Goal: Task Accomplishment & Management: Complete application form

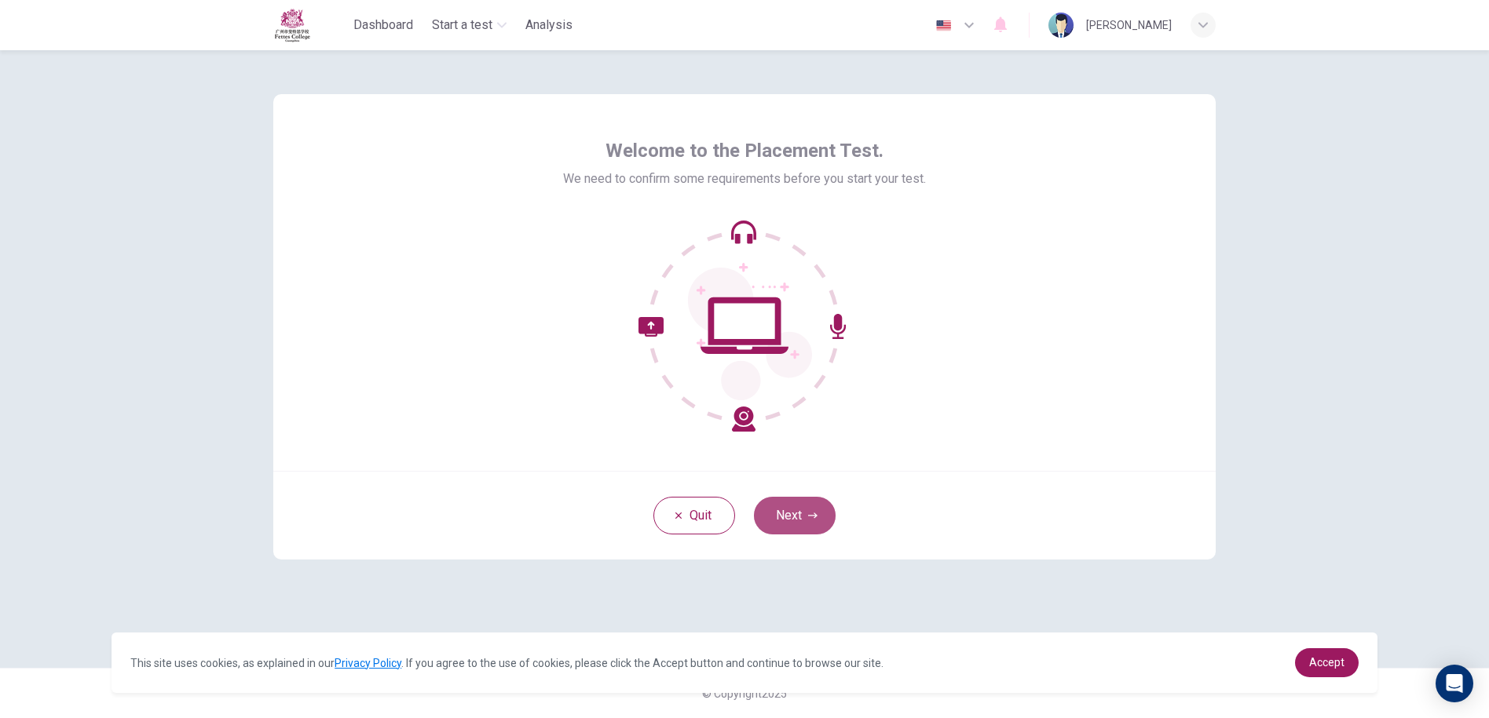
click at [762, 500] on button "Next" at bounding box center [795, 516] width 82 height 38
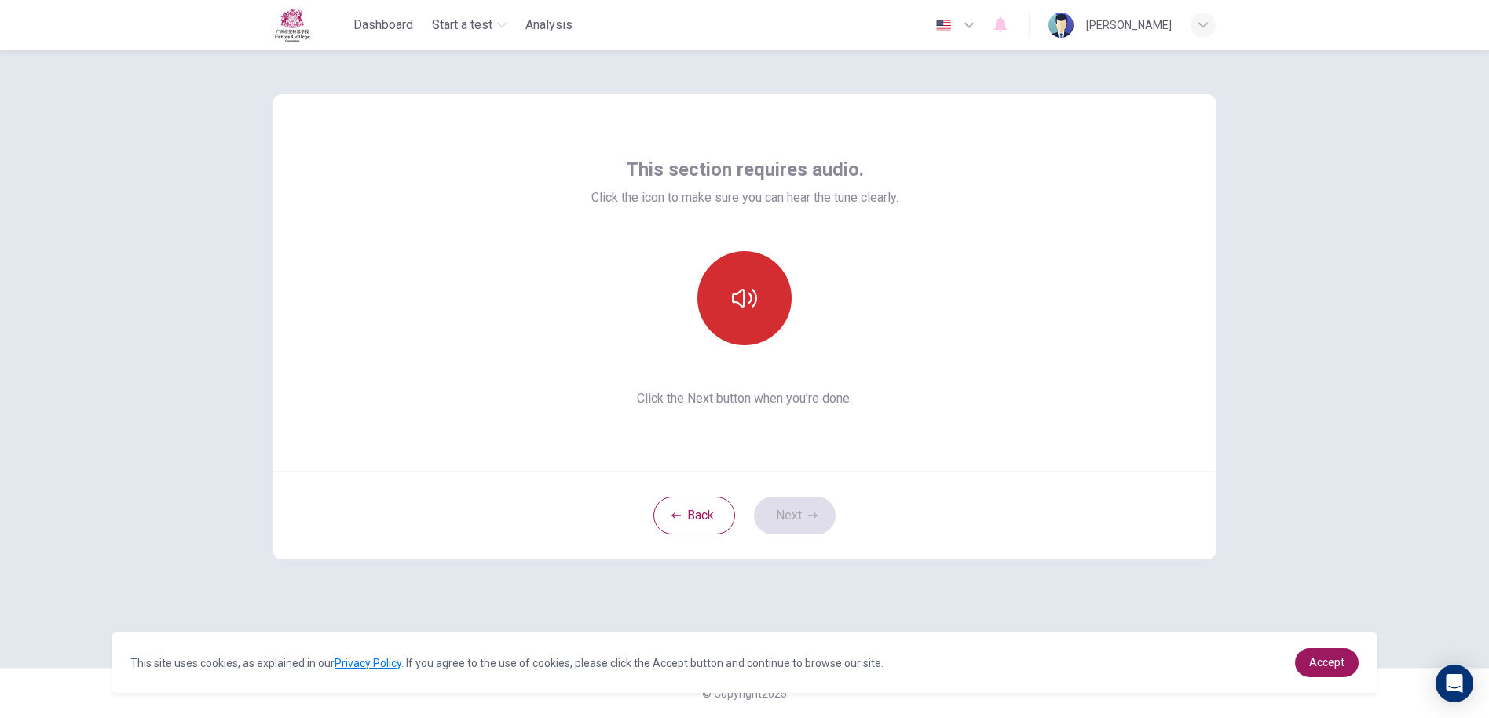
click at [769, 323] on button "button" at bounding box center [744, 298] width 94 height 94
click at [791, 528] on button "Next" at bounding box center [795, 516] width 82 height 38
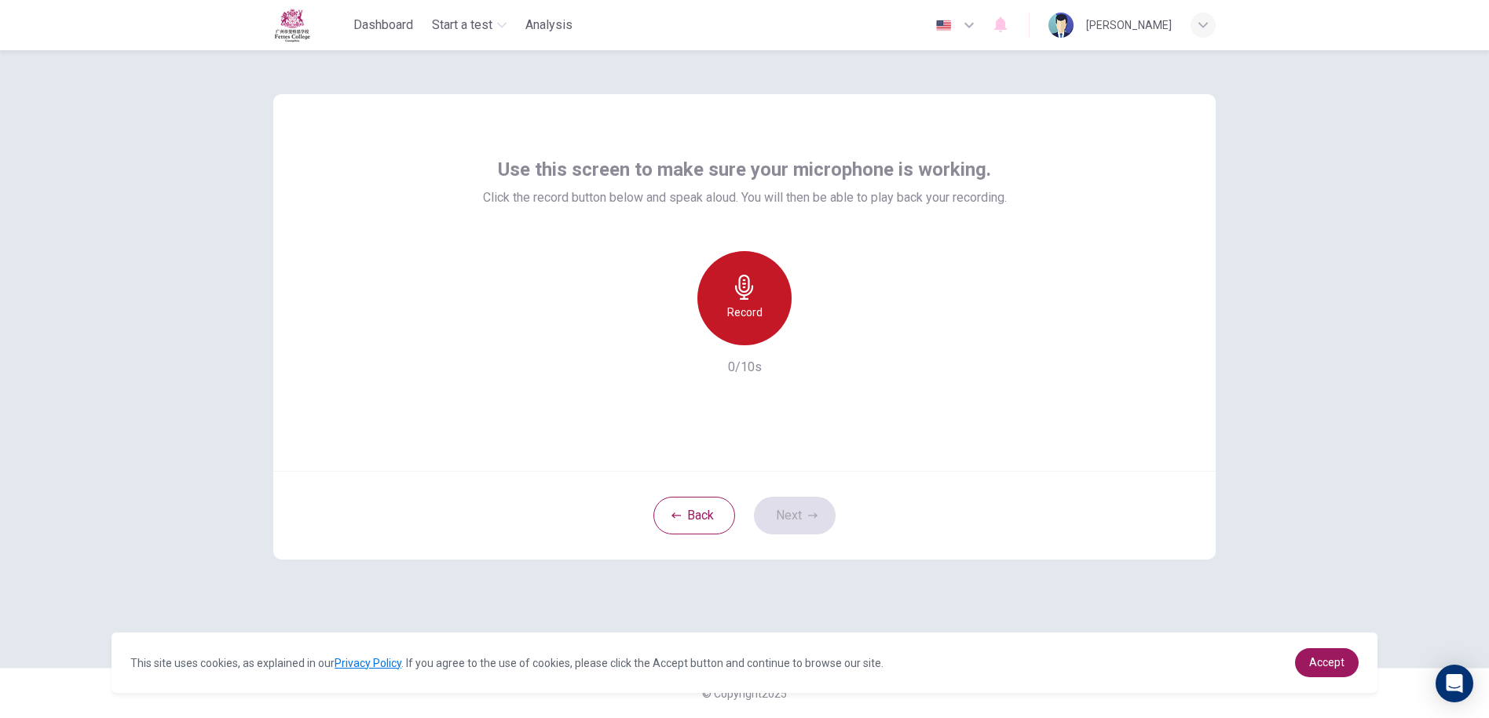
drag, startPoint x: 740, startPoint y: 329, endPoint x: 732, endPoint y: 345, distance: 17.6
click at [740, 331] on div "Record" at bounding box center [744, 298] width 94 height 94
click at [742, 299] on icon "button" at bounding box center [744, 287] width 18 height 25
click at [743, 300] on div "Record" at bounding box center [744, 298] width 94 height 94
click at [748, 322] on div "Stop" at bounding box center [744, 298] width 94 height 94
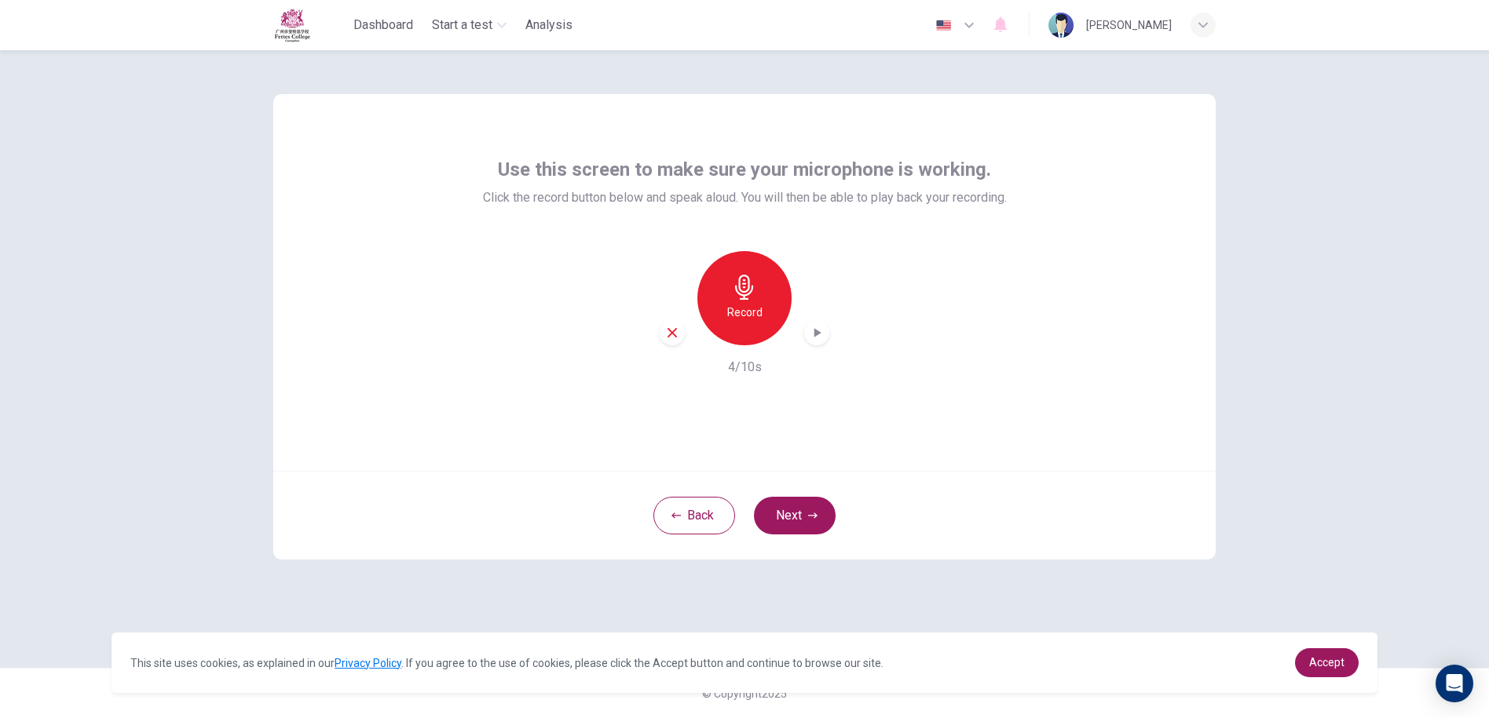
click at [663, 327] on div "button" at bounding box center [672, 332] width 25 height 25
click at [718, 331] on div "Record" at bounding box center [744, 298] width 94 height 94
click at [742, 323] on div "Stop" at bounding box center [744, 298] width 94 height 94
click at [817, 345] on div "Record 1/10s" at bounding box center [745, 314] width 524 height 126
click at [817, 335] on icon "button" at bounding box center [817, 332] width 7 height 9
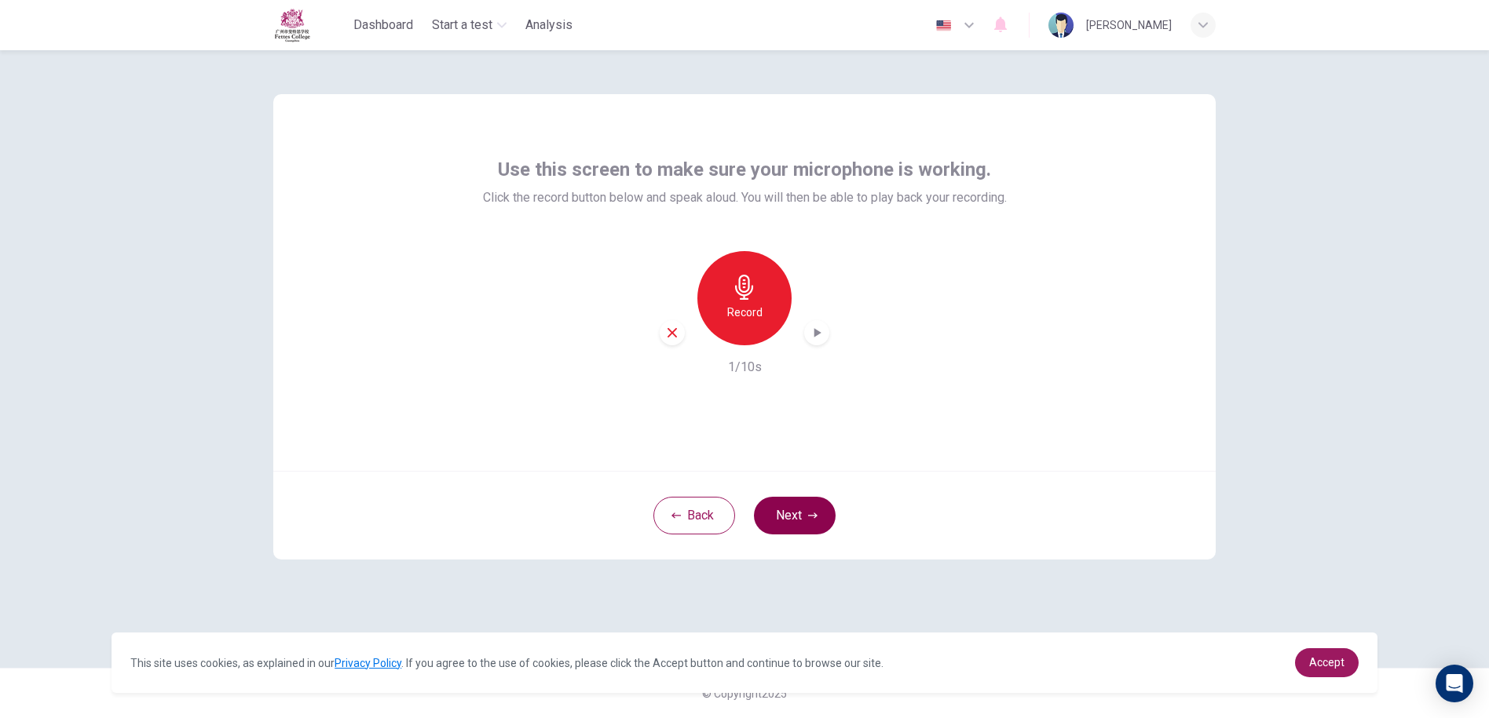
click at [779, 506] on button "Next" at bounding box center [795, 516] width 82 height 38
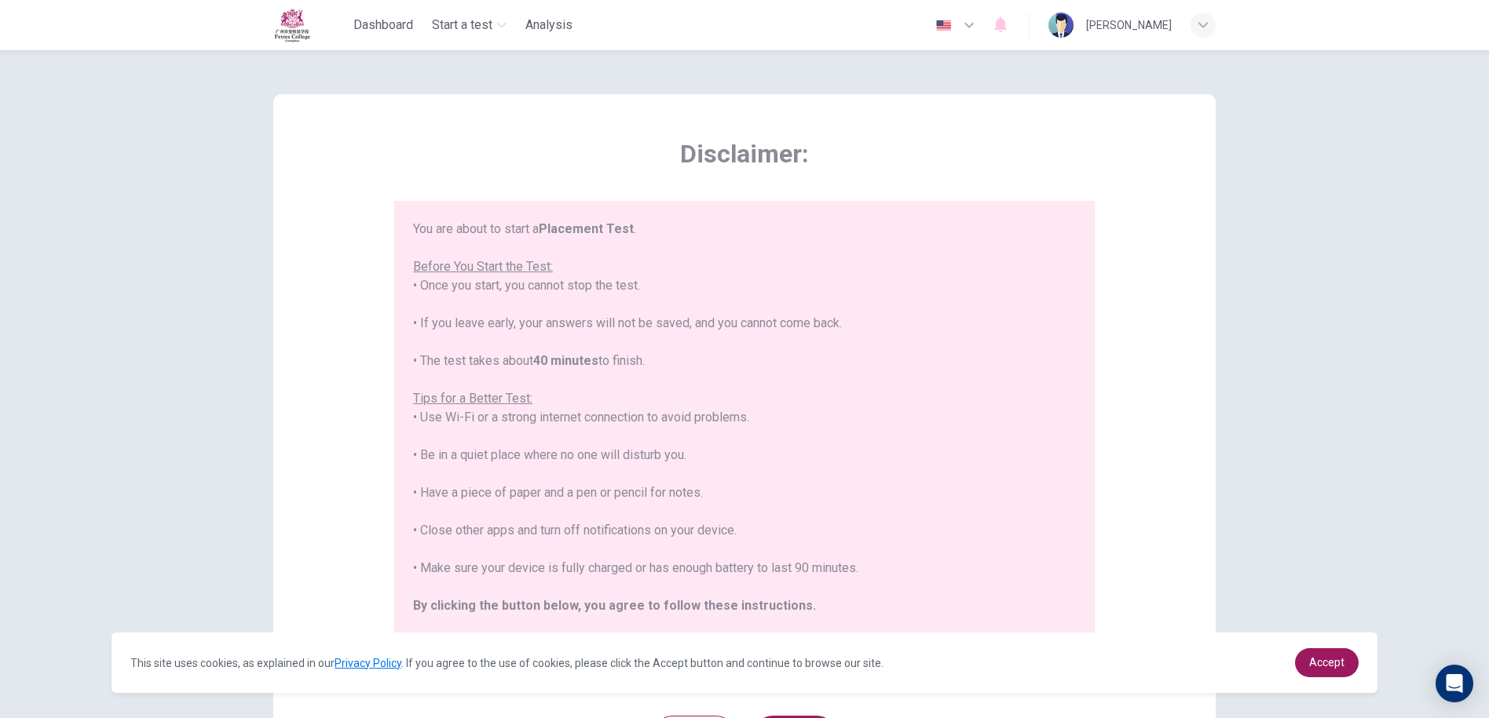
scroll to position [18, 0]
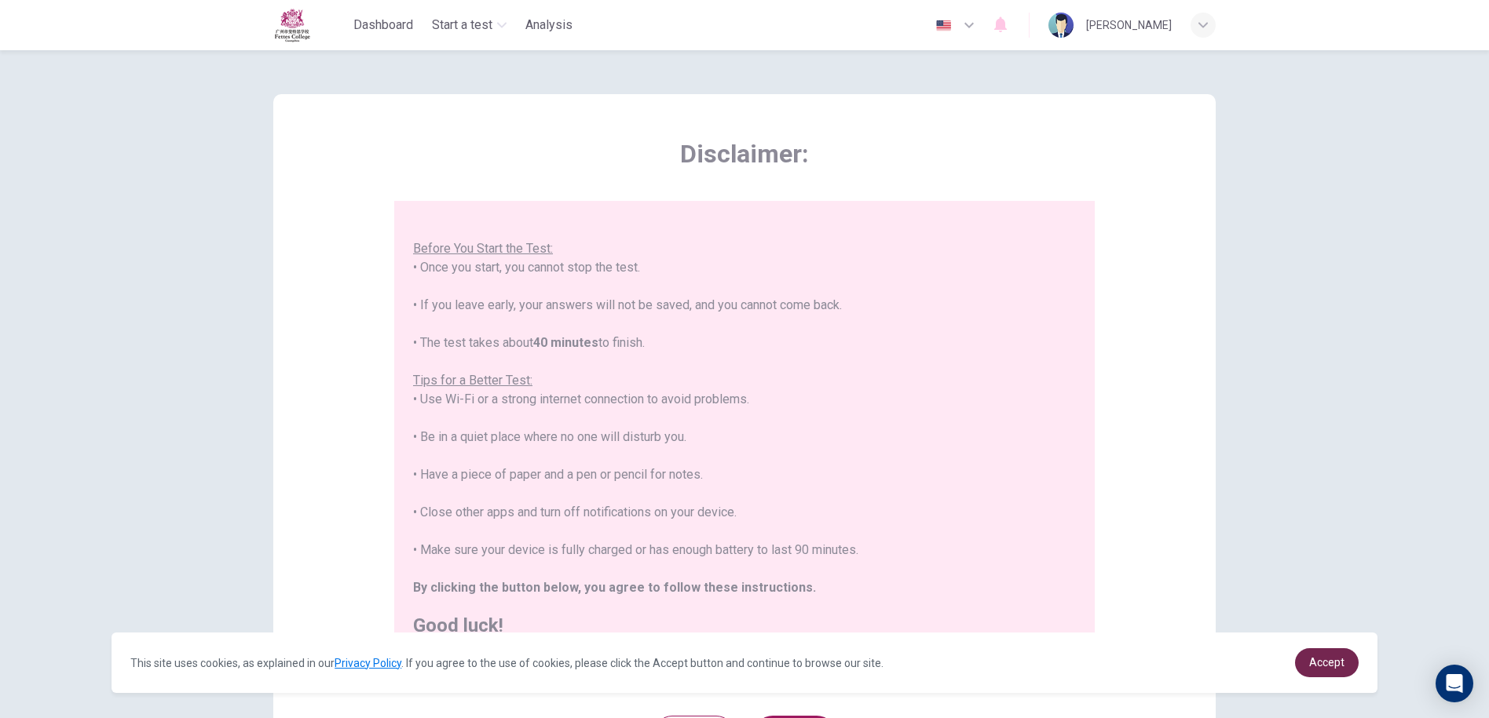
click at [1335, 661] on span "Accept" at bounding box center [1326, 662] width 35 height 13
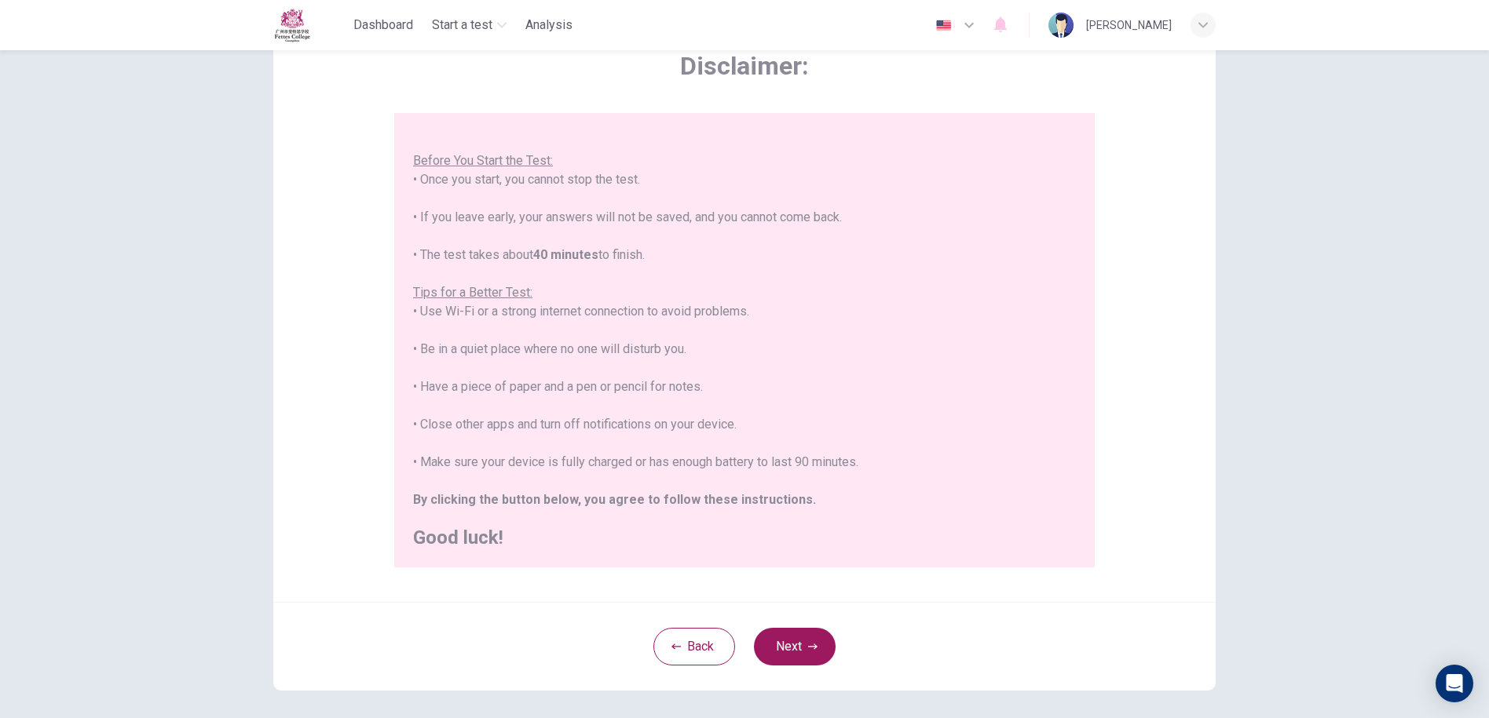
scroll to position [155, 0]
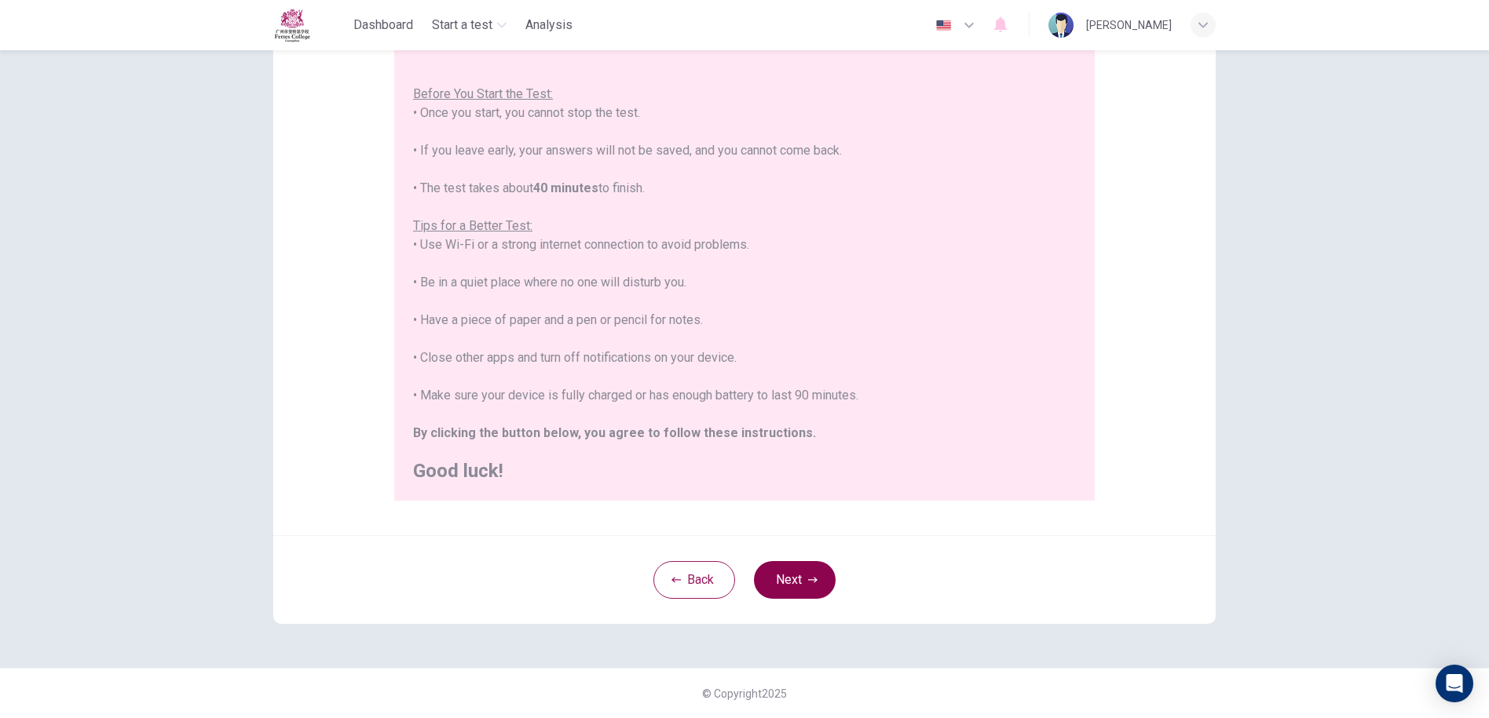
click at [822, 585] on button "Next" at bounding box center [795, 580] width 82 height 38
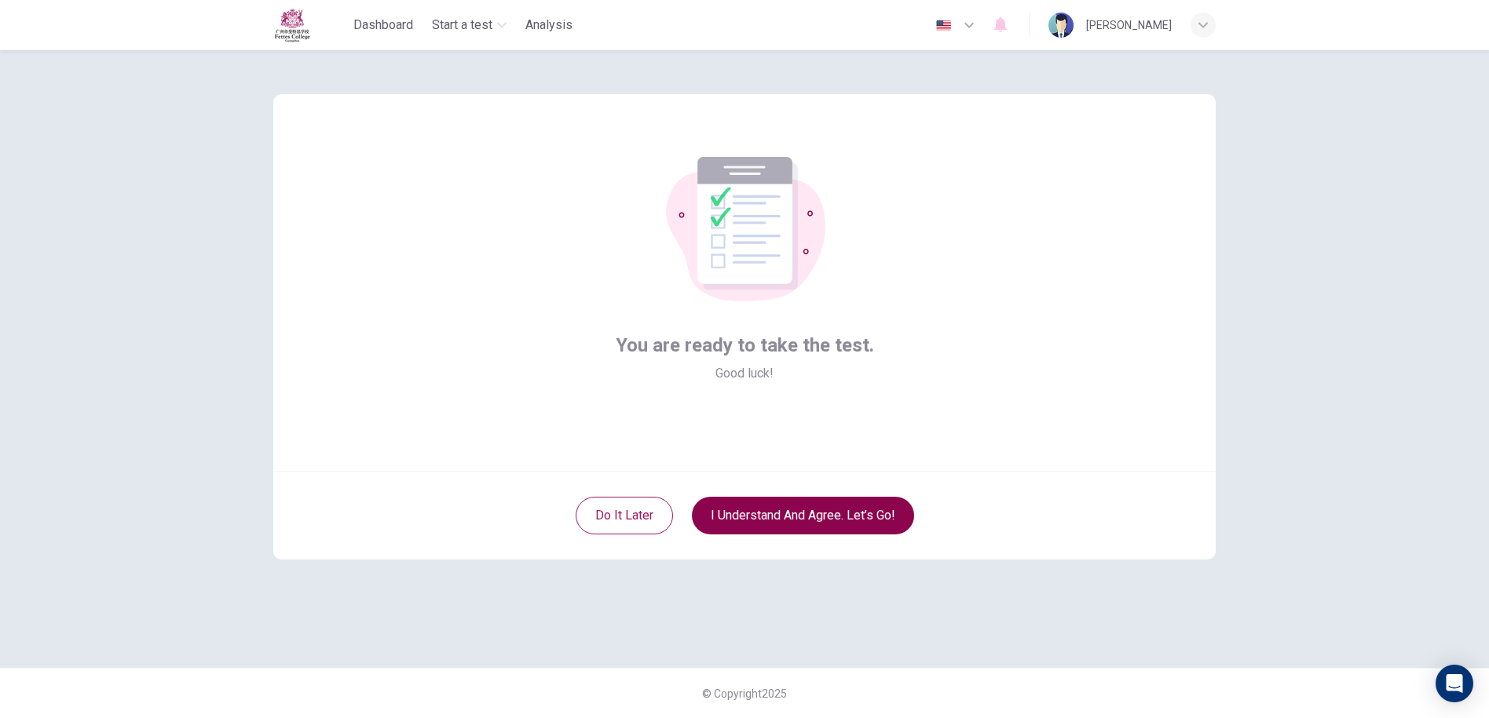
scroll to position [0, 0]
click at [871, 513] on button "I understand and agree. Let’s go!" at bounding box center [803, 516] width 222 height 38
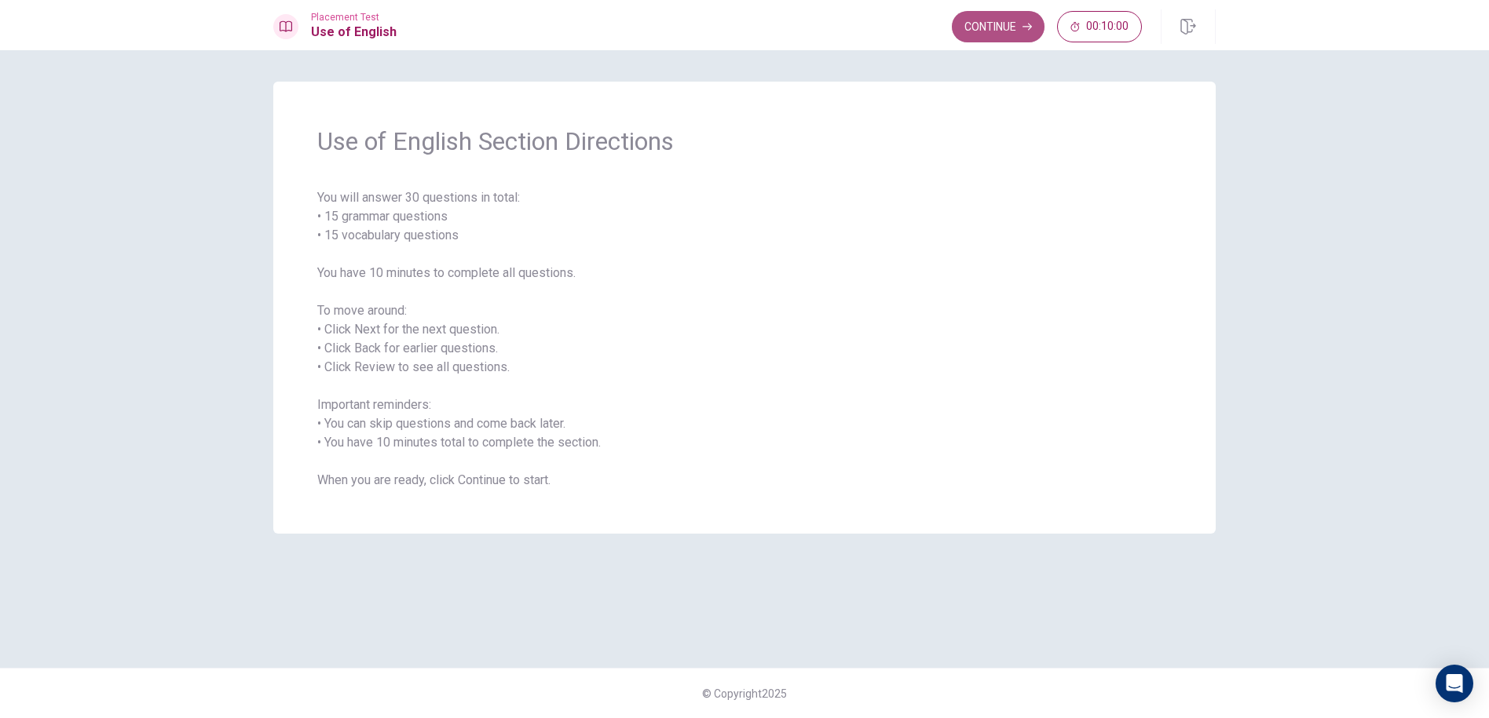
click at [1017, 31] on button "Continue" at bounding box center [998, 26] width 93 height 31
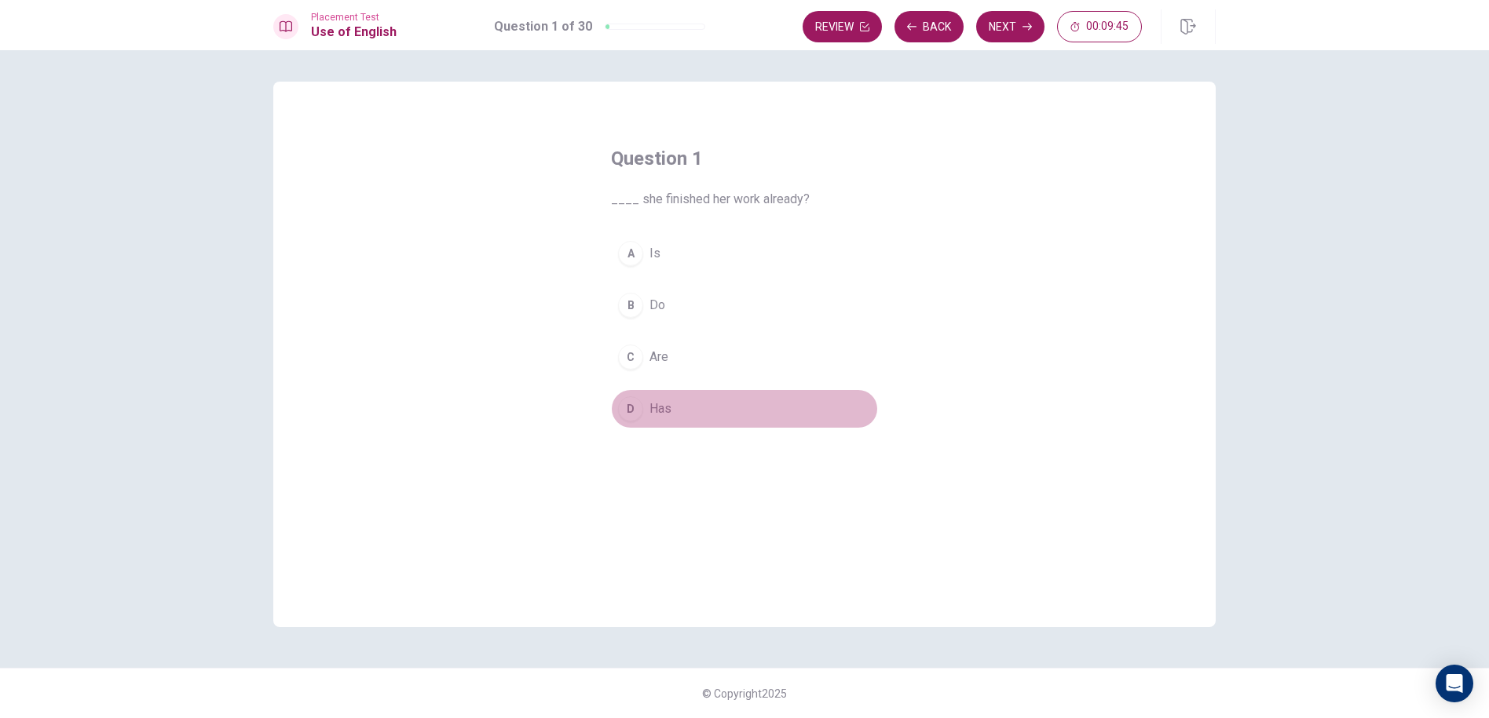
click at [692, 404] on button "D Has" at bounding box center [744, 408] width 267 height 39
click at [630, 422] on button "D Has" at bounding box center [744, 408] width 267 height 39
drag, startPoint x: 627, startPoint y: 411, endPoint x: 616, endPoint y: 396, distance: 17.4
click at [622, 402] on div "D" at bounding box center [630, 408] width 25 height 25
click at [615, 393] on div "A Is B Do C Are D Has" at bounding box center [744, 331] width 267 height 195
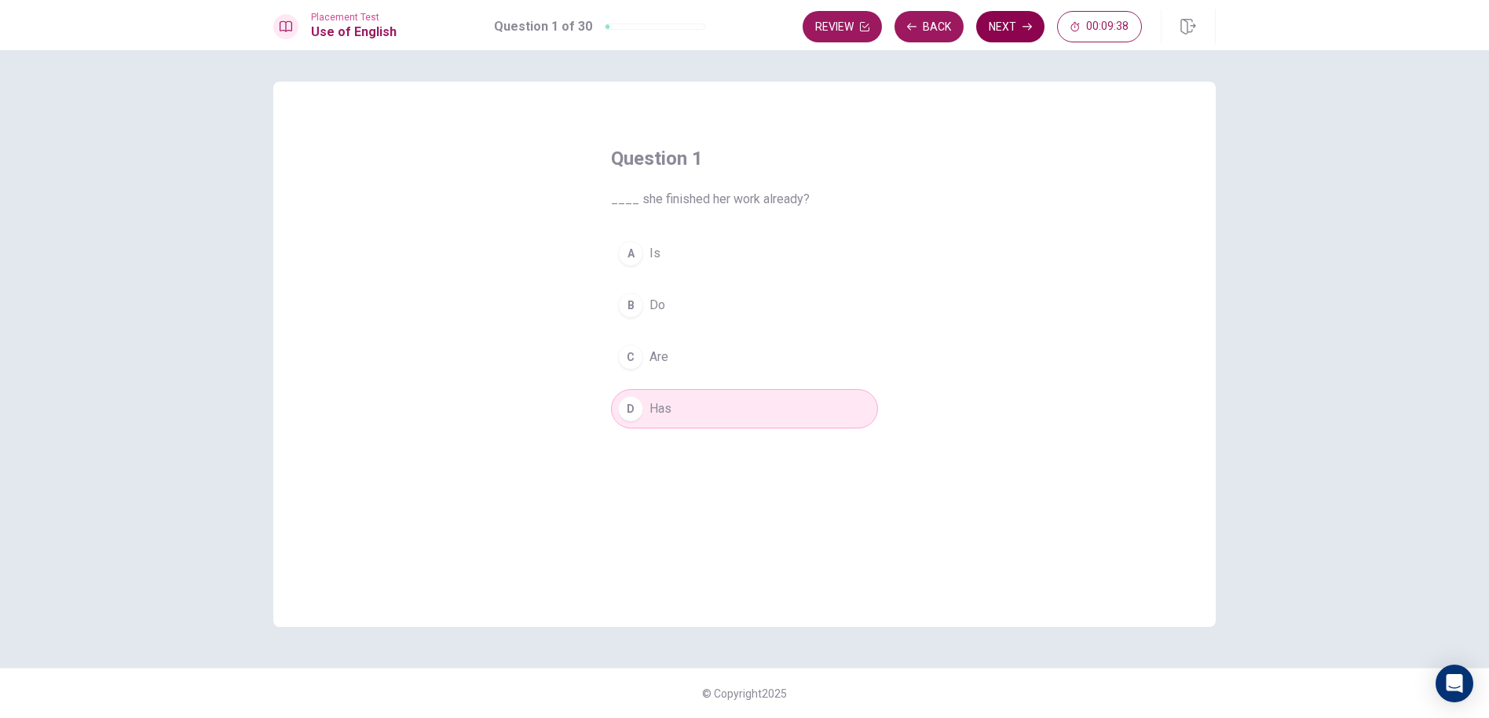
click at [1007, 36] on button "Next" at bounding box center [1010, 26] width 68 height 31
click at [646, 391] on button "D has" at bounding box center [744, 408] width 267 height 39
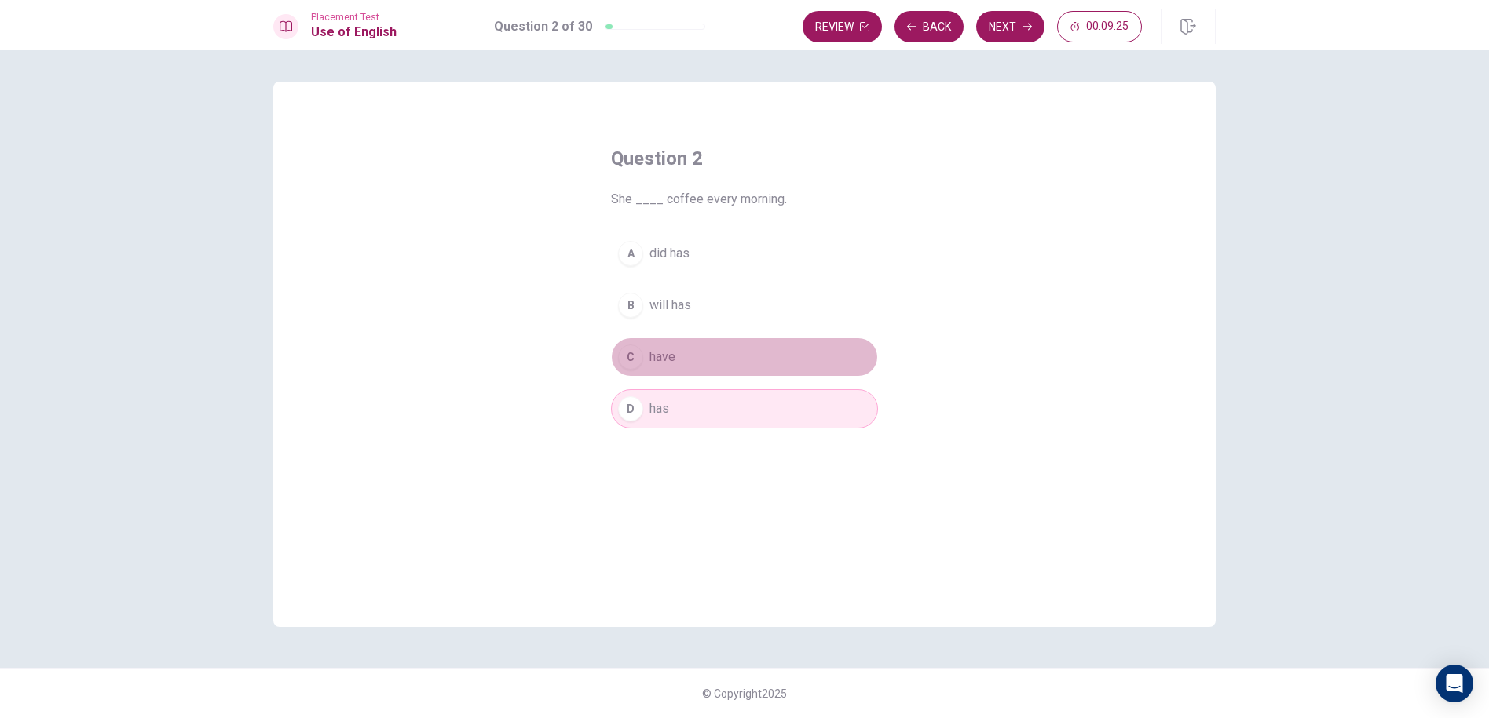
click at [653, 341] on button "C have" at bounding box center [744, 357] width 267 height 39
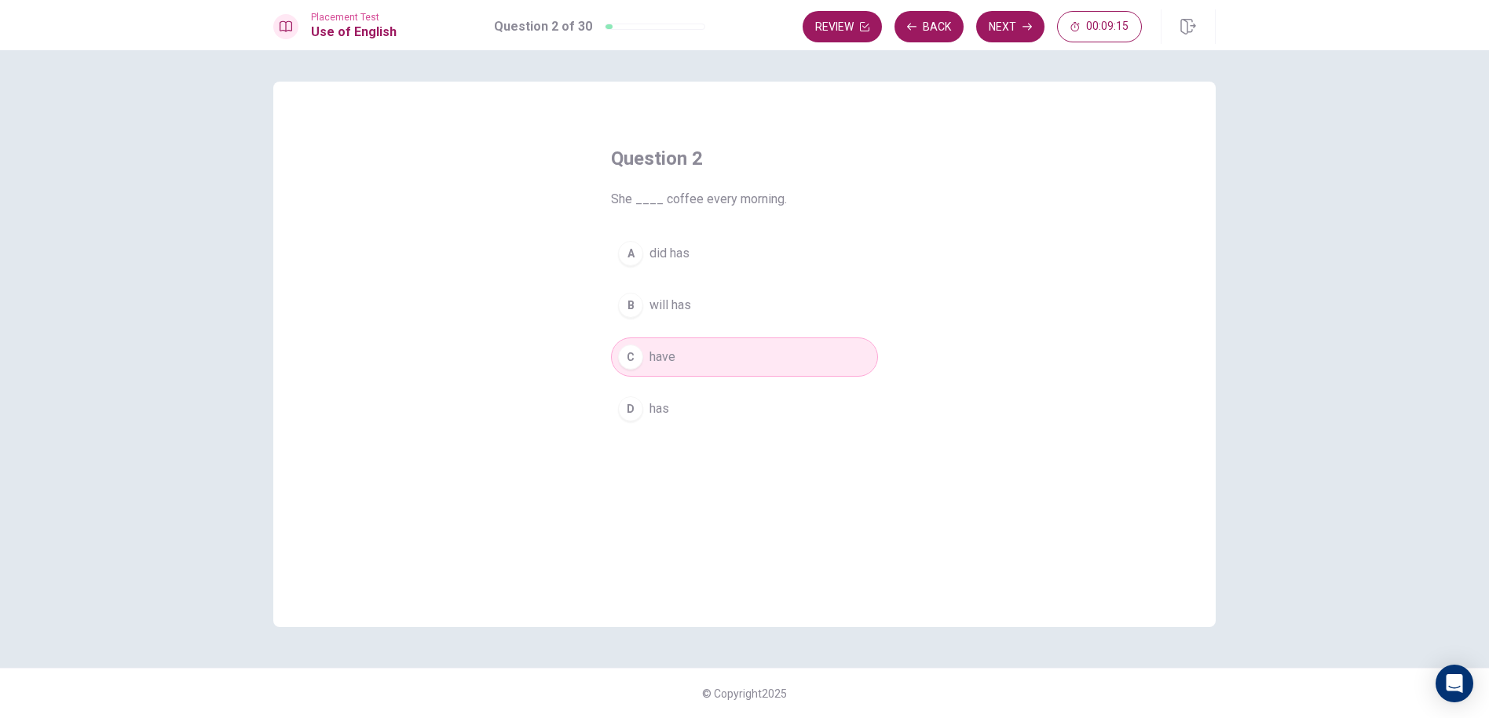
click at [1042, 451] on div "Question 2 She ____ coffee every morning. A did has B will has C have D has" at bounding box center [744, 355] width 942 height 546
click at [1001, 32] on button "Next" at bounding box center [1010, 26] width 68 height 31
click at [703, 344] on button "C reads" at bounding box center [744, 357] width 267 height 39
click at [1007, 14] on button "Next" at bounding box center [1010, 26] width 68 height 31
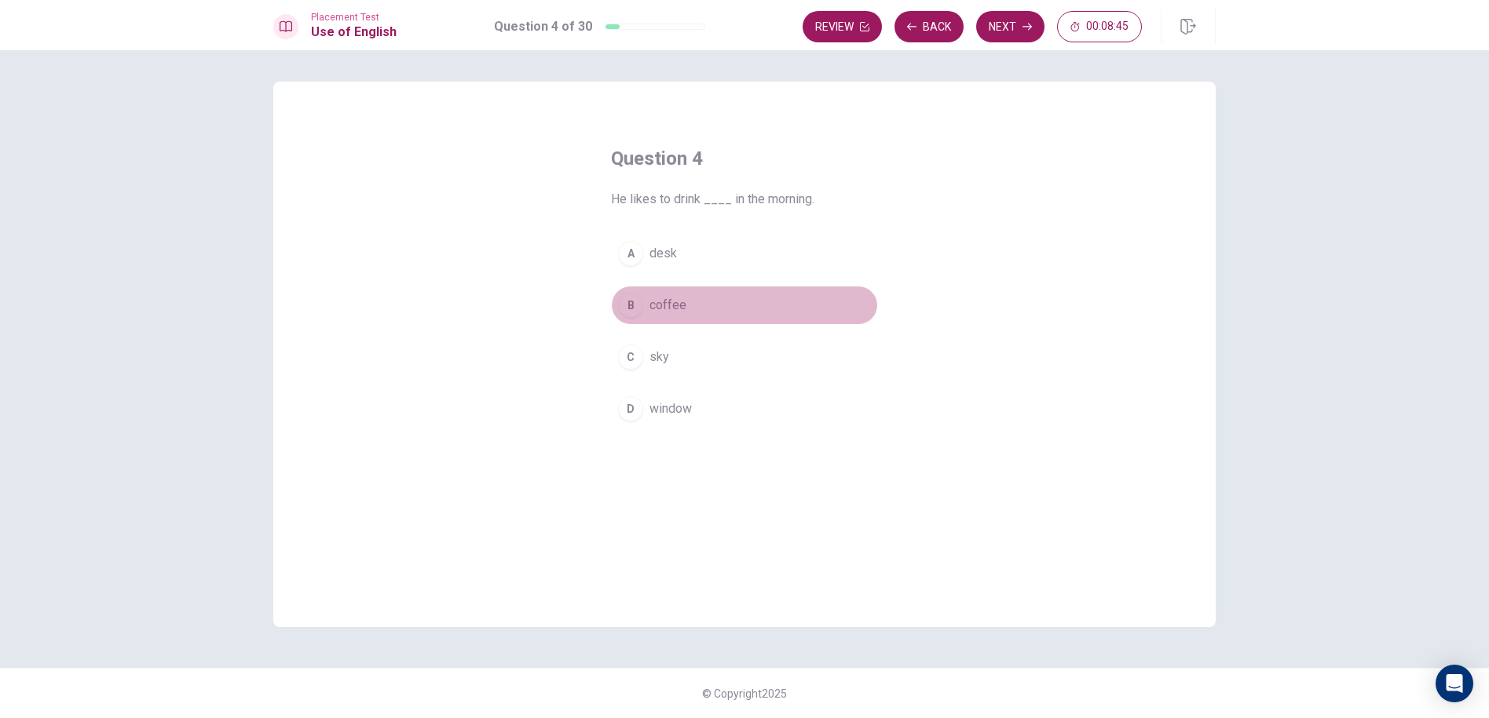
click at [698, 312] on button "B coffee" at bounding box center [744, 305] width 267 height 39
click at [1018, 27] on button "Next" at bounding box center [1010, 26] width 68 height 31
click at [663, 418] on button "D am" at bounding box center [744, 408] width 267 height 39
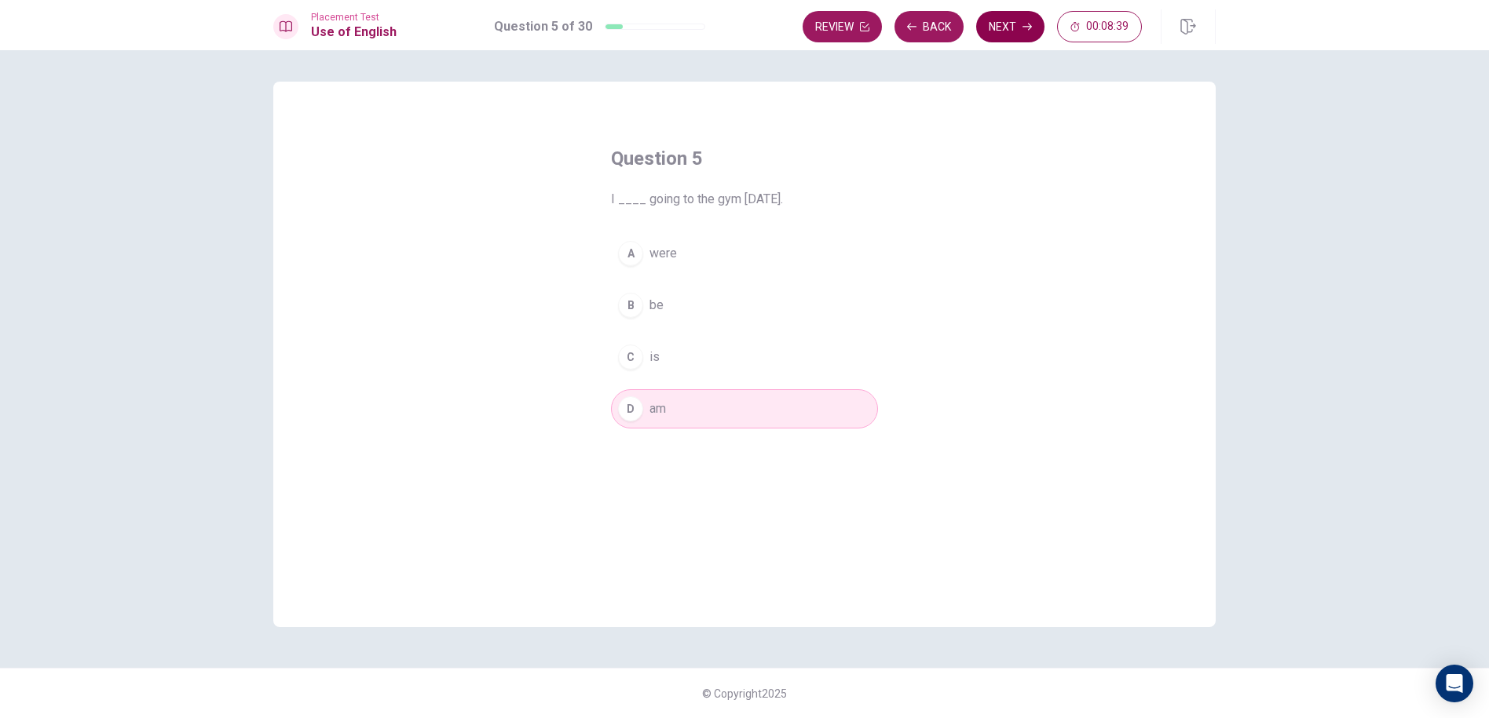
click at [992, 30] on button "Next" at bounding box center [1010, 26] width 68 height 31
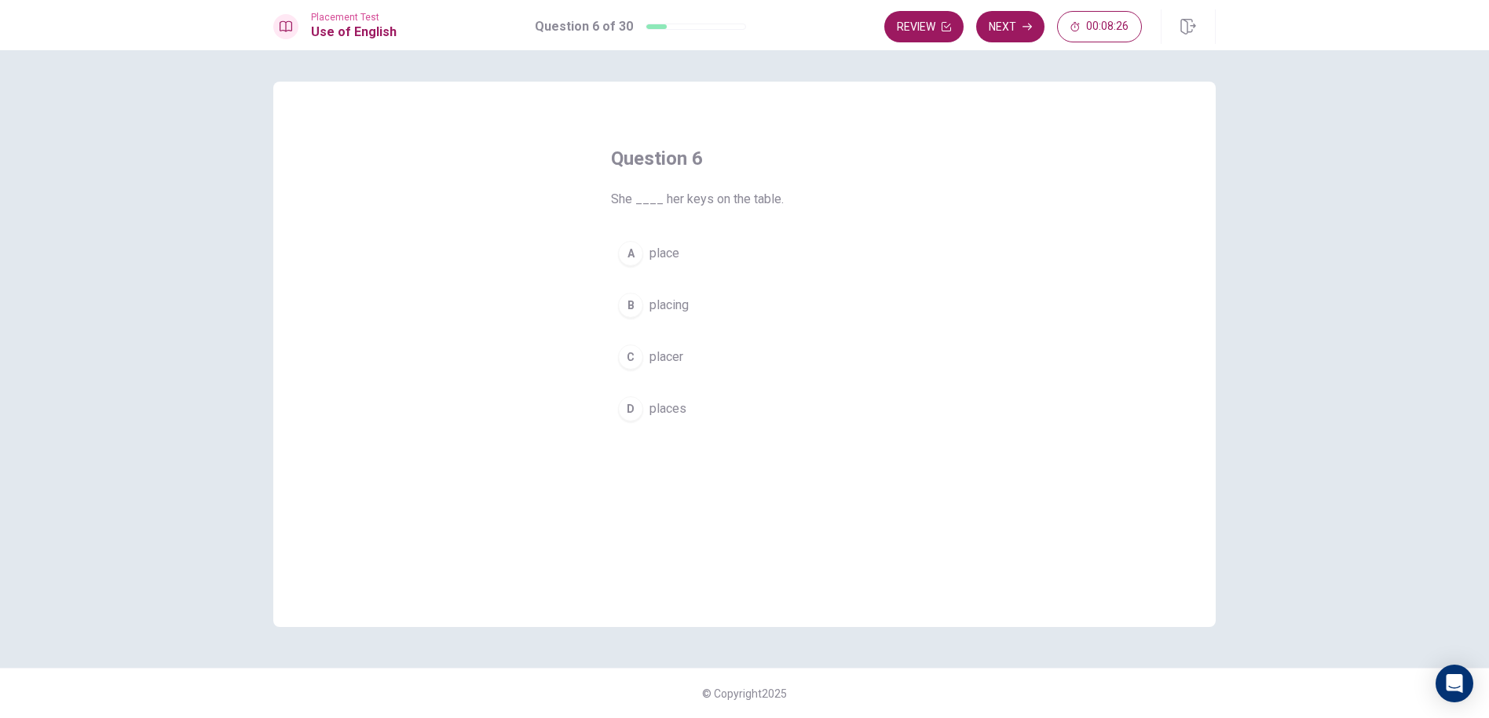
click at [709, 241] on button "A place" at bounding box center [744, 253] width 267 height 39
click at [1010, 36] on button "Next" at bounding box center [1010, 26] width 68 height 31
click at [632, 247] on div "A" at bounding box center [630, 253] width 25 height 25
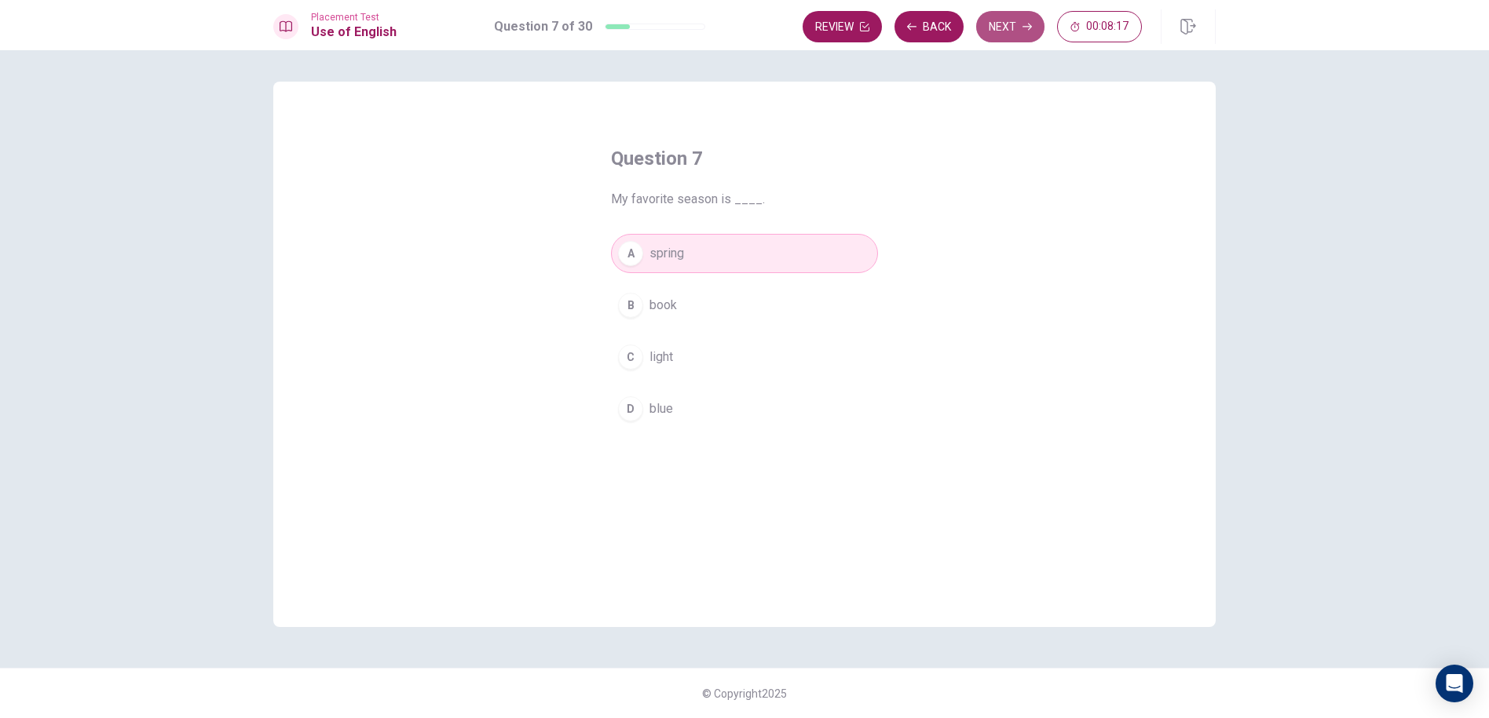
click at [1016, 12] on button "Next" at bounding box center [1010, 26] width 68 height 31
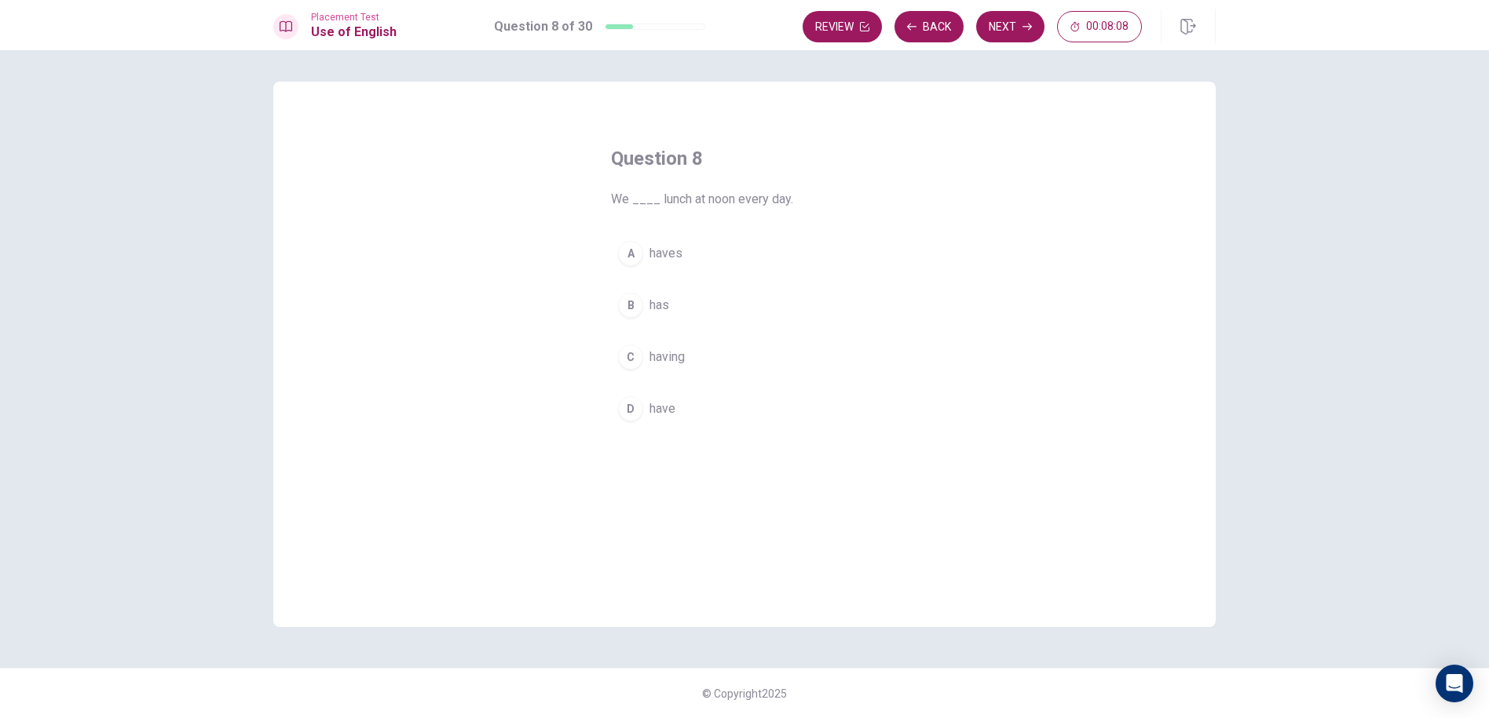
click at [630, 358] on div "C" at bounding box center [630, 357] width 25 height 25
click at [701, 400] on button "D have" at bounding box center [744, 408] width 267 height 39
drag, startPoint x: 1021, startPoint y: 31, endPoint x: 1002, endPoint y: 79, distance: 50.7
click at [1020, 40] on button "Next" at bounding box center [1010, 26] width 68 height 31
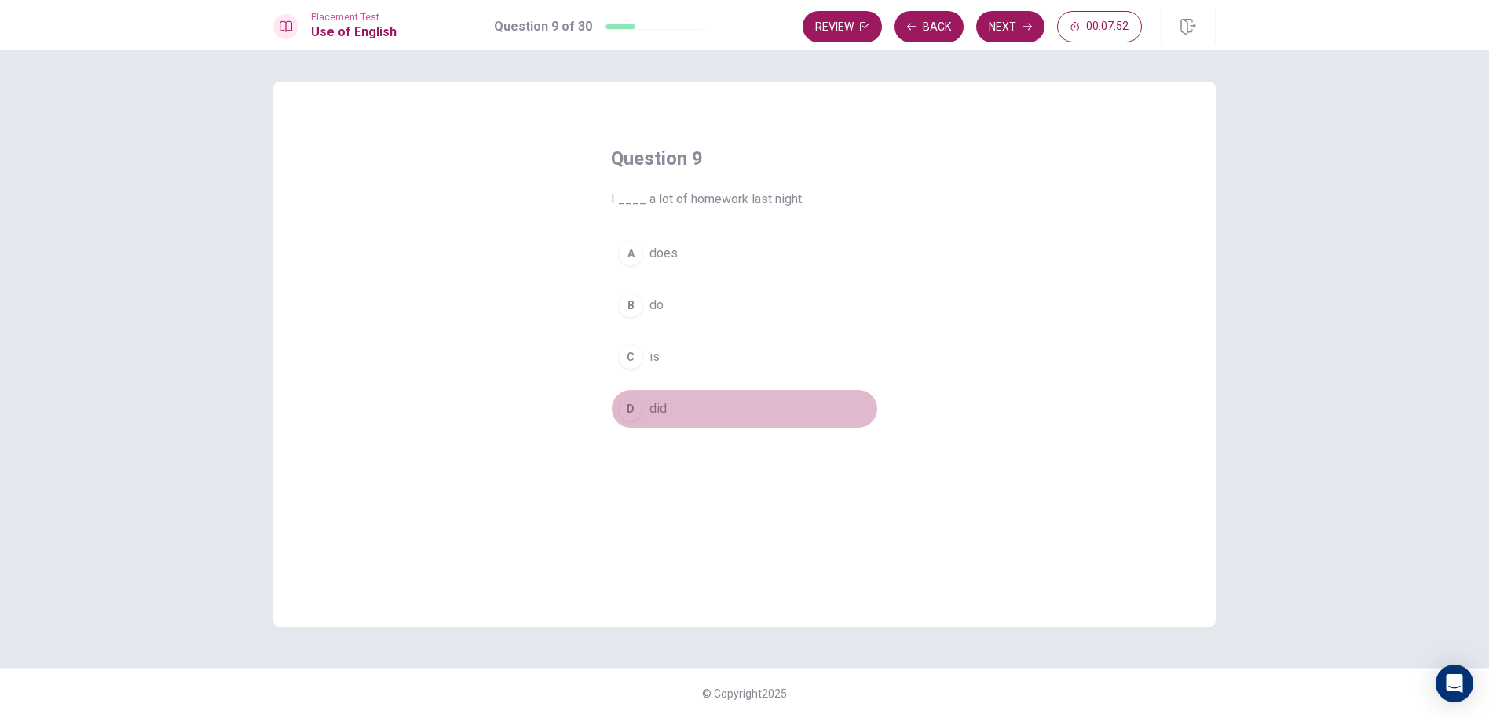
click at [678, 400] on button "D did" at bounding box center [744, 408] width 267 height 39
click at [996, 27] on button "Next" at bounding box center [1010, 26] width 68 height 31
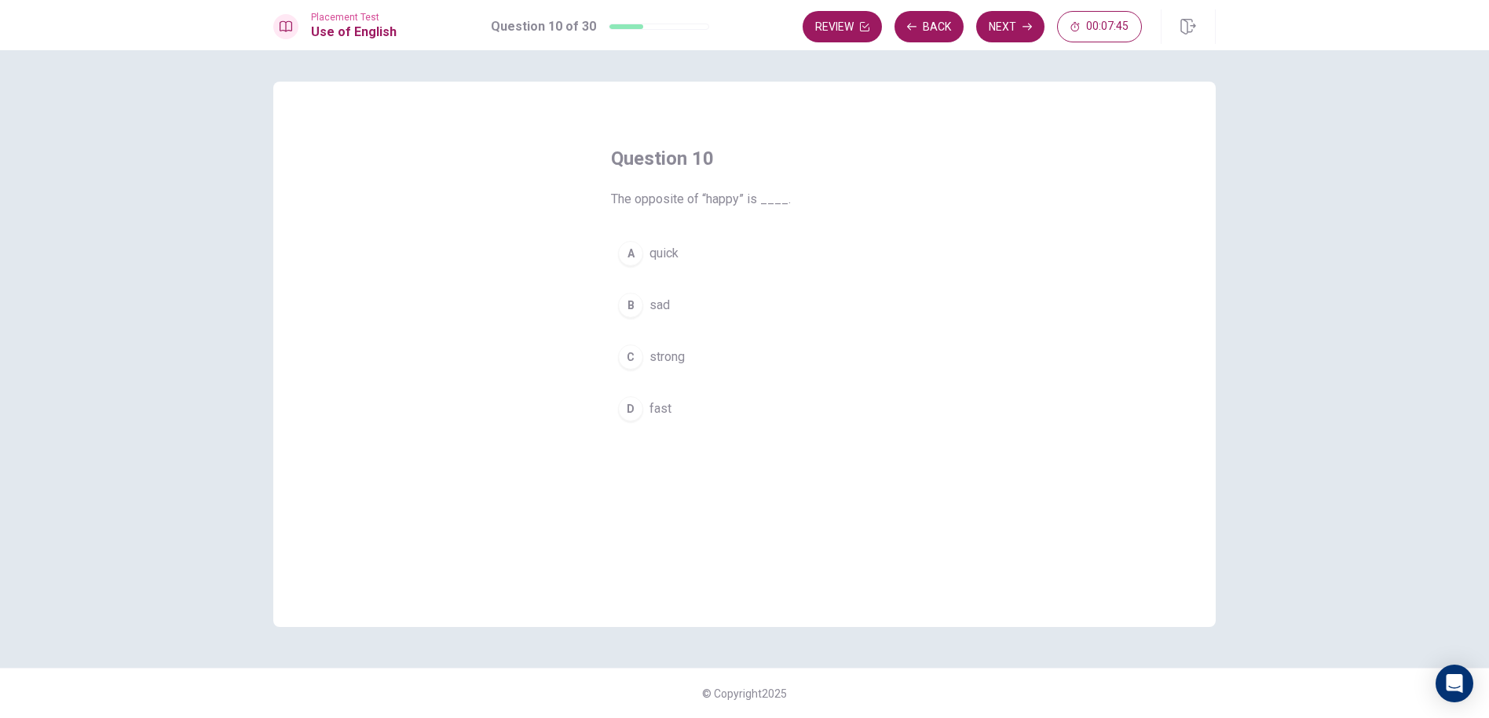
click at [678, 319] on button "B sad" at bounding box center [744, 305] width 267 height 39
click at [1018, 21] on button "Next" at bounding box center [1010, 26] width 68 height 31
click at [674, 428] on button "D Do" at bounding box center [744, 408] width 267 height 39
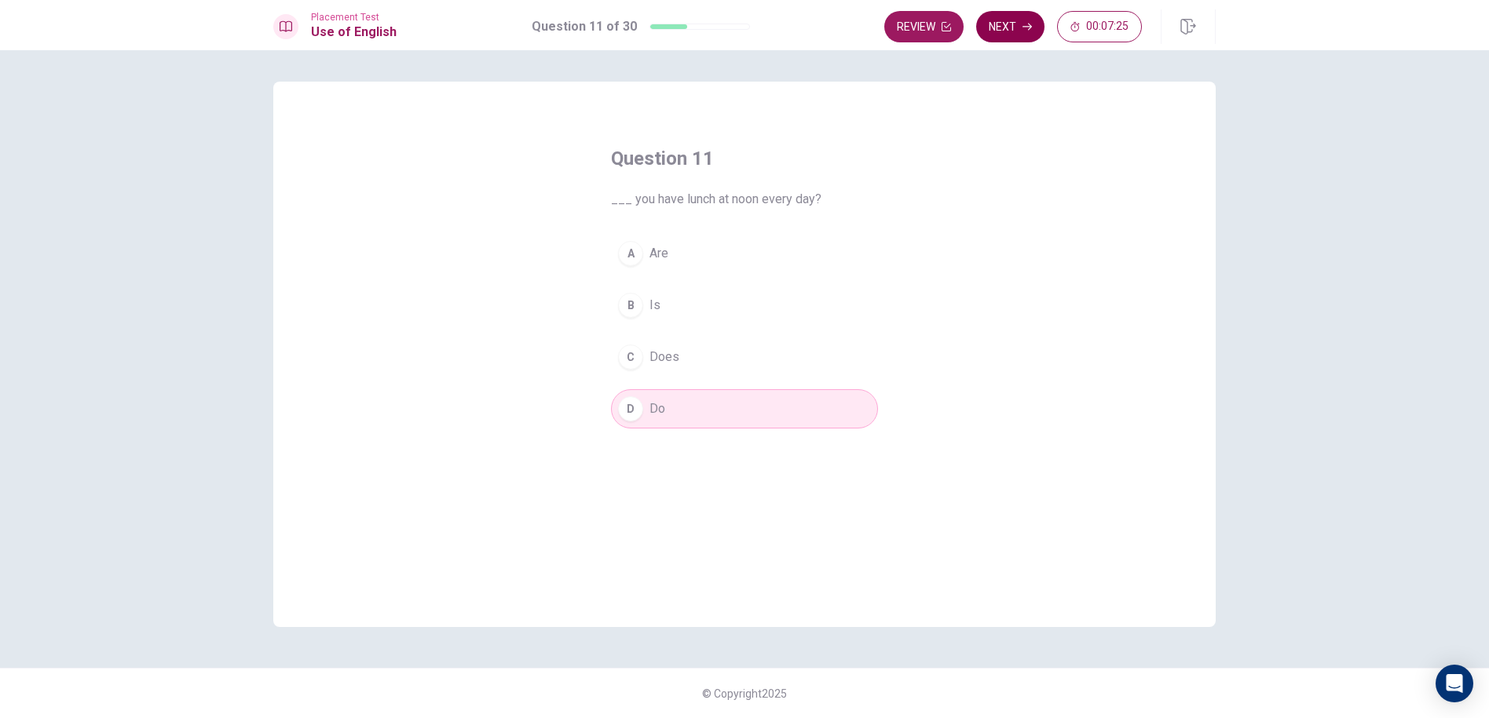
click at [982, 31] on button "Next" at bounding box center [1010, 26] width 68 height 31
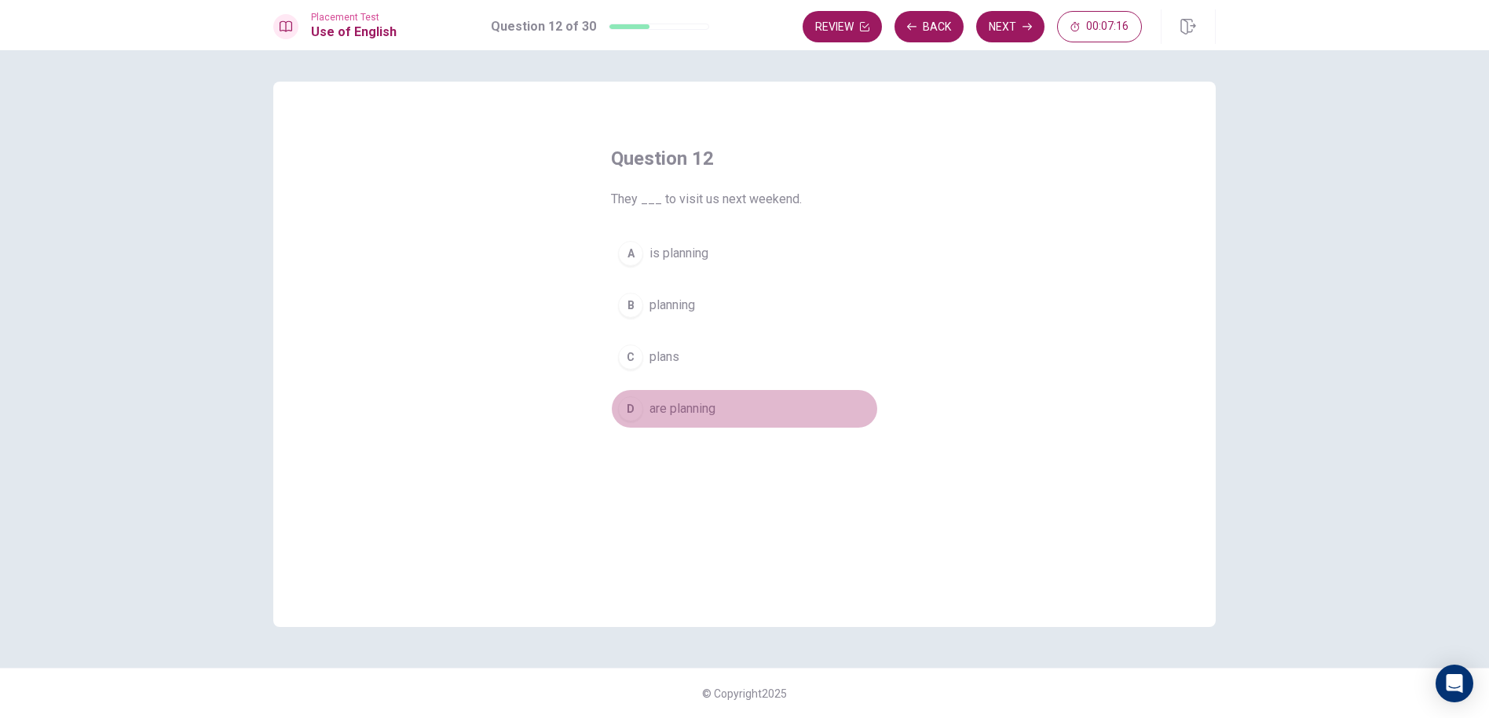
click at [715, 426] on button "D are planning" at bounding box center [744, 408] width 267 height 39
click at [724, 371] on button "C plans" at bounding box center [744, 357] width 267 height 39
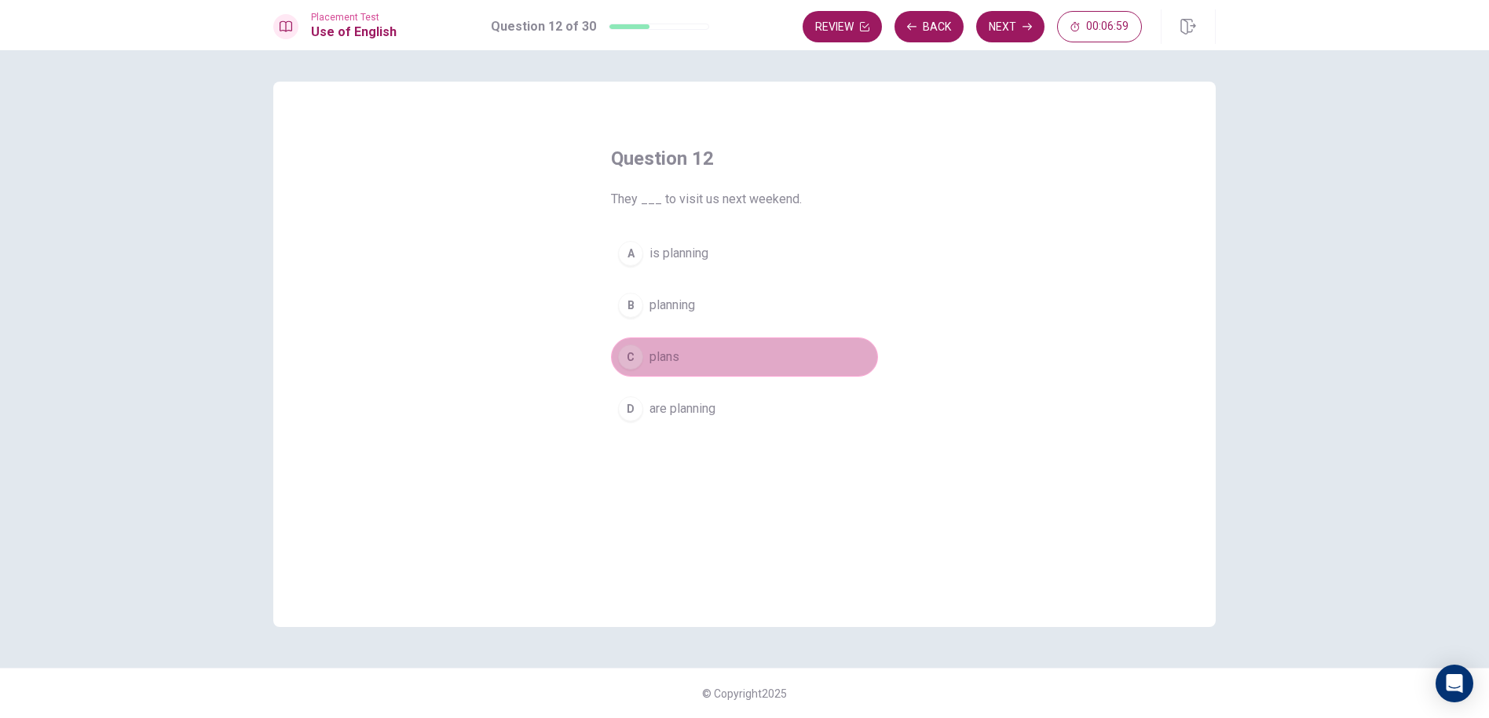
click at [625, 364] on div "C" at bounding box center [630, 357] width 25 height 25
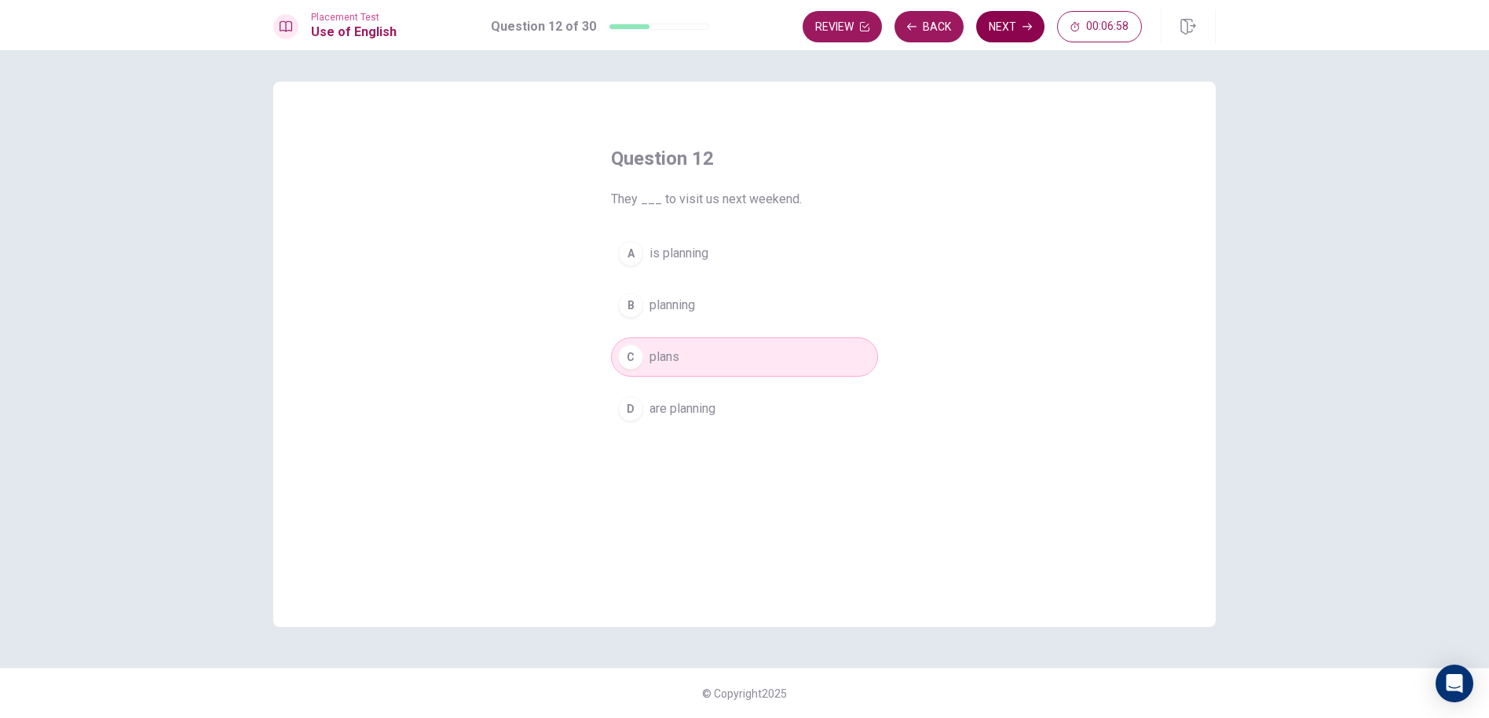
click at [982, 21] on button "Next" at bounding box center [1010, 26] width 68 height 31
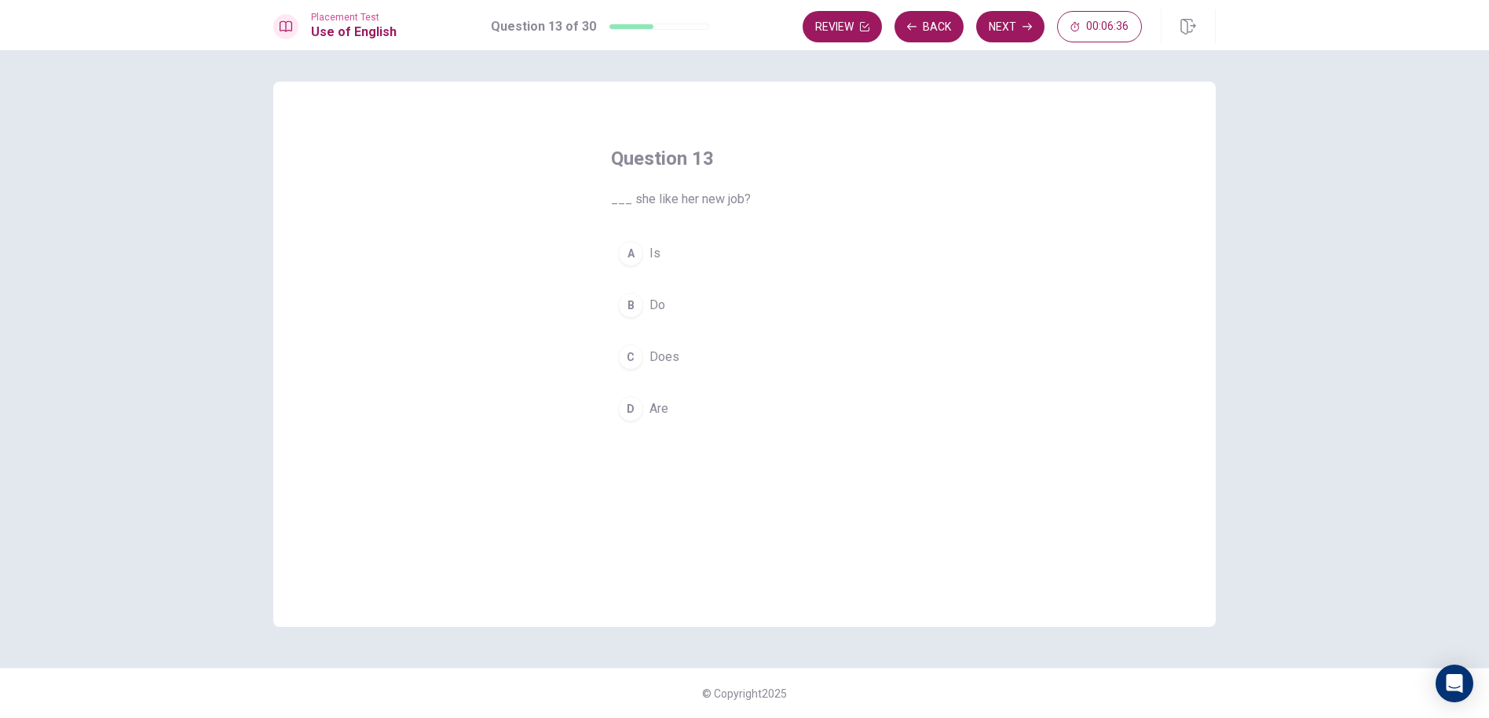
click at [627, 386] on div "A Is B Do C Does D Are" at bounding box center [744, 331] width 267 height 195
click at [630, 354] on div "C" at bounding box center [630, 357] width 25 height 25
click at [987, 27] on button "Next" at bounding box center [1010, 26] width 68 height 31
click at [692, 260] on button "A quiet" at bounding box center [744, 253] width 267 height 39
click at [984, 29] on button "Next" at bounding box center [1010, 26] width 68 height 31
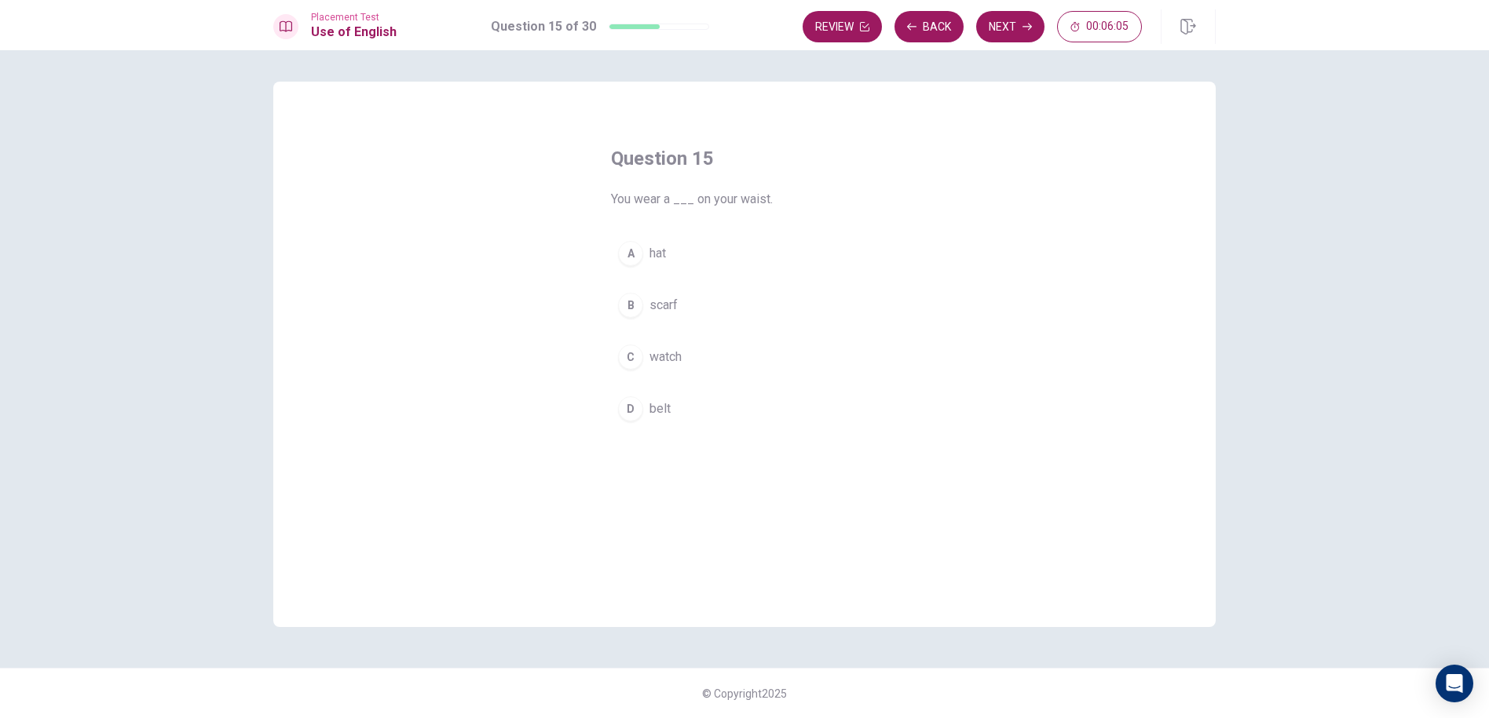
click at [689, 408] on button "D belt" at bounding box center [744, 408] width 267 height 39
click at [1024, 20] on button "Next" at bounding box center [1010, 26] width 68 height 31
click at [676, 327] on div "A Purchase B Return C Collect D Depart" at bounding box center [744, 331] width 267 height 195
click at [683, 312] on span "Return" at bounding box center [666, 305] width 35 height 19
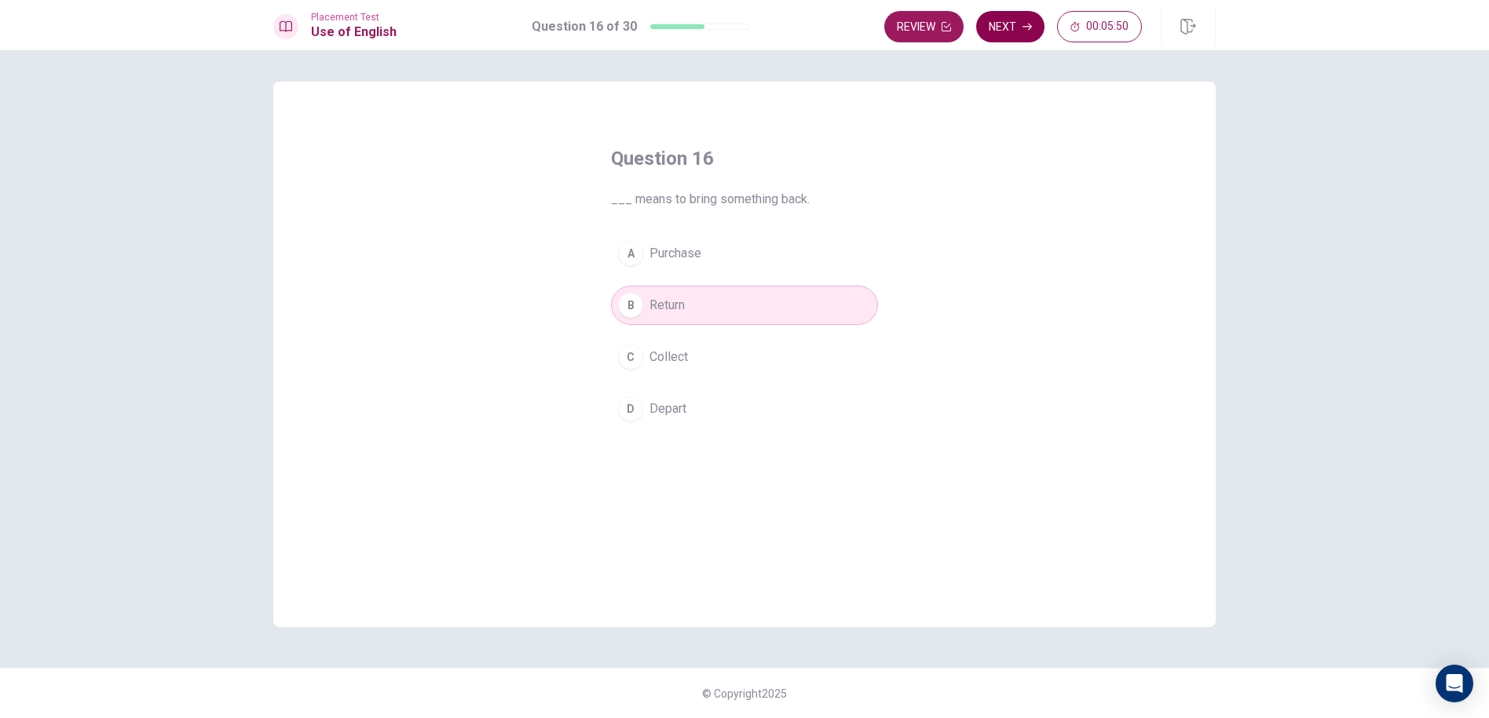
click at [1017, 36] on button "Next" at bounding box center [1010, 26] width 68 height 31
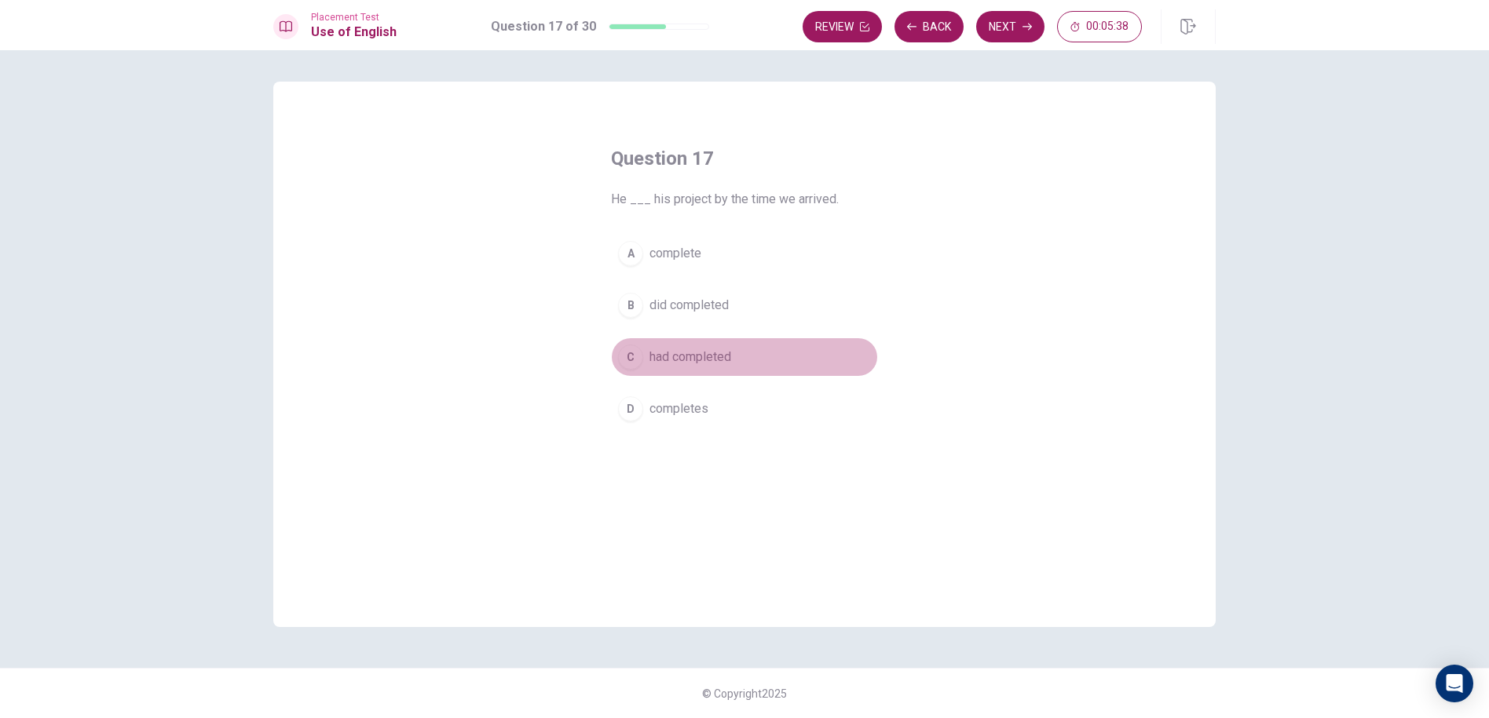
click at [689, 350] on span "had completed" at bounding box center [690, 357] width 82 height 19
click at [997, 15] on button "Next" at bounding box center [1010, 26] width 68 height 31
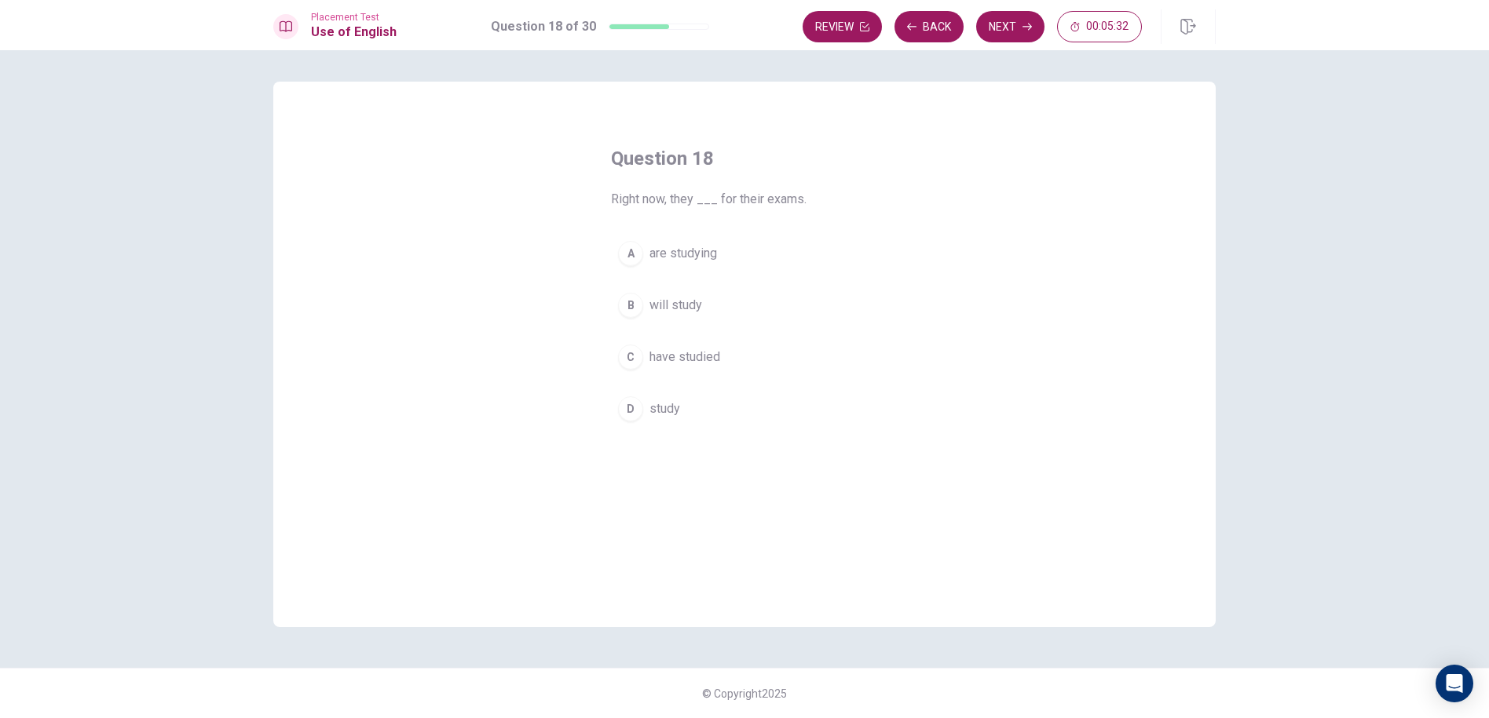
drag, startPoint x: 1026, startPoint y: 24, endPoint x: 1053, endPoint y: 279, distance: 255.8
click at [1053, 279] on div "Placement Test Use of English Question 18 of 30 Review Back Next 00:05:32 Quest…" at bounding box center [744, 359] width 1489 height 718
click at [689, 298] on span "will study" at bounding box center [675, 305] width 53 height 19
click at [1016, 18] on button "Next" at bounding box center [1010, 26] width 68 height 31
click at [672, 305] on span "finished" at bounding box center [671, 305] width 44 height 19
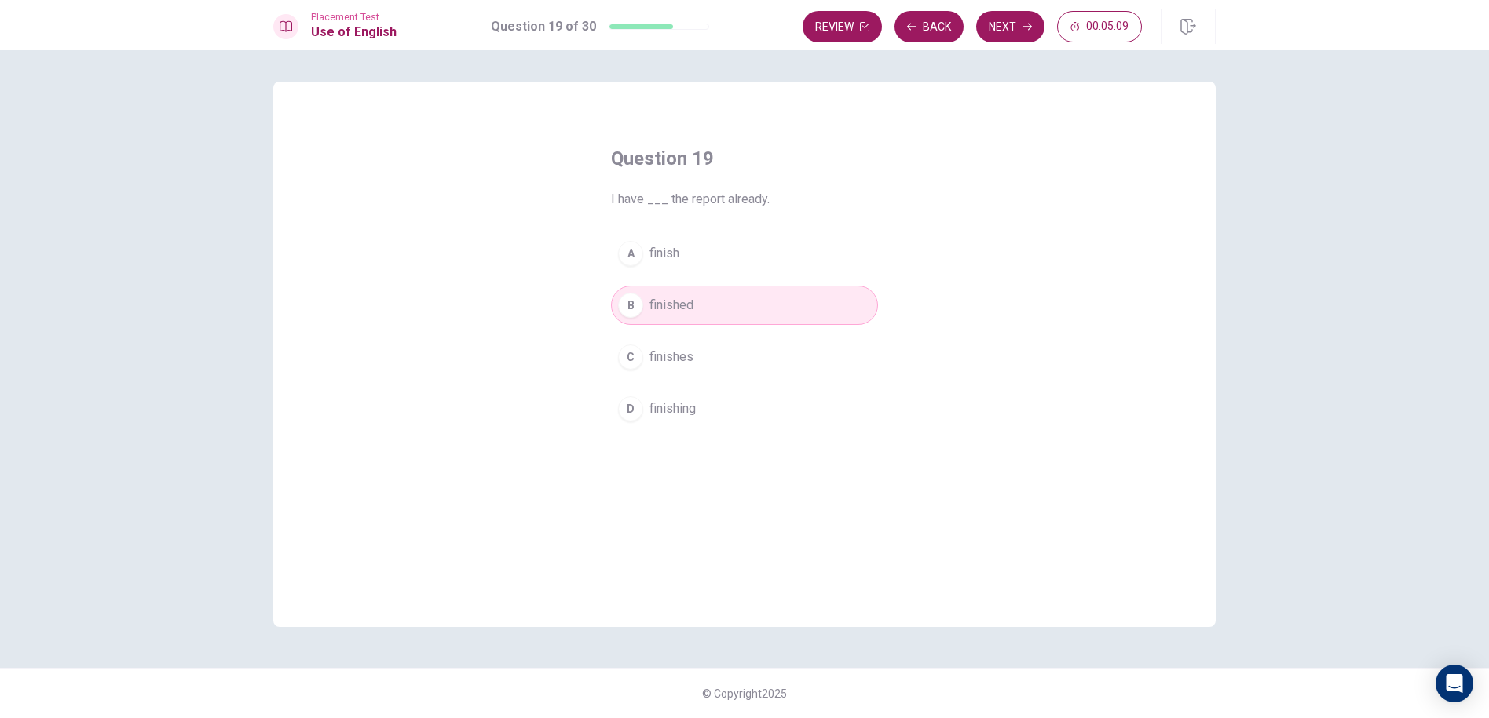
click at [1029, 10] on div "Review Back Next 00:05:09" at bounding box center [1008, 26] width 413 height 35
click at [1026, 24] on icon "button" at bounding box center [1026, 26] width 9 height 9
click at [683, 315] on button "B was cooking" at bounding box center [744, 305] width 267 height 39
click at [1003, 27] on button "Next" at bounding box center [1010, 26] width 68 height 31
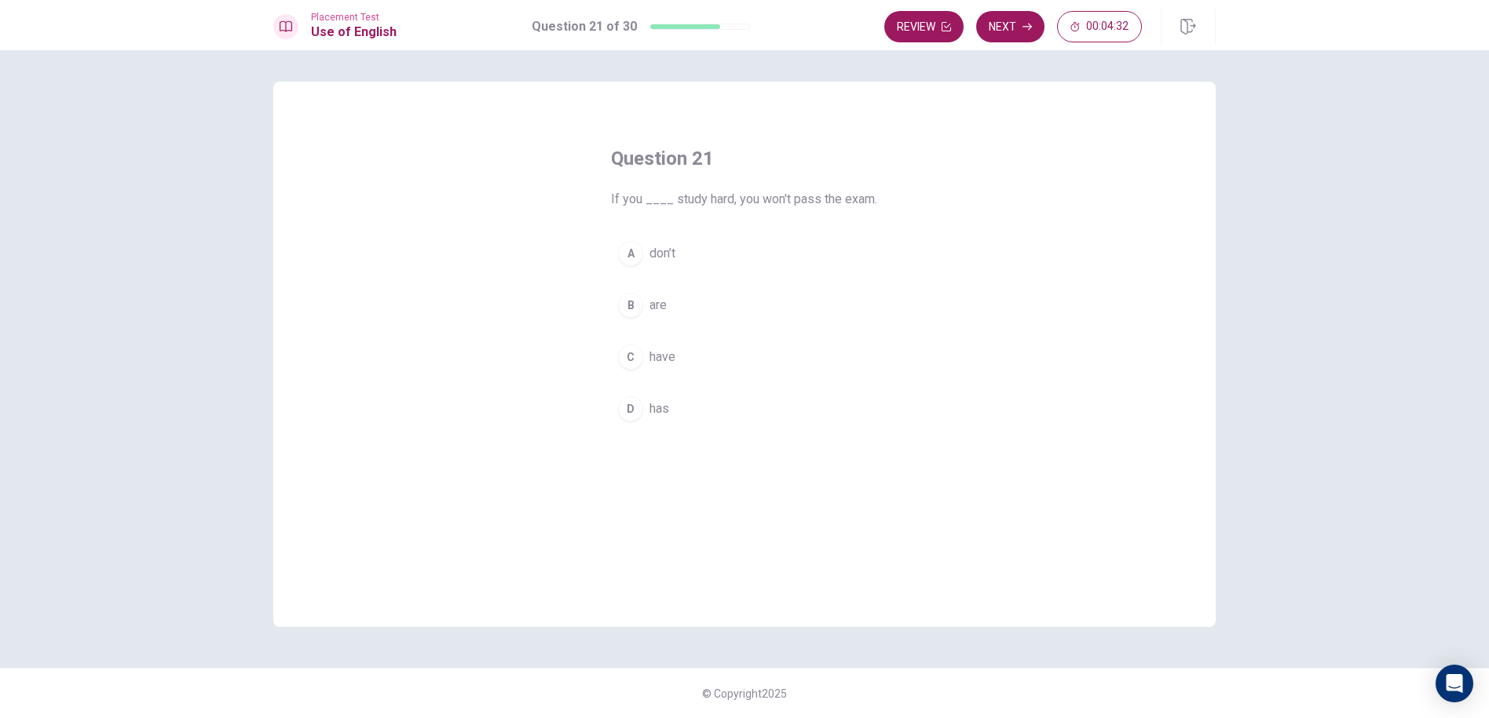
click at [674, 299] on button "B are" at bounding box center [744, 305] width 267 height 39
click at [1016, 20] on button "Next" at bounding box center [1010, 26] width 68 height 31
click at [727, 415] on button "D crowded" at bounding box center [744, 408] width 267 height 39
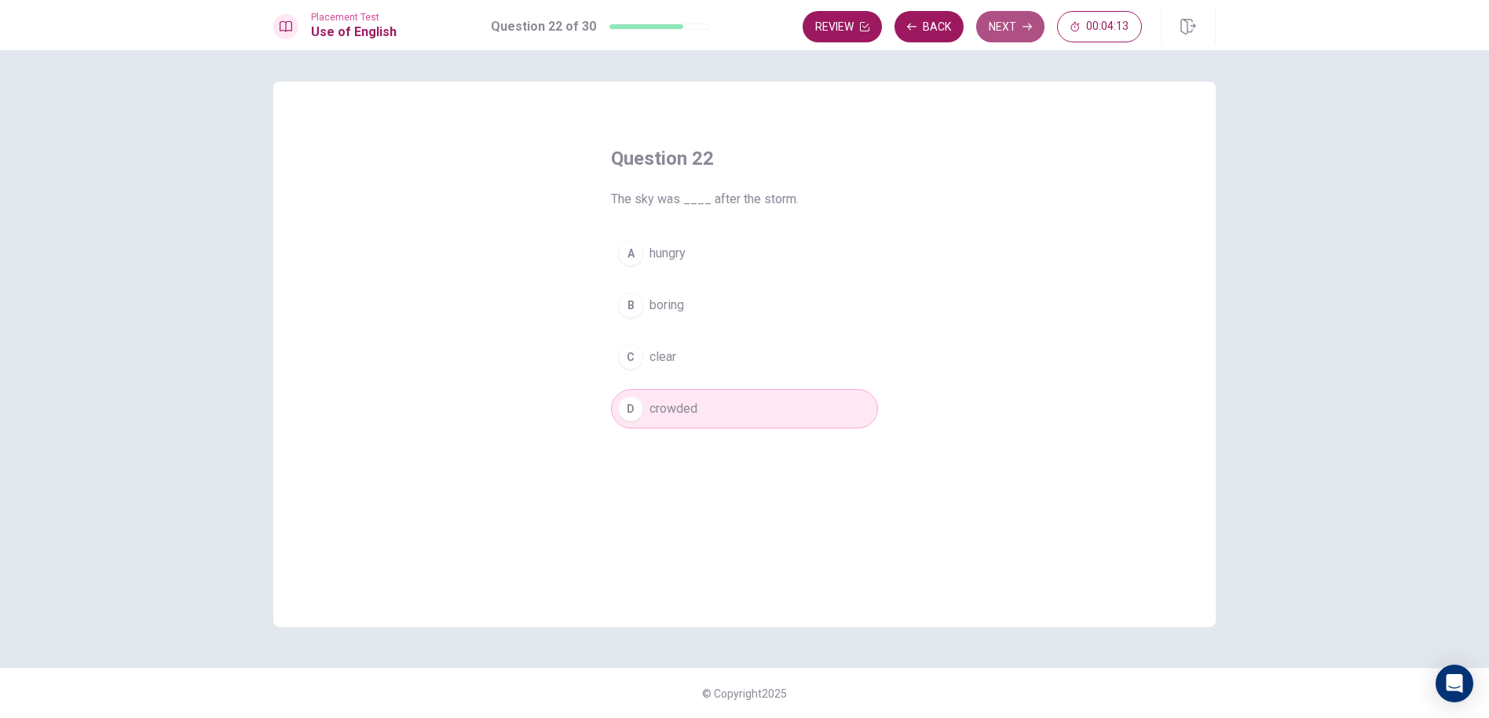
click at [1010, 19] on button "Next" at bounding box center [1010, 26] width 68 height 31
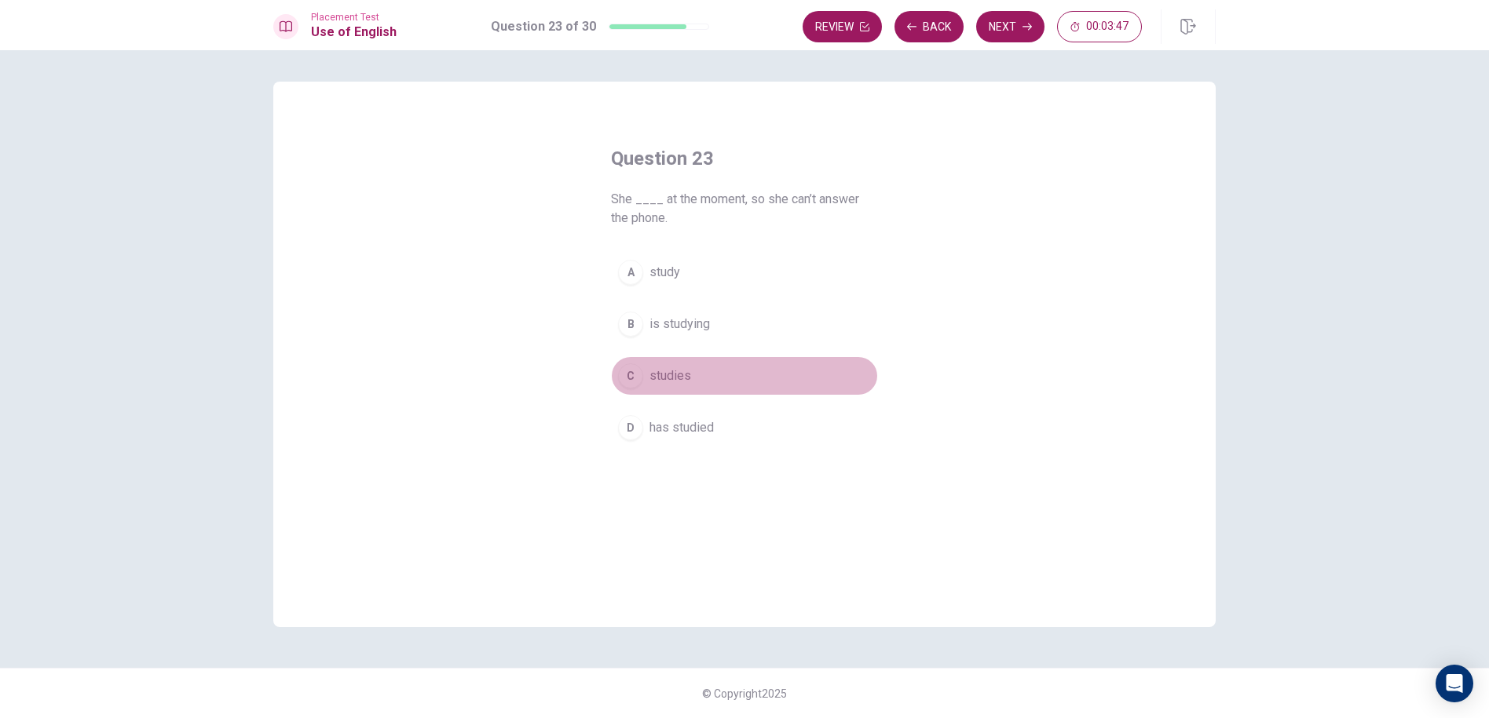
click at [691, 371] on button "C studies" at bounding box center [744, 375] width 267 height 39
click at [1018, 30] on button "Next" at bounding box center [1010, 26] width 68 height 31
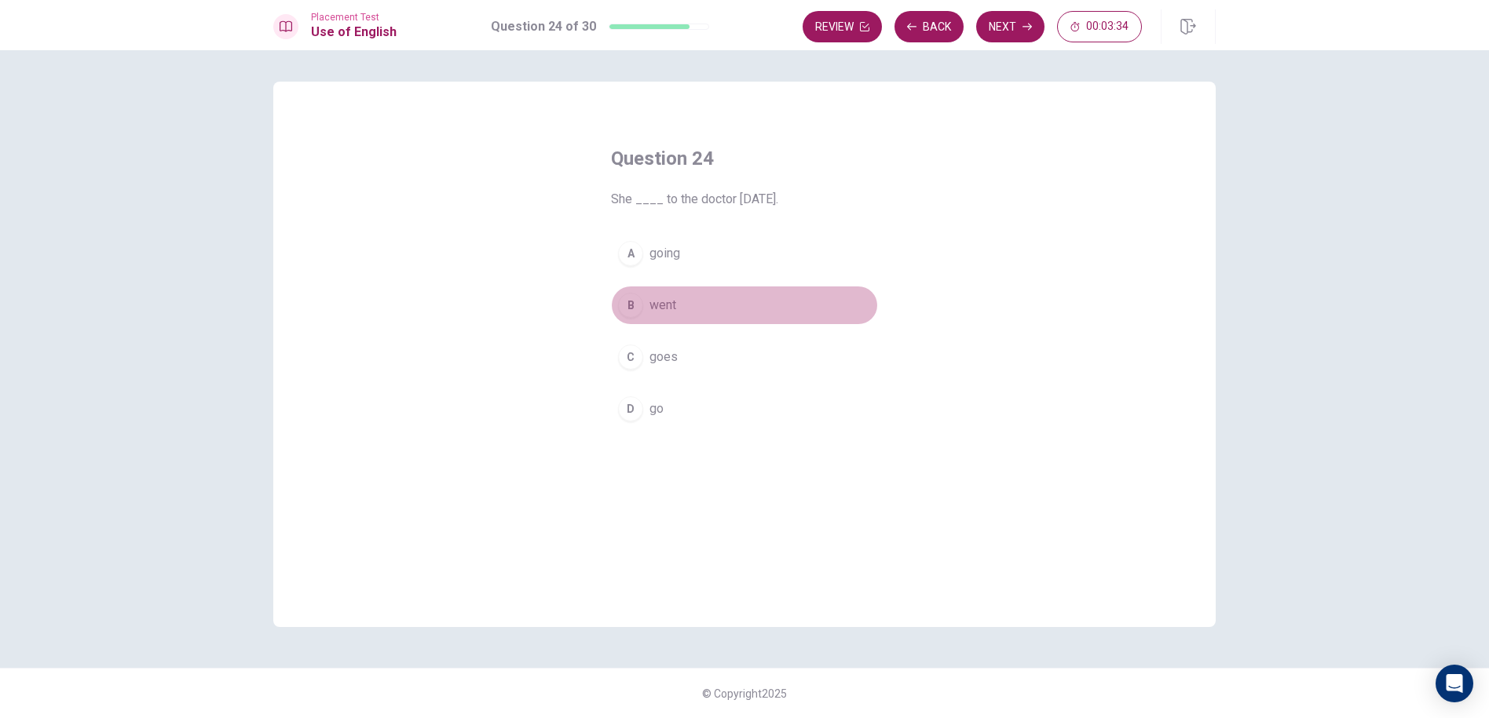
click at [658, 301] on span "went" at bounding box center [662, 305] width 27 height 19
click at [1005, 13] on button "Next" at bounding box center [1010, 26] width 68 height 31
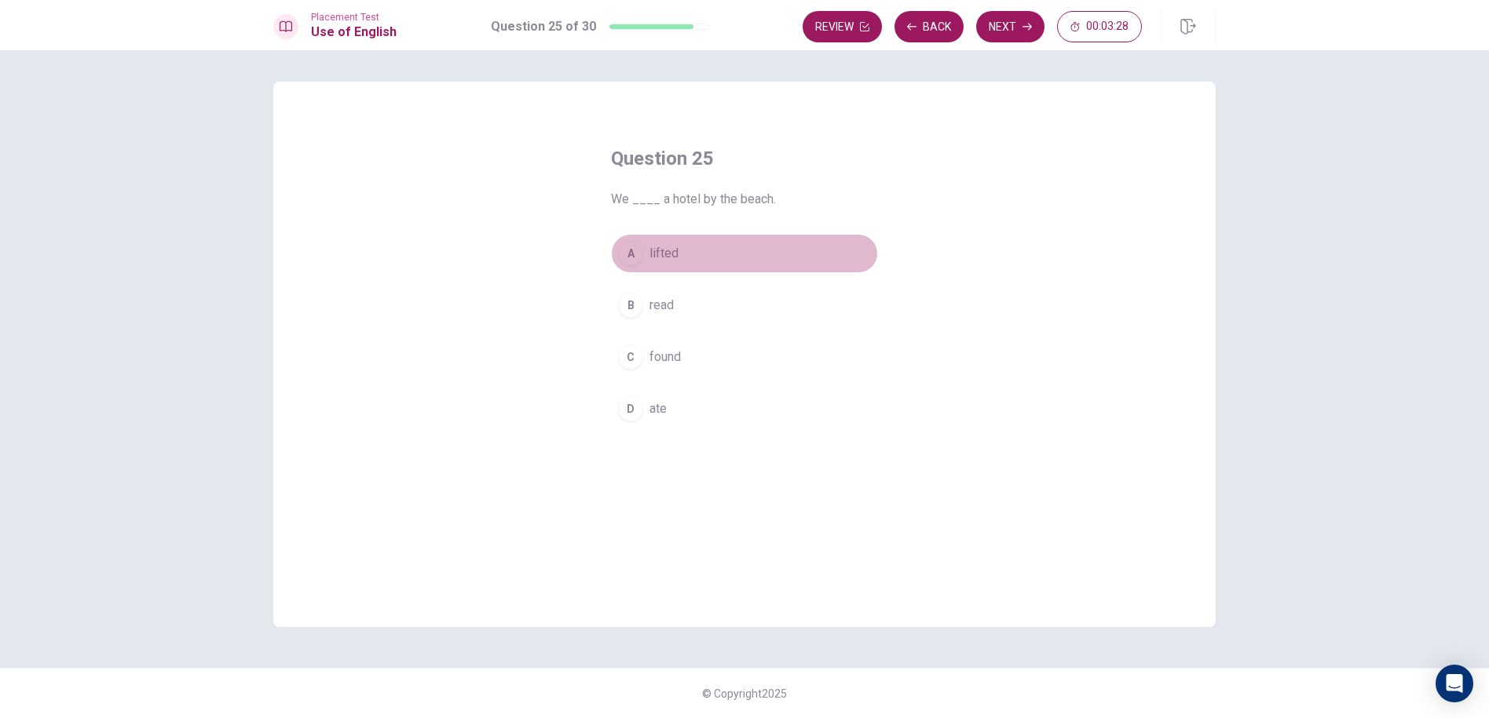
click at [692, 269] on button "A lifted" at bounding box center [744, 253] width 267 height 39
click at [770, 365] on button "C found" at bounding box center [744, 357] width 267 height 39
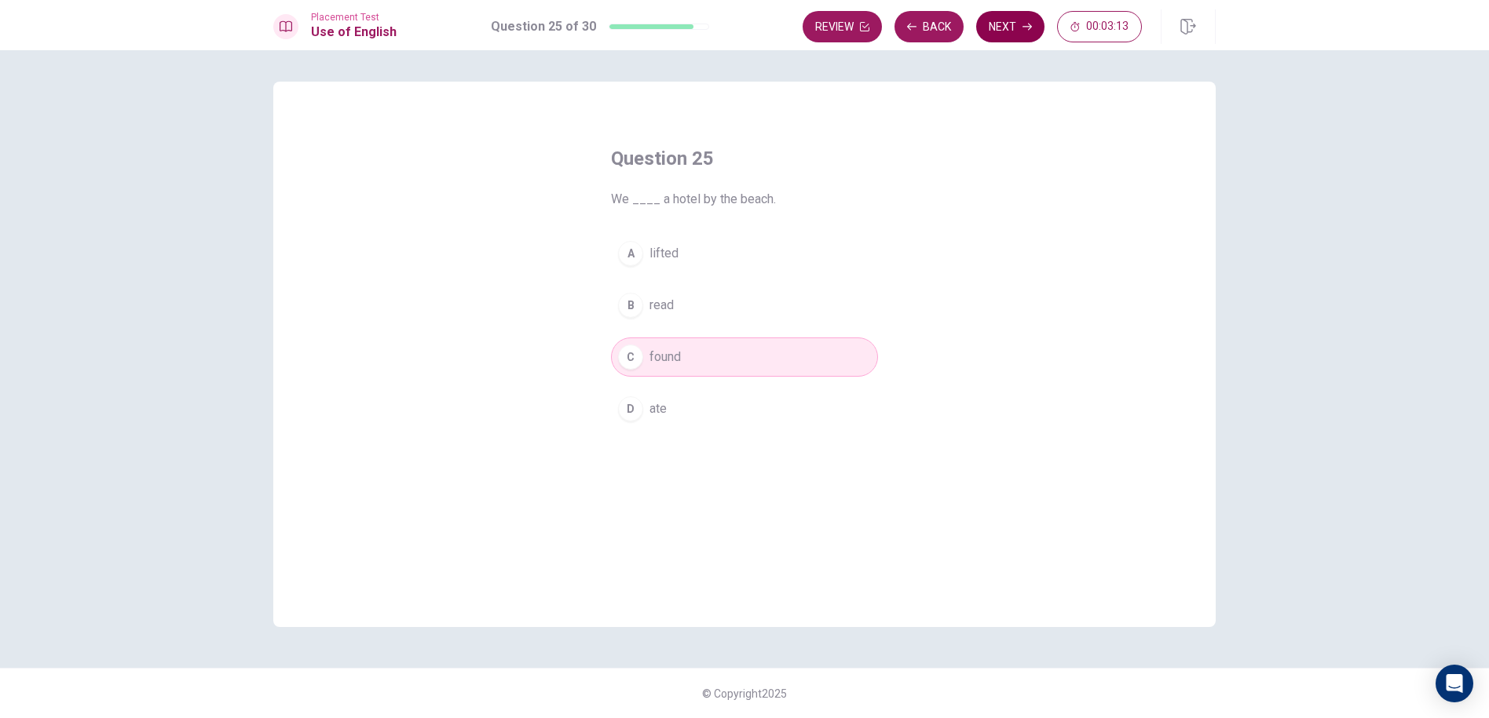
click at [1033, 22] on button "Next" at bounding box center [1010, 26] width 68 height 31
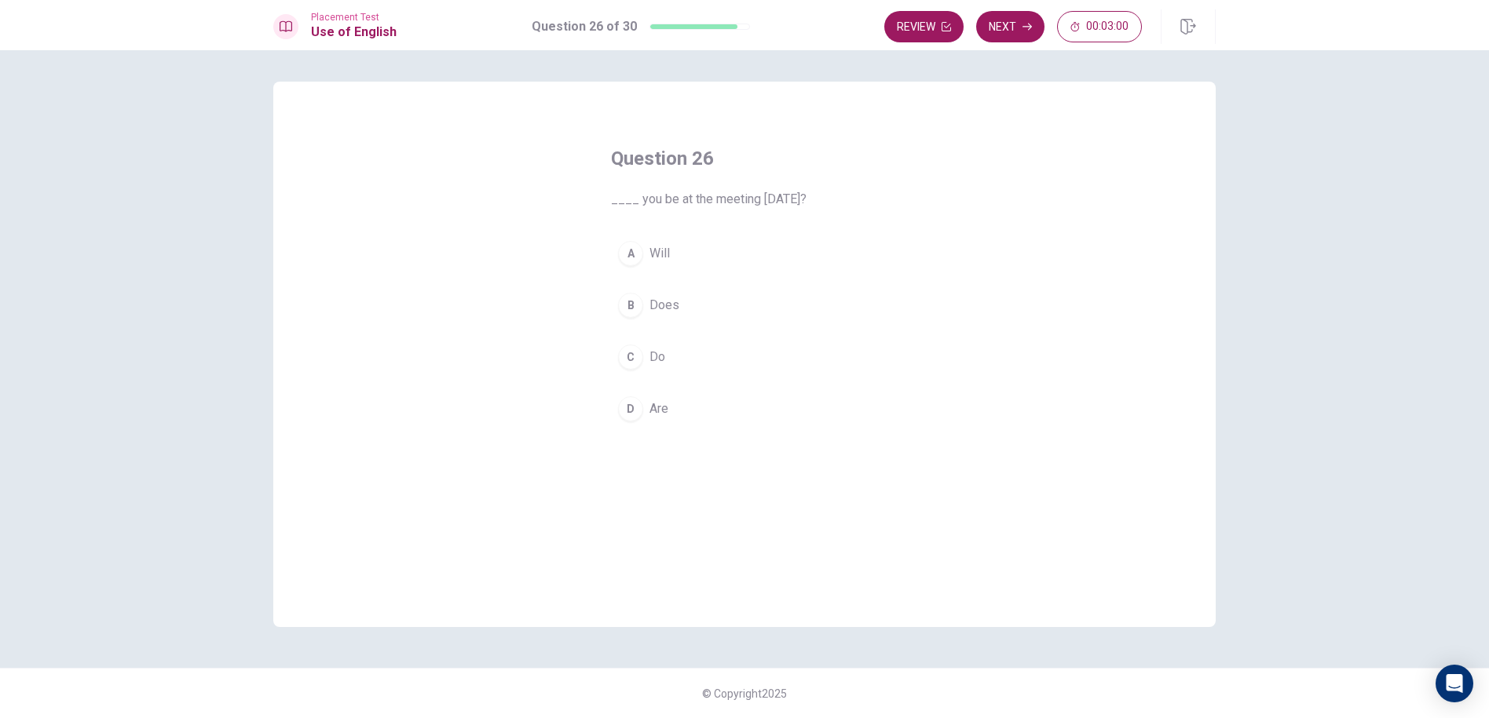
click at [648, 245] on button "A Will" at bounding box center [744, 253] width 267 height 39
click at [1014, 38] on button "Next" at bounding box center [1010, 26] width 68 height 31
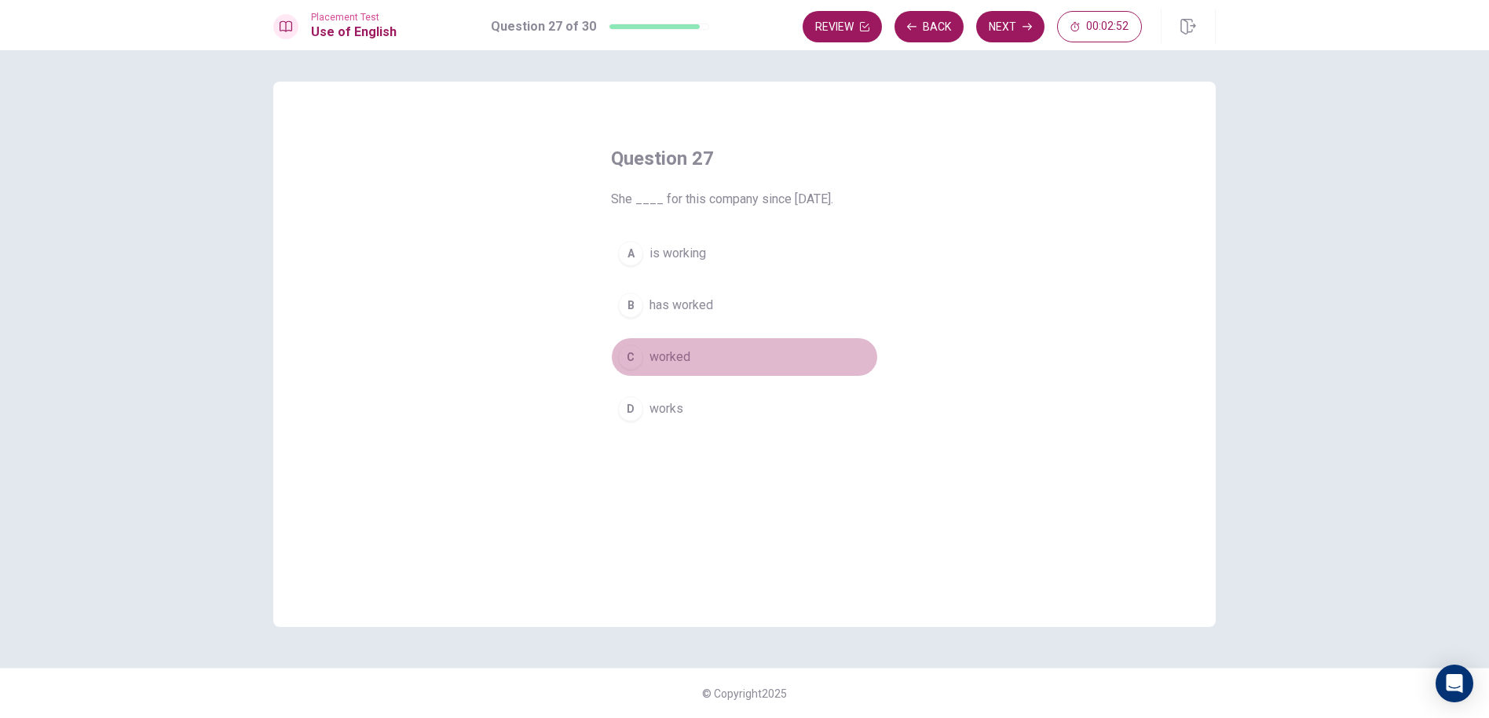
click at [652, 360] on span "worked" at bounding box center [669, 357] width 41 height 19
click at [989, 29] on button "Next" at bounding box center [1010, 26] width 68 height 31
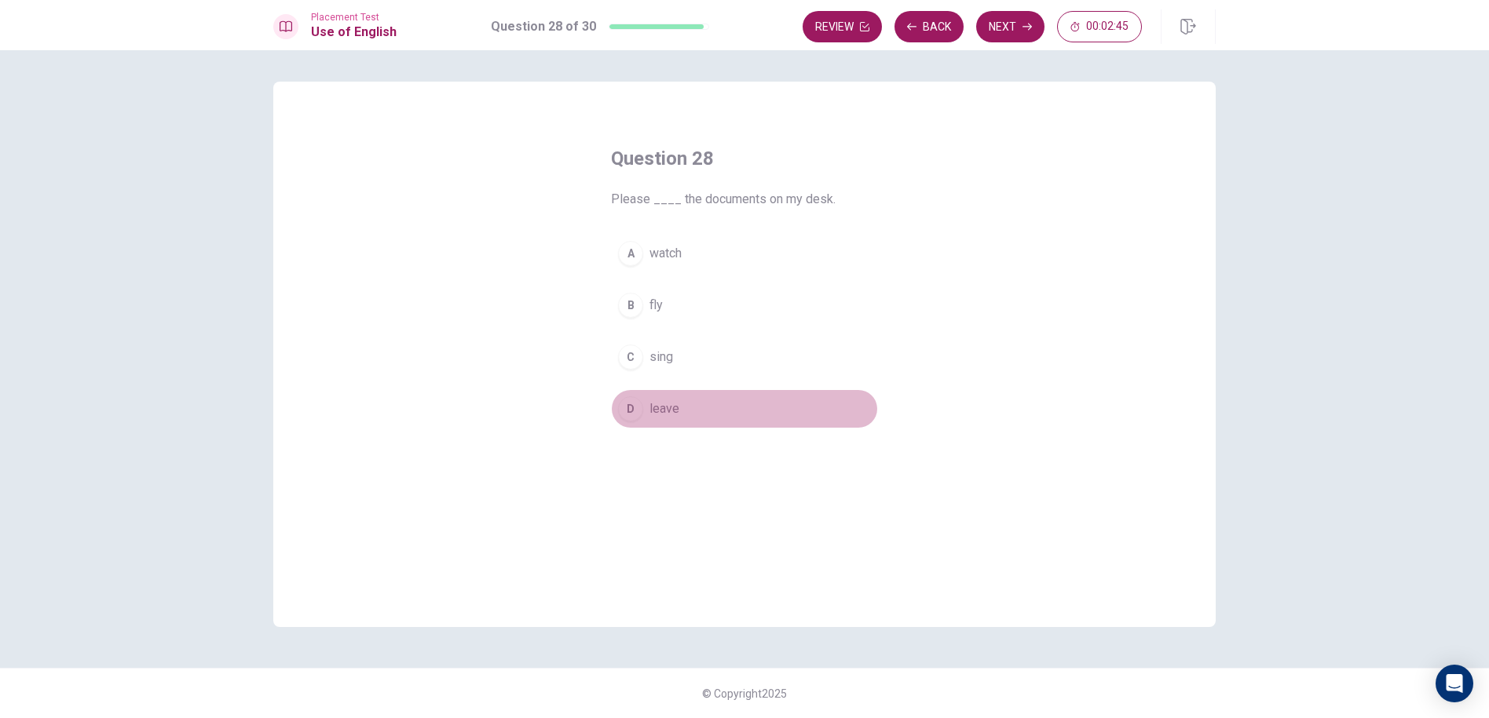
click at [650, 397] on button "D leave" at bounding box center [744, 408] width 267 height 39
click at [885, 247] on div "Question 28 Please ____ the documents on my desk. A watch B fly C sing D leave" at bounding box center [744, 287] width 330 height 333
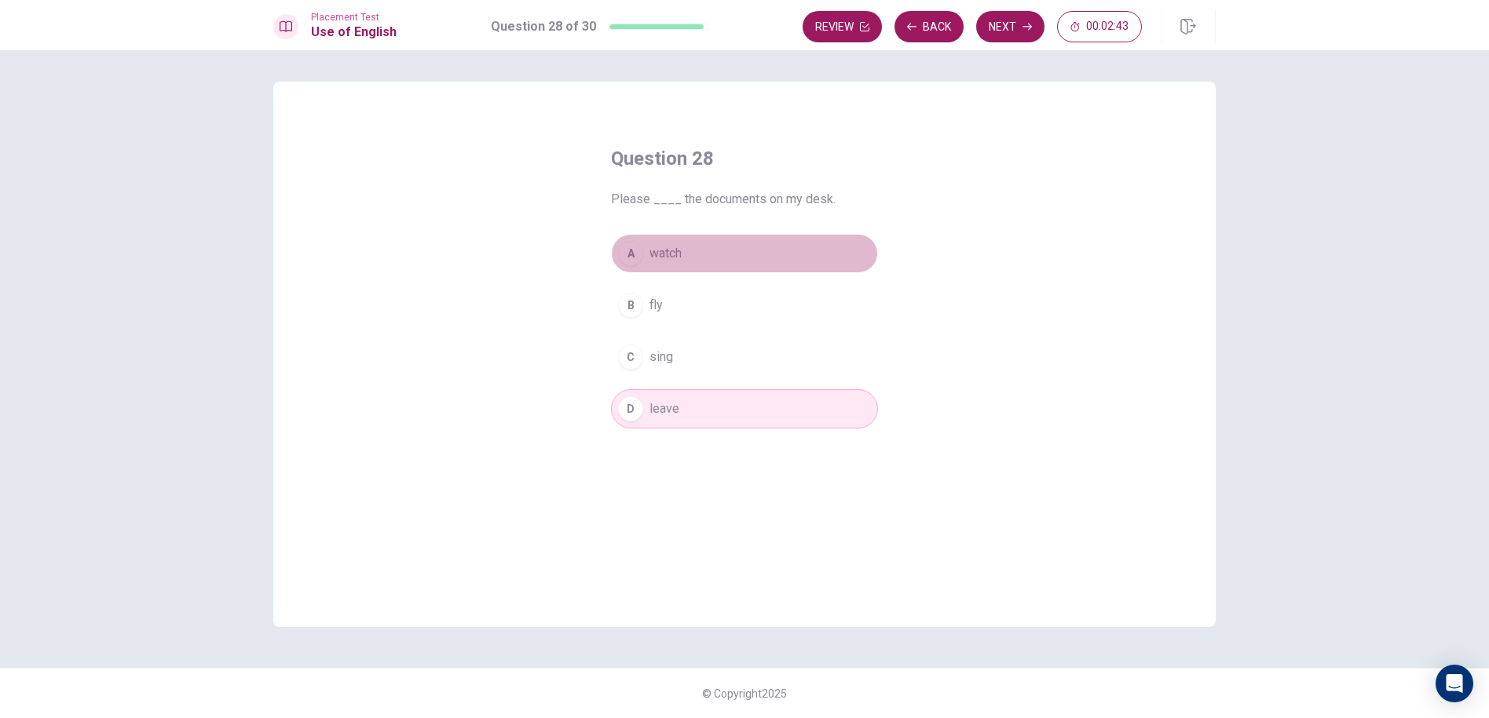
click at [823, 265] on button "A watch" at bounding box center [744, 253] width 267 height 39
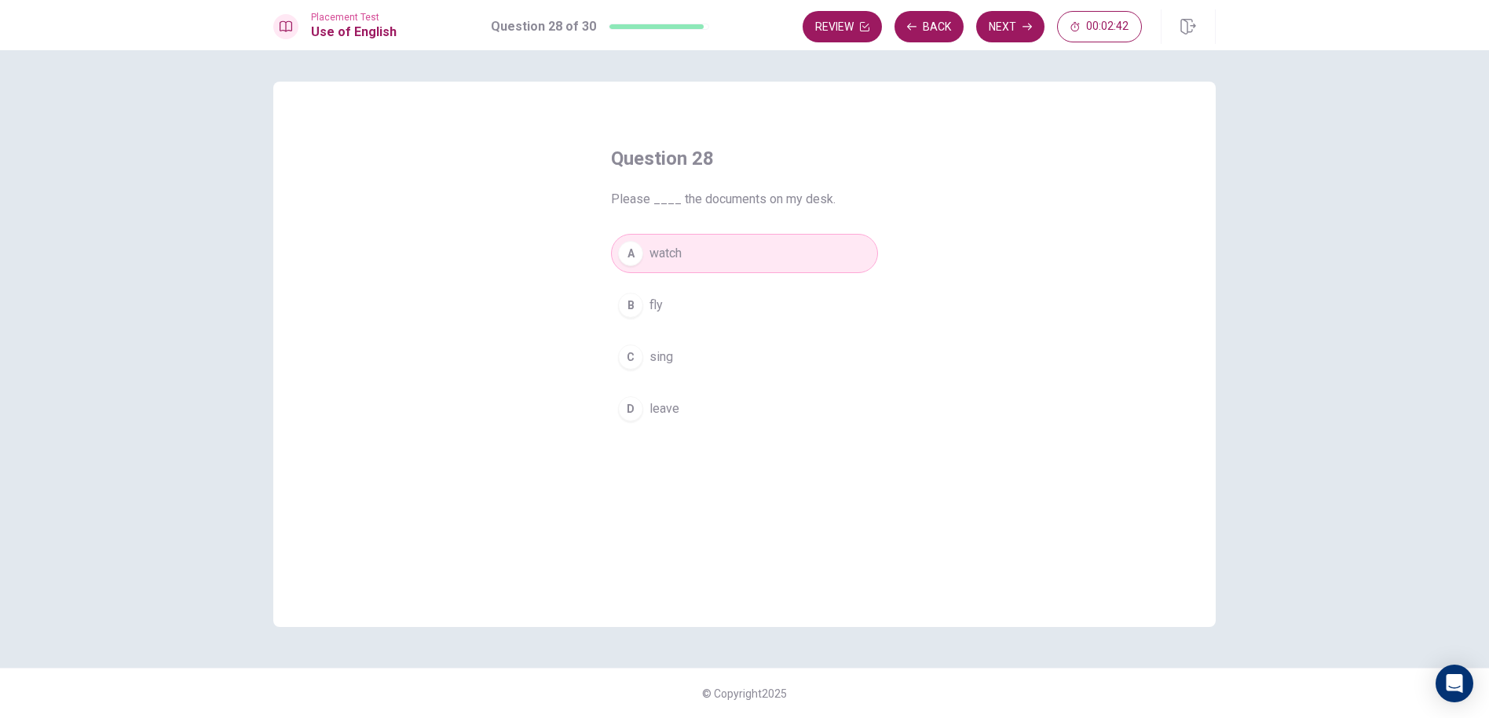
click at [780, 254] on button "A watch" at bounding box center [744, 253] width 267 height 39
click at [1022, 36] on button "Next" at bounding box center [1010, 26] width 68 height 31
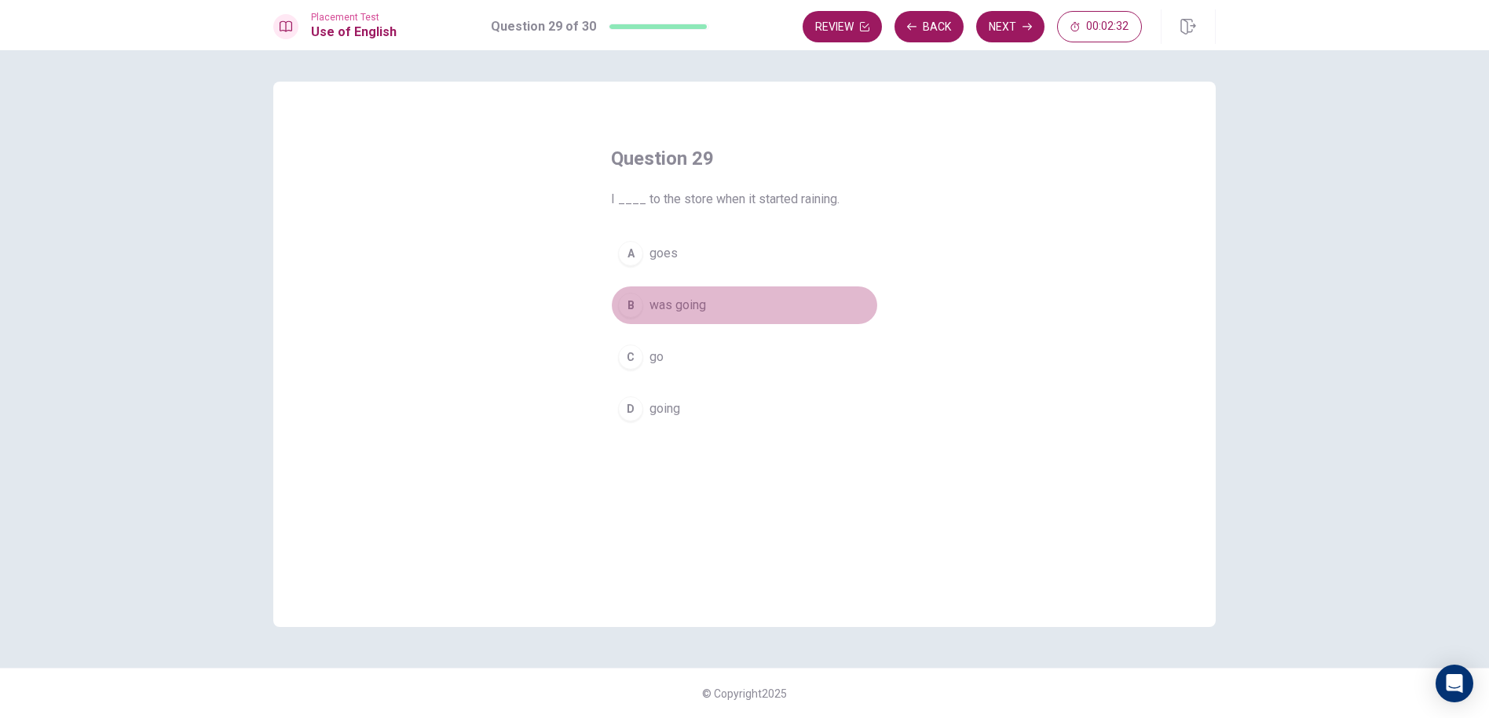
click at [696, 302] on span "was going" at bounding box center [677, 305] width 57 height 19
click at [1018, 20] on button "Next" at bounding box center [1010, 26] width 68 height 31
click at [722, 294] on button "B goes" at bounding box center [744, 305] width 267 height 39
click at [1016, 27] on button "Next" at bounding box center [1010, 26] width 68 height 31
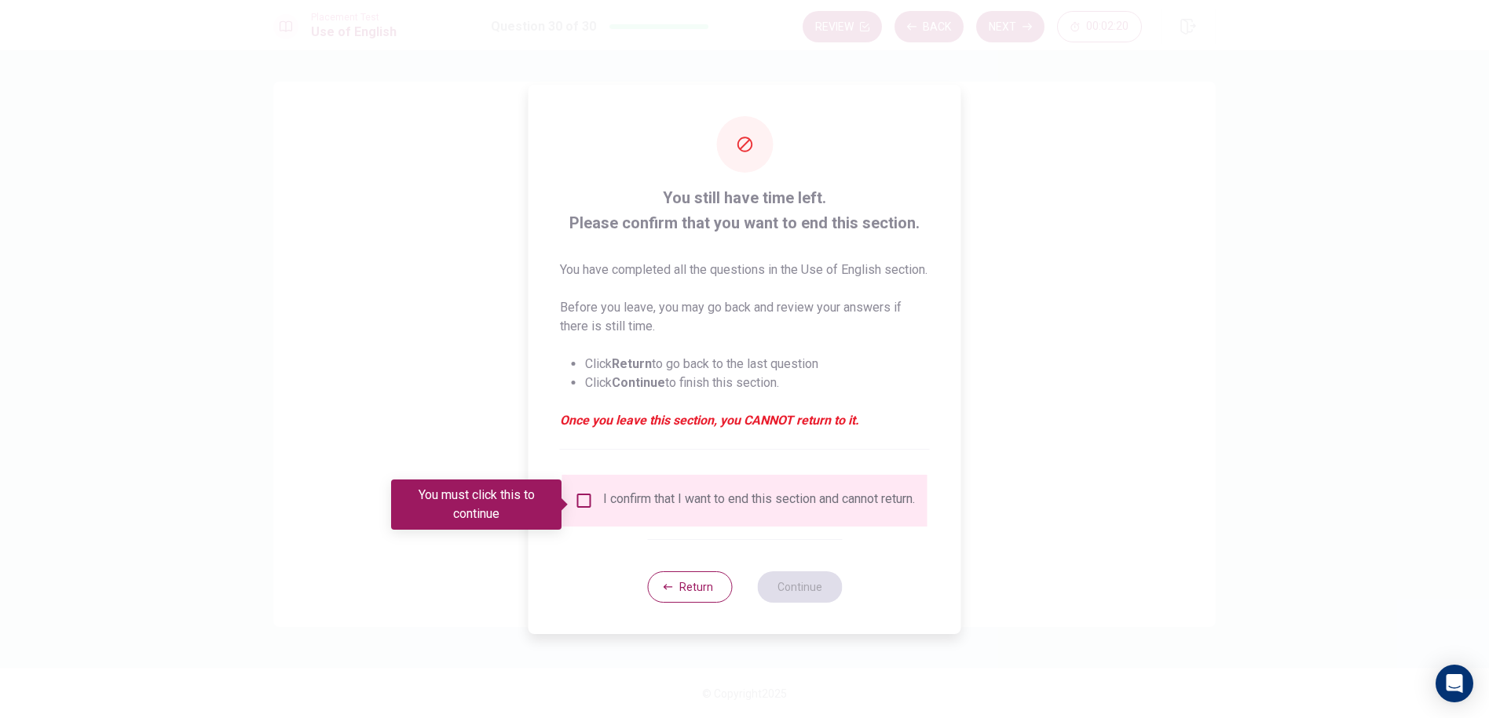
click at [698, 546] on div "You still have time left. Please confirm that you want to end this section. You…" at bounding box center [744, 360] width 433 height 550
click at [667, 484] on div "I confirm that I want to end this section and cannot return." at bounding box center [744, 501] width 365 height 52
click at [597, 497] on div "I confirm that I want to end this section and cannot return." at bounding box center [745, 500] width 340 height 19
click at [590, 502] on input "You must click this to continue" at bounding box center [584, 500] width 19 height 19
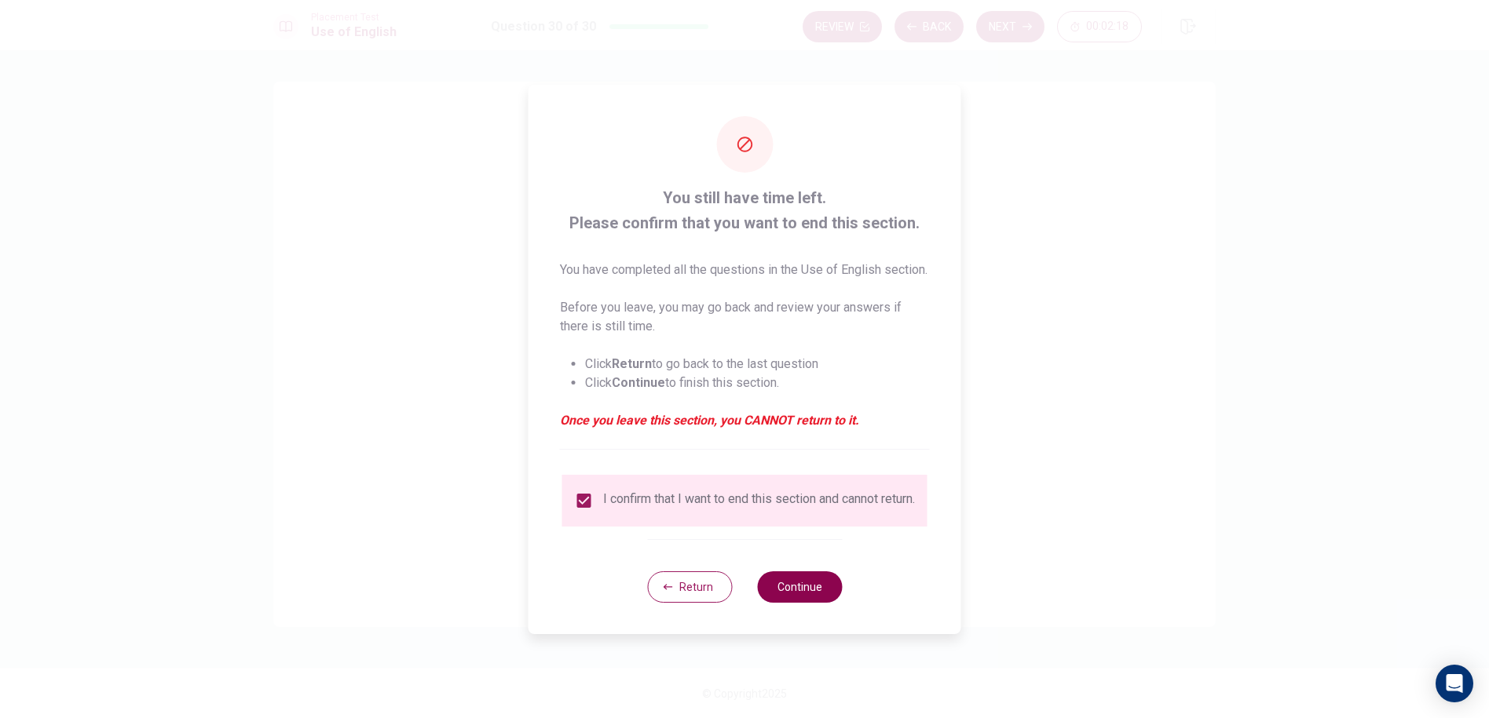
click at [805, 603] on button "Continue" at bounding box center [799, 587] width 85 height 31
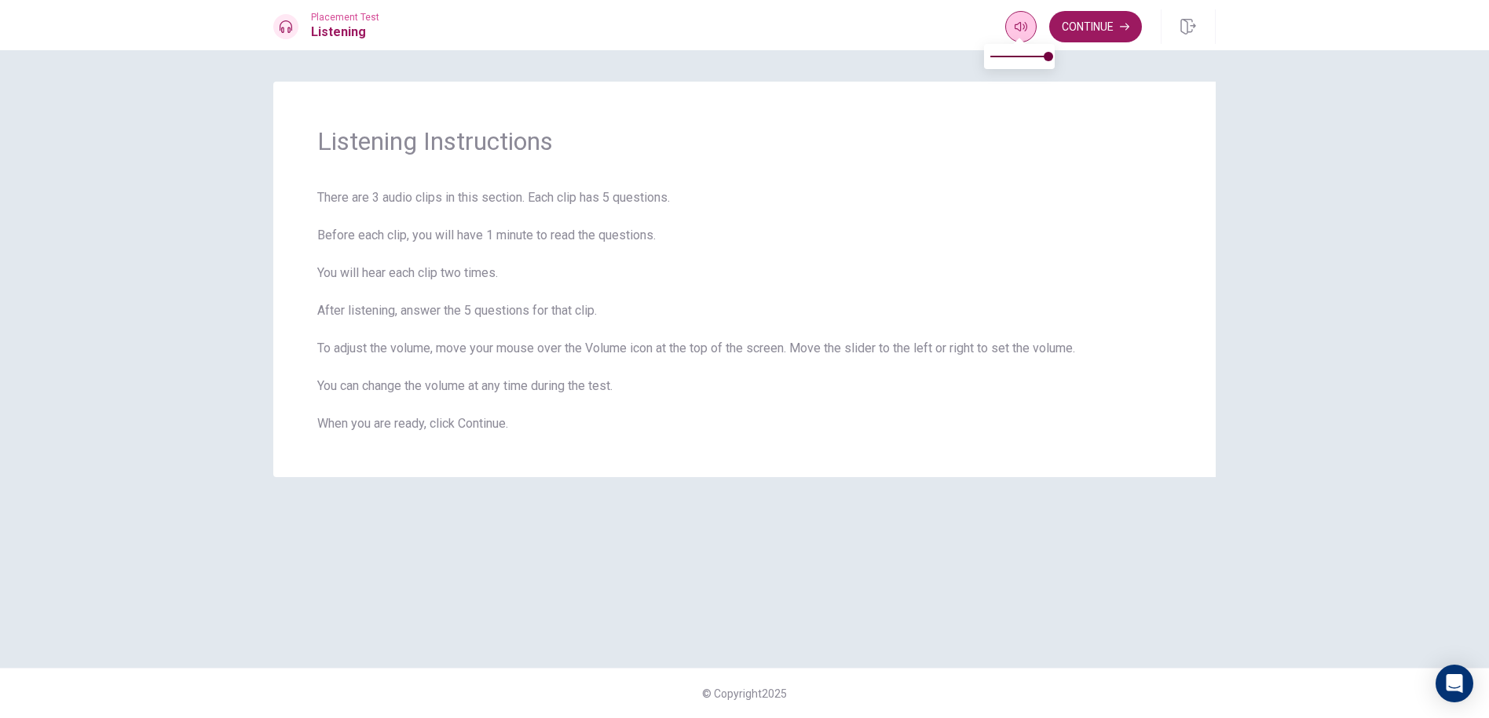
click at [1018, 31] on icon "button" at bounding box center [1020, 26] width 13 height 13
drag, startPoint x: 853, startPoint y: 141, endPoint x: 861, endPoint y: 135, distance: 9.6
click at [853, 141] on span "Listening Instructions" at bounding box center [744, 141] width 854 height 31
click at [1084, 24] on button "Continue" at bounding box center [1095, 26] width 93 height 31
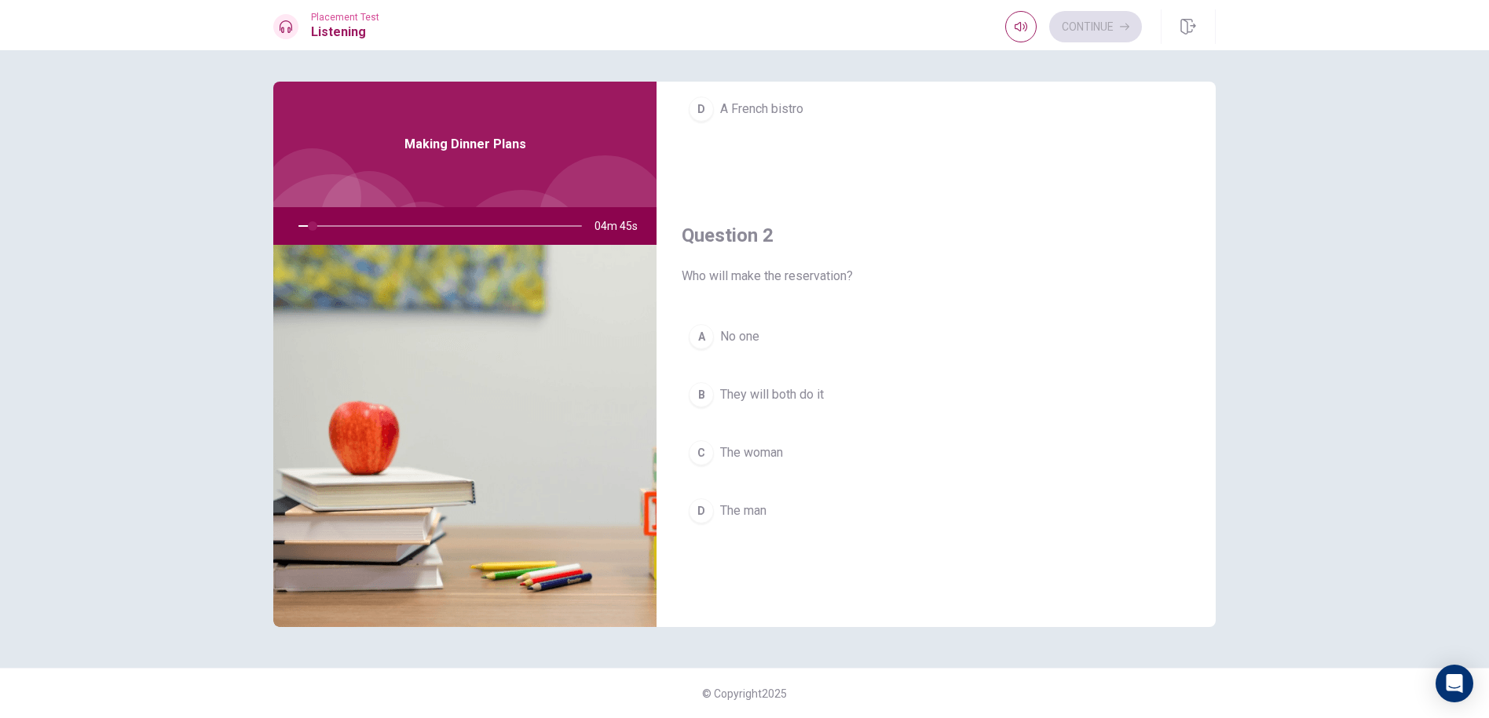
scroll to position [314, 0]
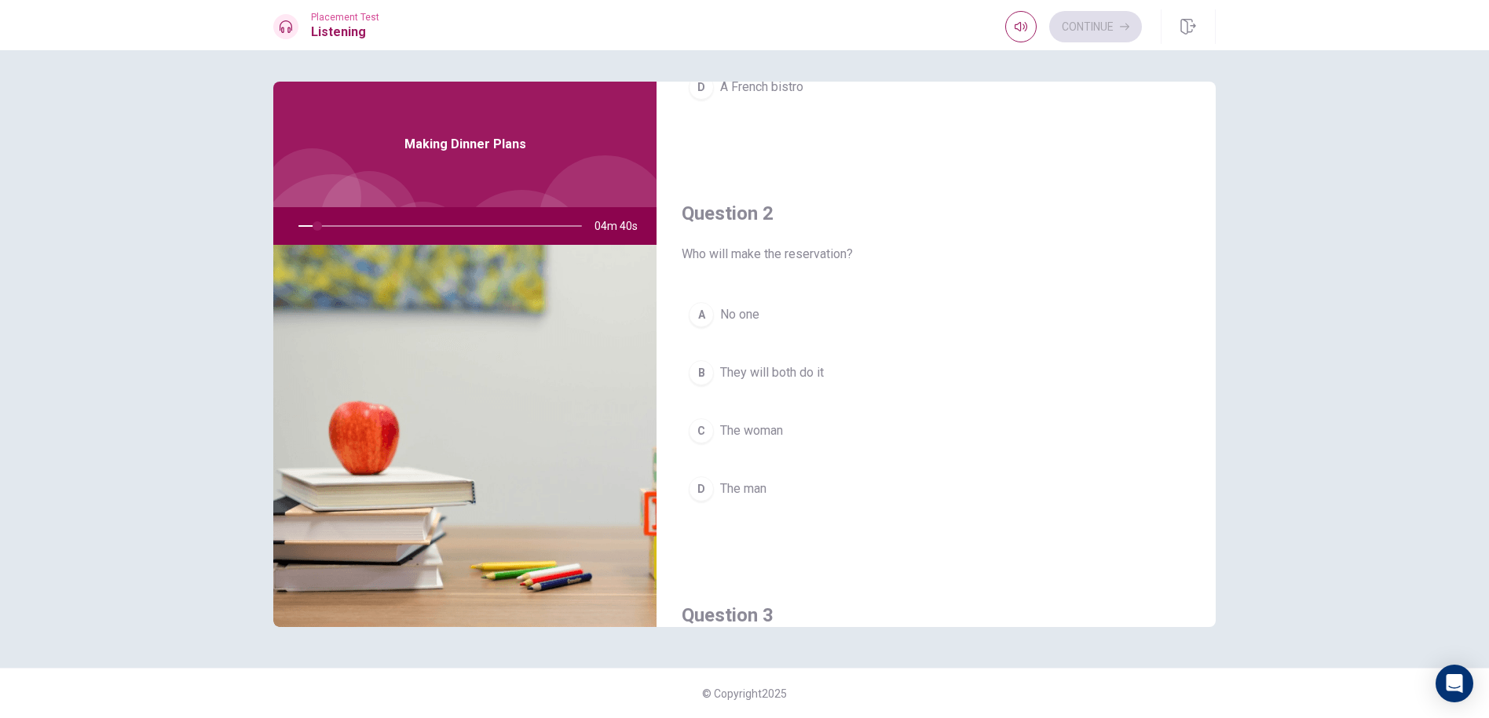
drag, startPoint x: 805, startPoint y: 263, endPoint x: 887, endPoint y: 261, distance: 82.5
click at [887, 261] on span "Who will make the reservation?" at bounding box center [935, 254] width 509 height 19
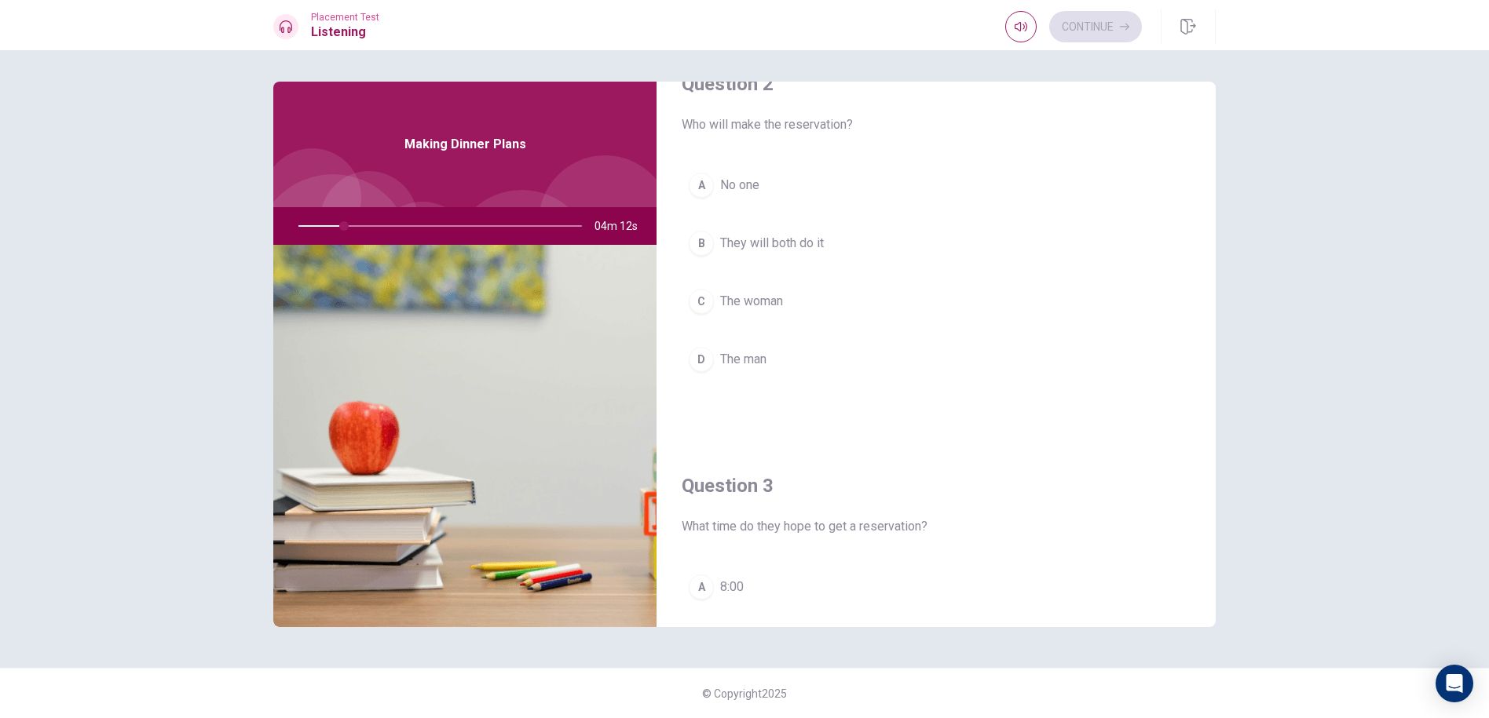
scroll to position [0, 0]
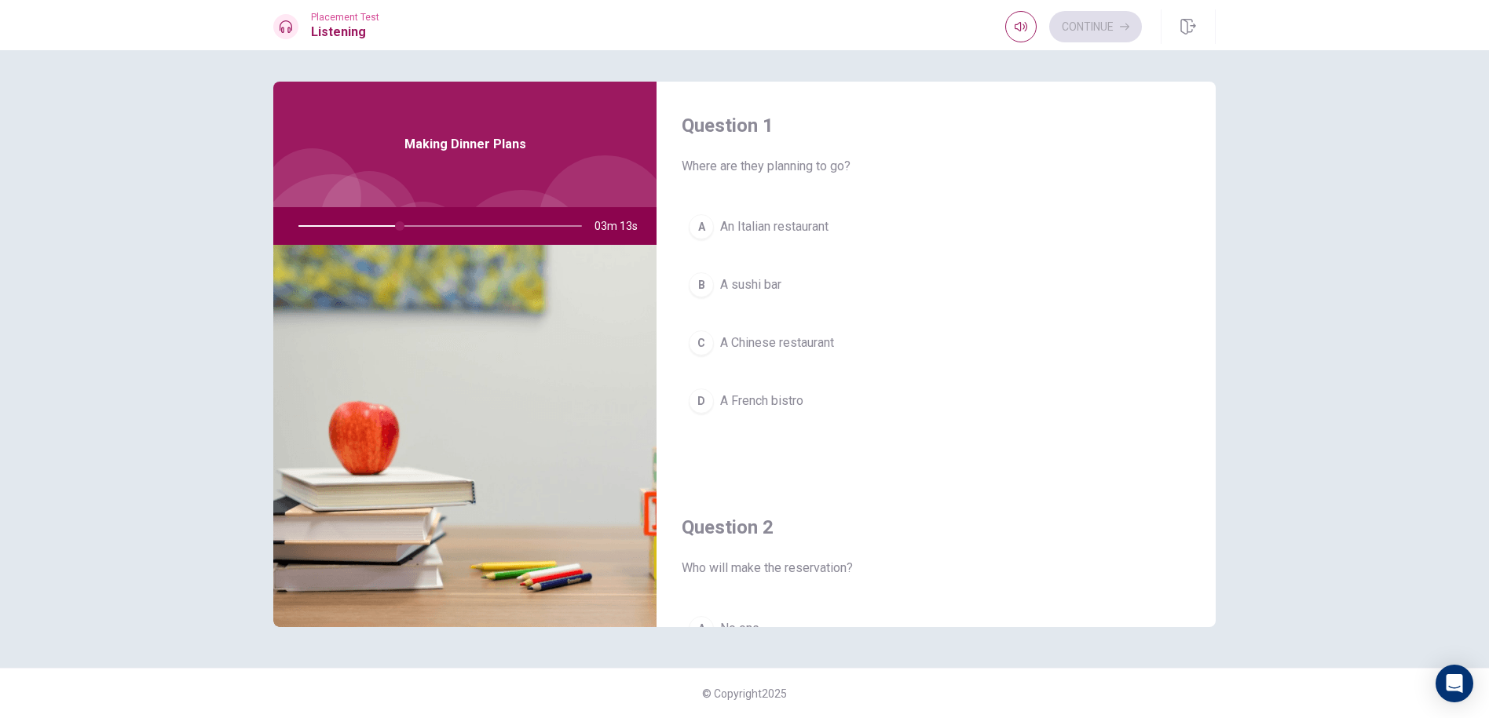
drag, startPoint x: 390, startPoint y: 225, endPoint x: 384, endPoint y: 231, distance: 8.9
click at [384, 231] on div at bounding box center [437, 226] width 315 height 38
click at [389, 230] on div at bounding box center [437, 226] width 315 height 38
click at [390, 230] on div at bounding box center [437, 226] width 315 height 38
click at [393, 221] on div at bounding box center [437, 226] width 315 height 38
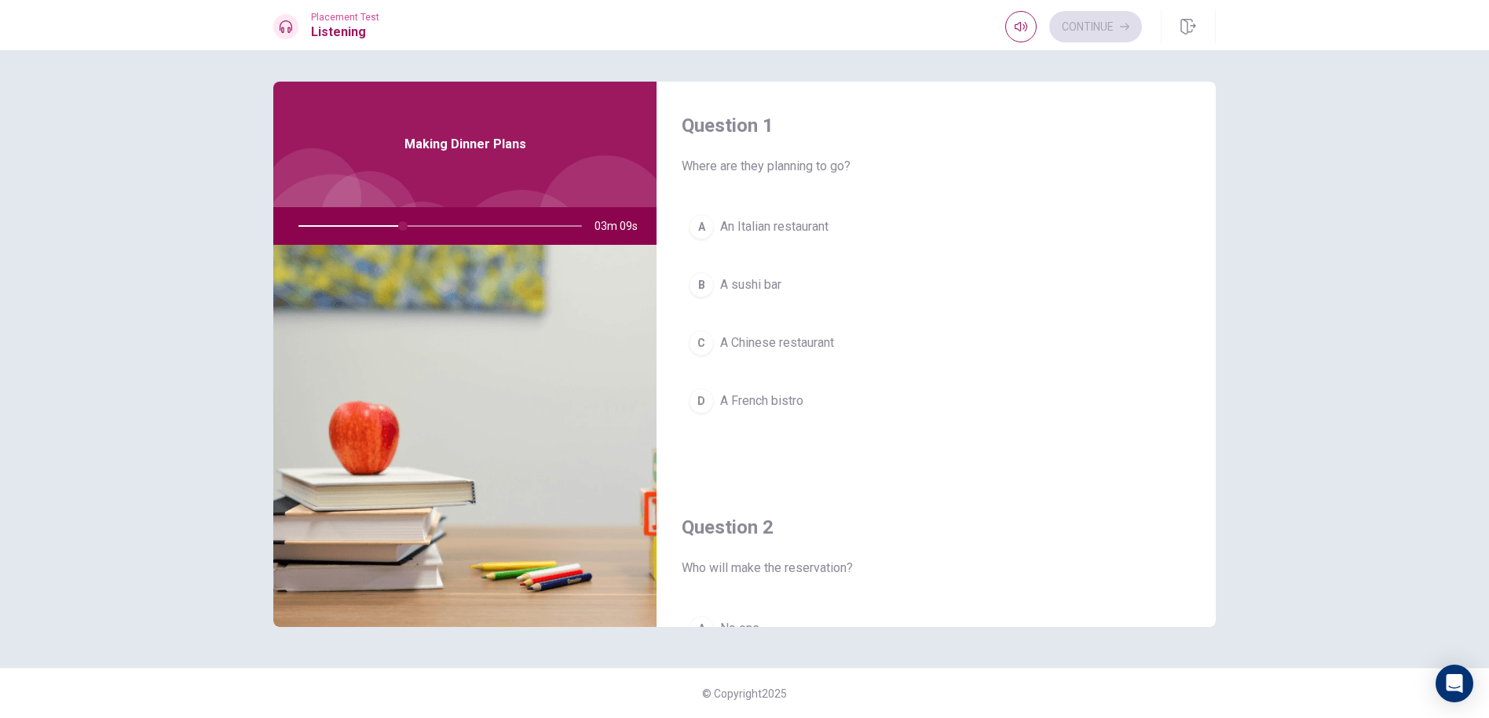
drag, startPoint x: 404, startPoint y: 227, endPoint x: 362, endPoint y: 218, distance: 42.5
click at [362, 218] on div at bounding box center [437, 226] width 315 height 38
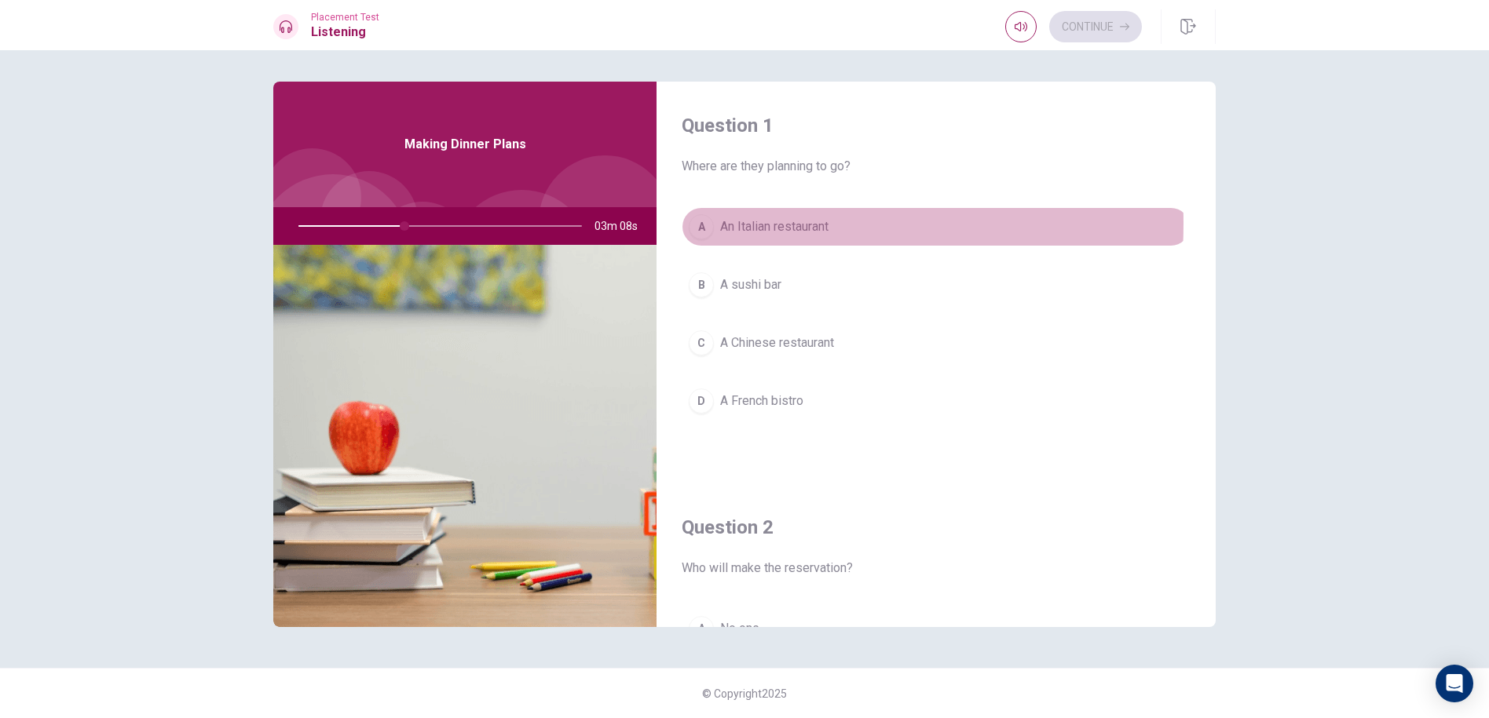
click at [729, 227] on span "An Italian restaurant" at bounding box center [774, 226] width 108 height 19
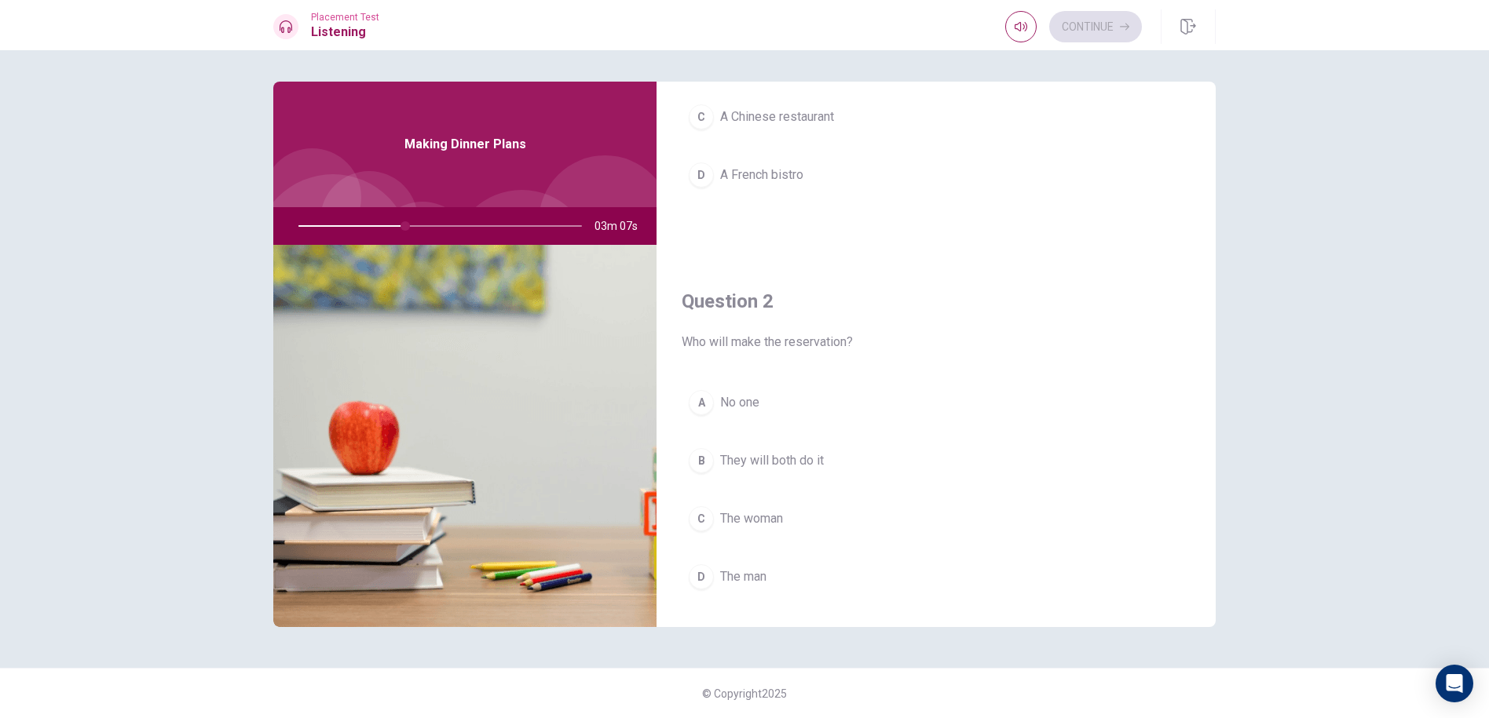
scroll to position [314, 0]
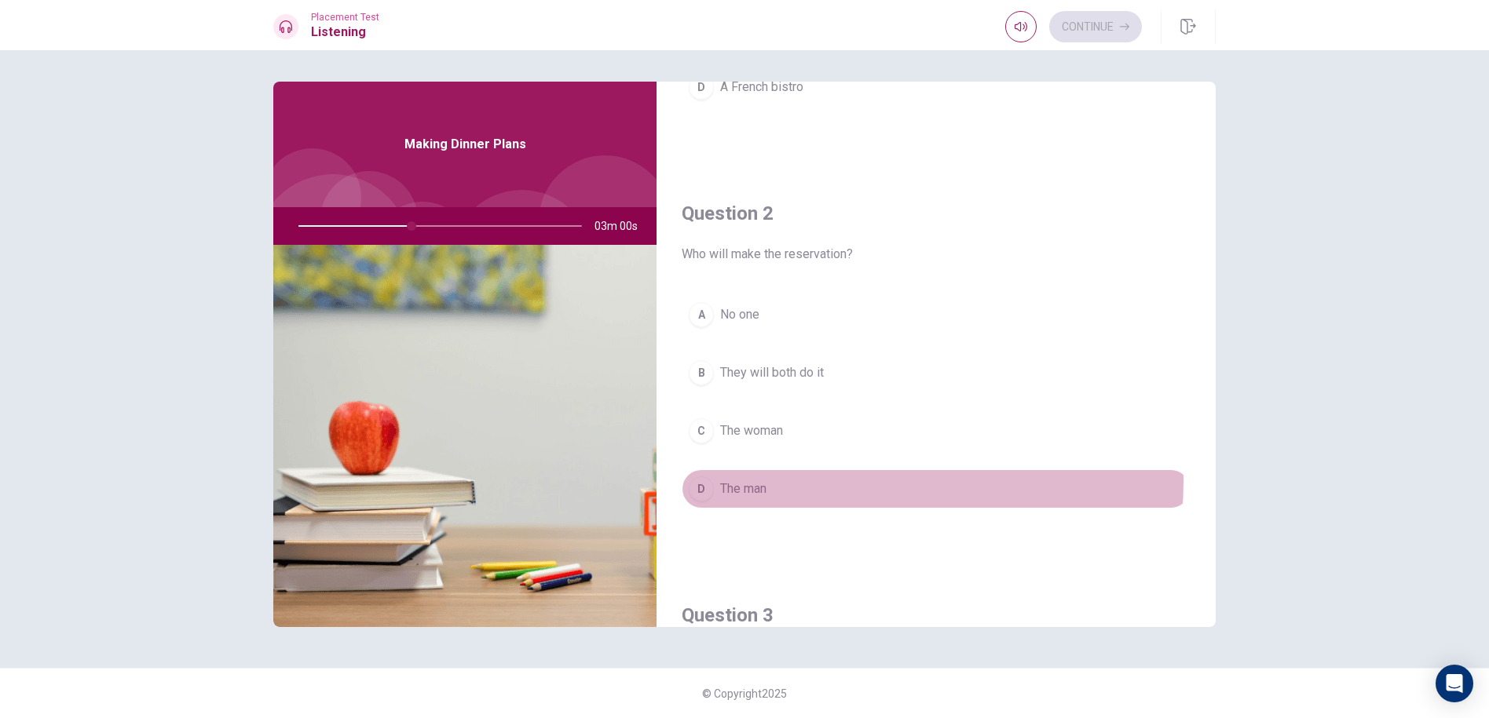
click at [786, 480] on button "D The man" at bounding box center [935, 489] width 509 height 39
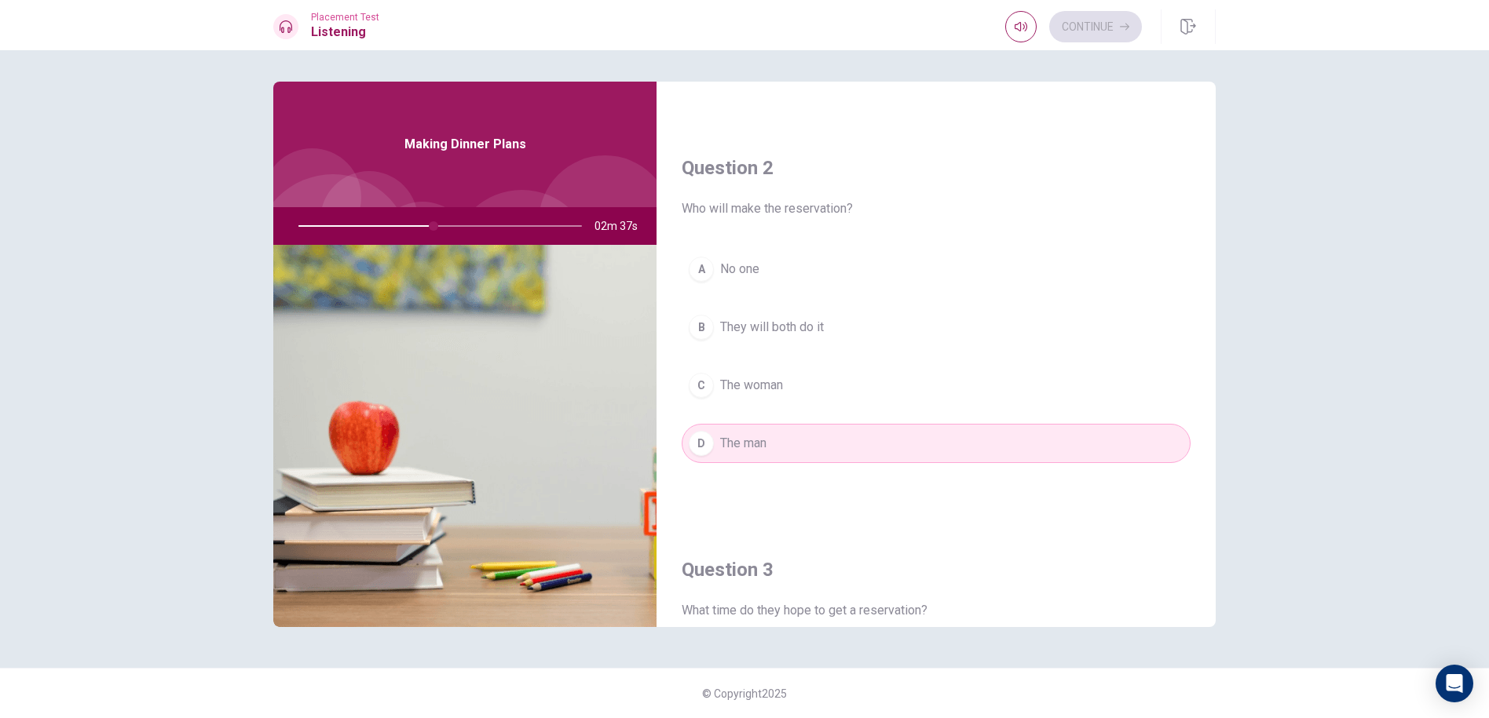
scroll to position [393, 0]
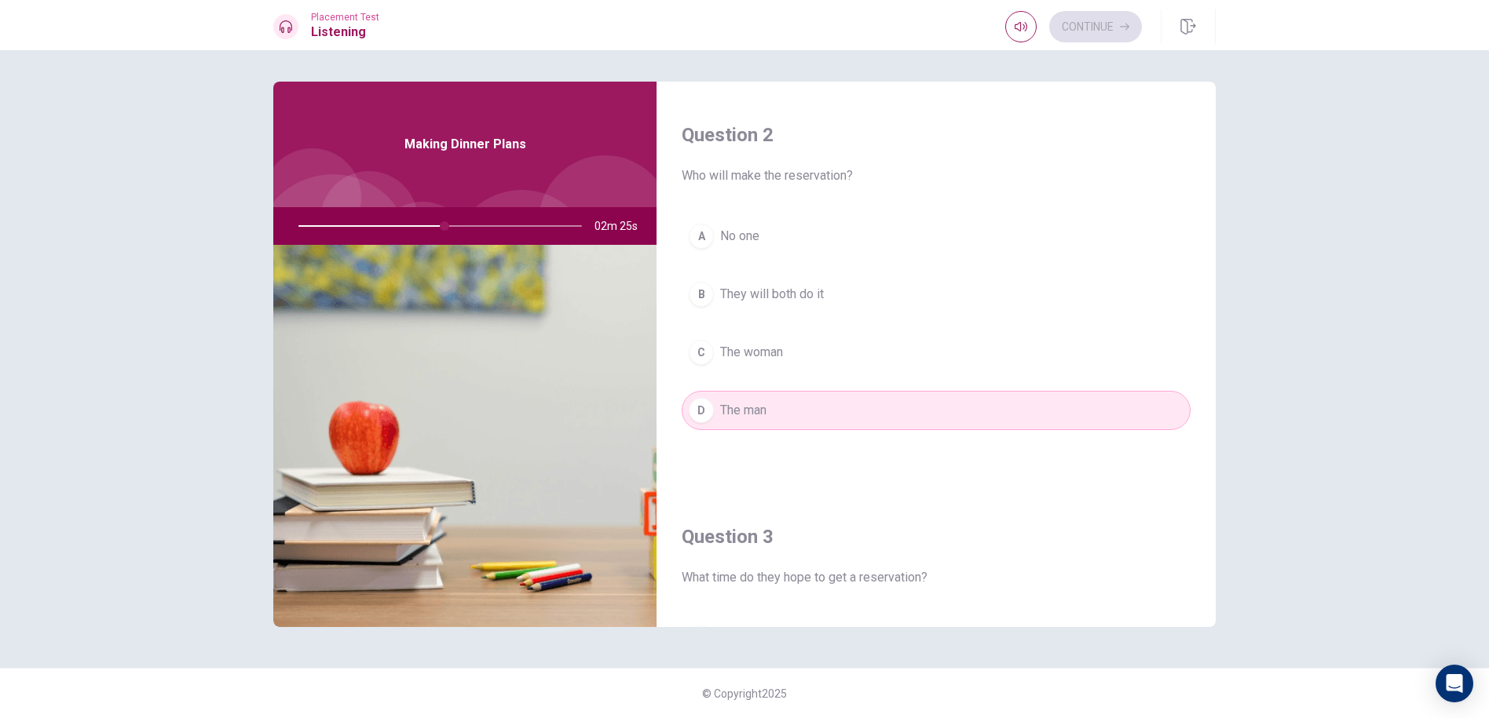
click at [761, 360] on span "The woman" at bounding box center [751, 352] width 63 height 19
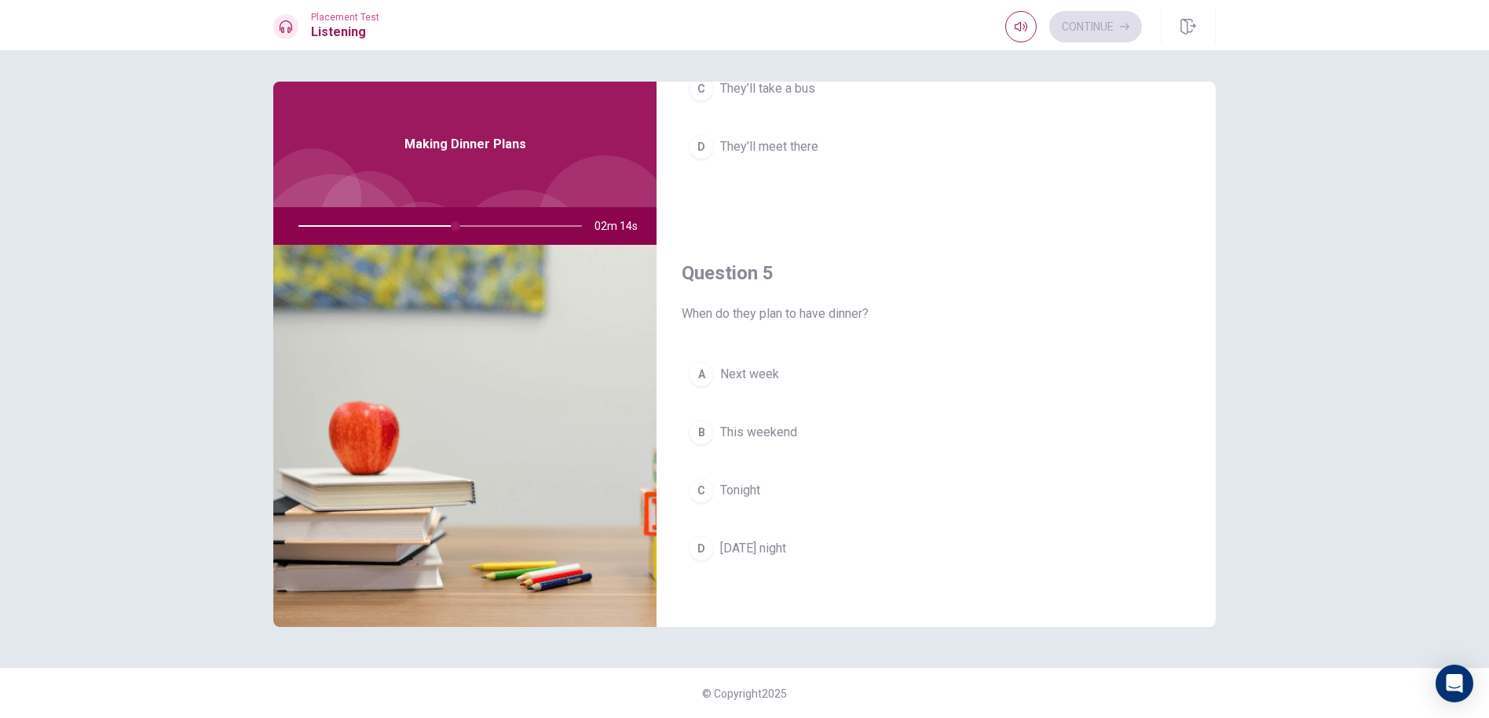
scroll to position [1464, 0]
drag, startPoint x: 459, startPoint y: 219, endPoint x: 441, endPoint y: 230, distance: 21.1
click at [441, 230] on div at bounding box center [437, 226] width 315 height 38
drag, startPoint x: 448, startPoint y: 219, endPoint x: 404, endPoint y: 226, distance: 45.3
click at [404, 226] on div at bounding box center [437, 226] width 315 height 38
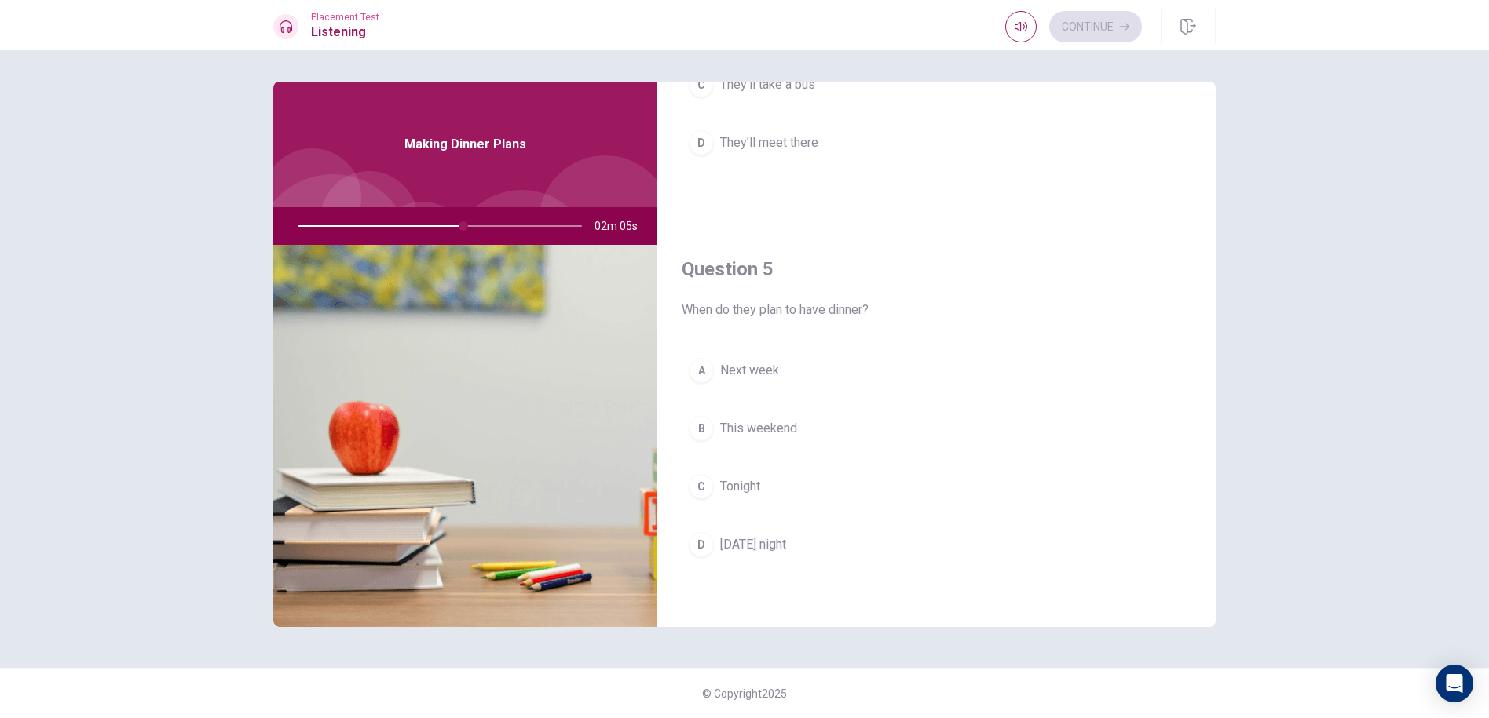
click at [824, 544] on button "D [DATE] night" at bounding box center [935, 544] width 509 height 39
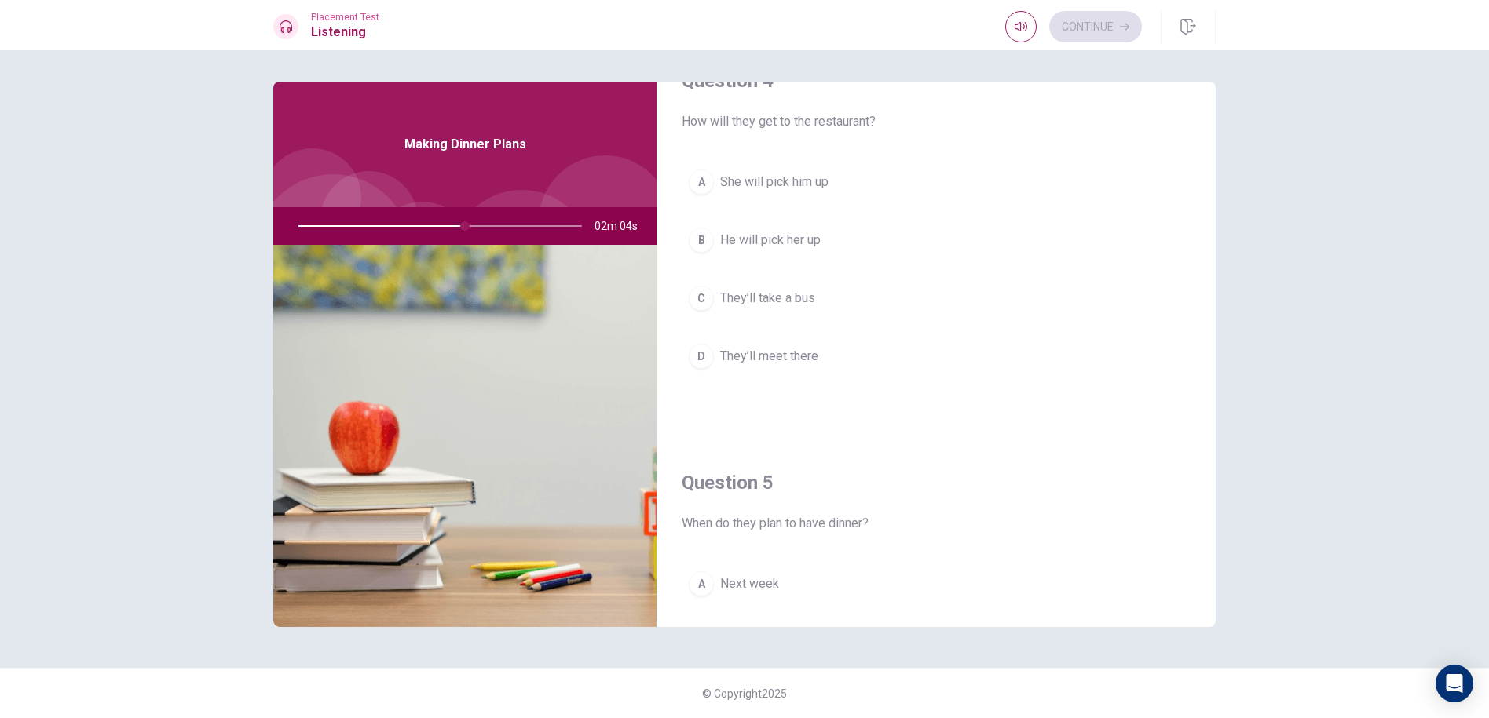
scroll to position [1150, 0]
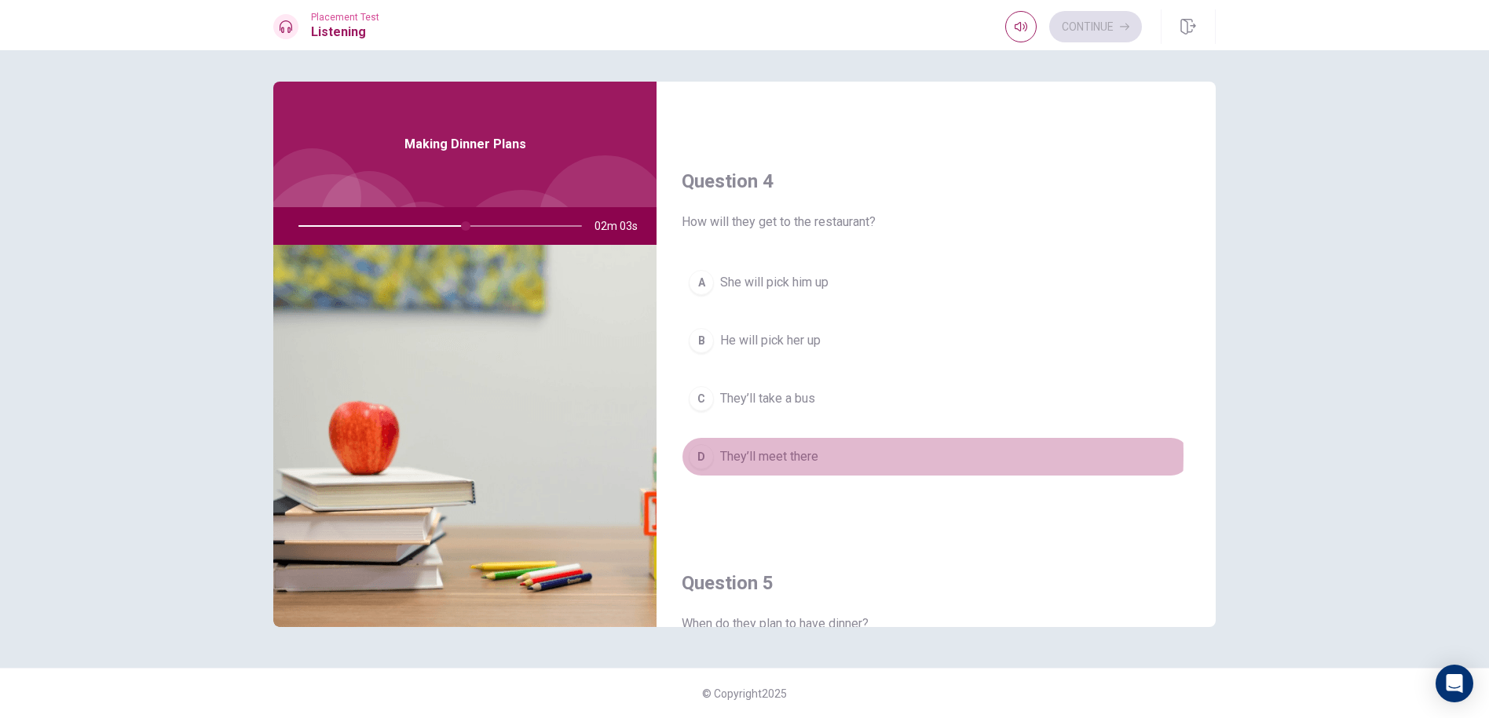
click at [771, 455] on span "They’ll meet there" at bounding box center [769, 457] width 98 height 19
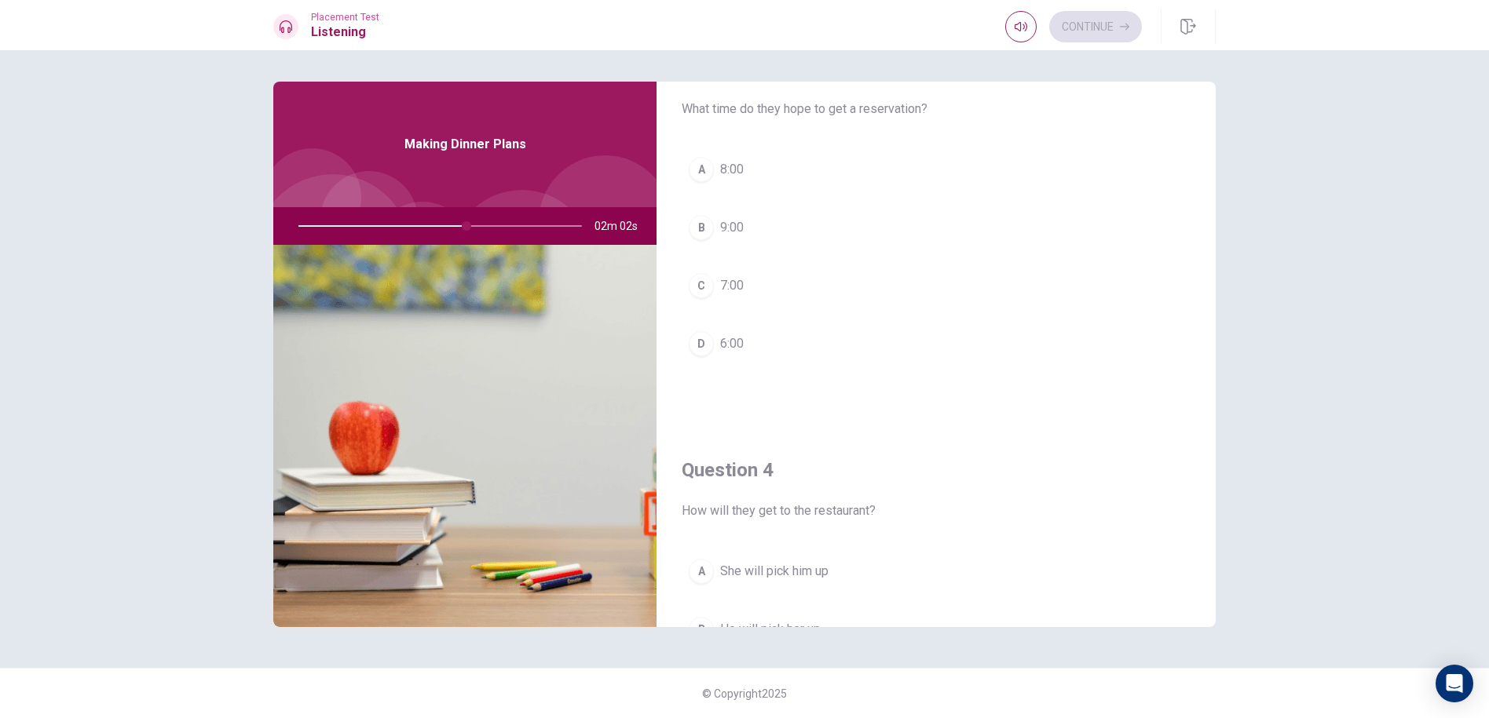
scroll to position [836, 0]
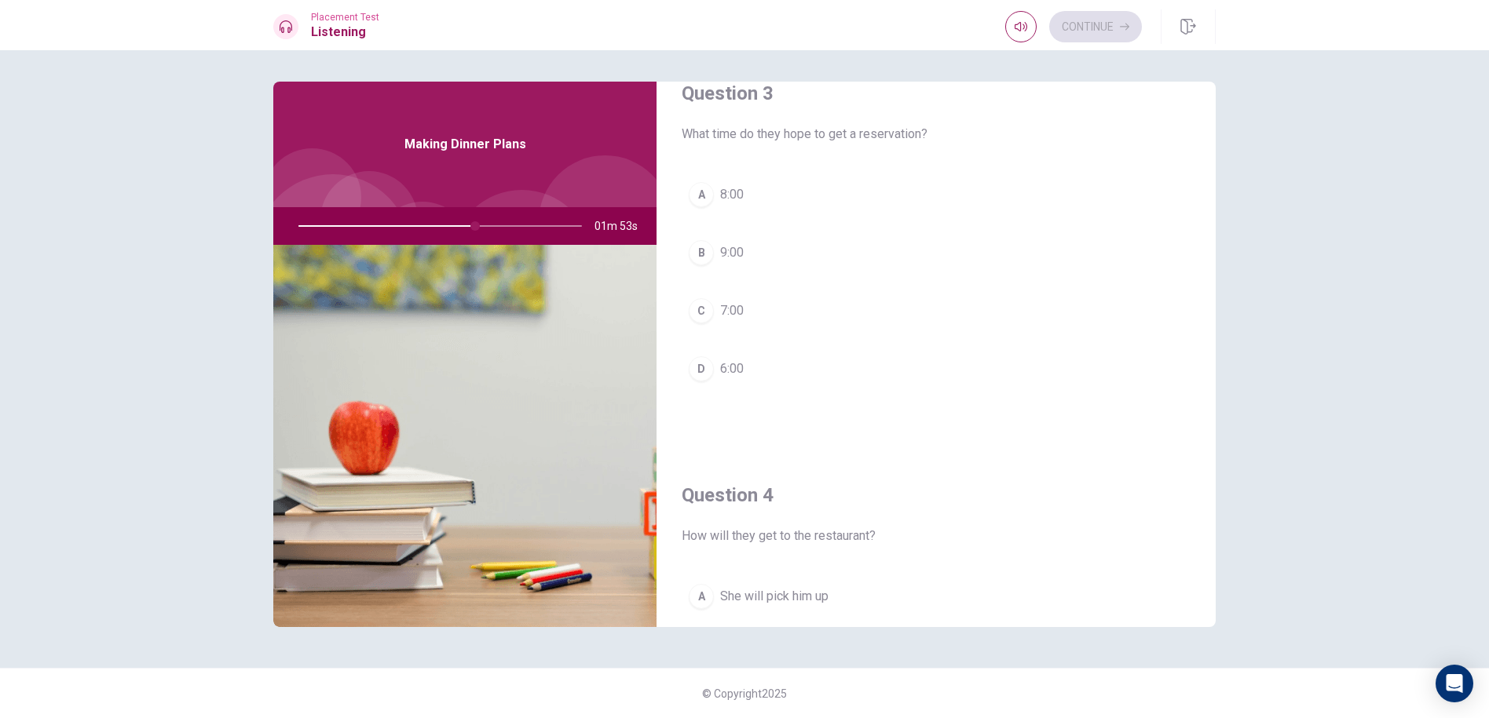
drag, startPoint x: 465, startPoint y: 221, endPoint x: 440, endPoint y: 224, distance: 25.3
click at [440, 224] on div at bounding box center [437, 226] width 315 height 38
drag, startPoint x: 477, startPoint y: 229, endPoint x: 417, endPoint y: 204, distance: 64.7
click at [417, 204] on div "Making Dinner Plans 01m 52s" at bounding box center [464, 355] width 383 height 546
click at [966, 316] on button "C 7:00" at bounding box center [935, 310] width 509 height 39
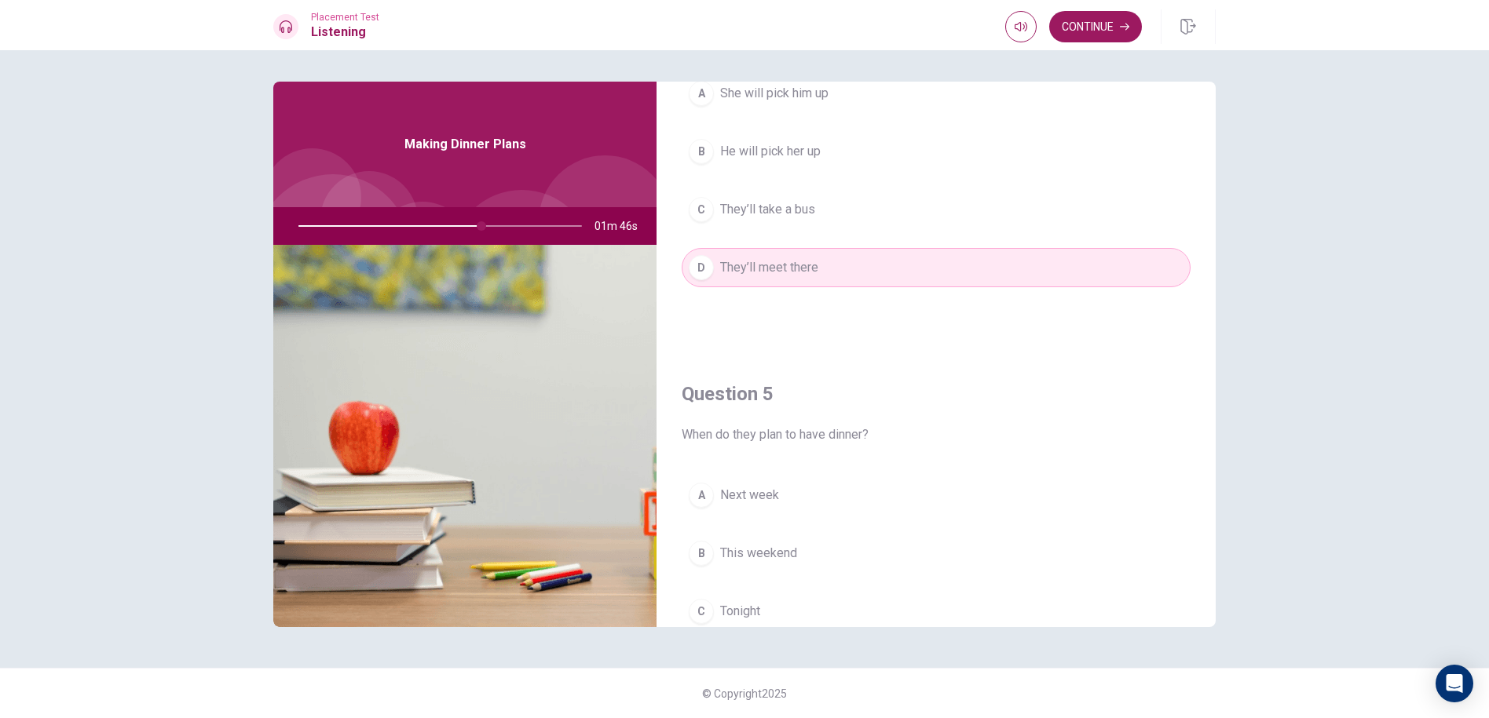
scroll to position [1464, 0]
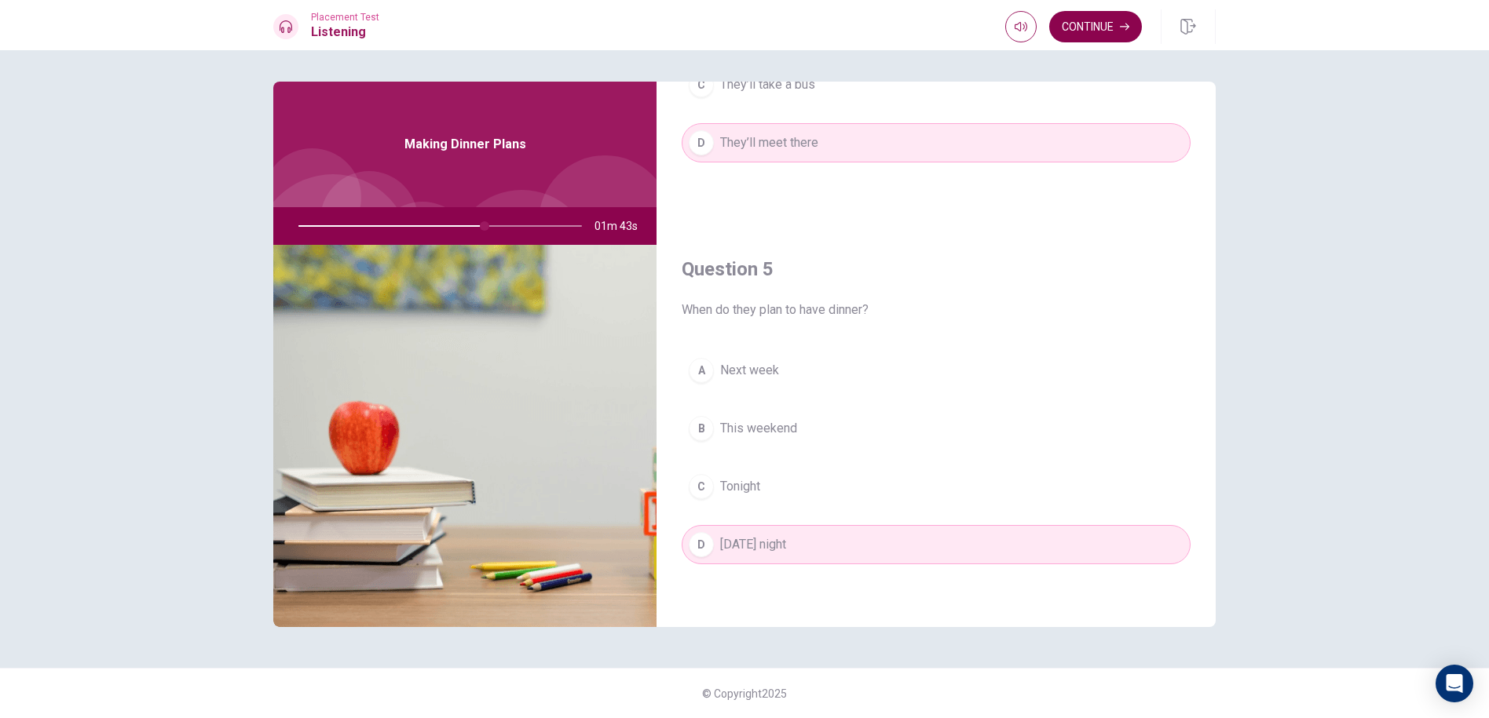
click at [1073, 38] on button "Continue" at bounding box center [1095, 26] width 93 height 31
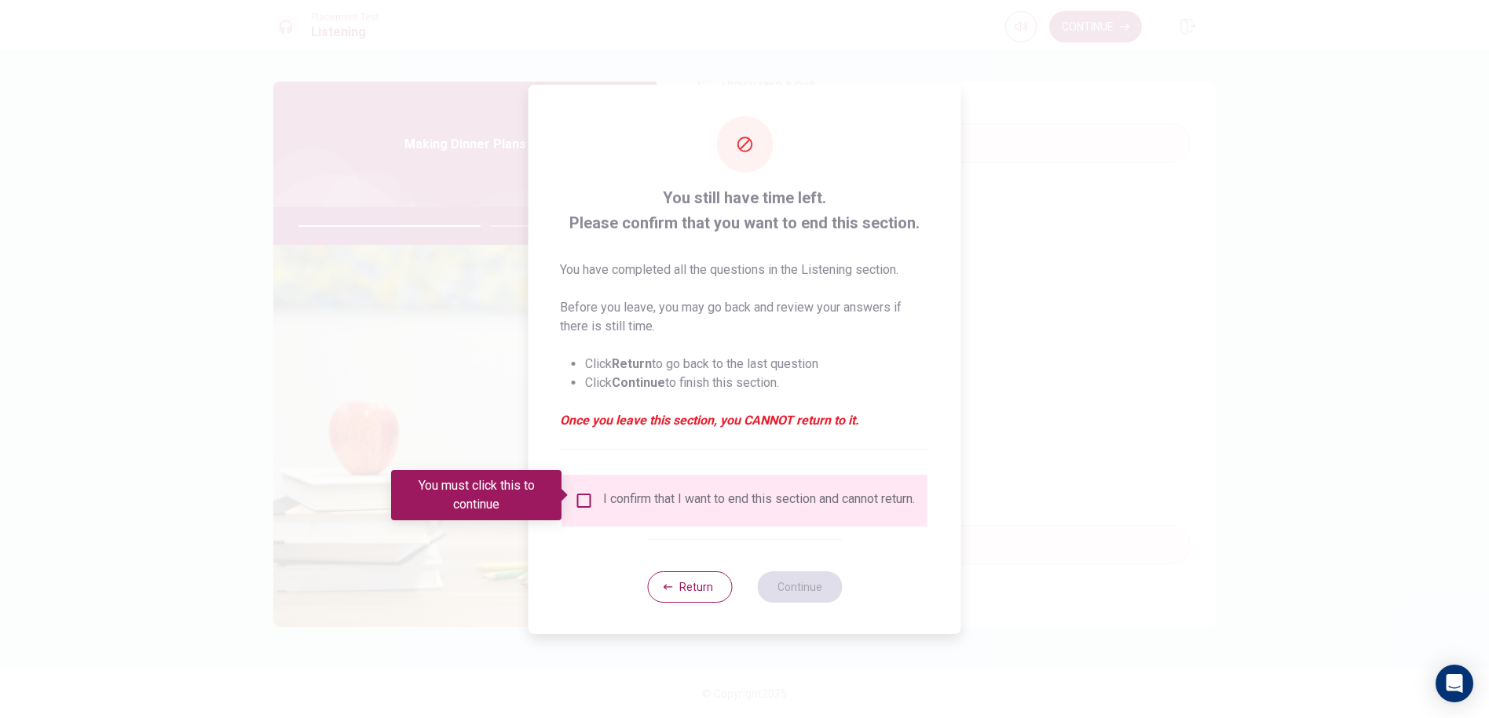
click at [586, 497] on input "You must click this to continue" at bounding box center [584, 500] width 19 height 19
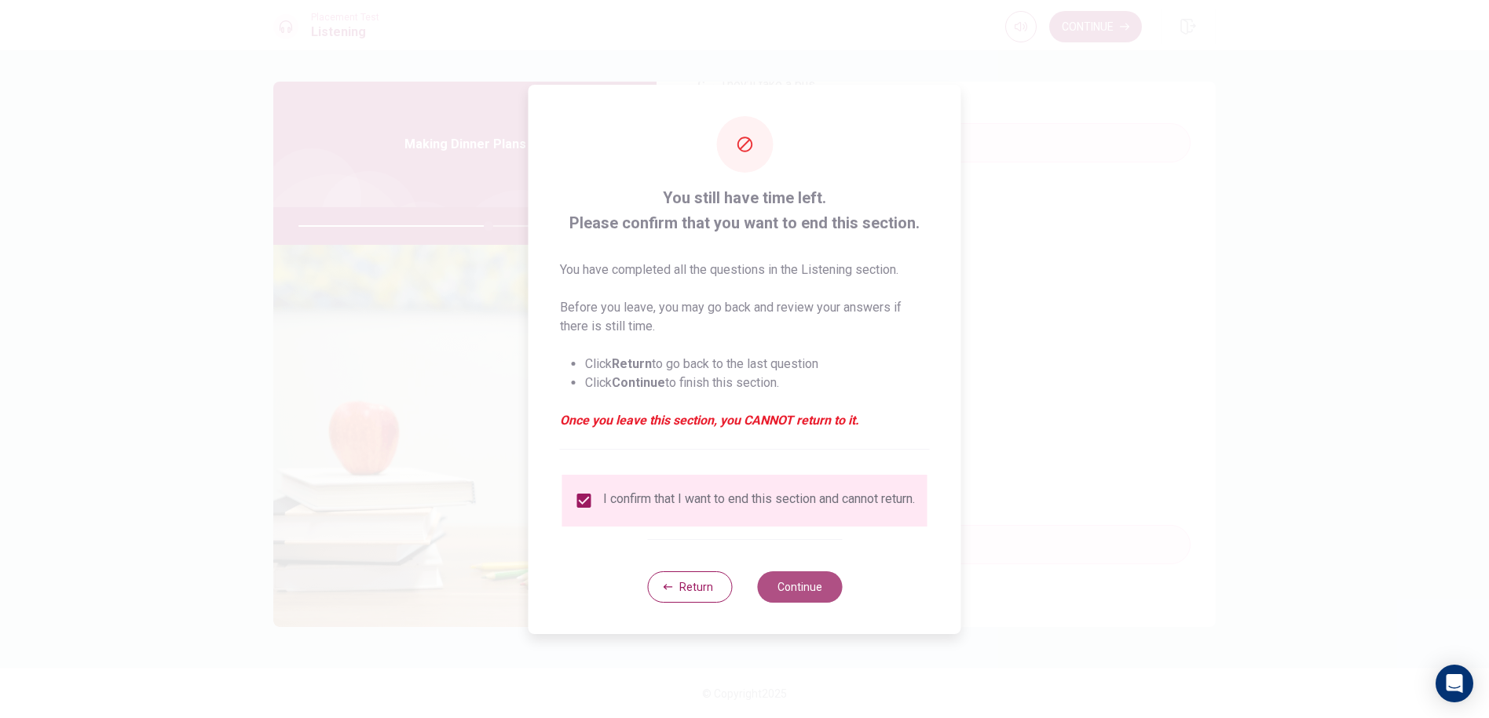
click at [769, 589] on button "Continue" at bounding box center [799, 587] width 85 height 31
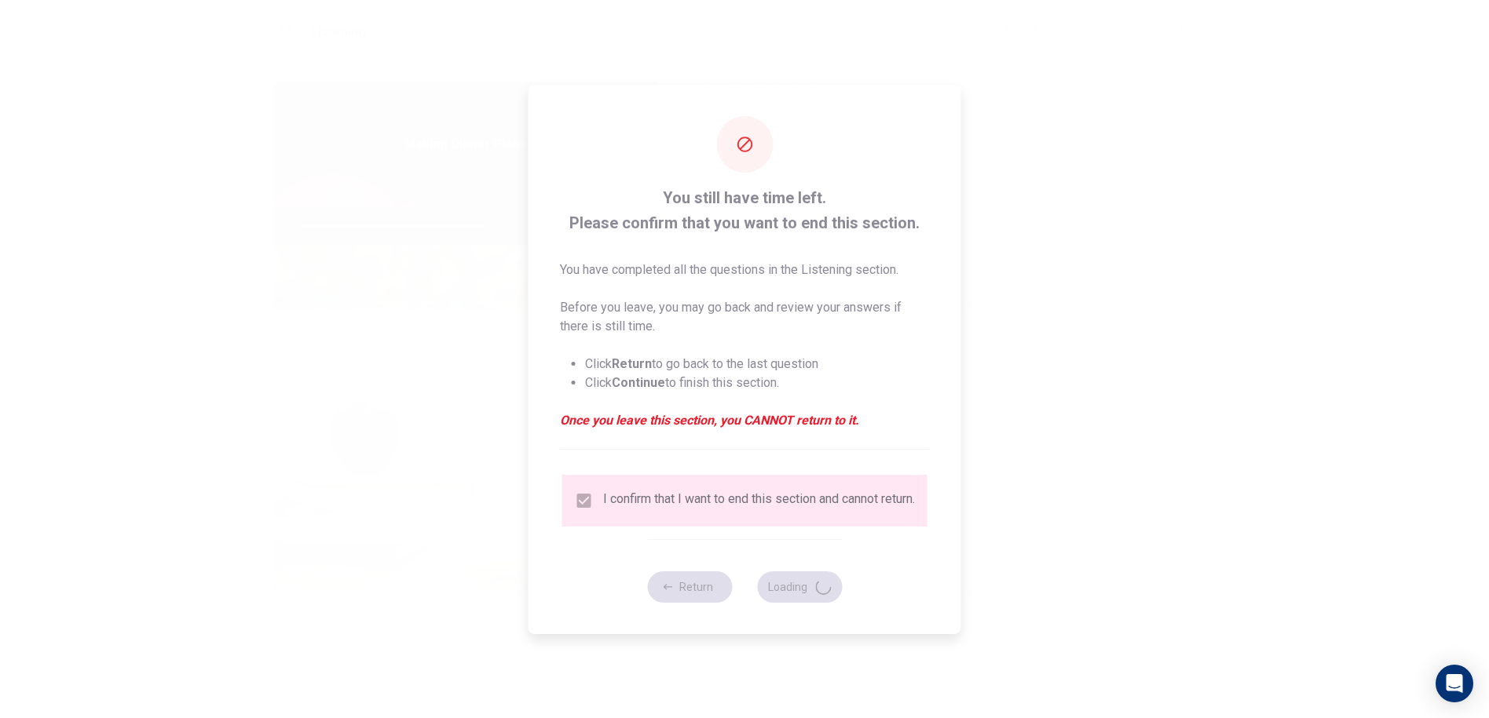
type input "68"
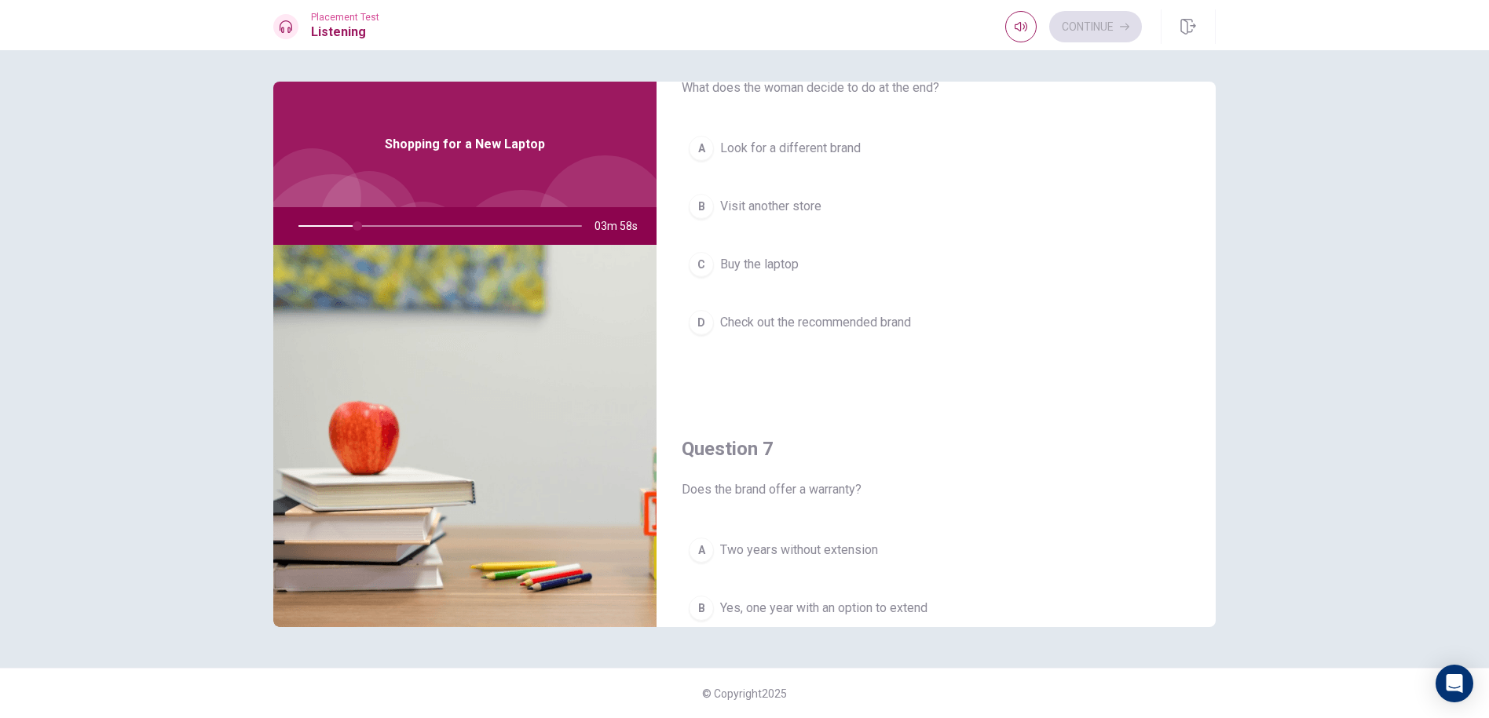
scroll to position [0, 0]
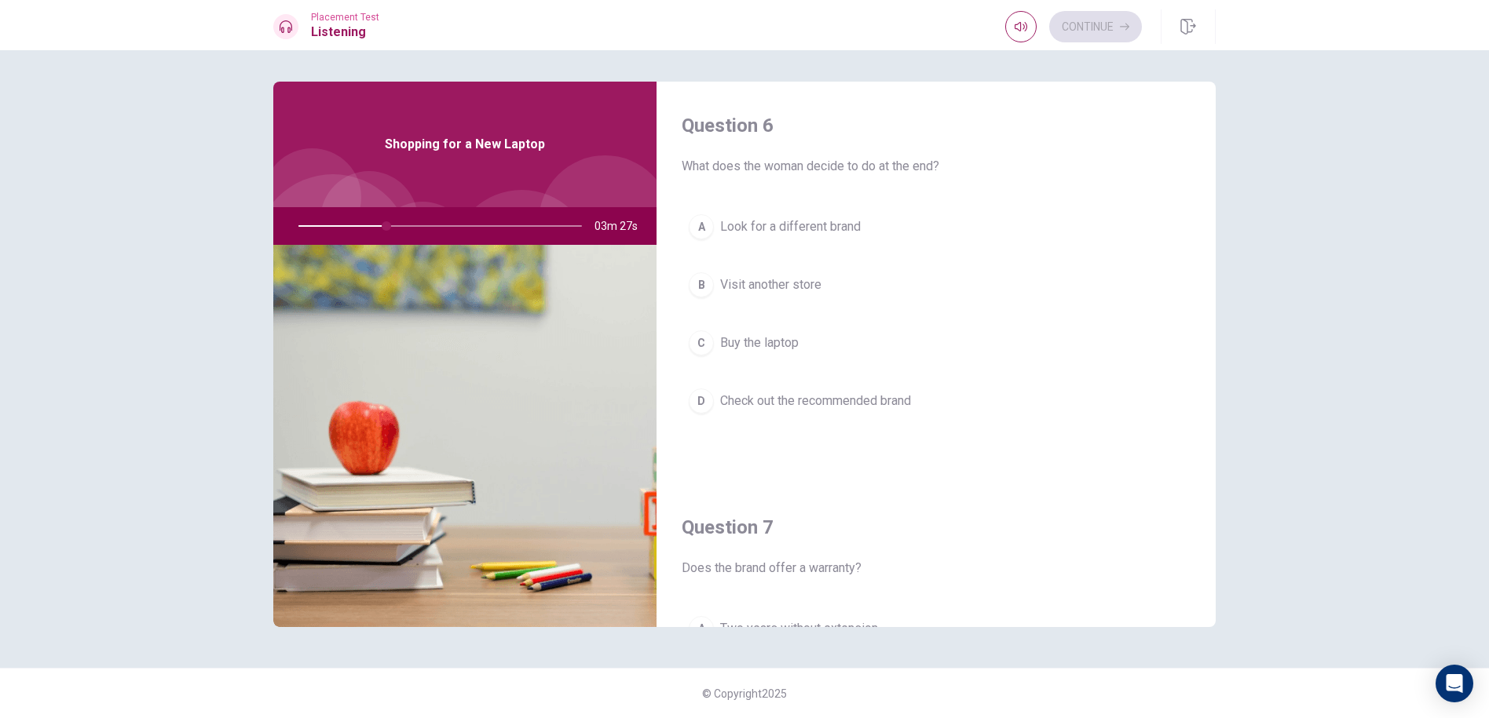
drag, startPoint x: 776, startPoint y: 343, endPoint x: 769, endPoint y: 352, distance: 11.7
click at [770, 350] on span "Buy the laptop" at bounding box center [759, 343] width 79 height 19
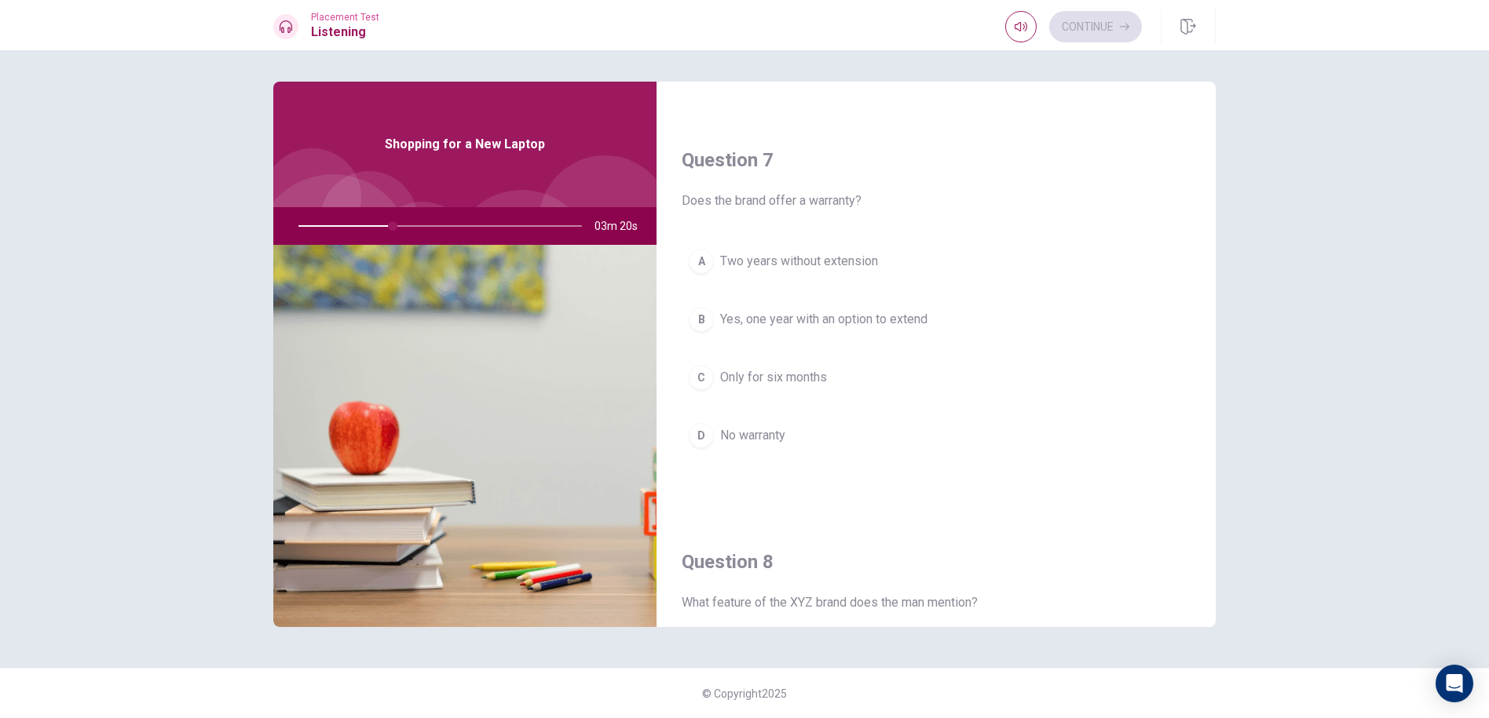
scroll to position [393, 0]
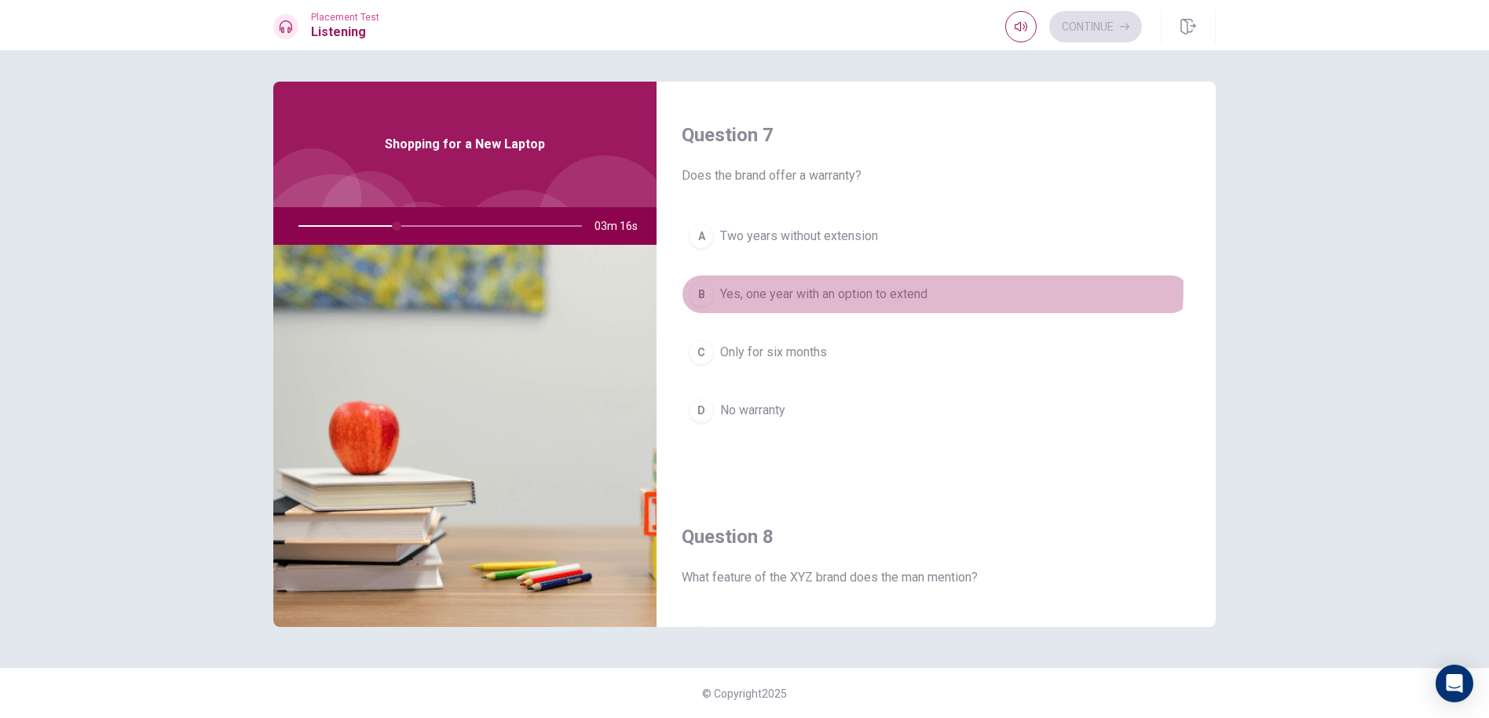
click at [787, 285] on span "Yes, one year with an option to extend" at bounding box center [823, 294] width 207 height 19
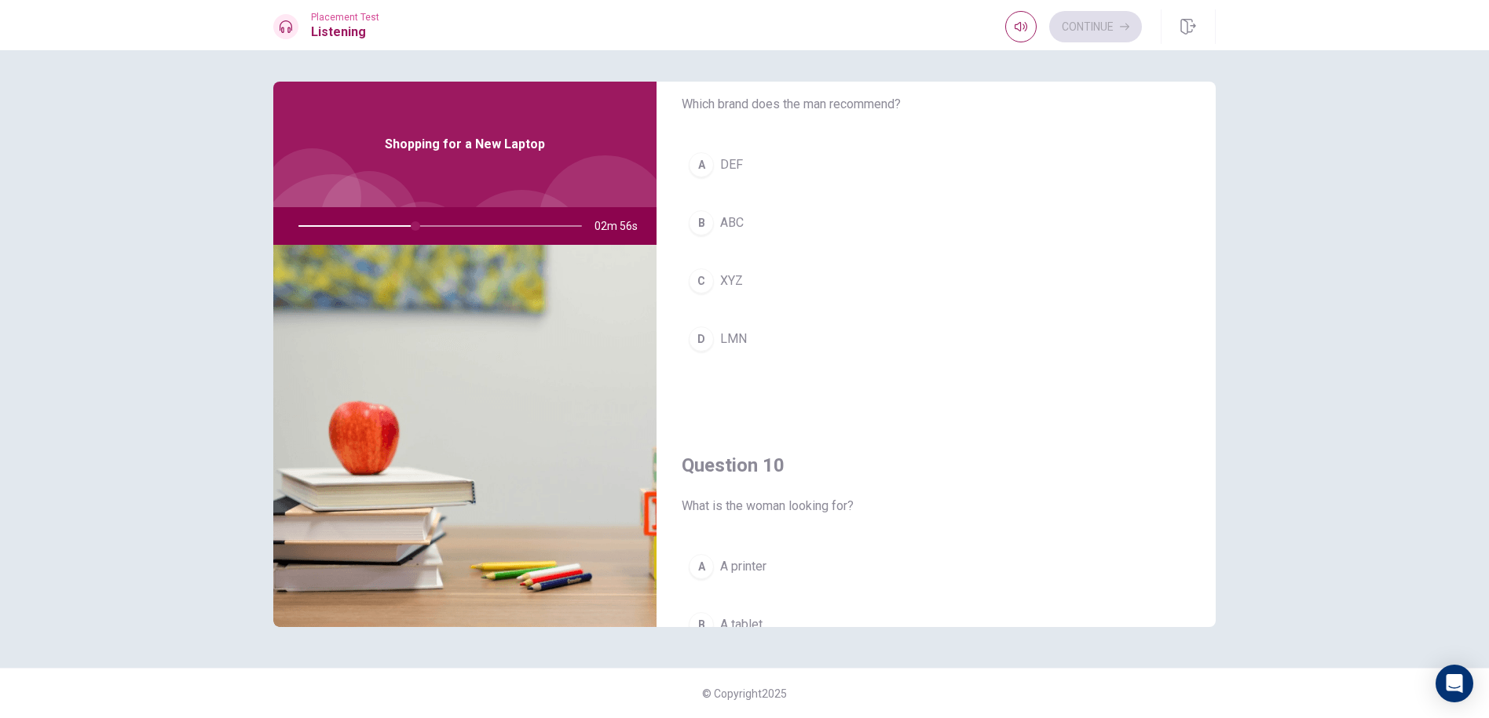
scroll to position [1229, 0]
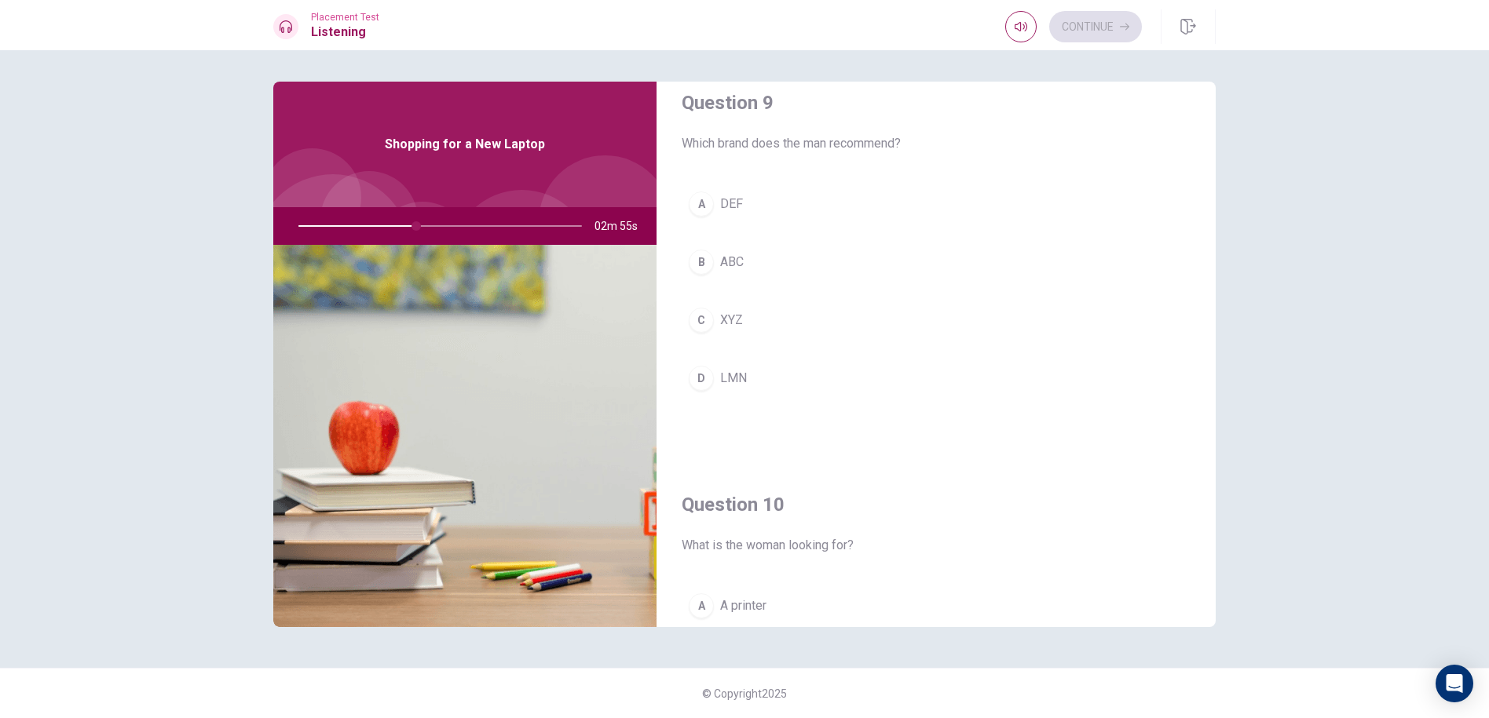
click at [964, 296] on div "A DEF B ABC C XYZ D LMN" at bounding box center [935, 307] width 509 height 245
click at [695, 327] on div "C" at bounding box center [701, 320] width 25 height 25
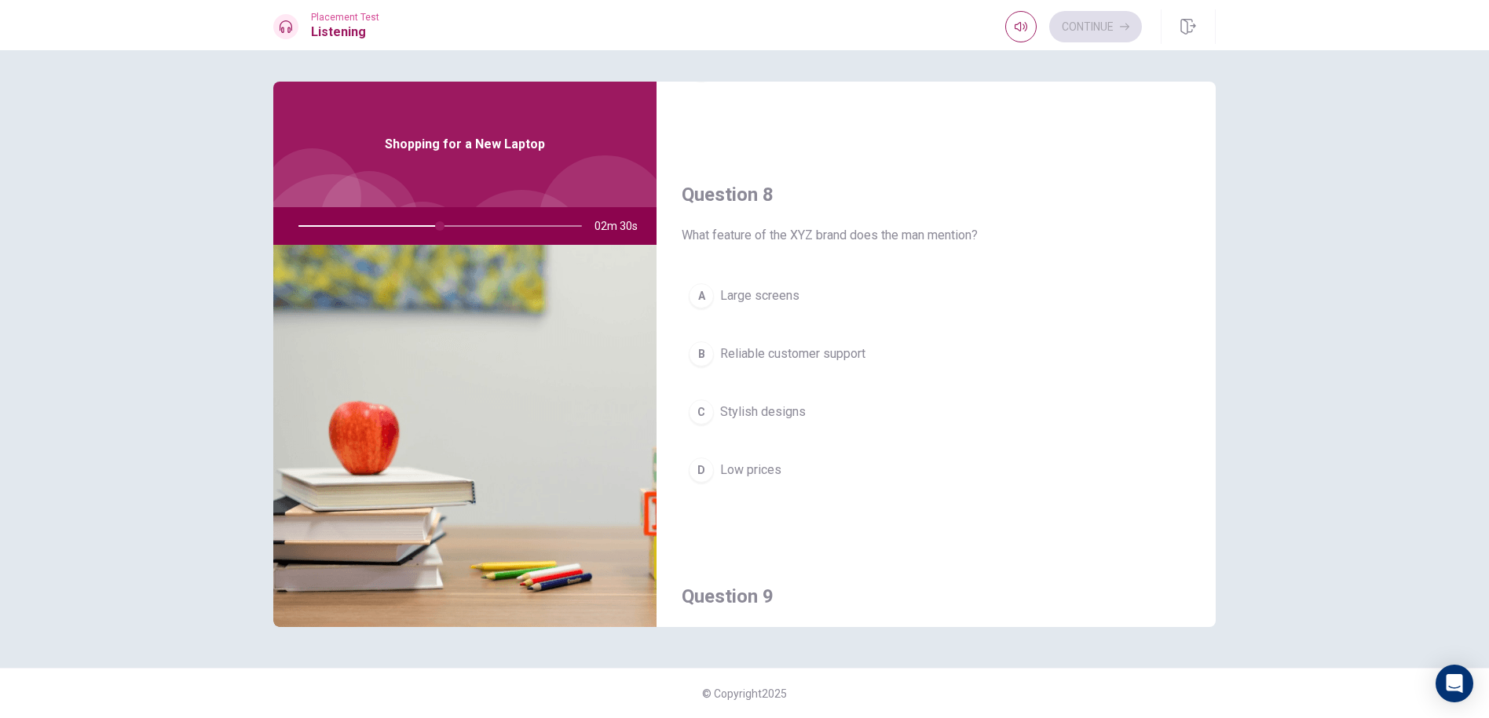
scroll to position [758, 0]
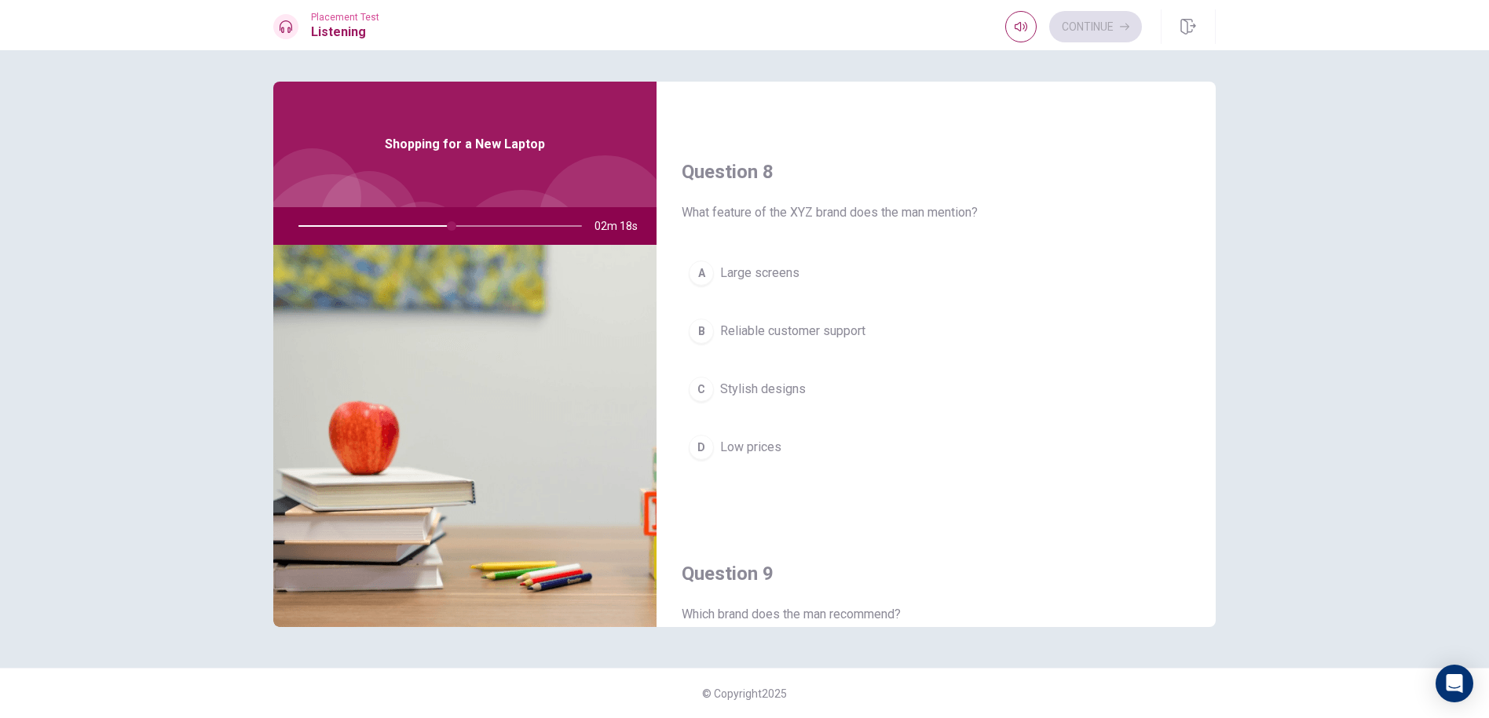
drag, startPoint x: 456, startPoint y: 217, endPoint x: 489, endPoint y: 226, distance: 34.3
click at [487, 225] on div at bounding box center [437, 226] width 315 height 38
drag, startPoint x: 476, startPoint y: 237, endPoint x: 524, endPoint y: 247, distance: 48.8
click at [524, 247] on div "Shopping for a New Laptop 02m 03s" at bounding box center [464, 355] width 383 height 546
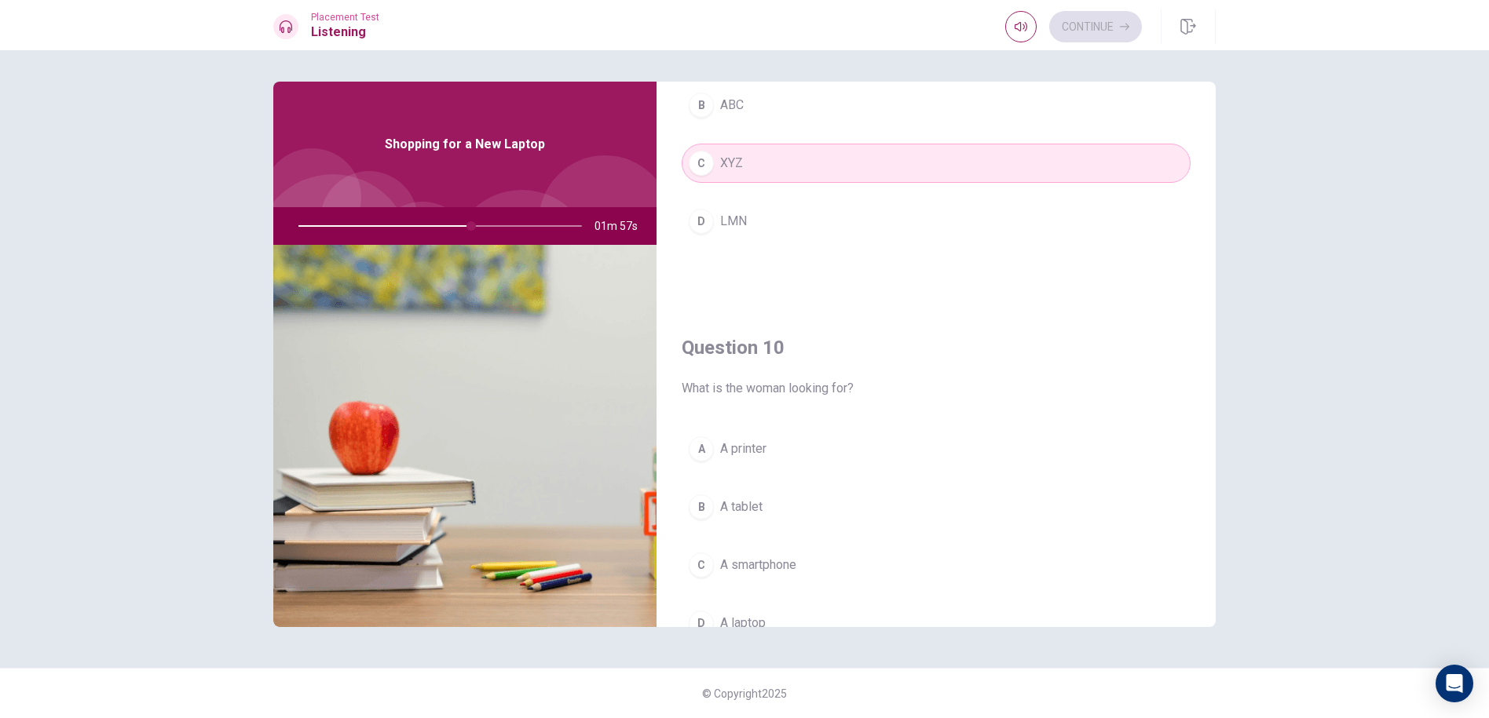
scroll to position [1464, 0]
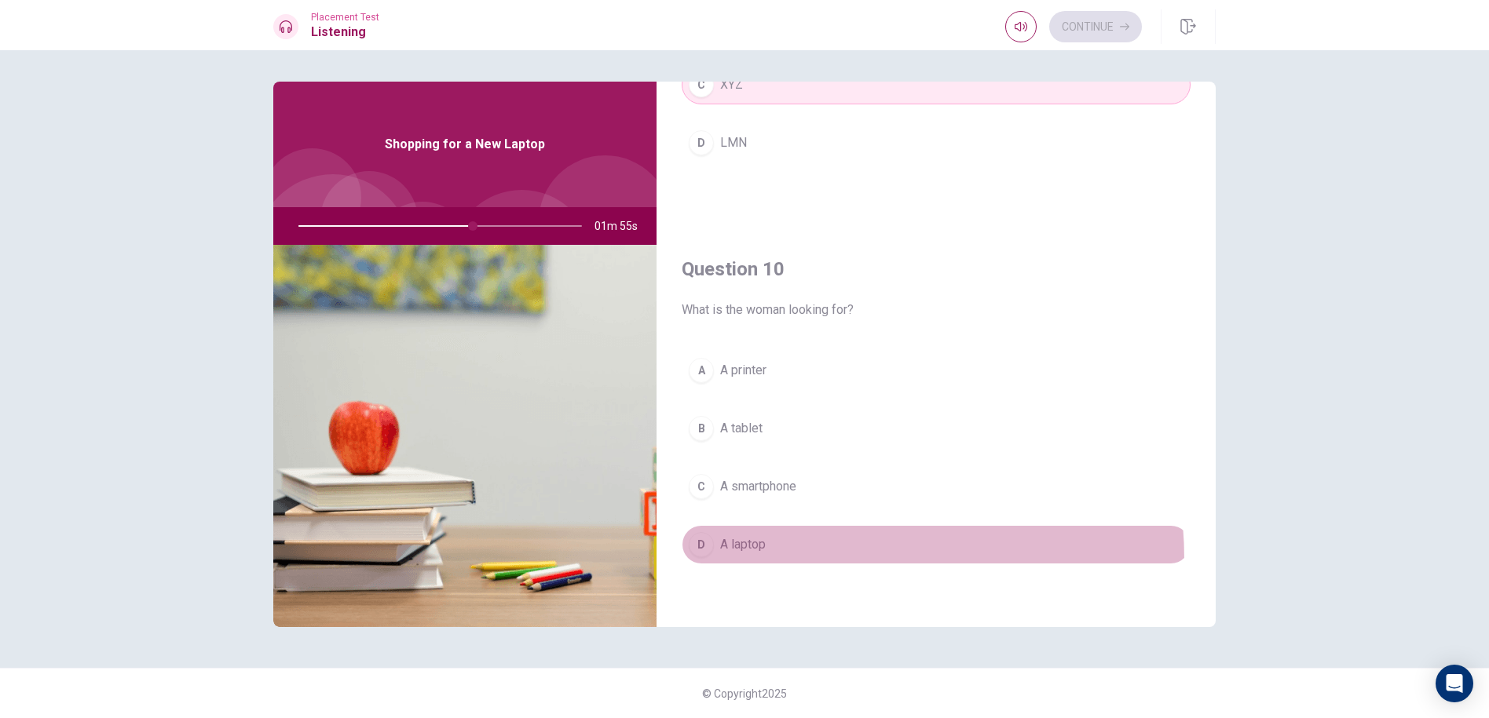
click at [755, 561] on button "D A laptop" at bounding box center [935, 544] width 509 height 39
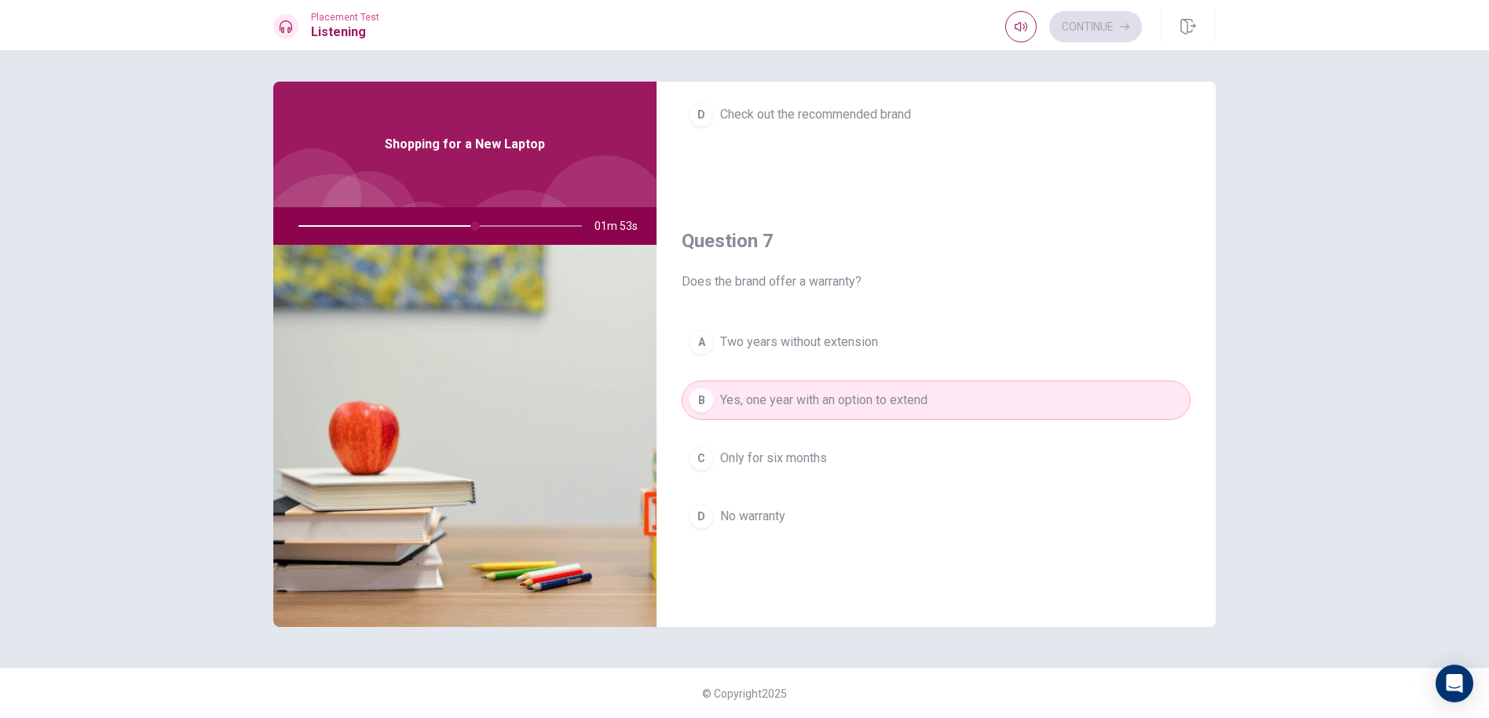
scroll to position [0, 0]
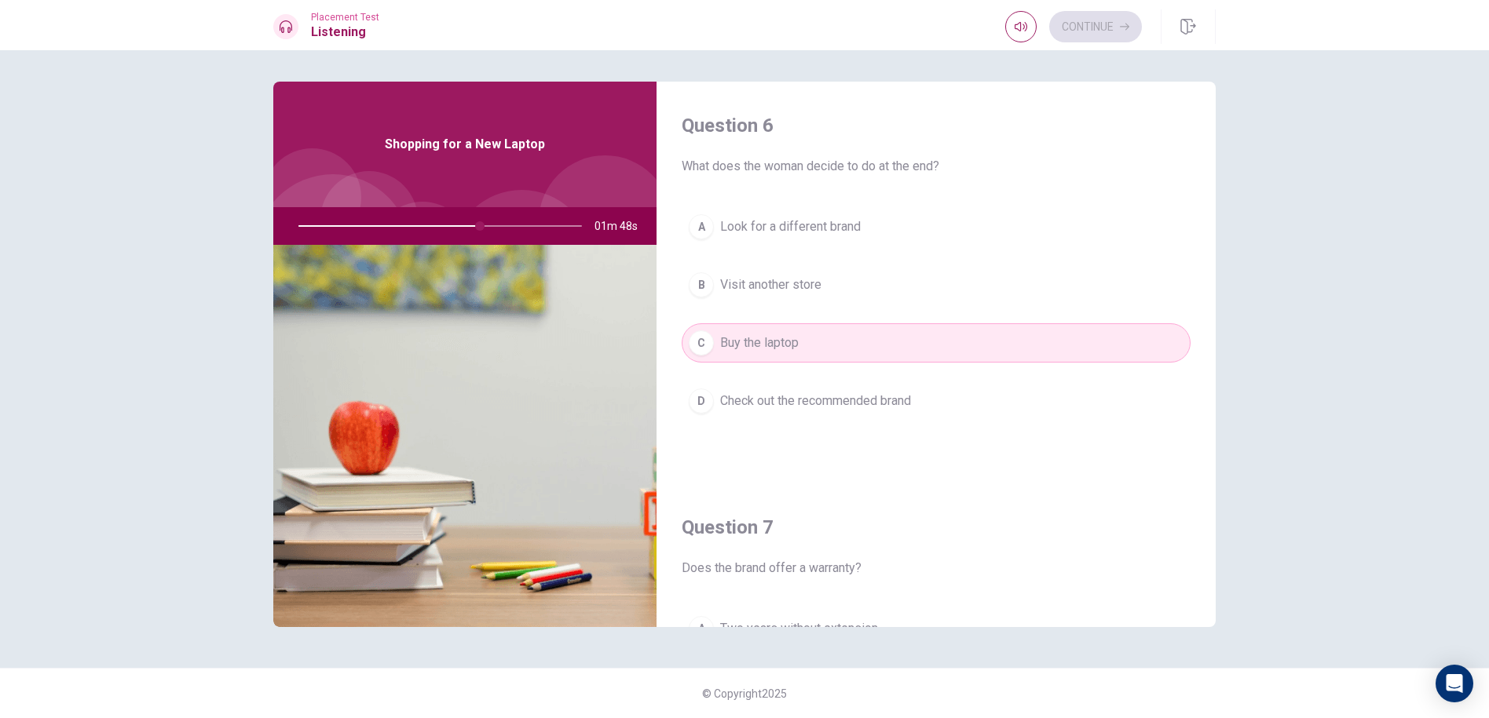
click at [795, 295] on button "B Visit another store" at bounding box center [935, 284] width 509 height 39
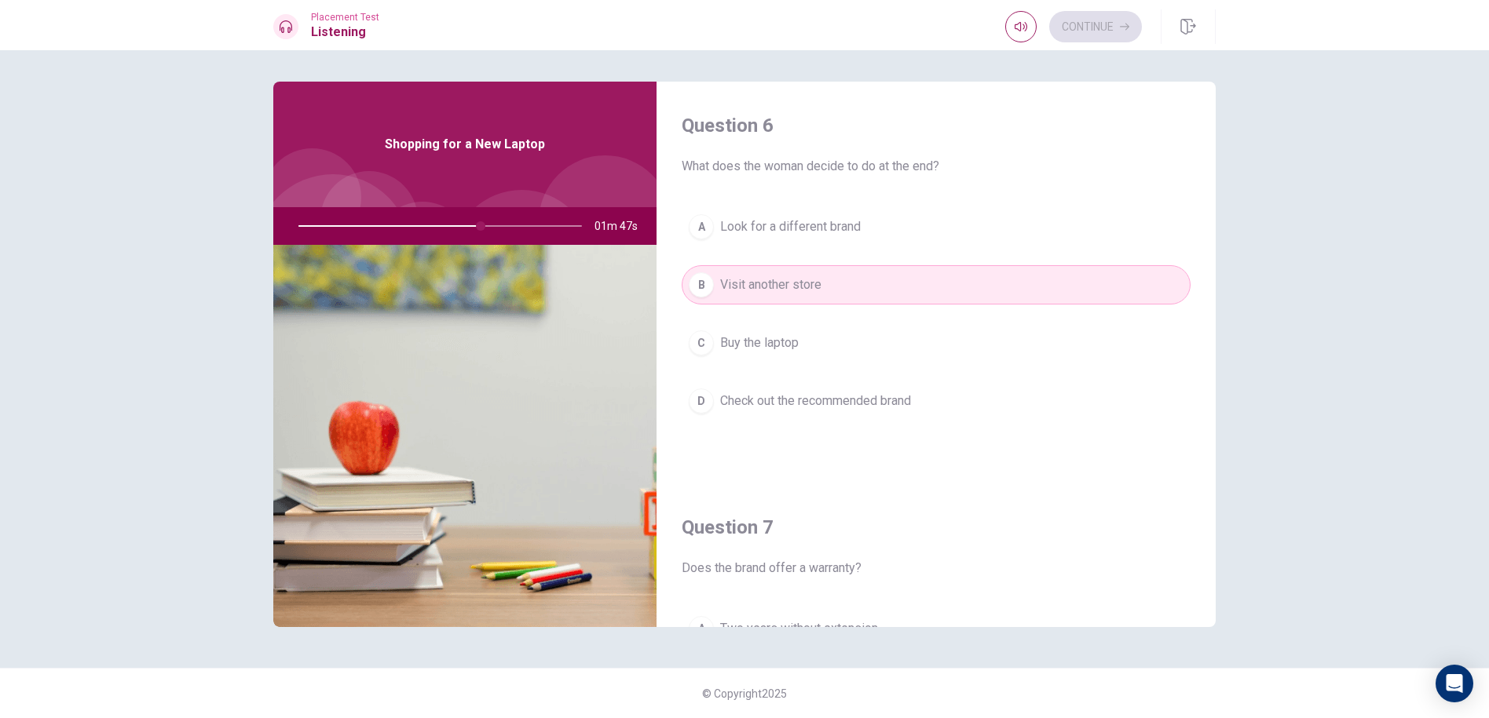
click at [775, 325] on button "C Buy the laptop" at bounding box center [935, 342] width 509 height 39
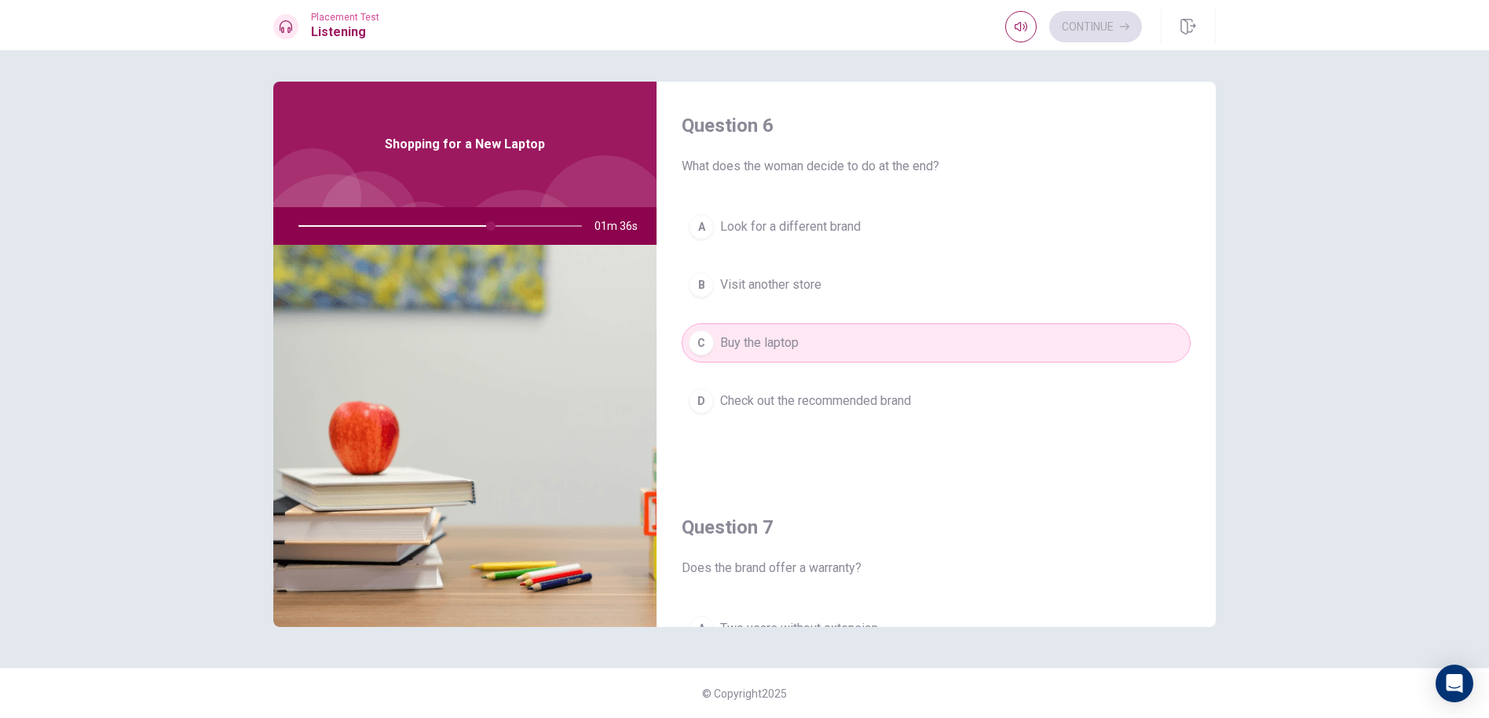
click at [824, 200] on div "Question 6 What does the woman decide to do at the end? A Look for a different …" at bounding box center [935, 283] width 559 height 402
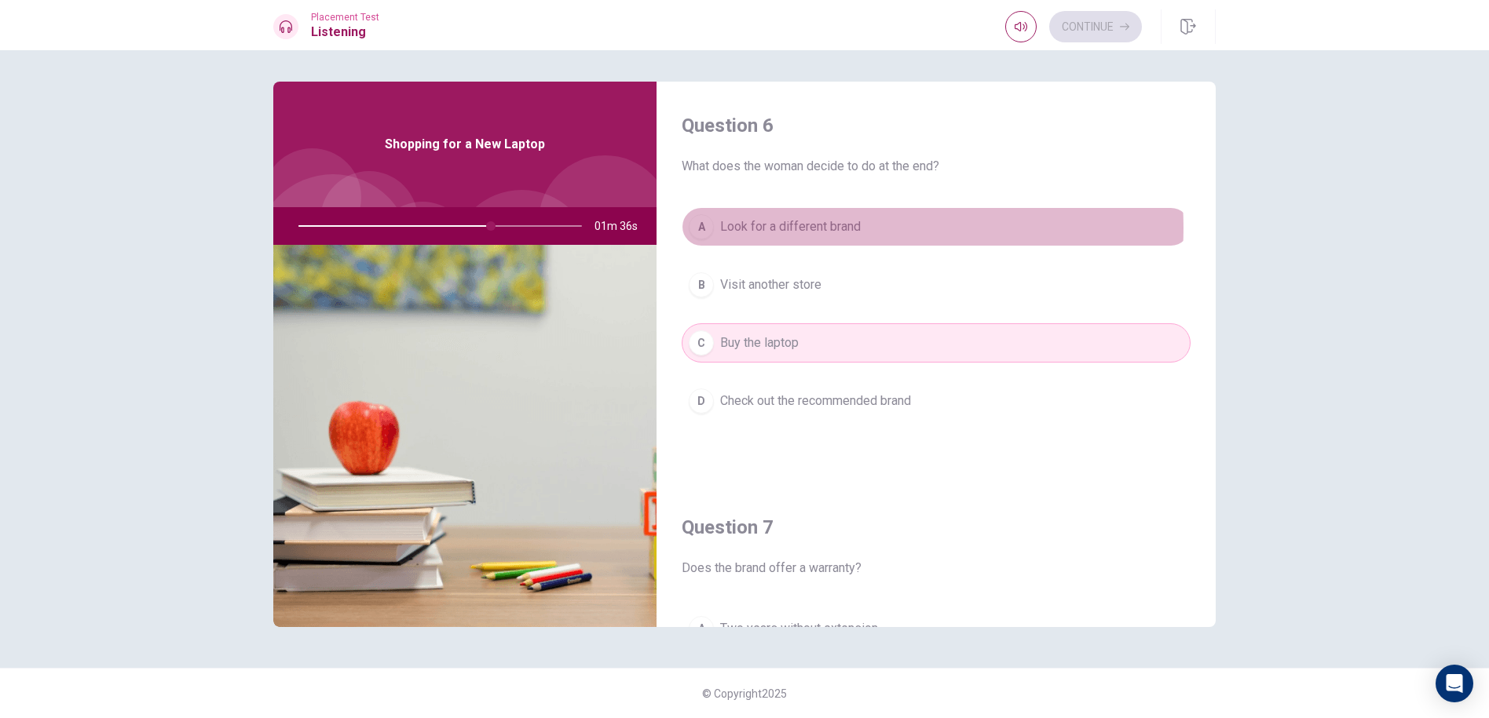
click at [827, 228] on span "Look for a different brand" at bounding box center [790, 226] width 141 height 19
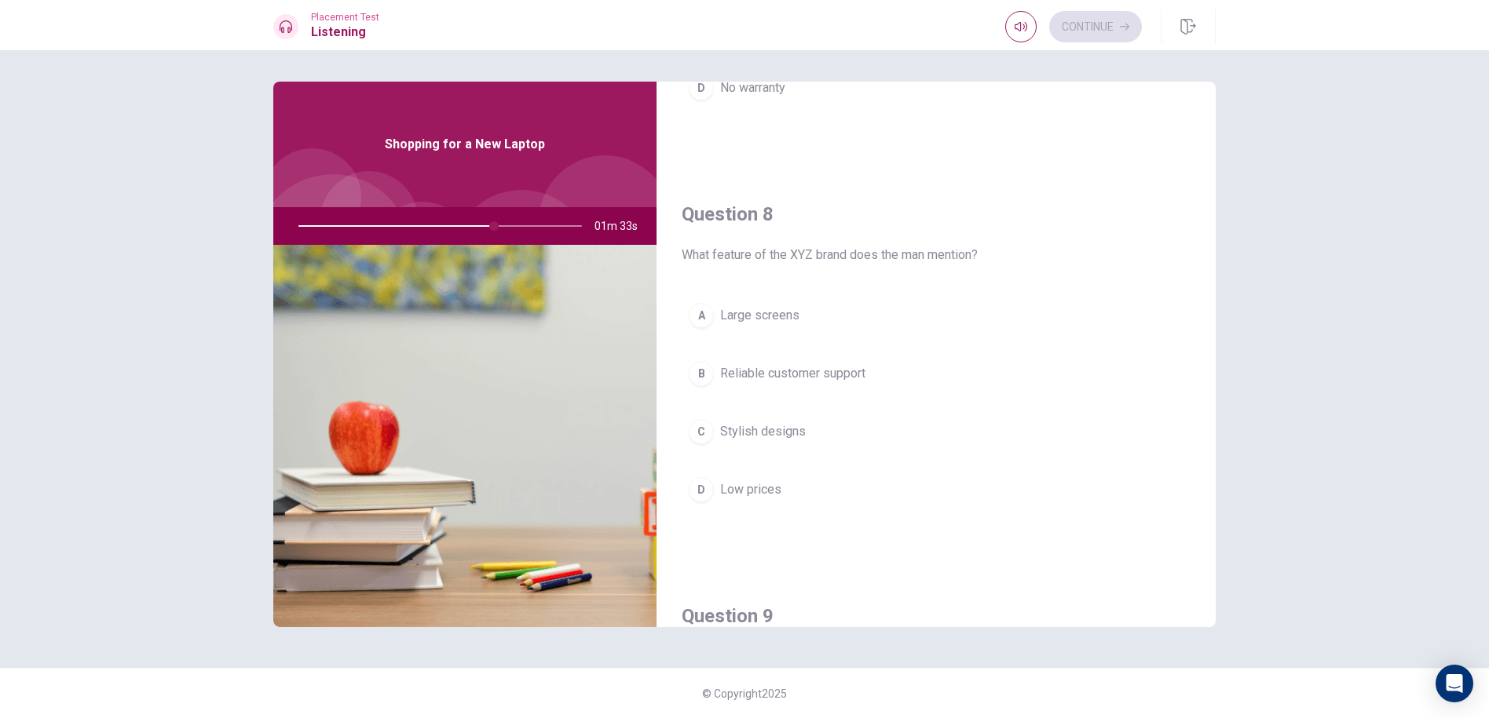
scroll to position [785, 0]
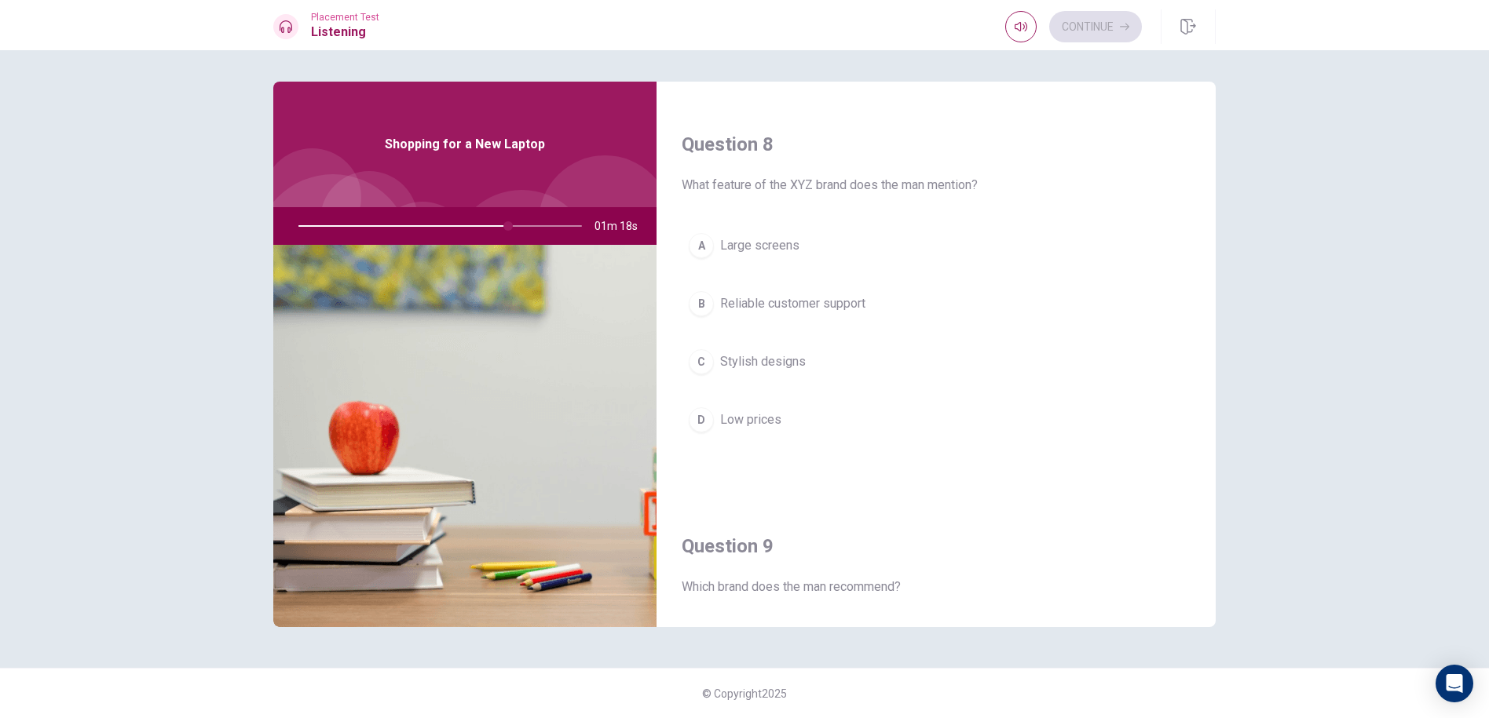
click at [871, 304] on button "B Reliable customer support" at bounding box center [935, 303] width 509 height 39
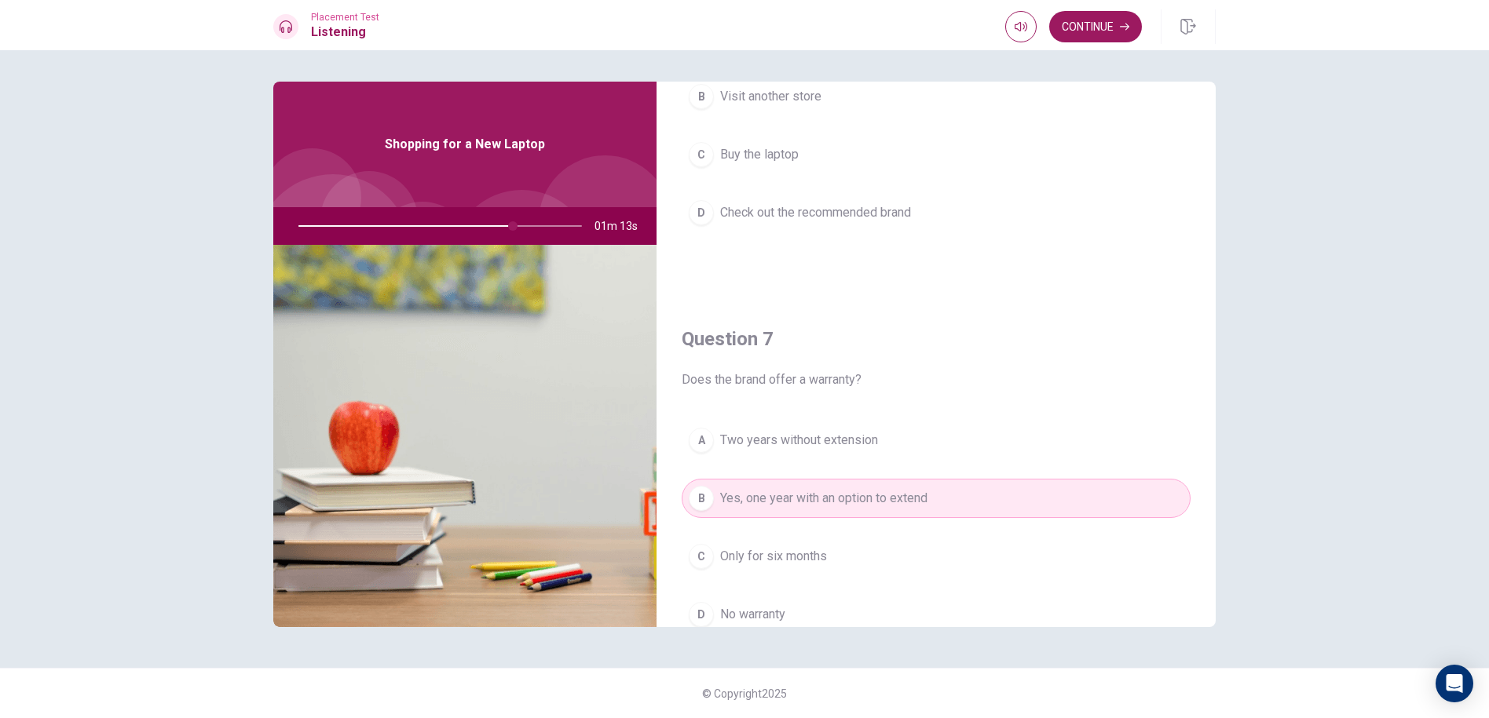
scroll to position [0, 0]
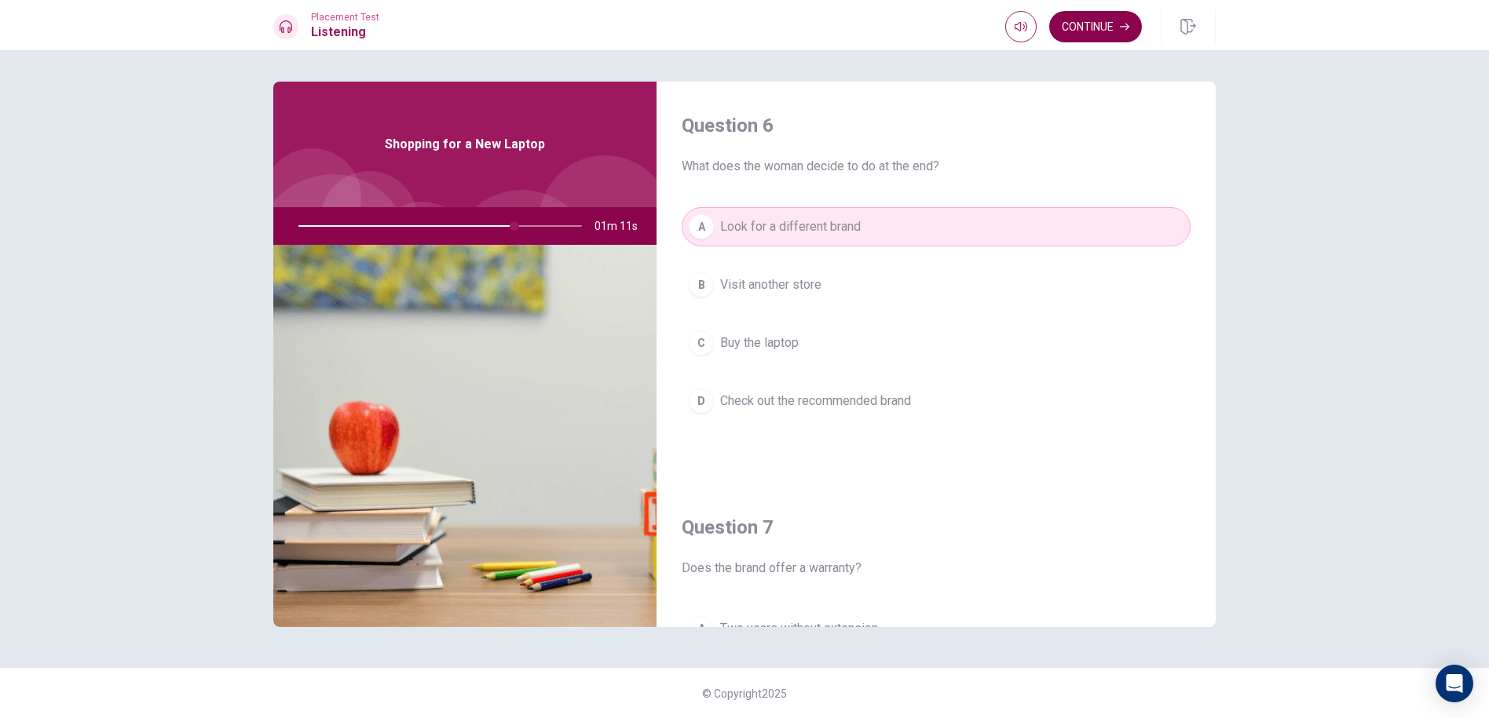
click at [1119, 36] on button "Continue" at bounding box center [1095, 26] width 93 height 31
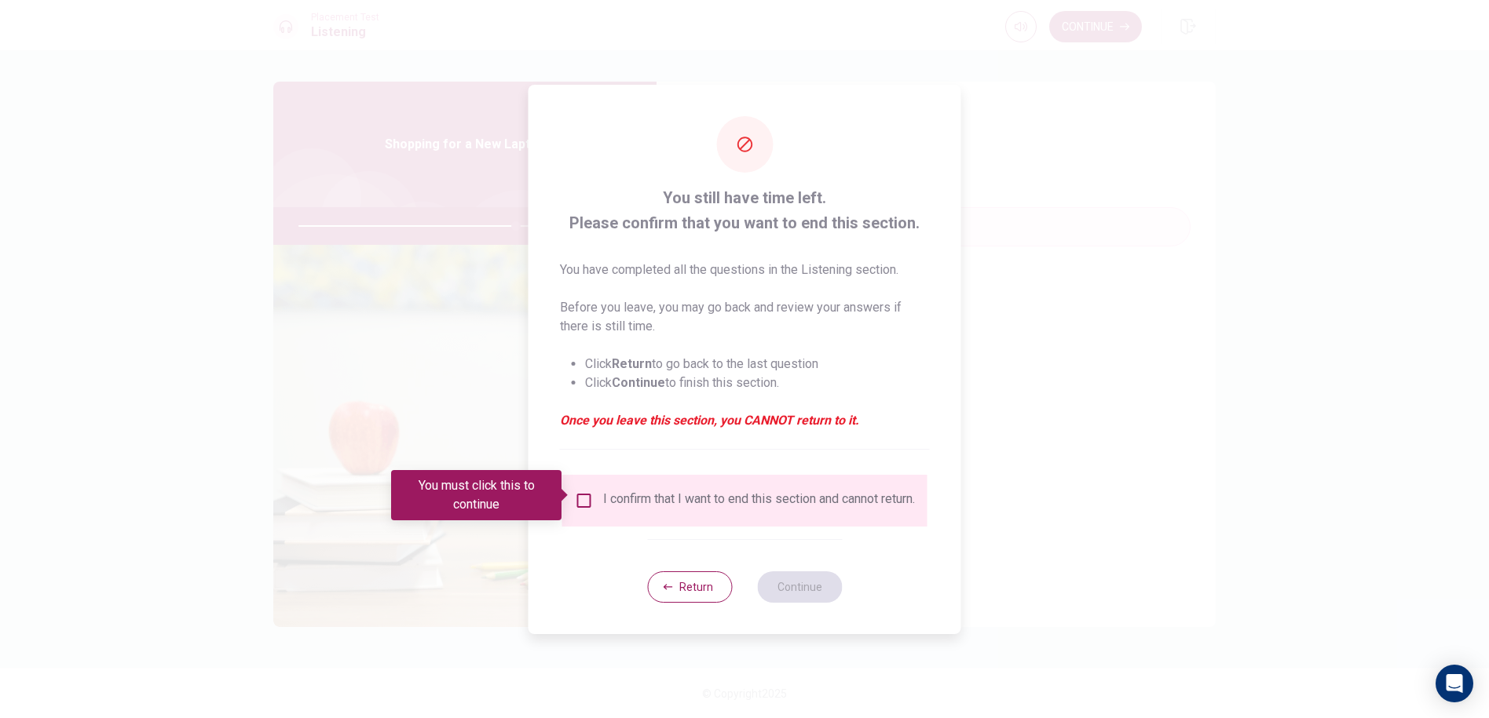
click at [569, 520] on div "You must click this to continue" at bounding box center [481, 495] width 181 height 50
click at [585, 491] on input "You must click this to continue" at bounding box center [584, 500] width 19 height 19
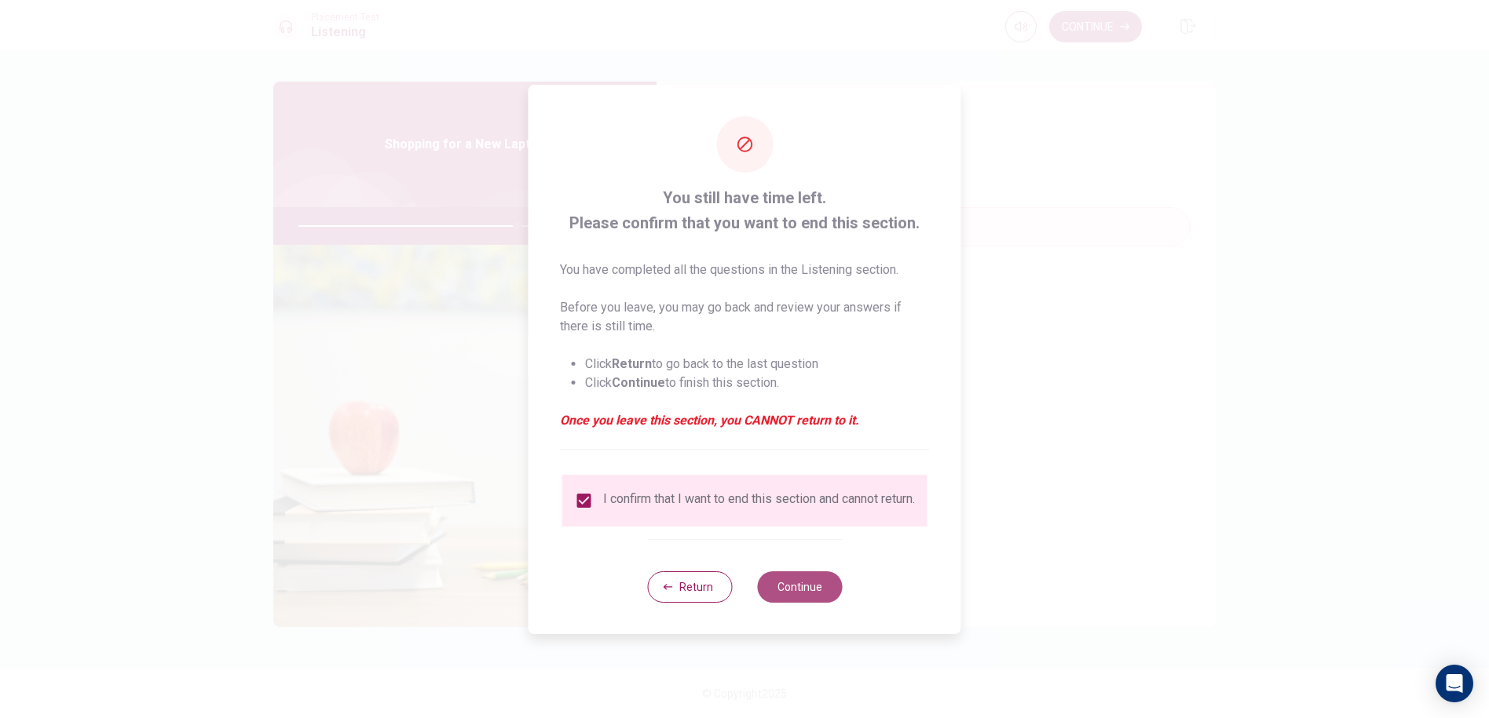
click at [802, 579] on button "Continue" at bounding box center [799, 587] width 85 height 31
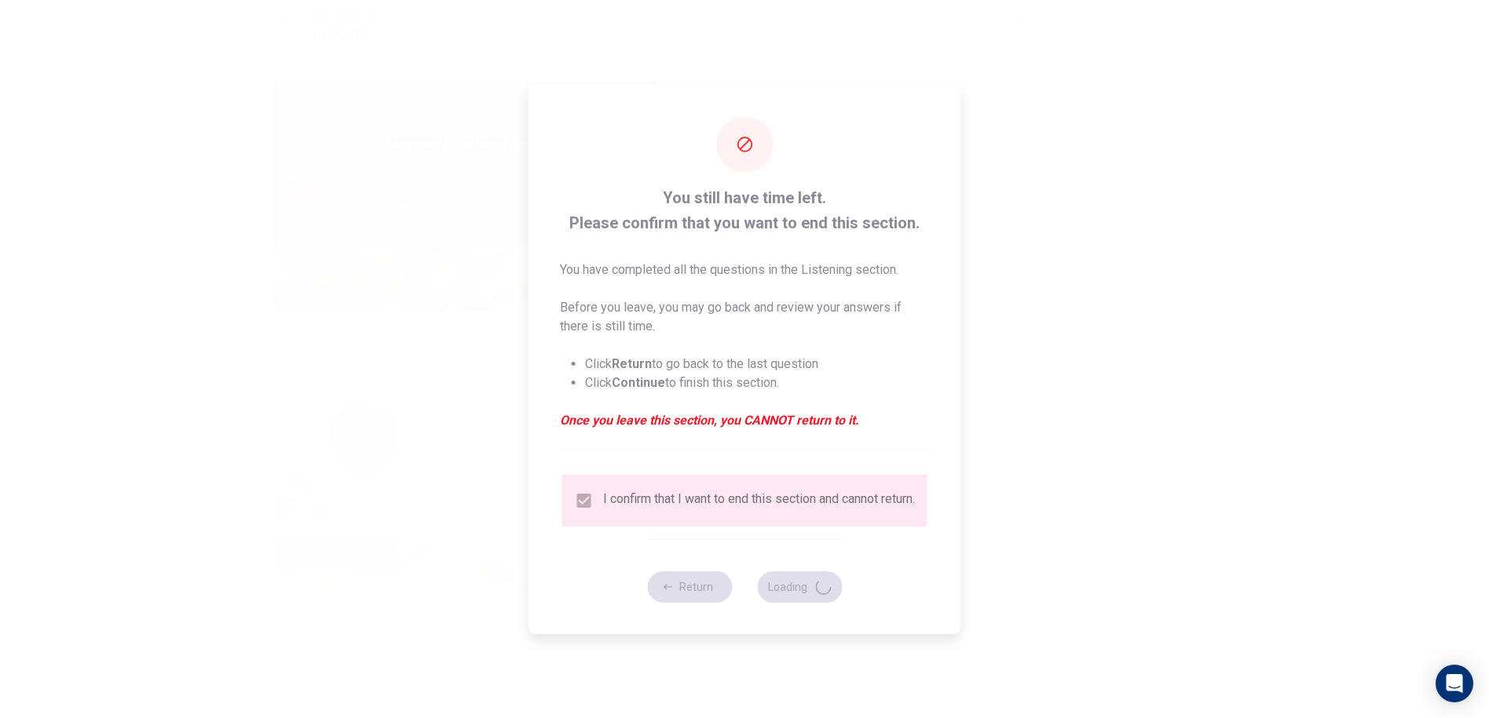
type input "78"
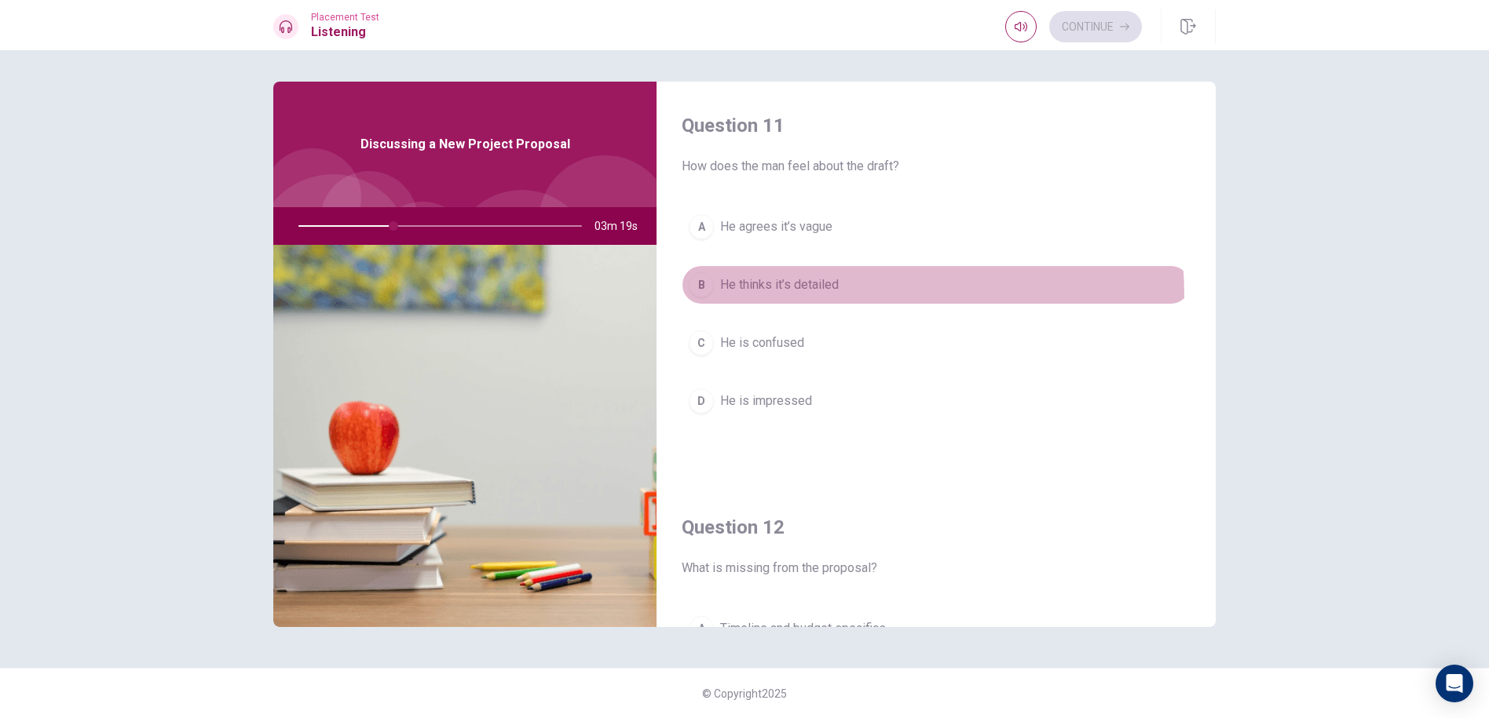
click at [808, 296] on button "B He thinks it’s detailed" at bounding box center [935, 284] width 509 height 39
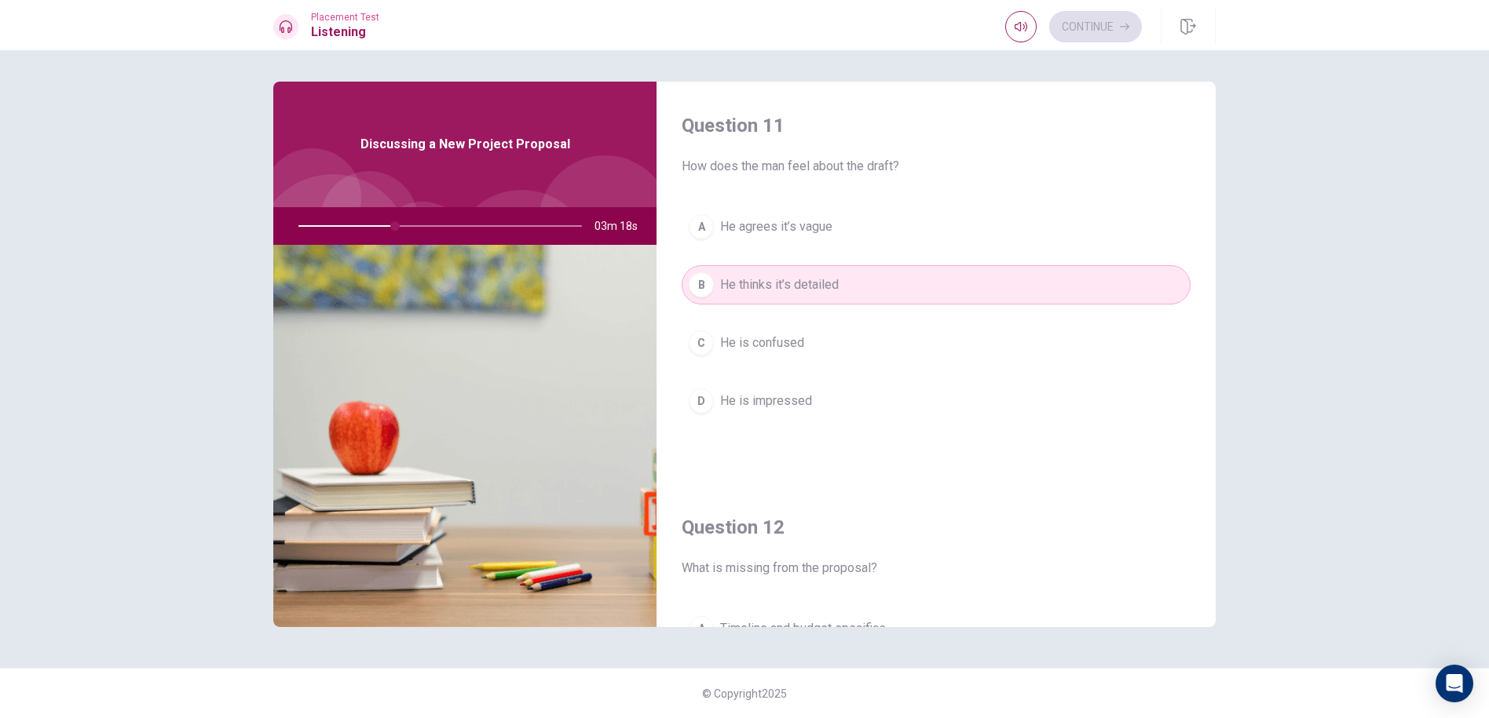
click at [813, 248] on div "A He agrees it’s vague B He thinks it’s detailed C He is confused D He is impre…" at bounding box center [935, 329] width 509 height 245
click at [817, 240] on button "A He agrees it’s vague" at bounding box center [935, 226] width 509 height 39
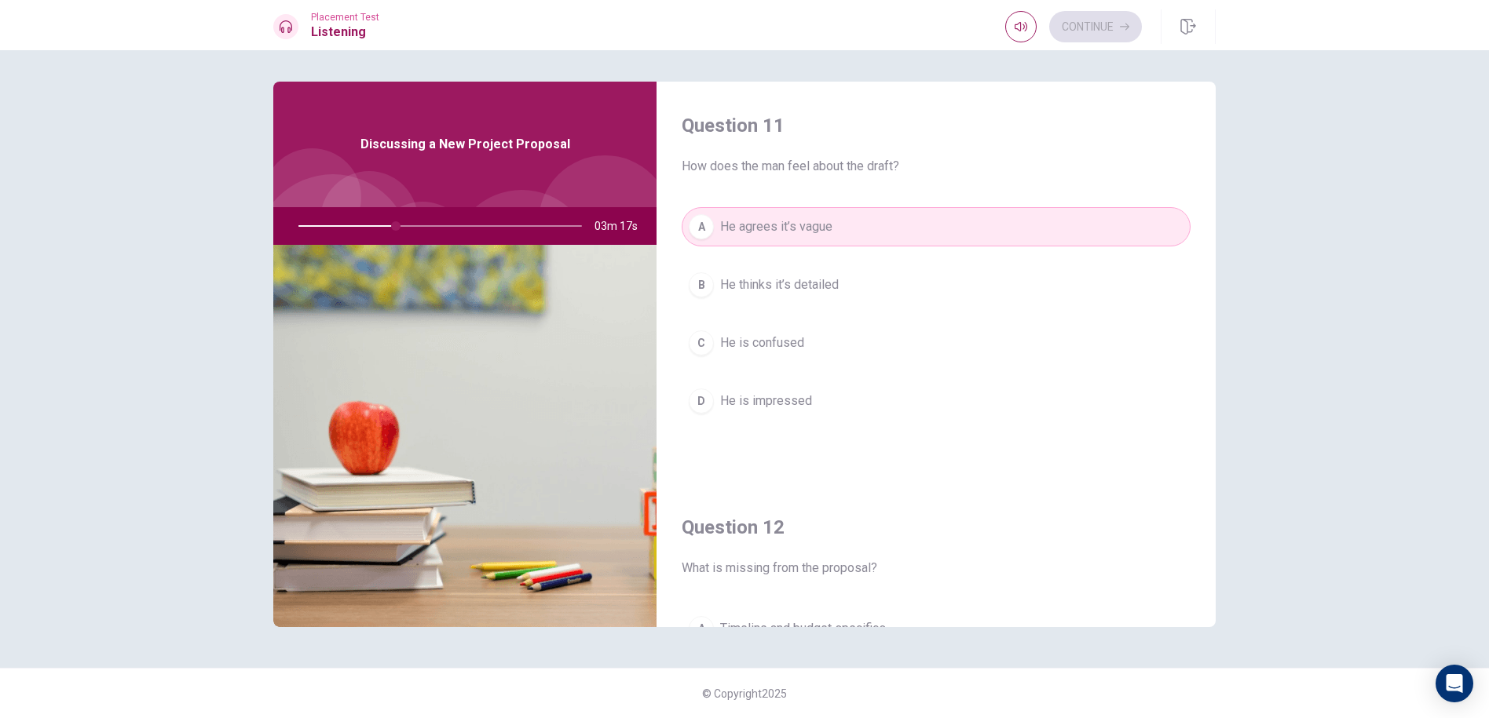
scroll to position [314, 0]
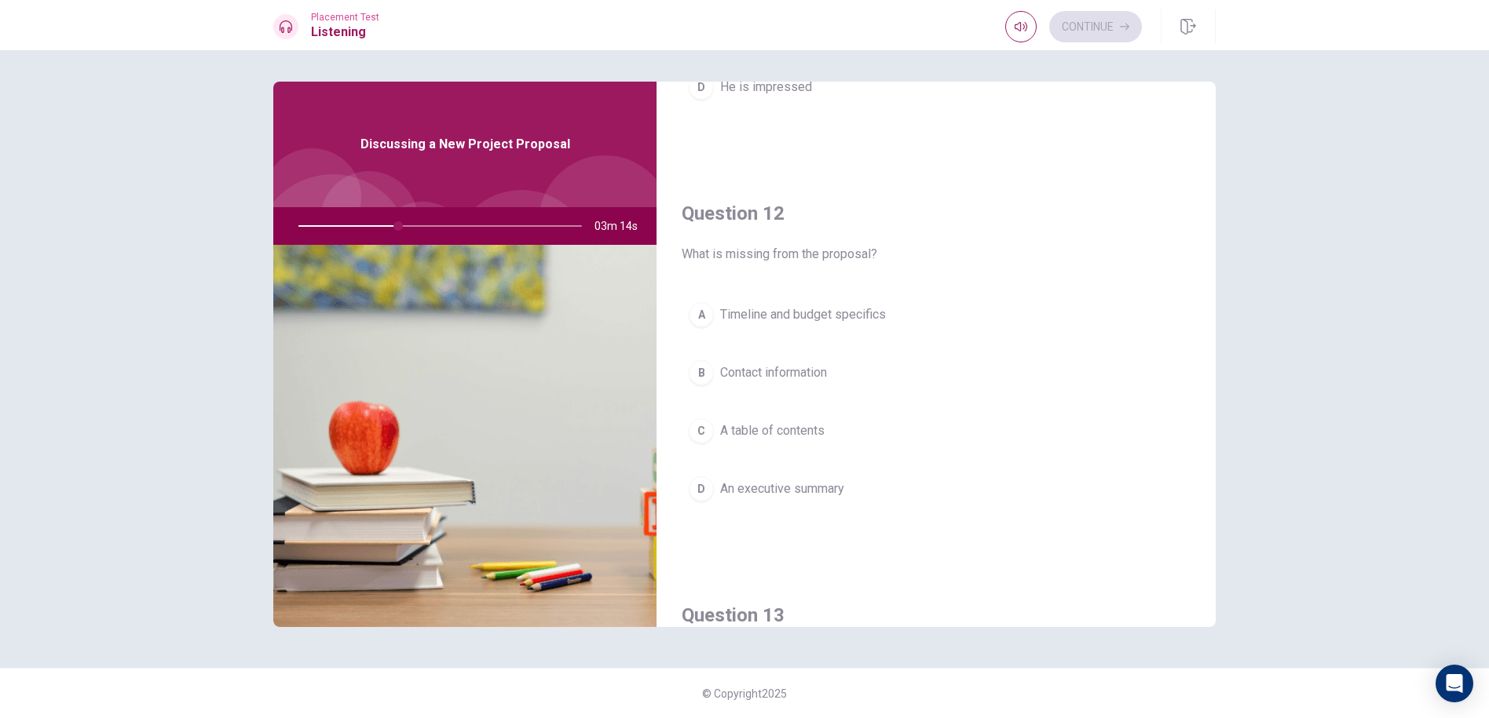
click at [825, 380] on span "Contact information" at bounding box center [773, 373] width 107 height 19
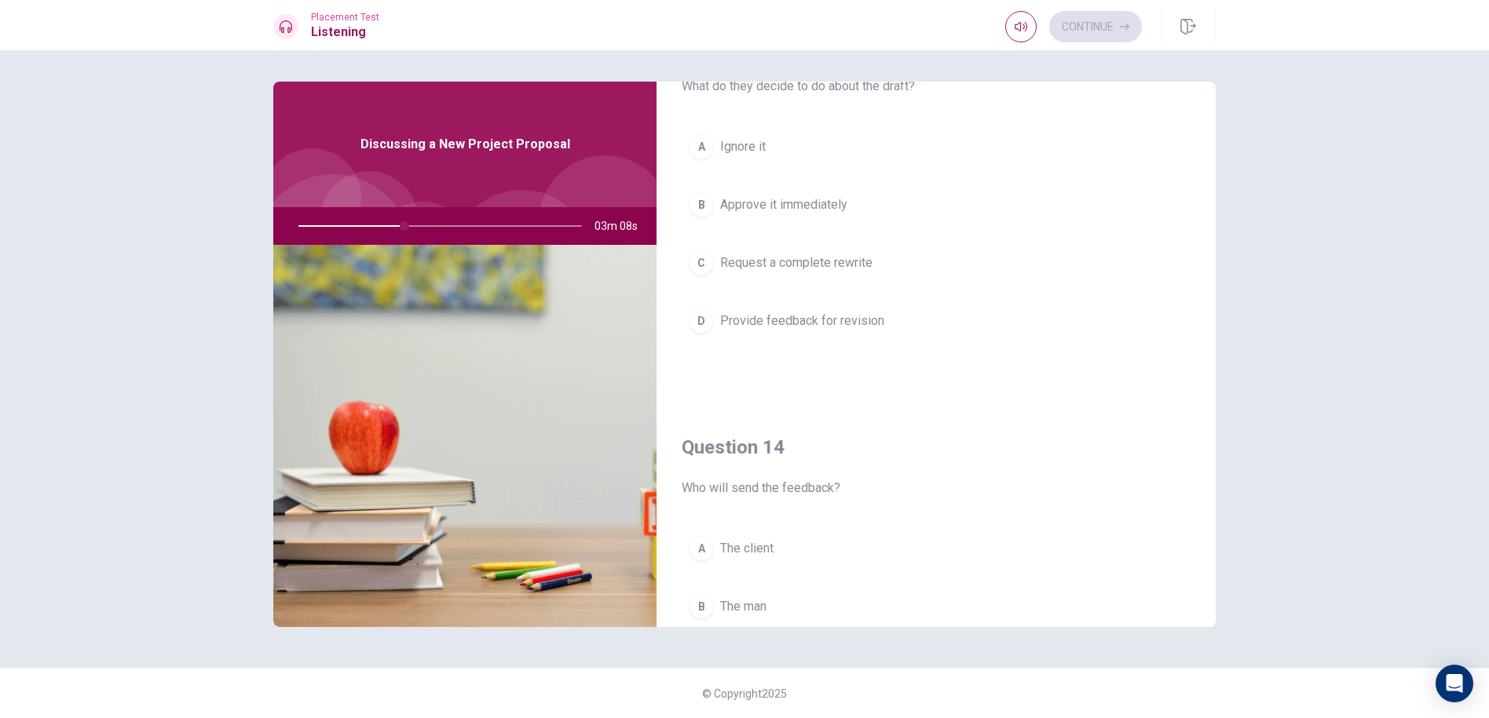
scroll to position [1021, 0]
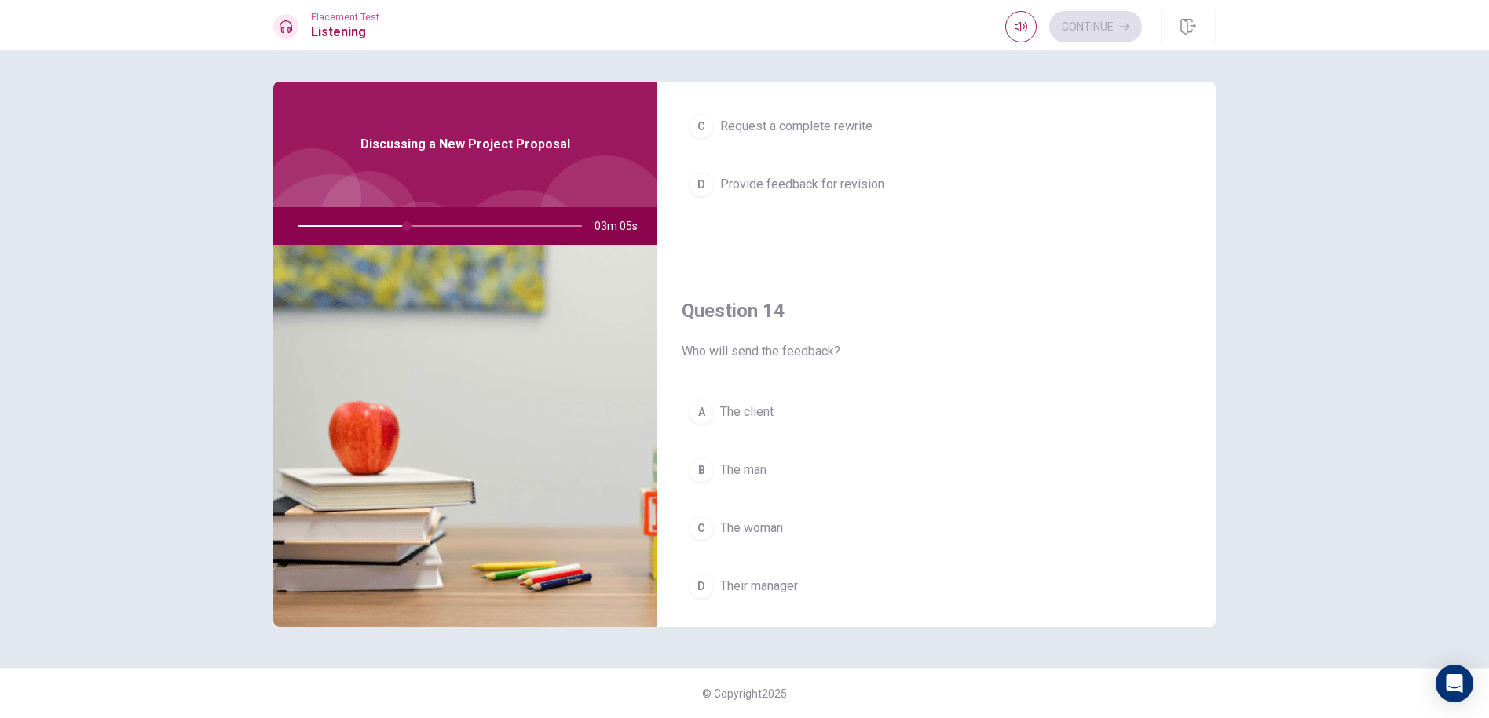
click at [789, 543] on button "C The woman" at bounding box center [935, 528] width 509 height 39
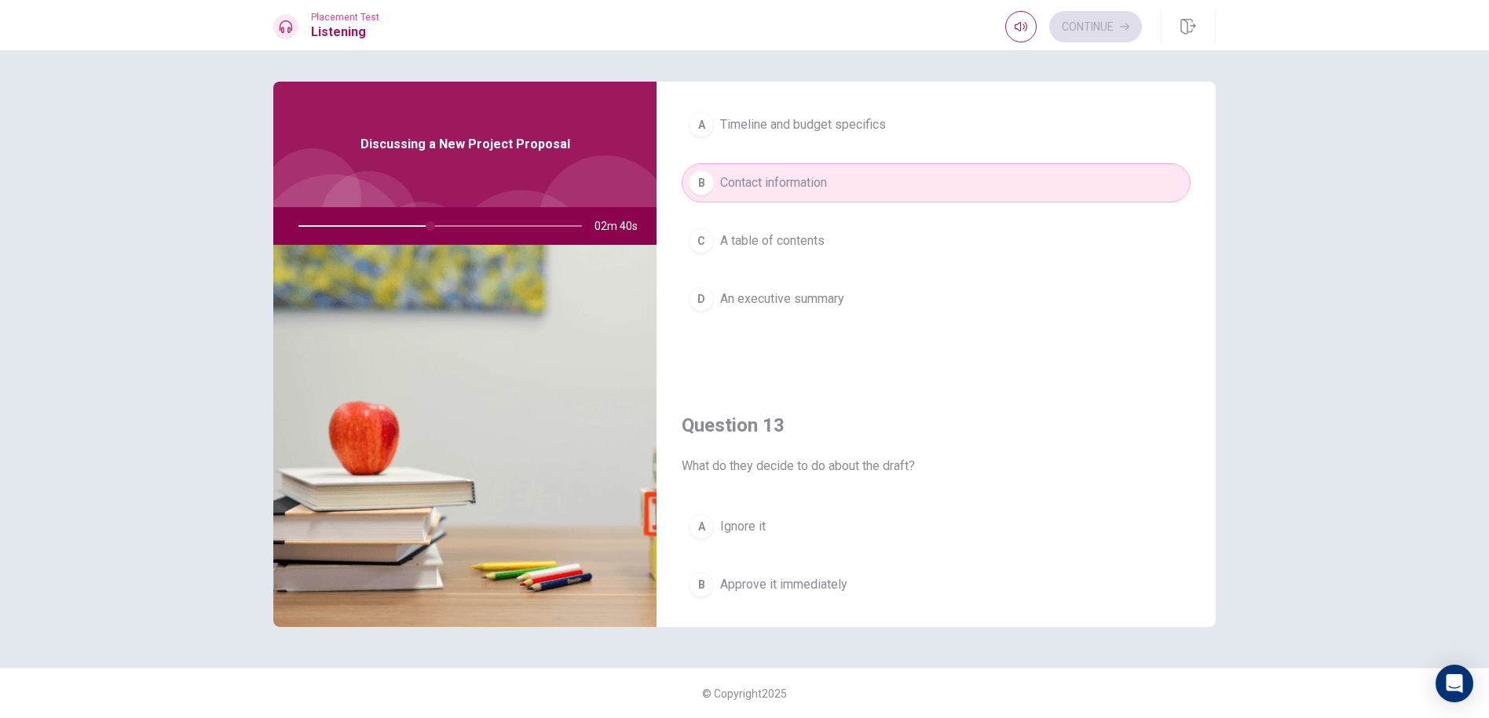
scroll to position [393, 0]
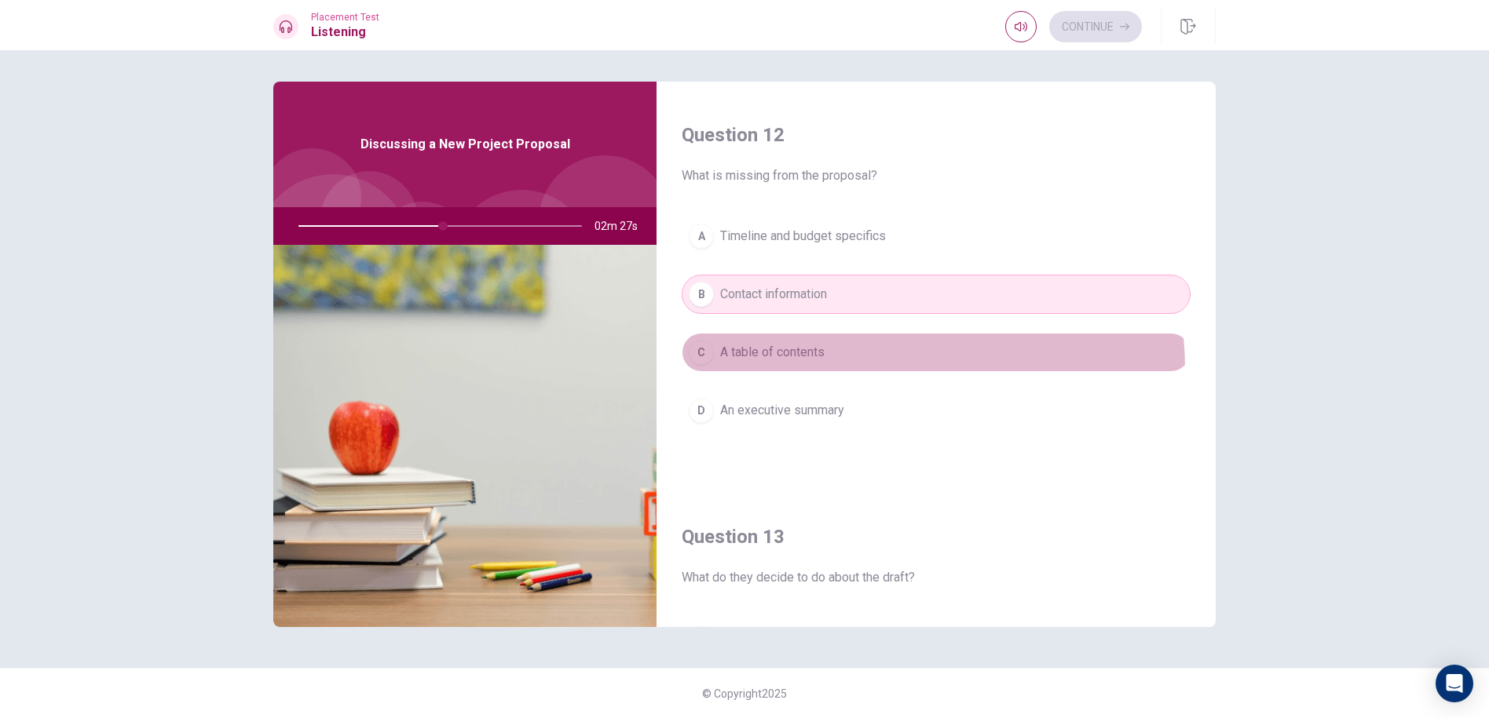
click at [886, 368] on button "C A table of contents" at bounding box center [935, 352] width 509 height 39
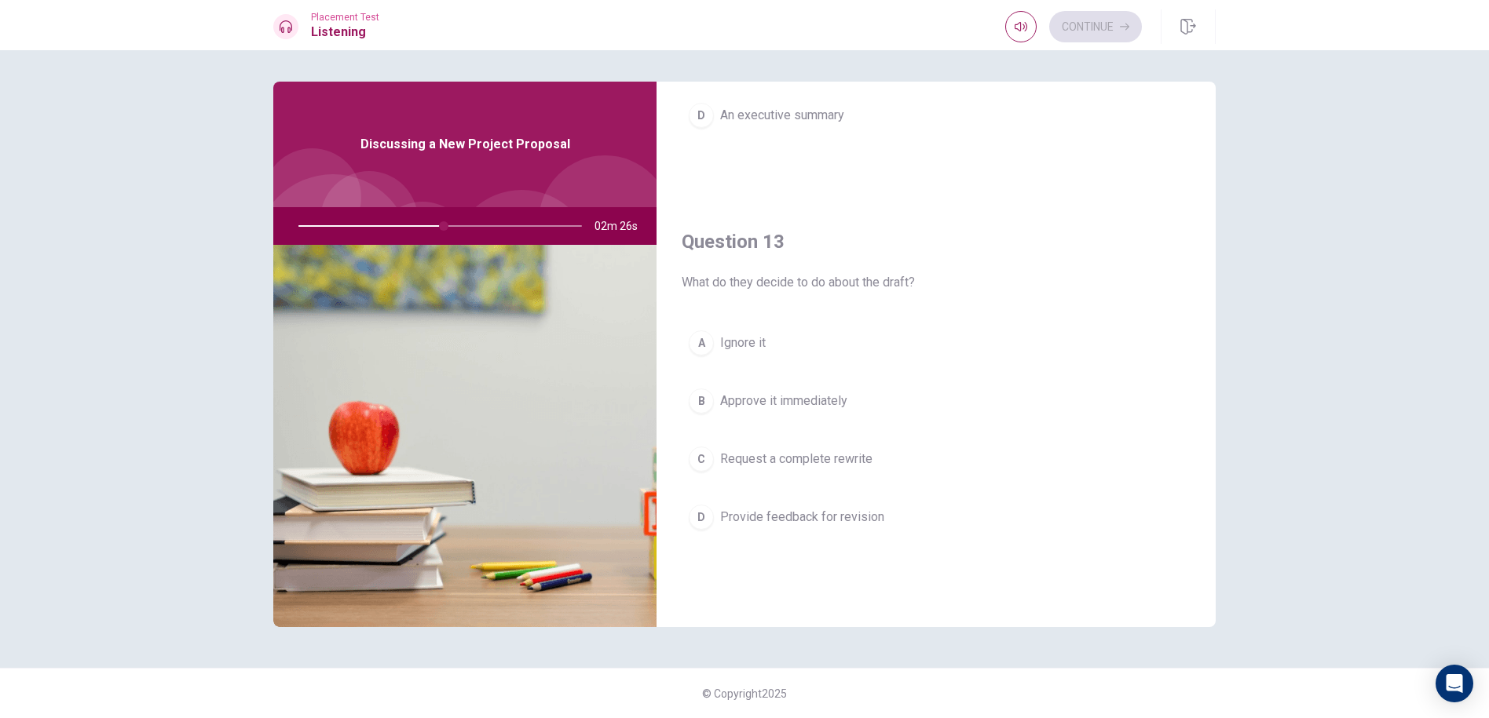
scroll to position [707, 0]
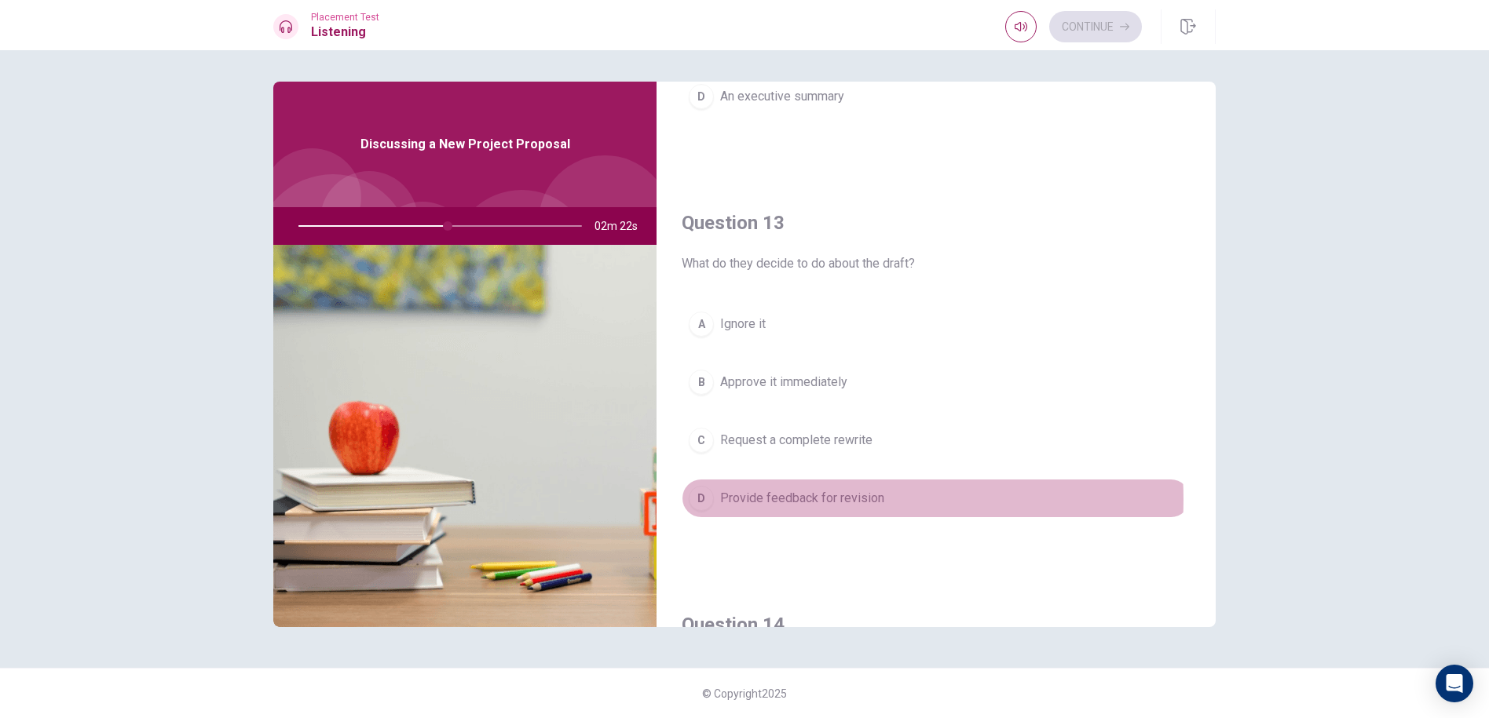
click at [822, 499] on span "Provide feedback for revision" at bounding box center [802, 498] width 164 height 19
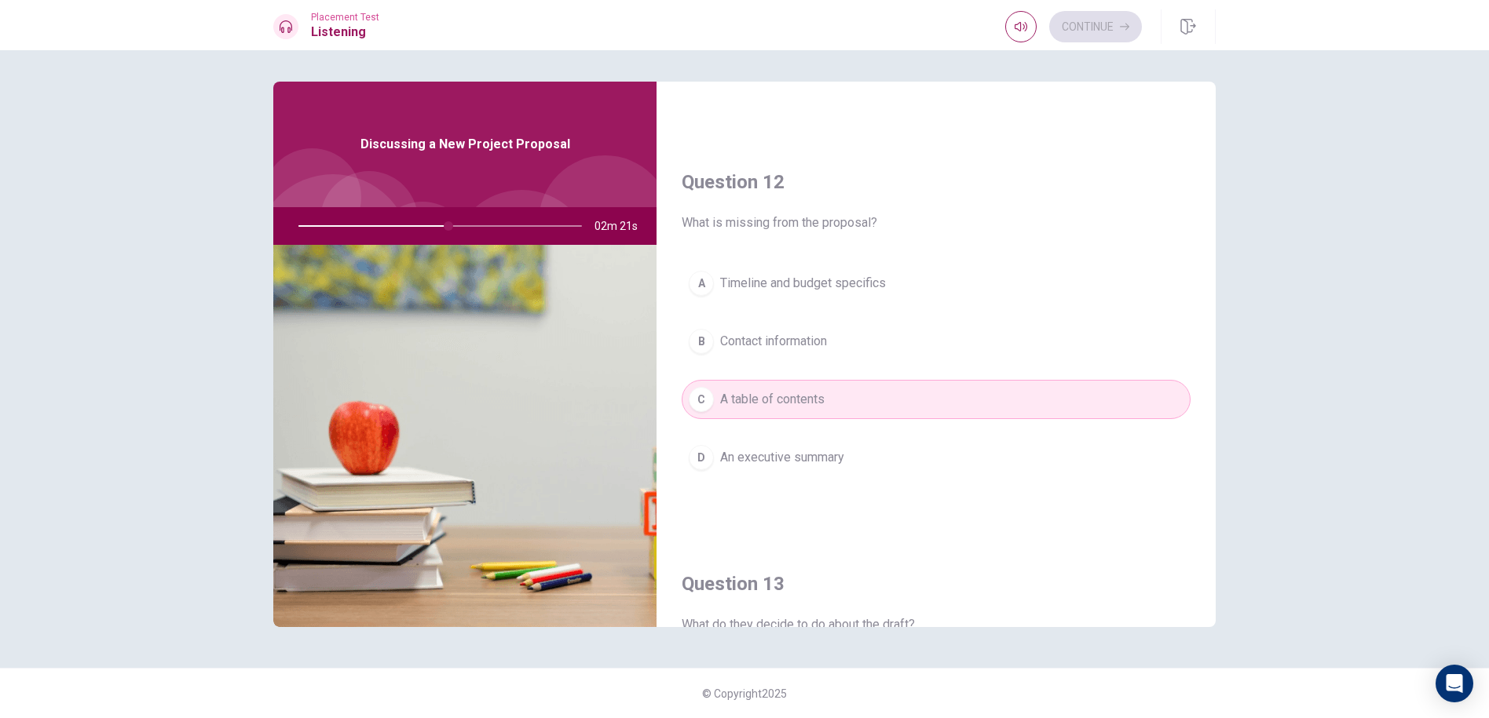
scroll to position [314, 0]
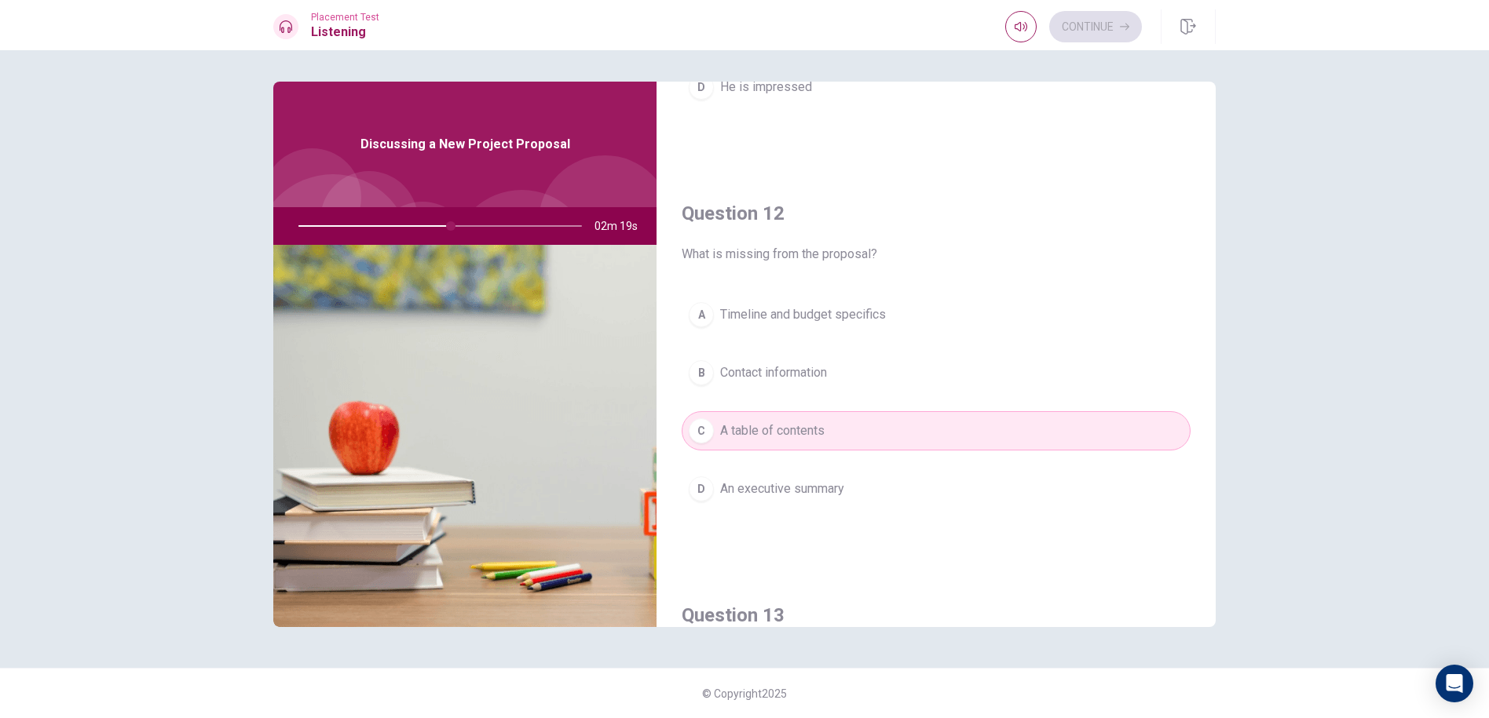
click at [860, 384] on button "B Contact information" at bounding box center [935, 372] width 509 height 39
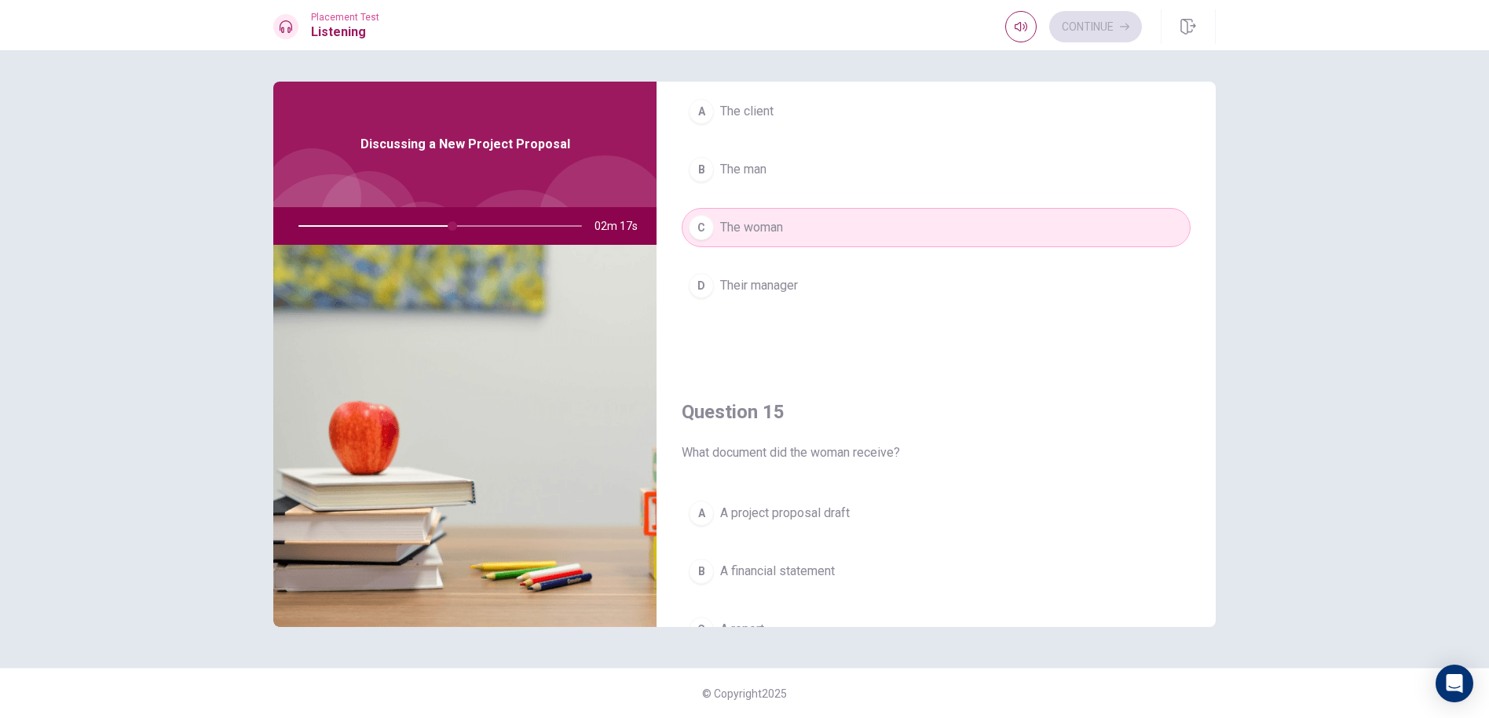
scroll to position [1464, 0]
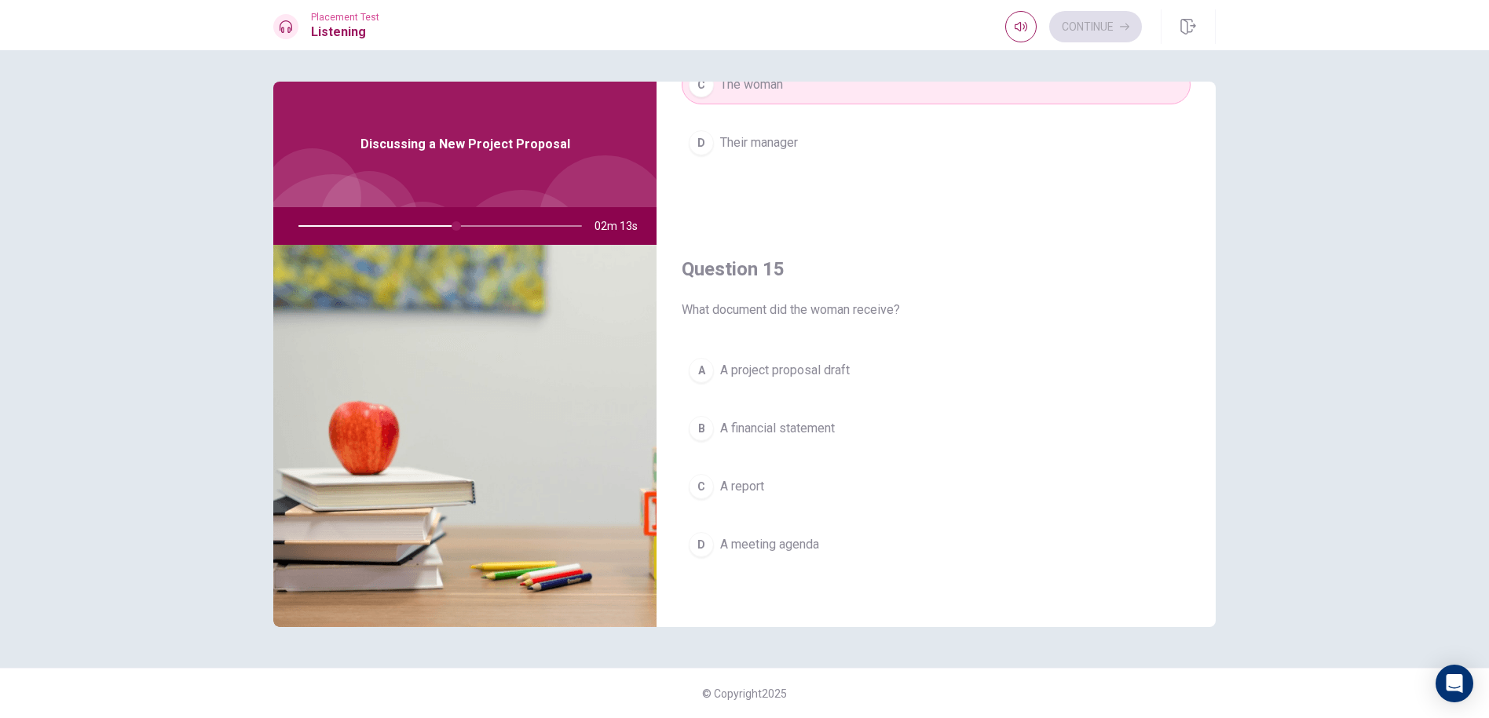
click at [752, 500] on button "C A report" at bounding box center [935, 486] width 509 height 39
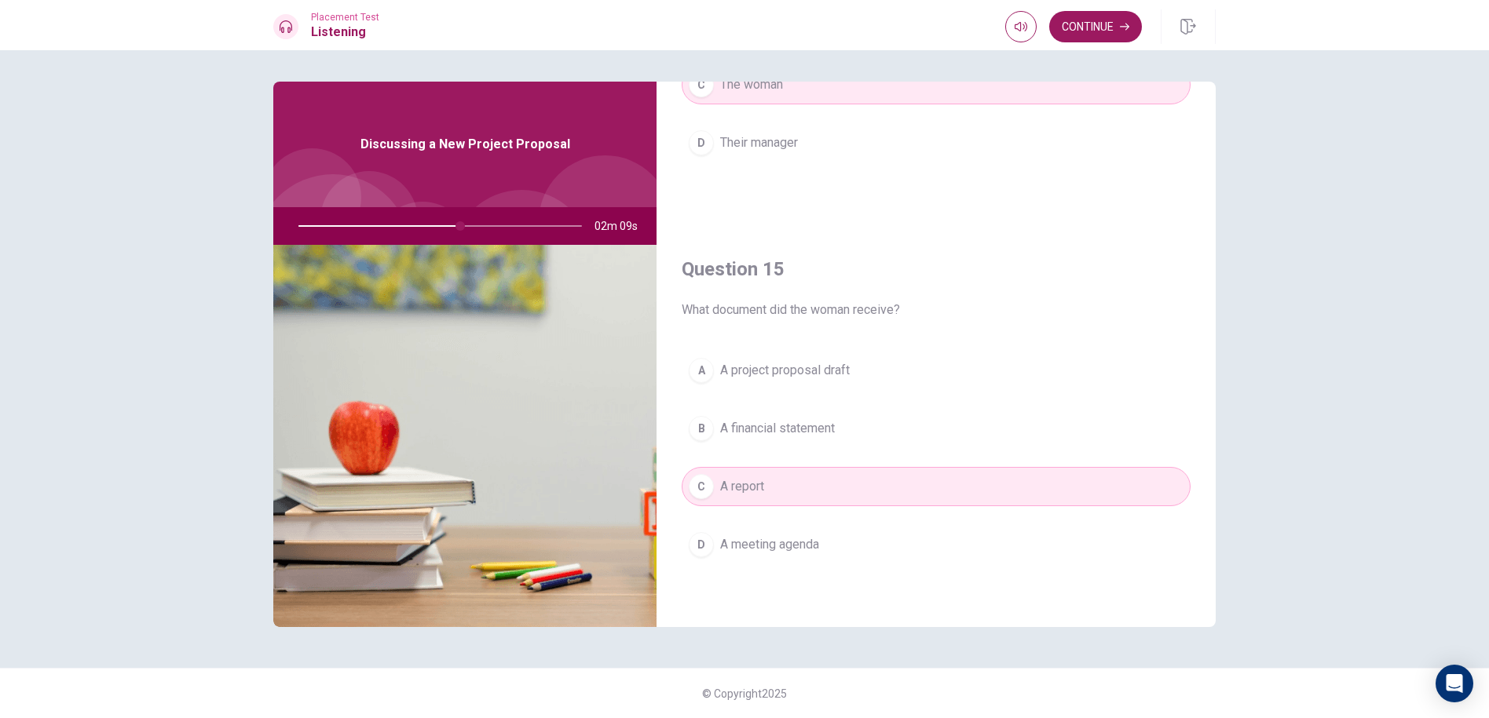
click at [781, 410] on button "B A financial statement" at bounding box center [935, 428] width 509 height 39
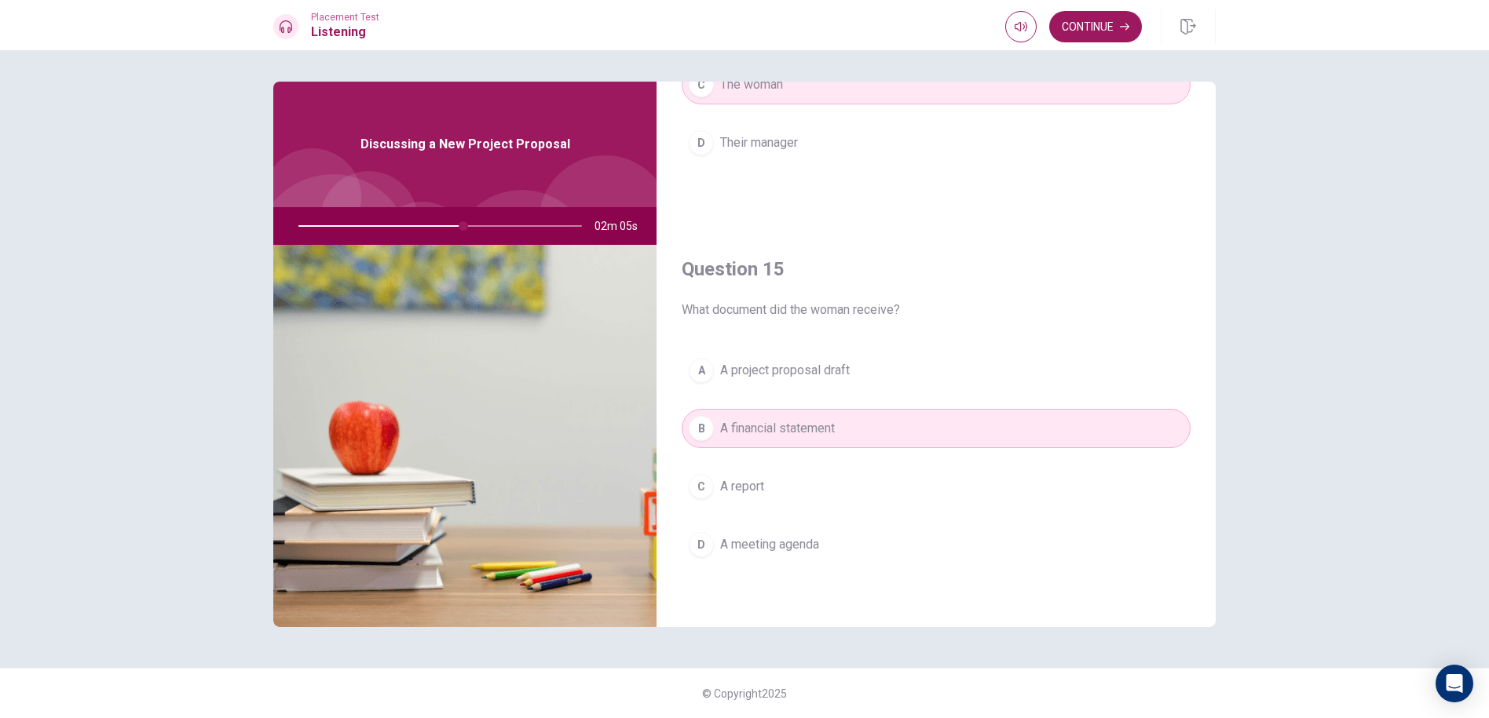
click at [784, 491] on button "C A report" at bounding box center [935, 486] width 509 height 39
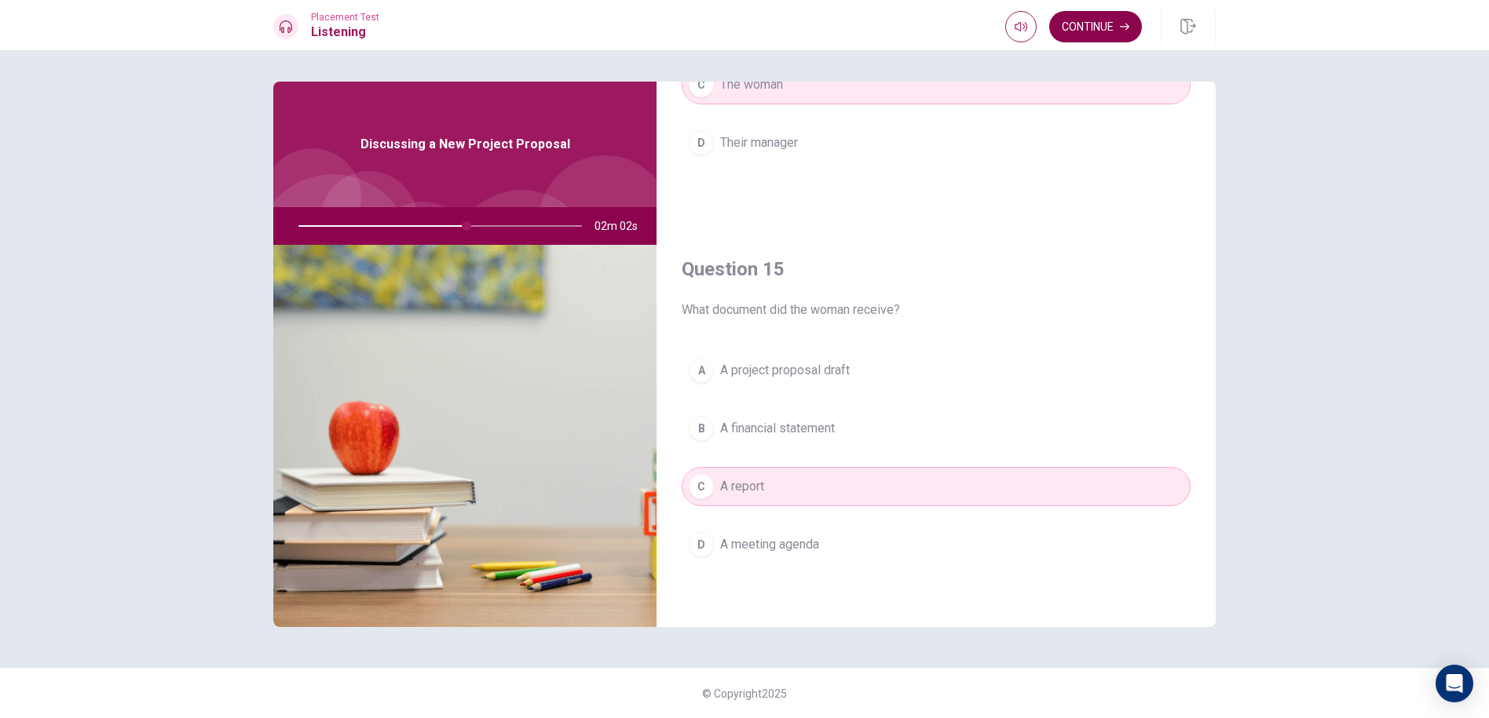
click at [1129, 24] on button "Continue" at bounding box center [1095, 26] width 93 height 31
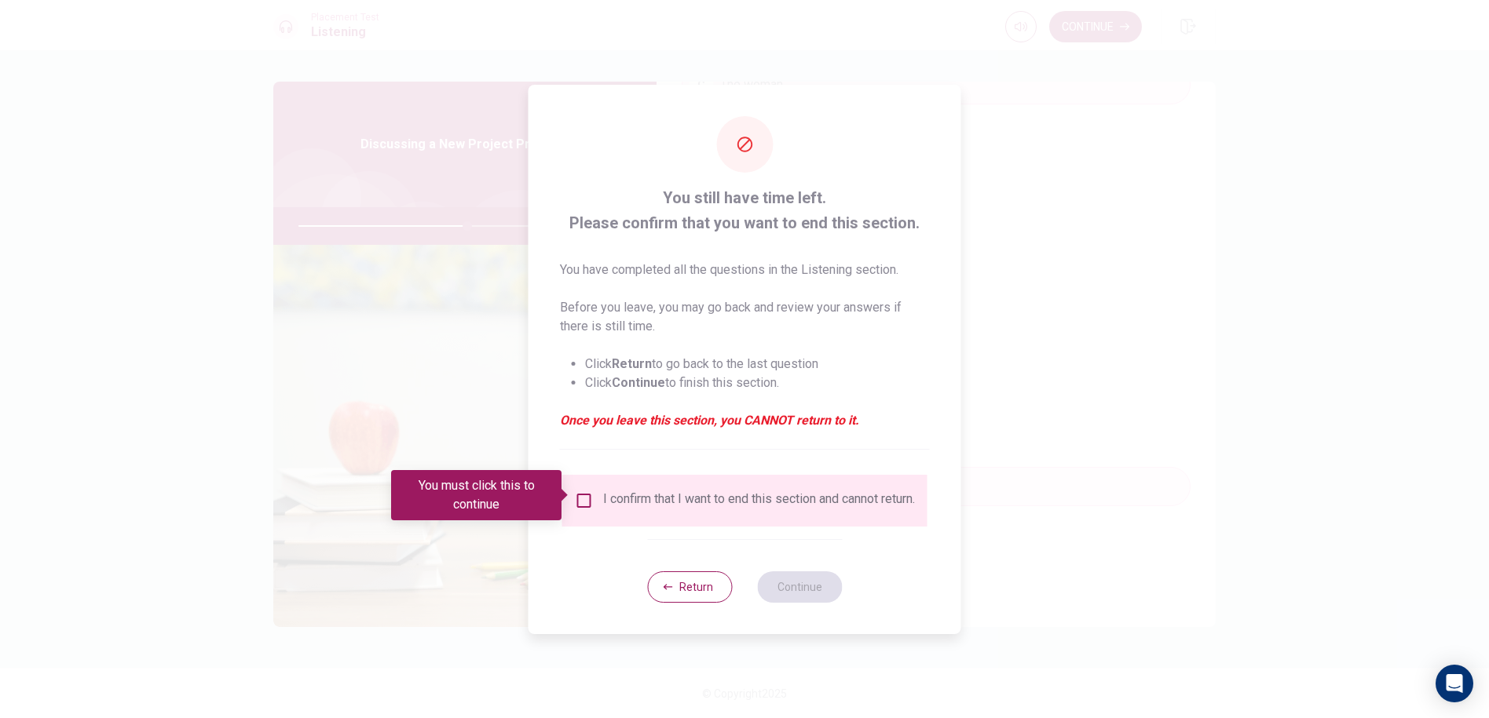
click at [672, 508] on div "I confirm that I want to end this section and cannot return." at bounding box center [759, 500] width 312 height 19
click at [582, 491] on input "You must click this to continue" at bounding box center [584, 500] width 19 height 19
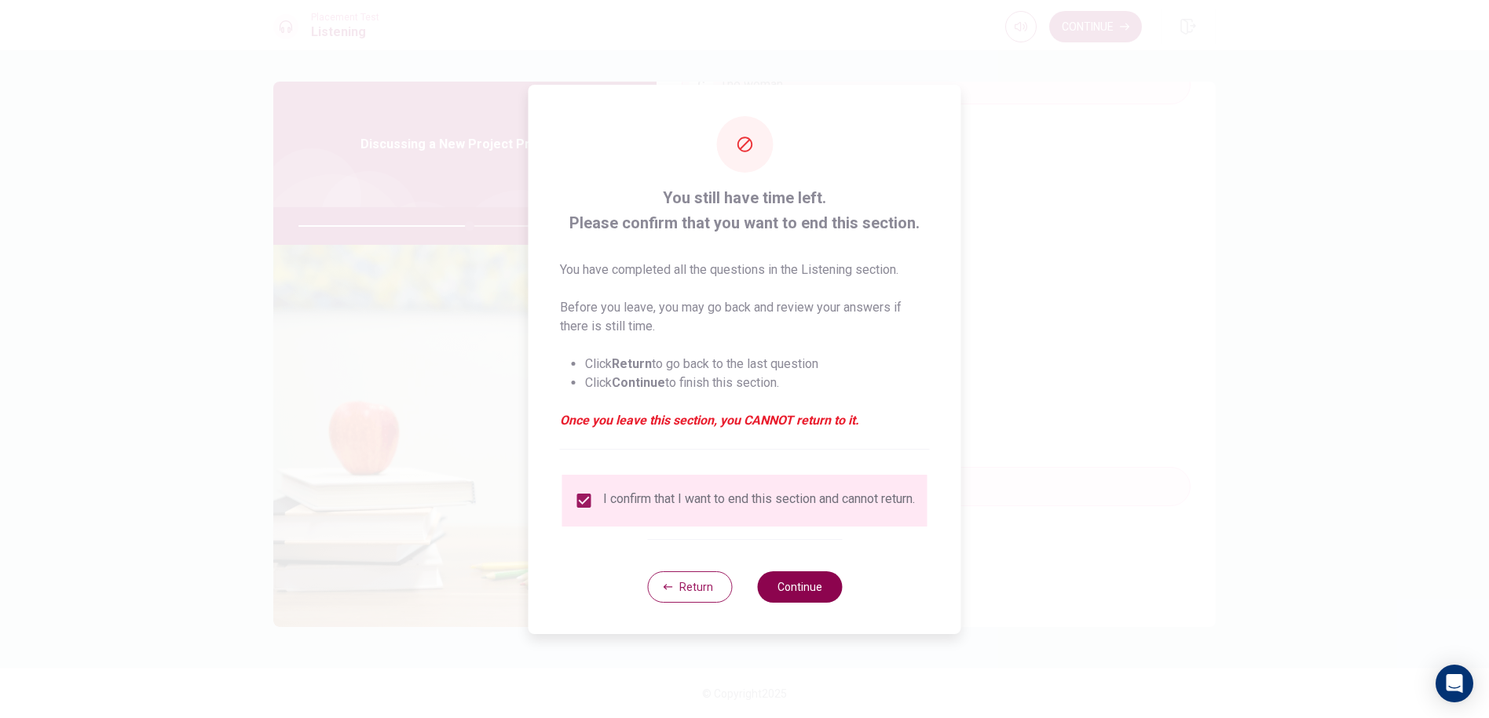
click at [808, 594] on button "Continue" at bounding box center [799, 587] width 85 height 31
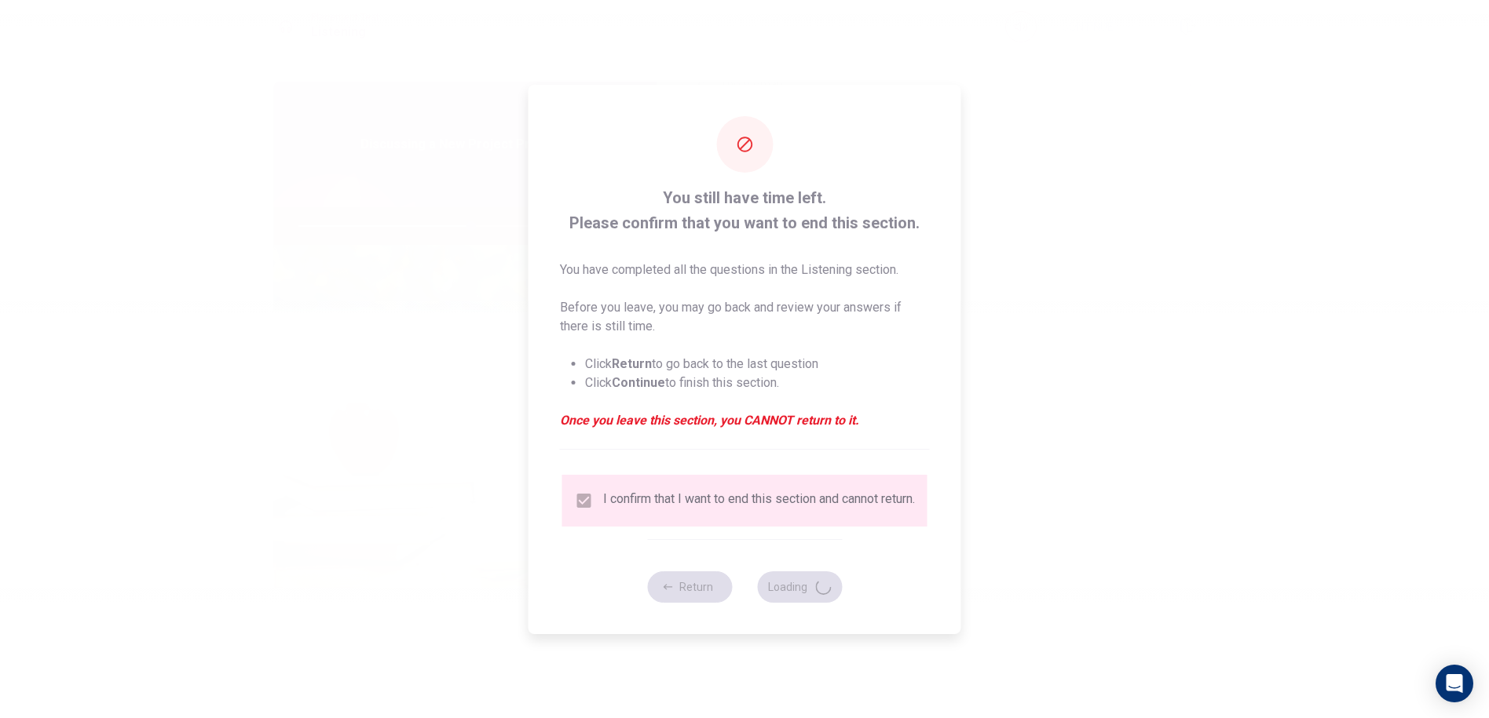
type input "61"
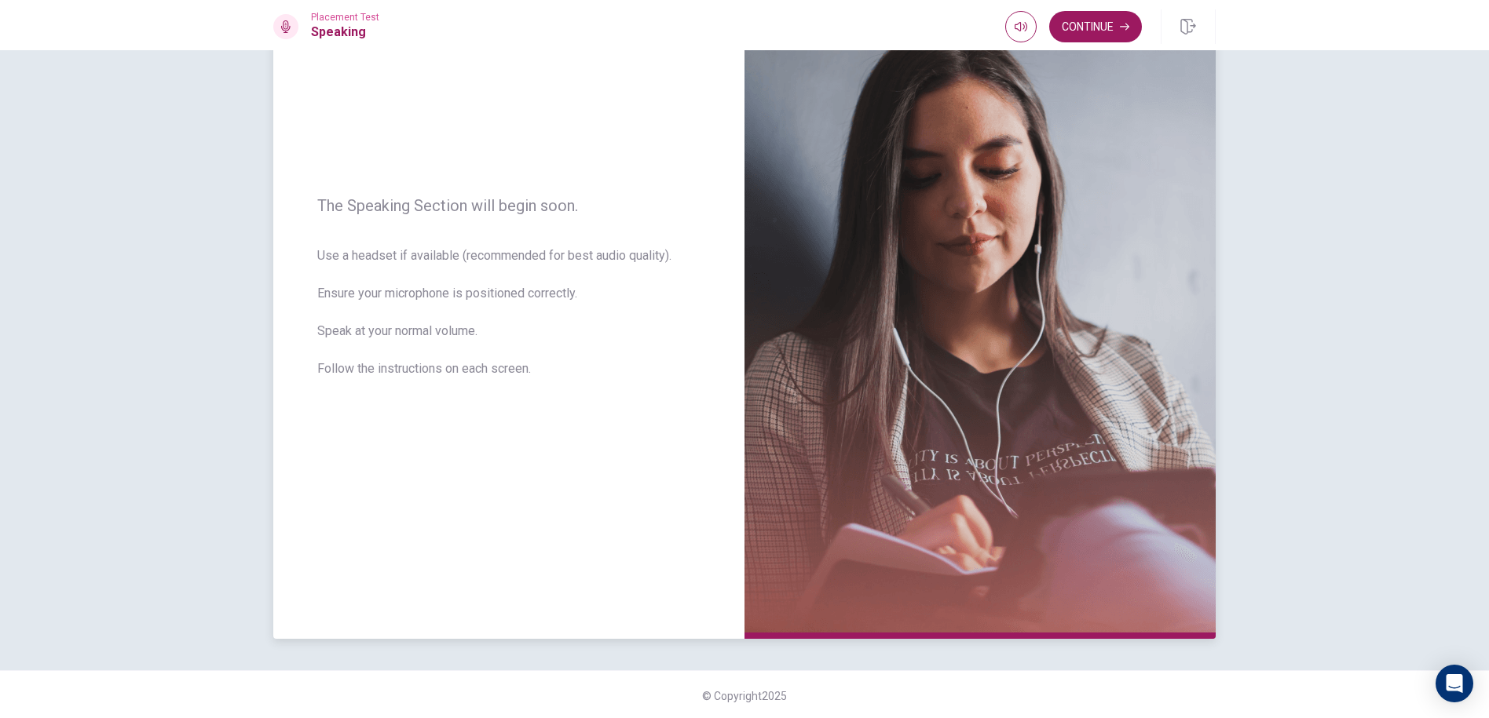
scroll to position [130, 0]
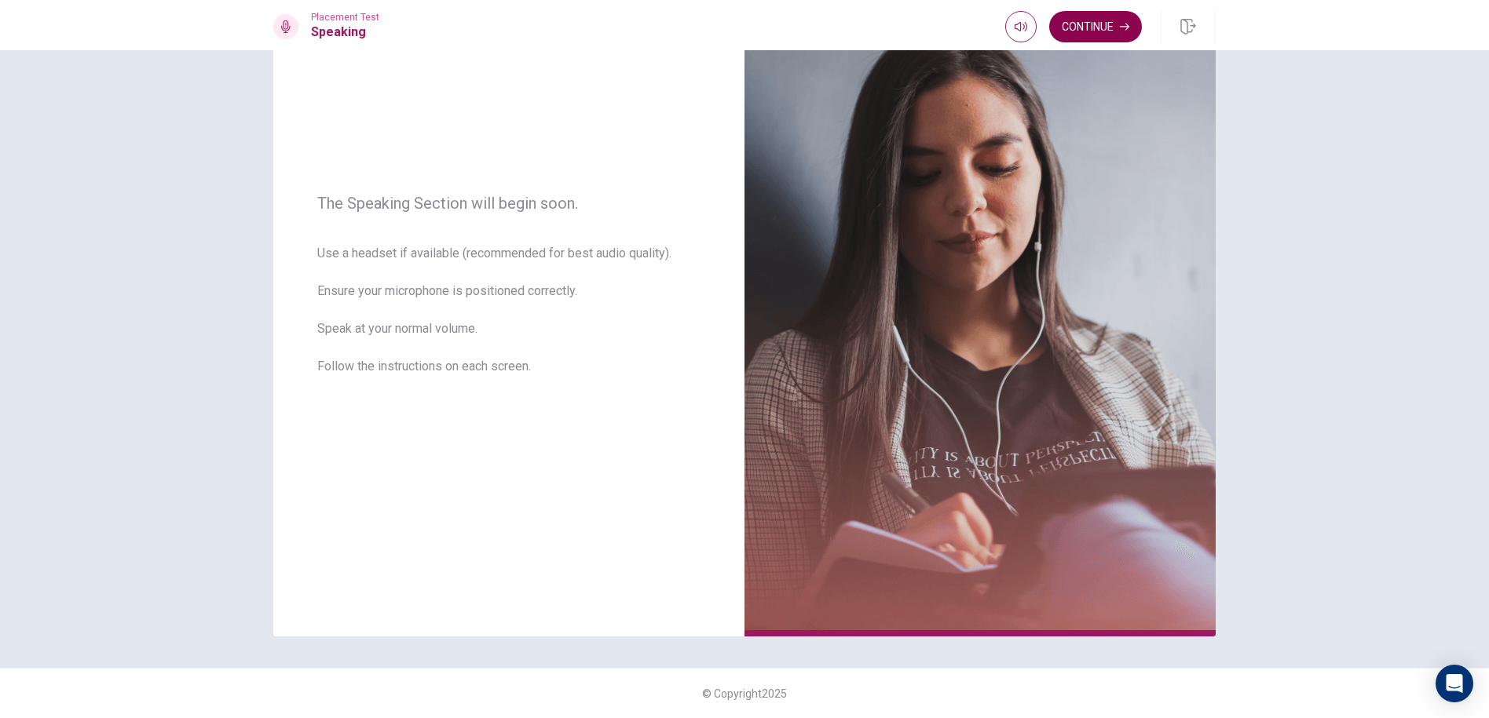
click at [1098, 36] on button "Continue" at bounding box center [1095, 26] width 93 height 31
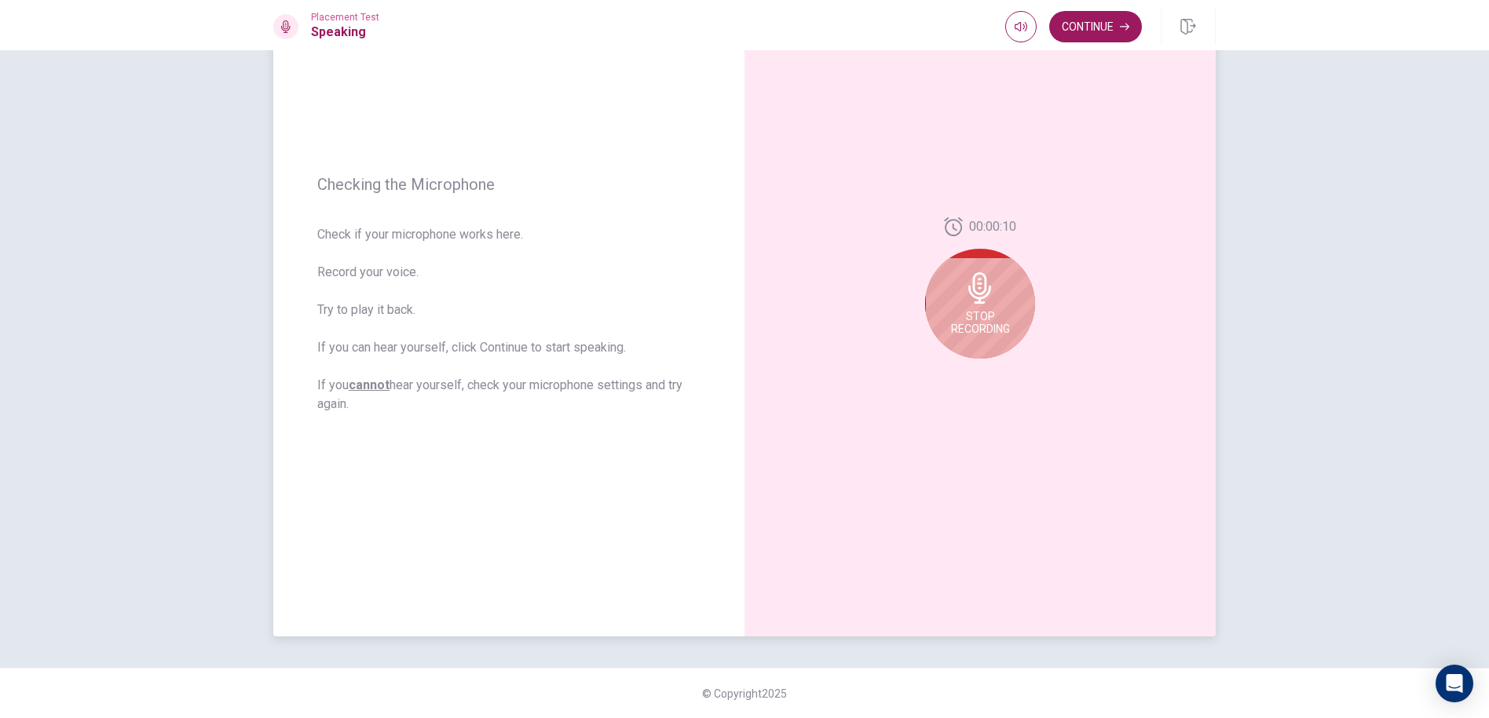
click at [999, 267] on div "Stop Recording" at bounding box center [980, 304] width 110 height 110
click at [997, 377] on button "Play Audio" at bounding box center [997, 371] width 22 height 22
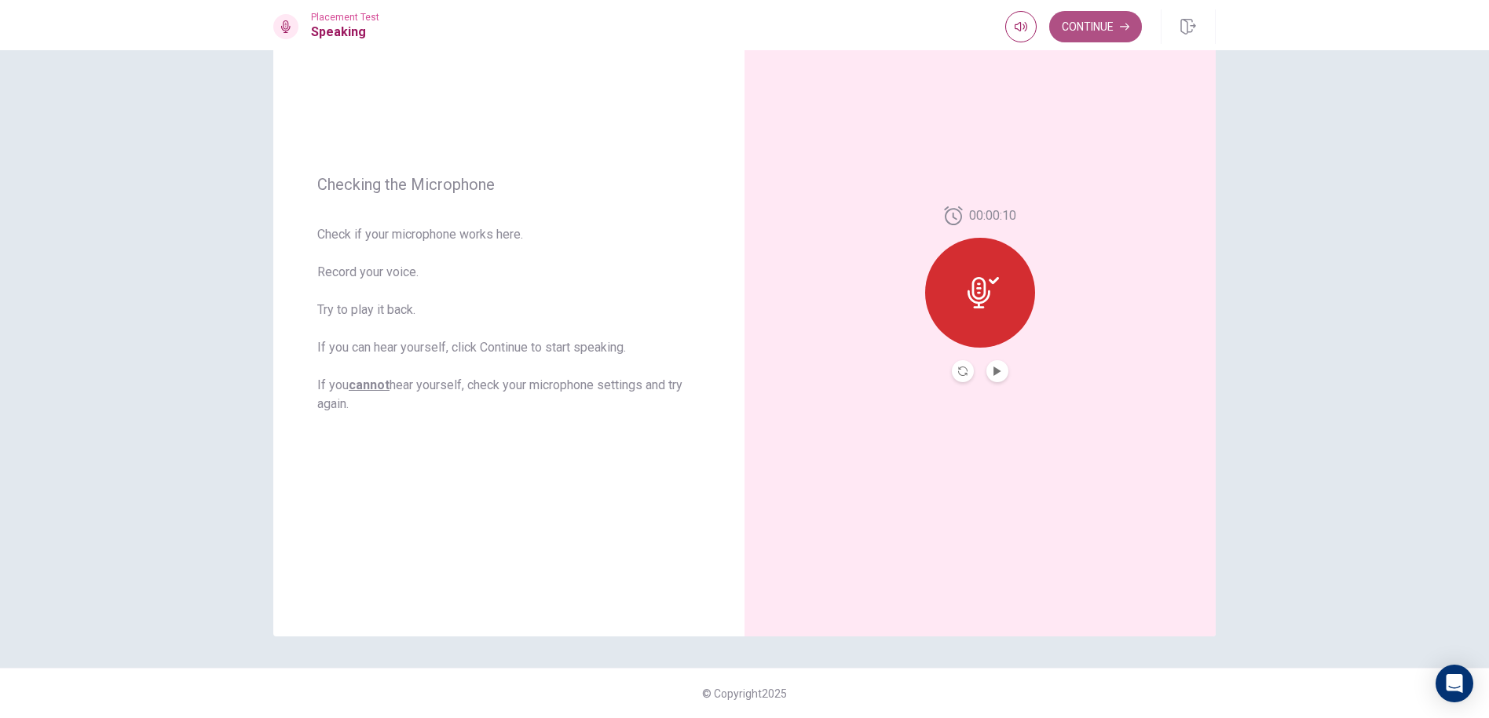
click at [1109, 20] on button "Continue" at bounding box center [1095, 26] width 93 height 31
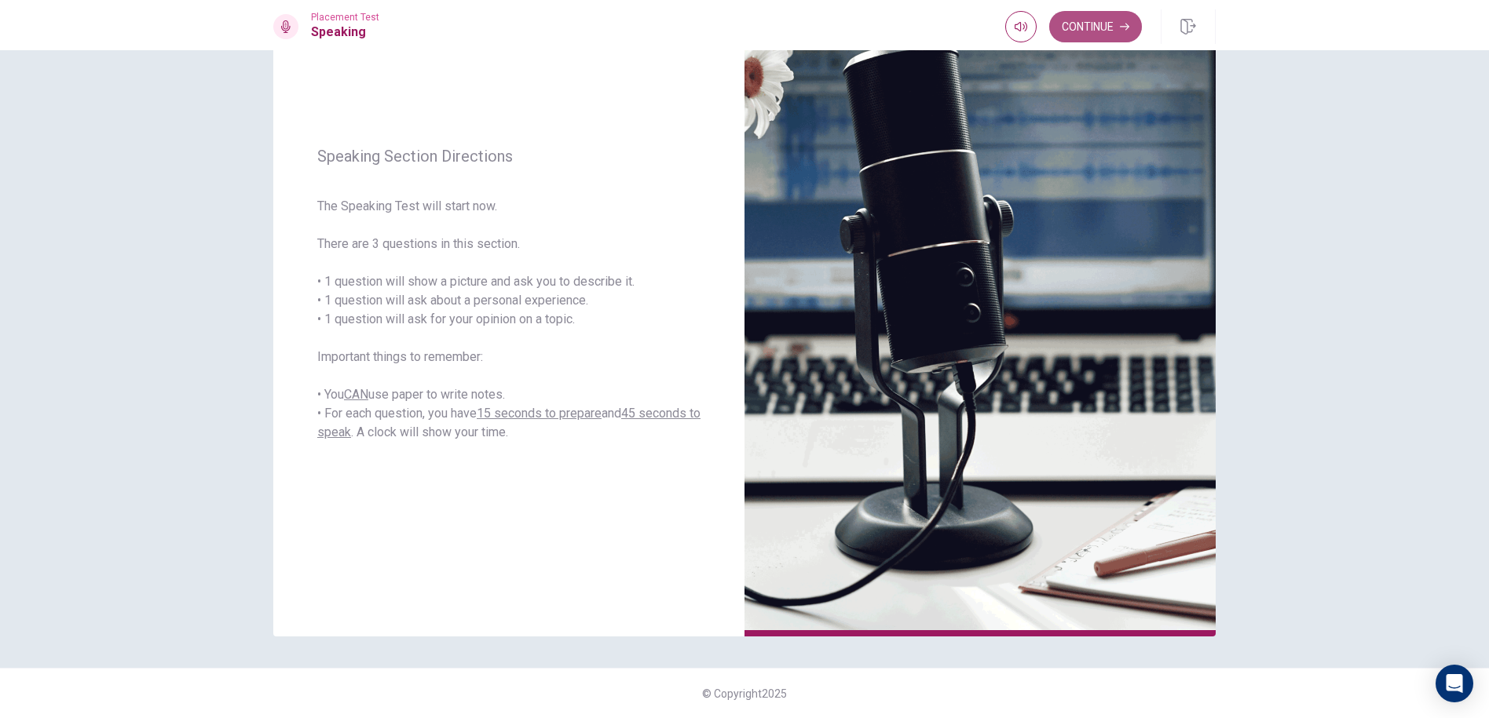
click at [1116, 17] on button "Continue" at bounding box center [1095, 26] width 93 height 31
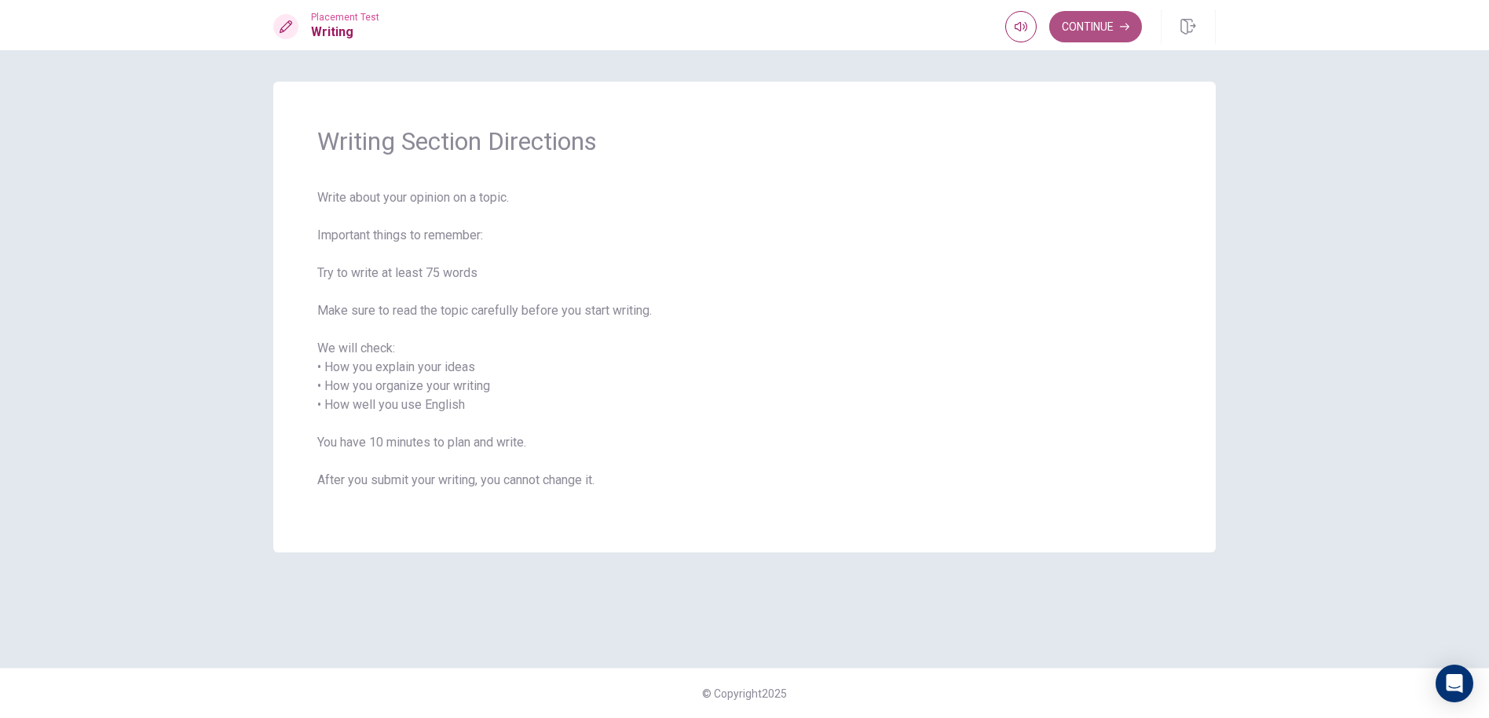
click at [1080, 38] on button "Continue" at bounding box center [1095, 26] width 93 height 31
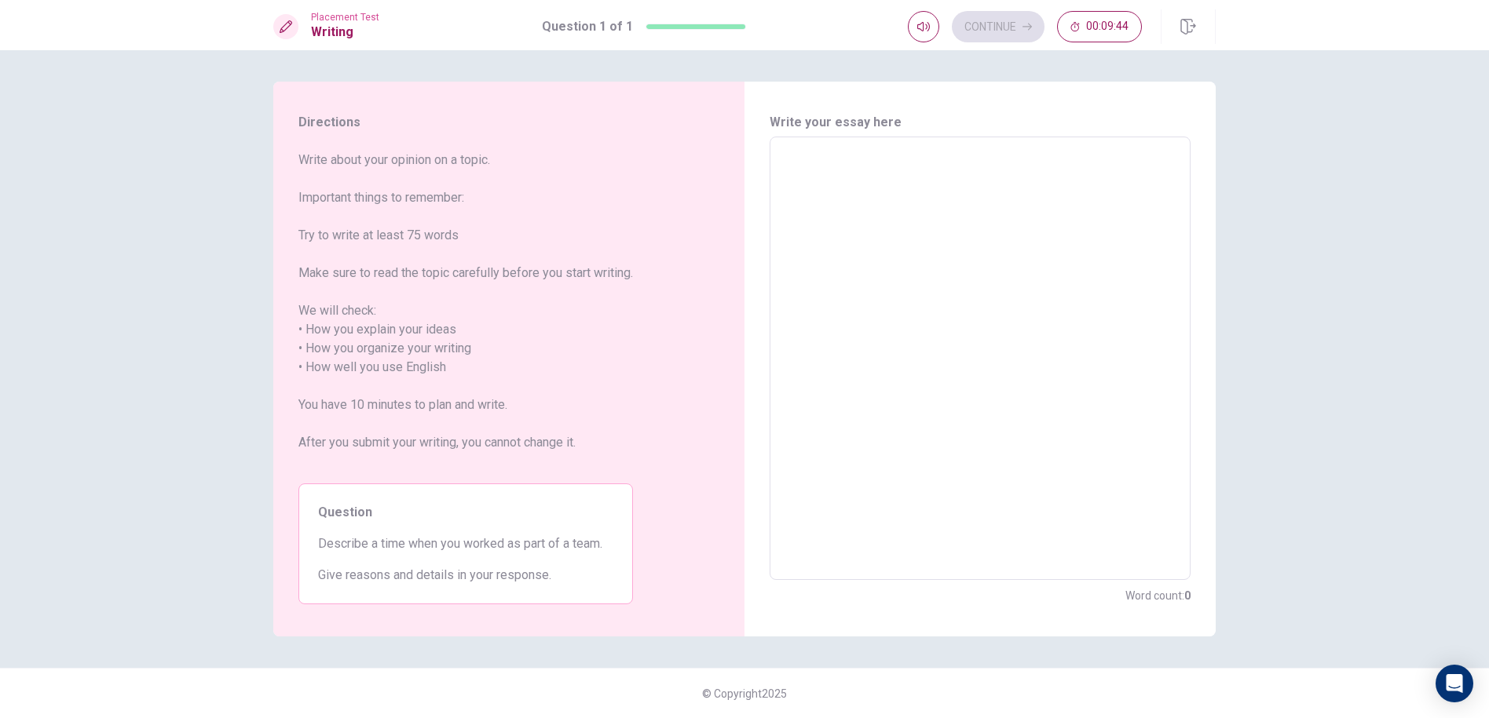
click at [1053, 188] on textarea at bounding box center [979, 359] width 399 height 418
type textarea "T"
type textarea "x"
type textarea "Th"
type textarea "x"
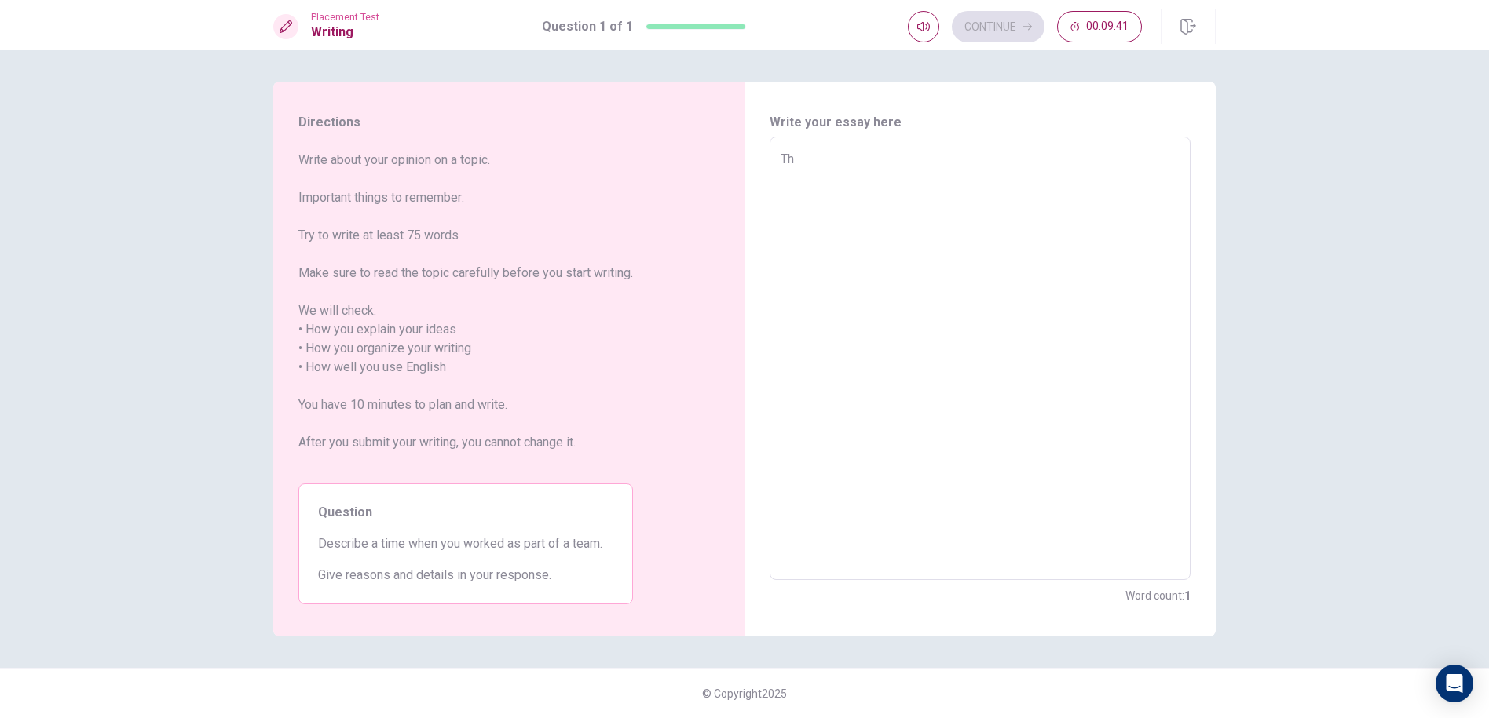
type textarea "The"
type textarea "x"
type textarea "The"
type textarea "x"
type textarea "The i"
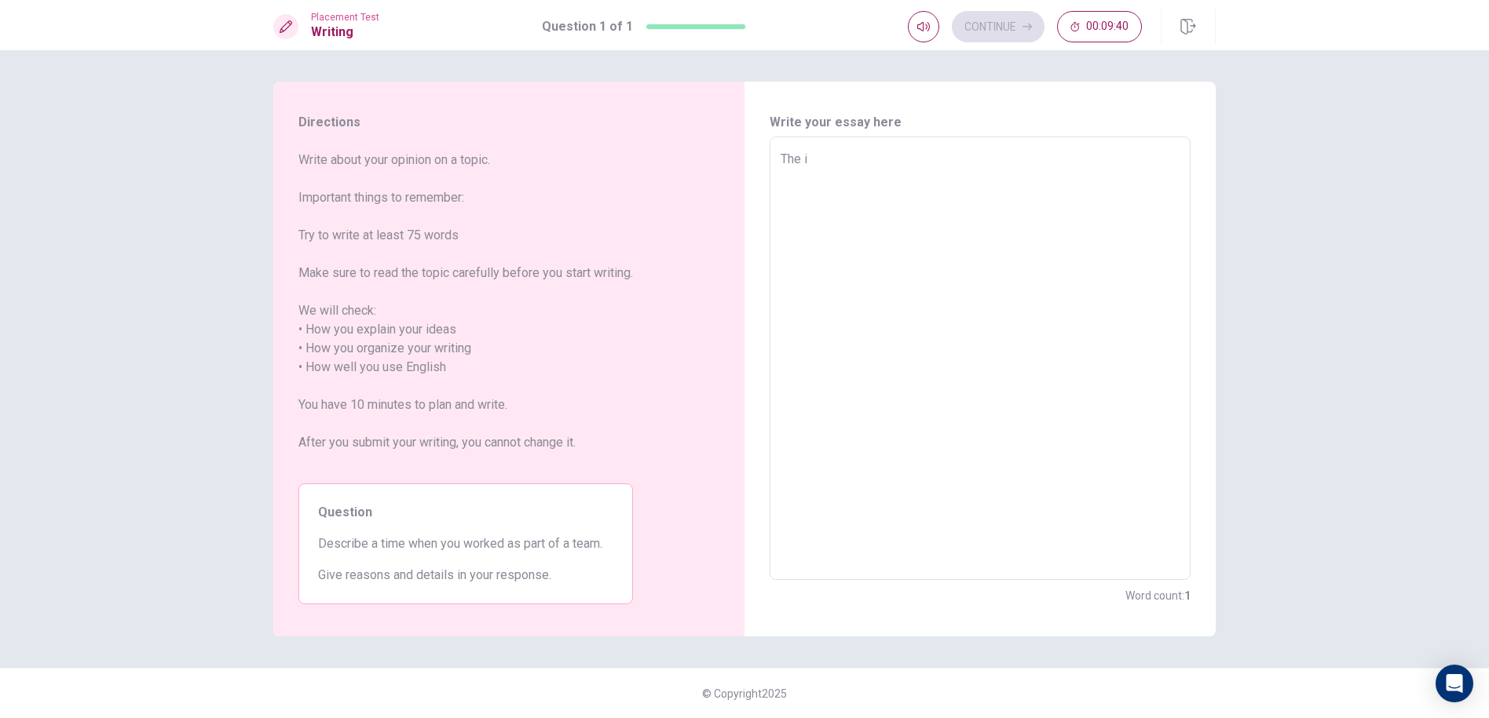
type textarea "x"
type textarea "The im"
type textarea "x"
type textarea "The imp"
type textarea "x"
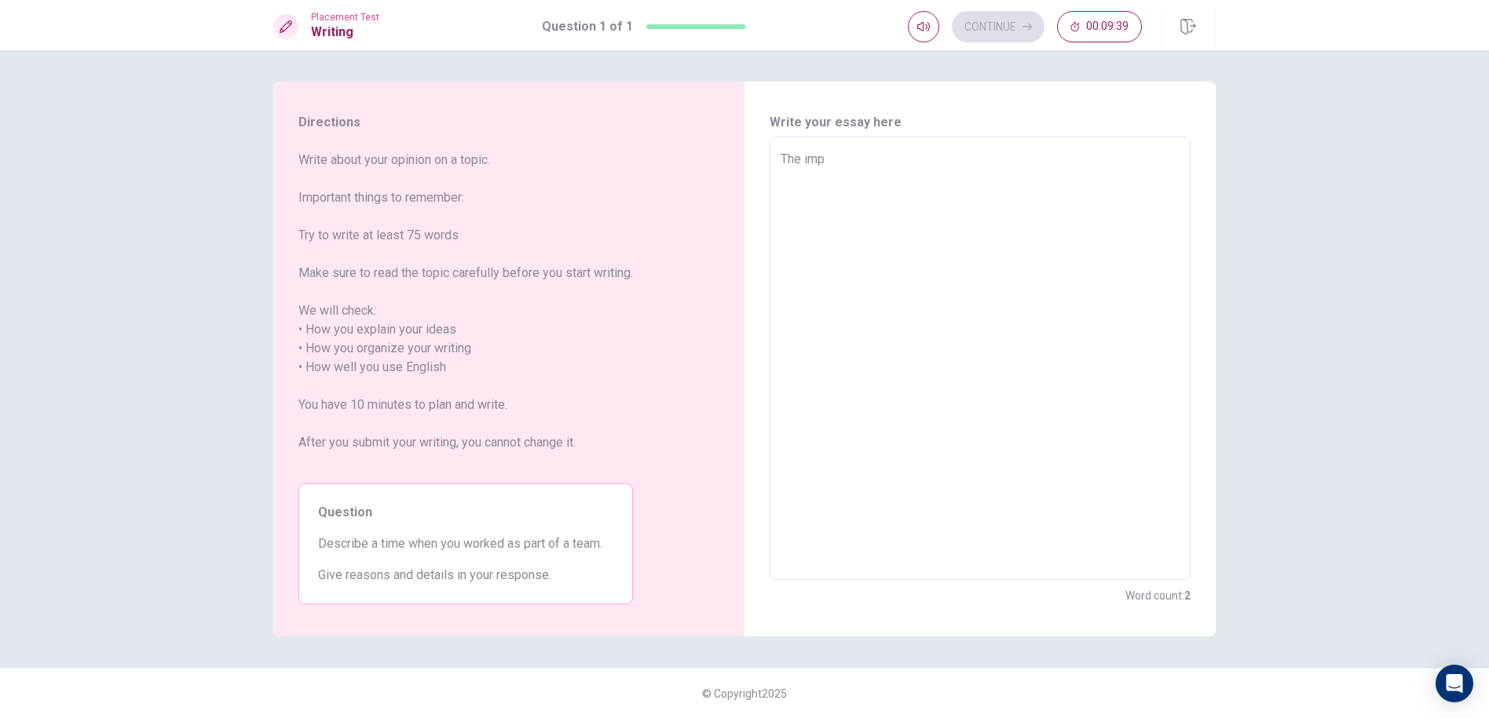
type textarea "The impo"
type textarea "x"
type textarea "The impor"
type textarea "x"
type textarea "The import"
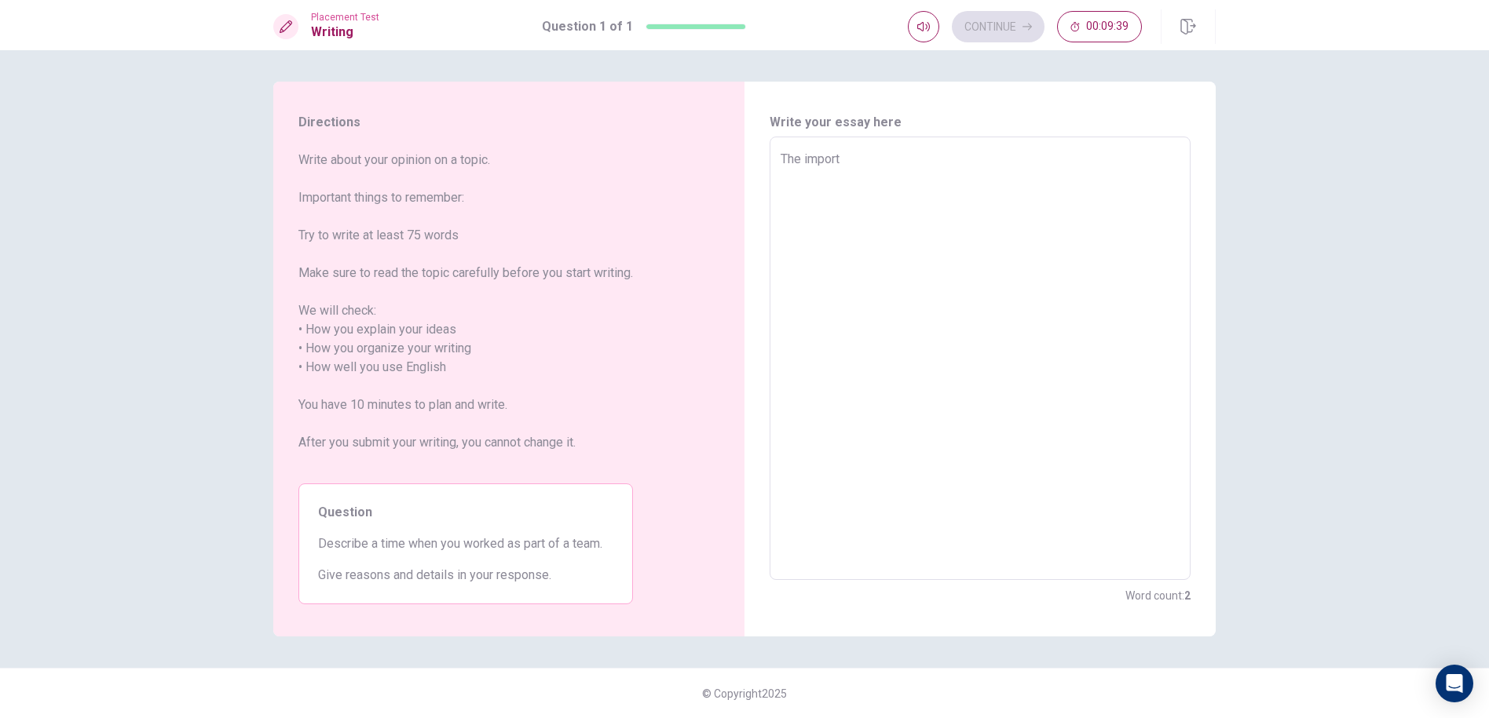
type textarea "x"
type textarea "The importqa"
type textarea "x"
type textarea "The importqan"
type textarea "x"
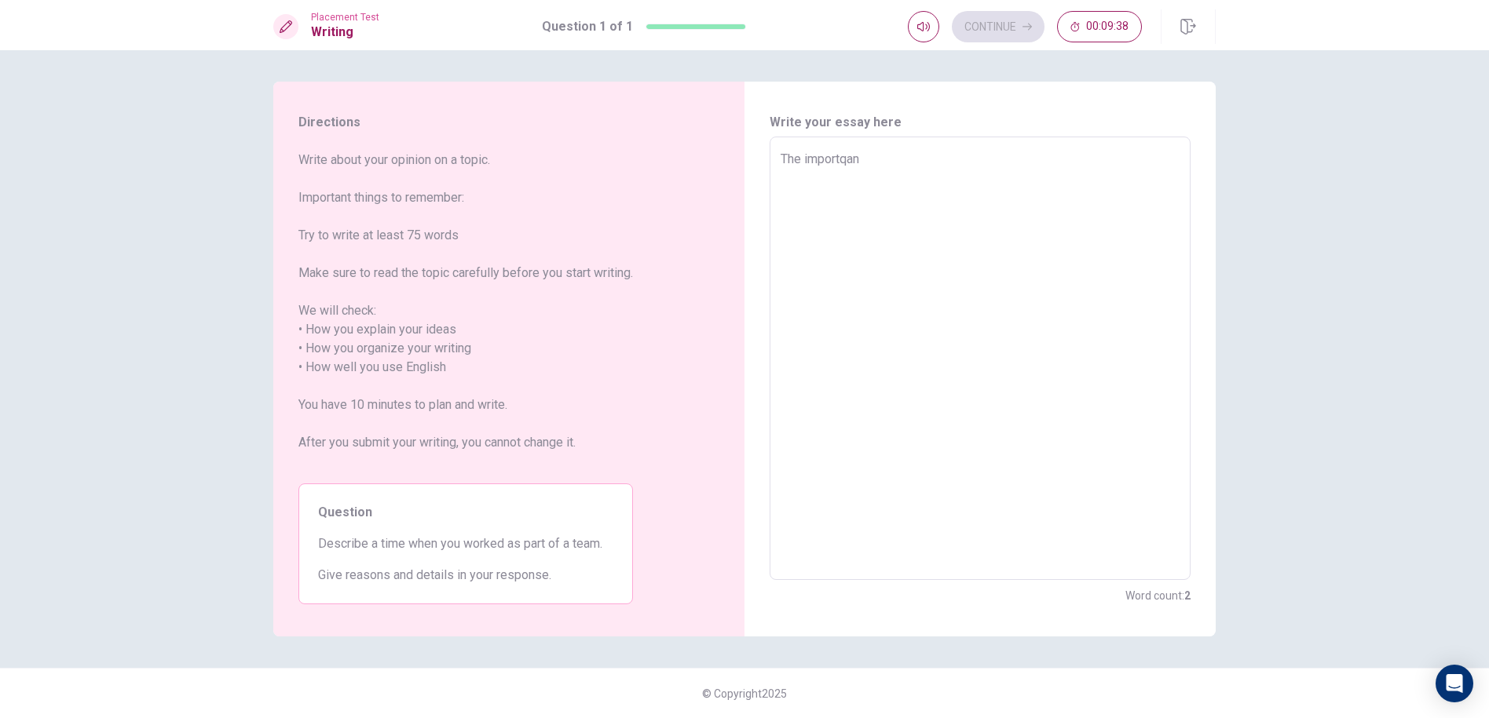
type textarea "The importqant"
type textarea "x"
type textarea "The importqant"
type textarea "x"
type textarea "The importqant t"
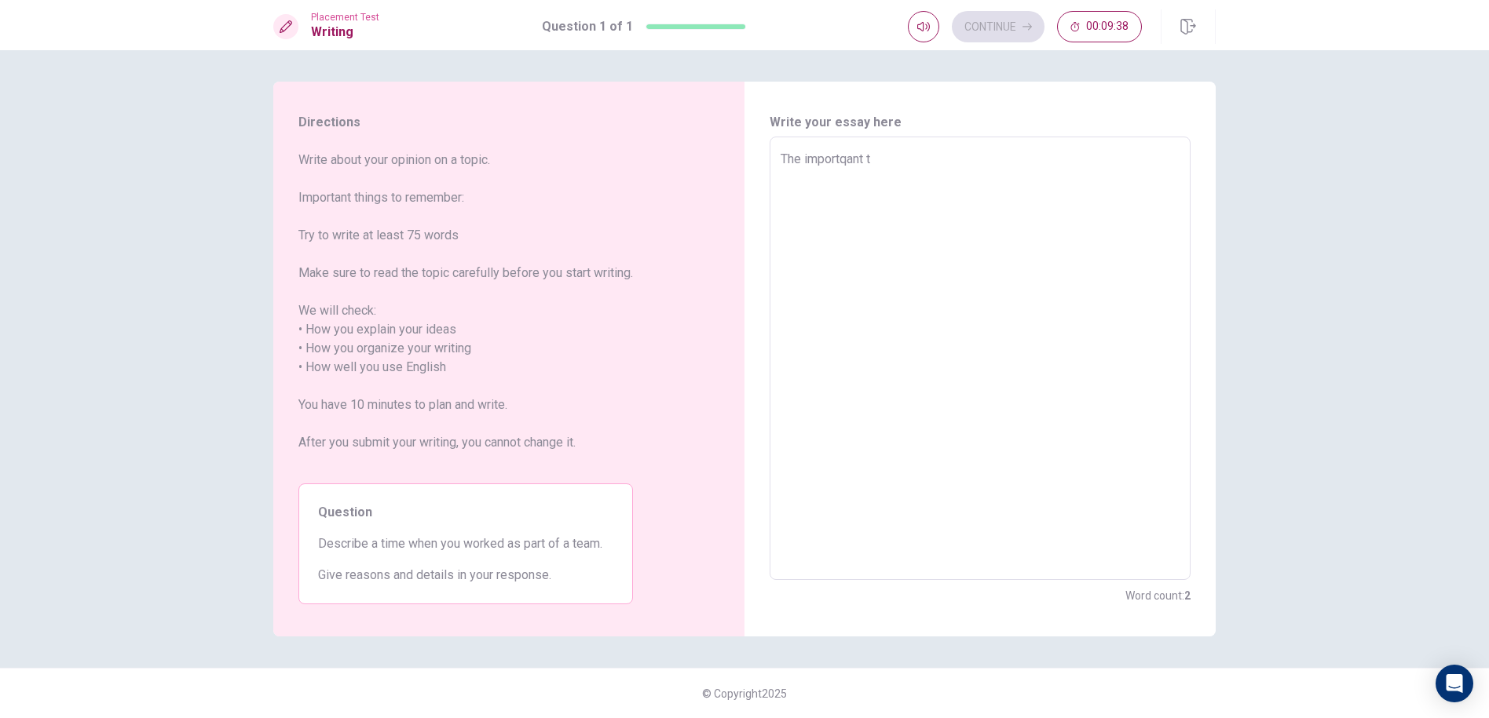
type textarea "x"
type textarea "The importqant th"
type textarea "x"
type textarea "The importqant thi"
type textarea "x"
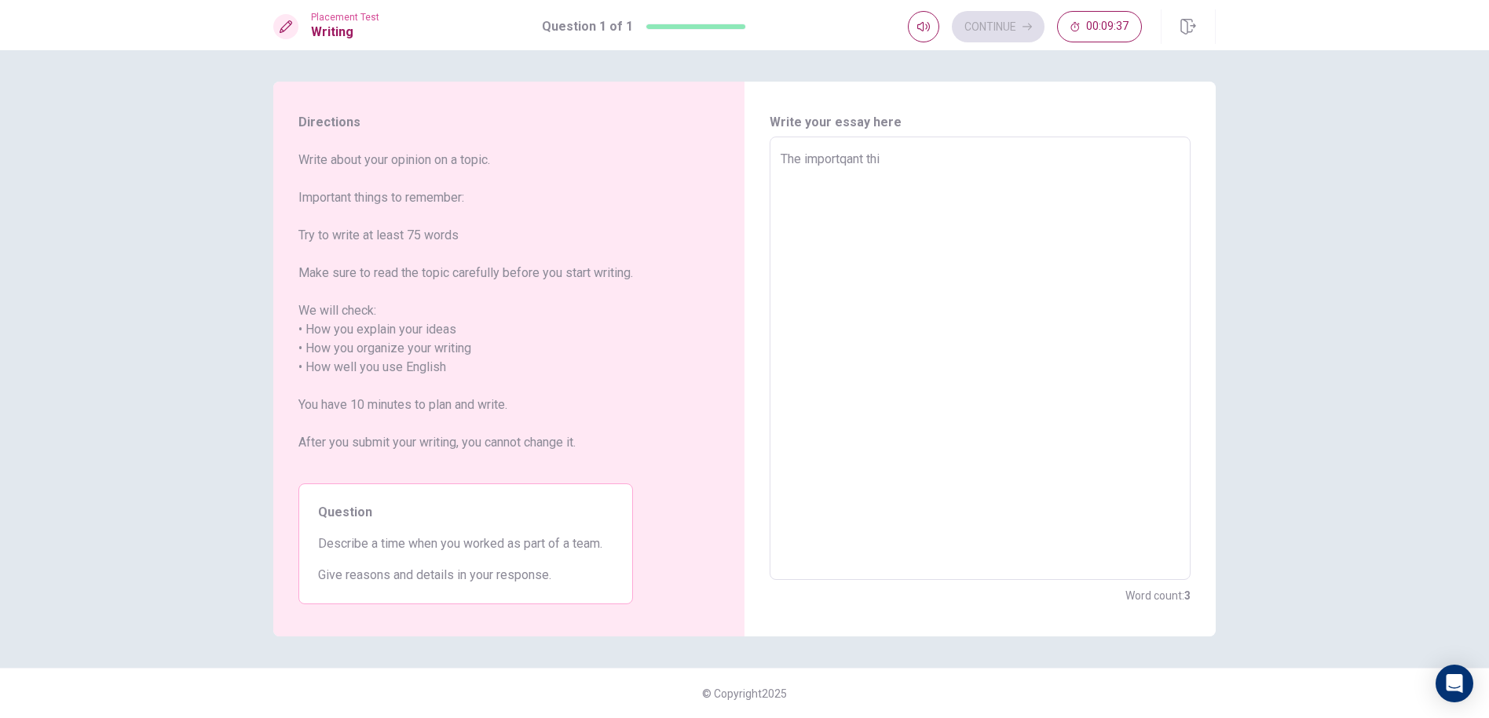
type textarea "The importqant thin"
type textarea "x"
type textarea "The importqant thing"
type textarea "x"
type textarea "The importqant things"
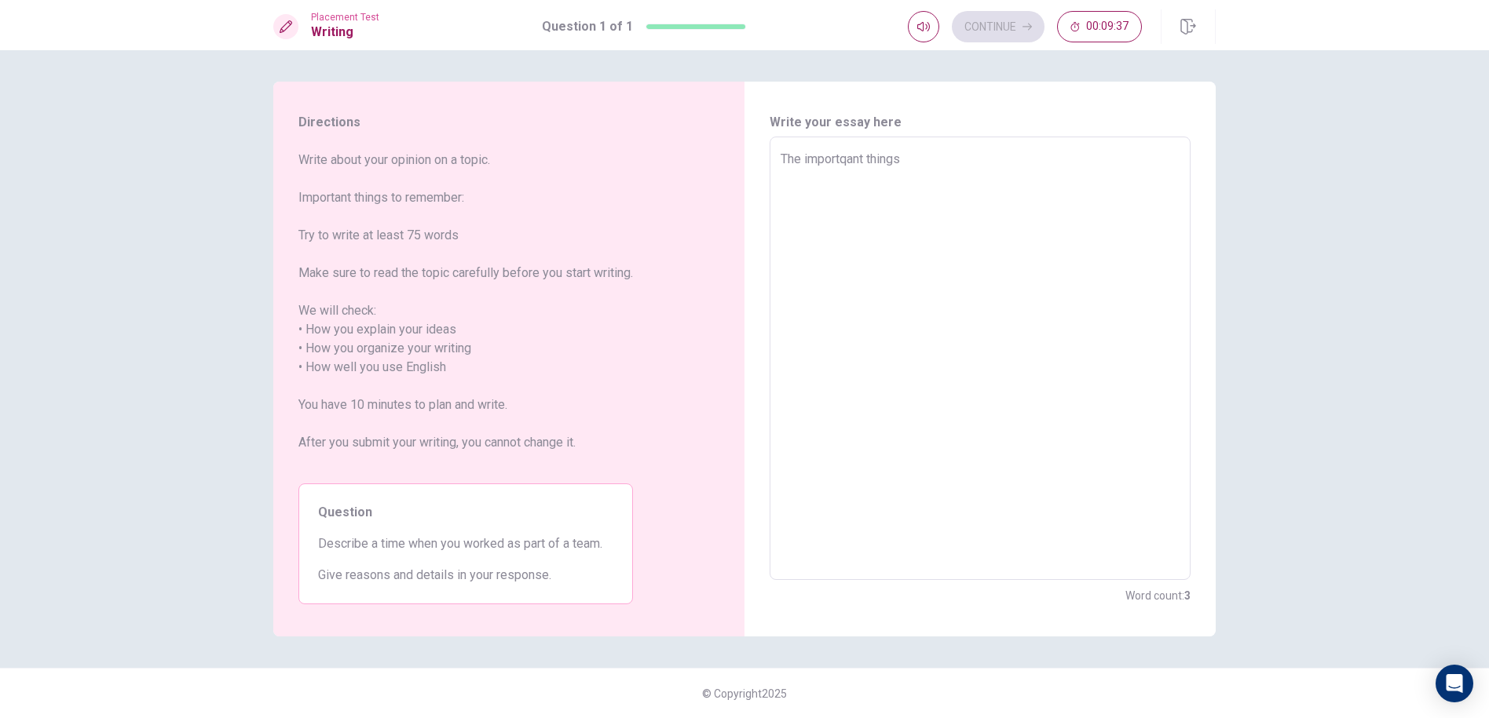
type textarea "x"
type textarea "The importqant things"
type textarea "x"
type textarea "The importqant things"
type textarea "x"
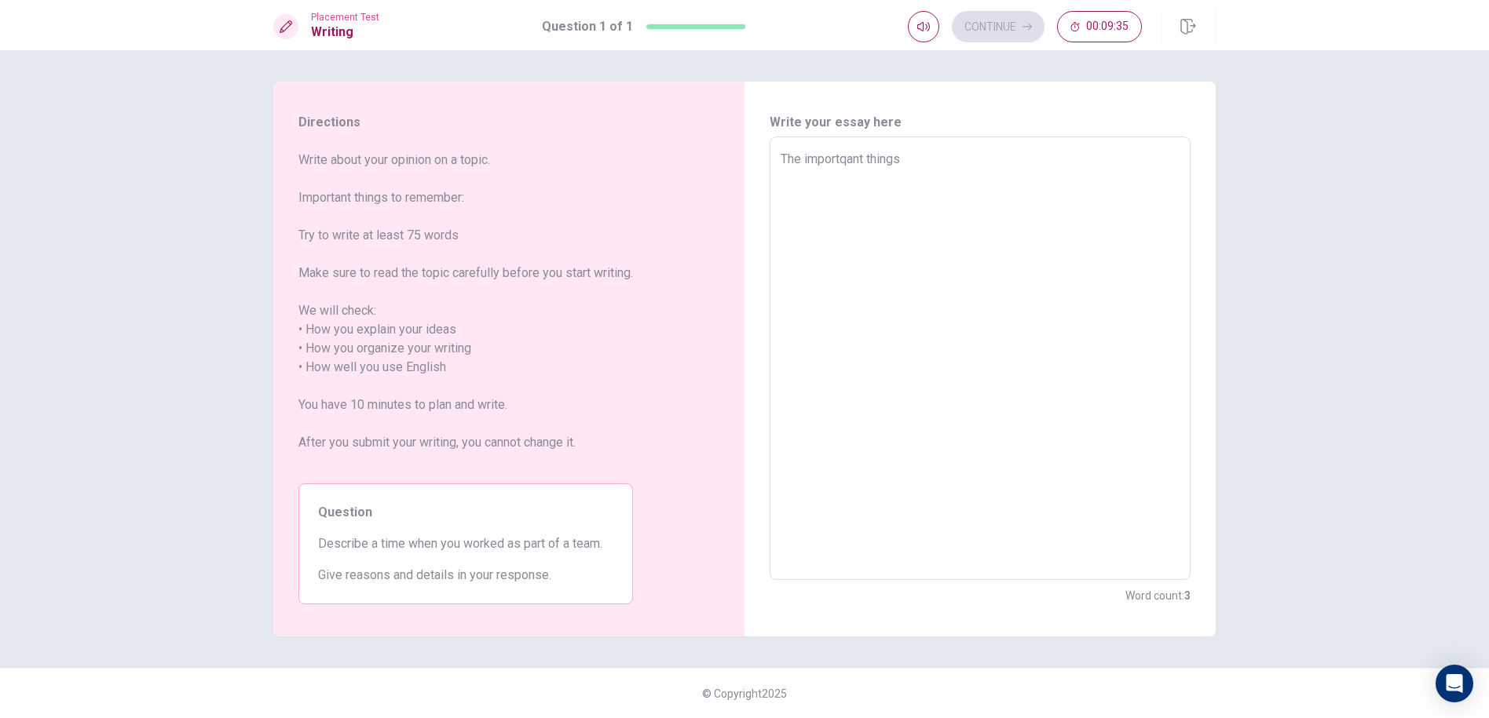
type textarea "The importqant thing"
type textarea "x"
type textarea "The importqant thin"
type textarea "x"
type textarea "The importqant thi"
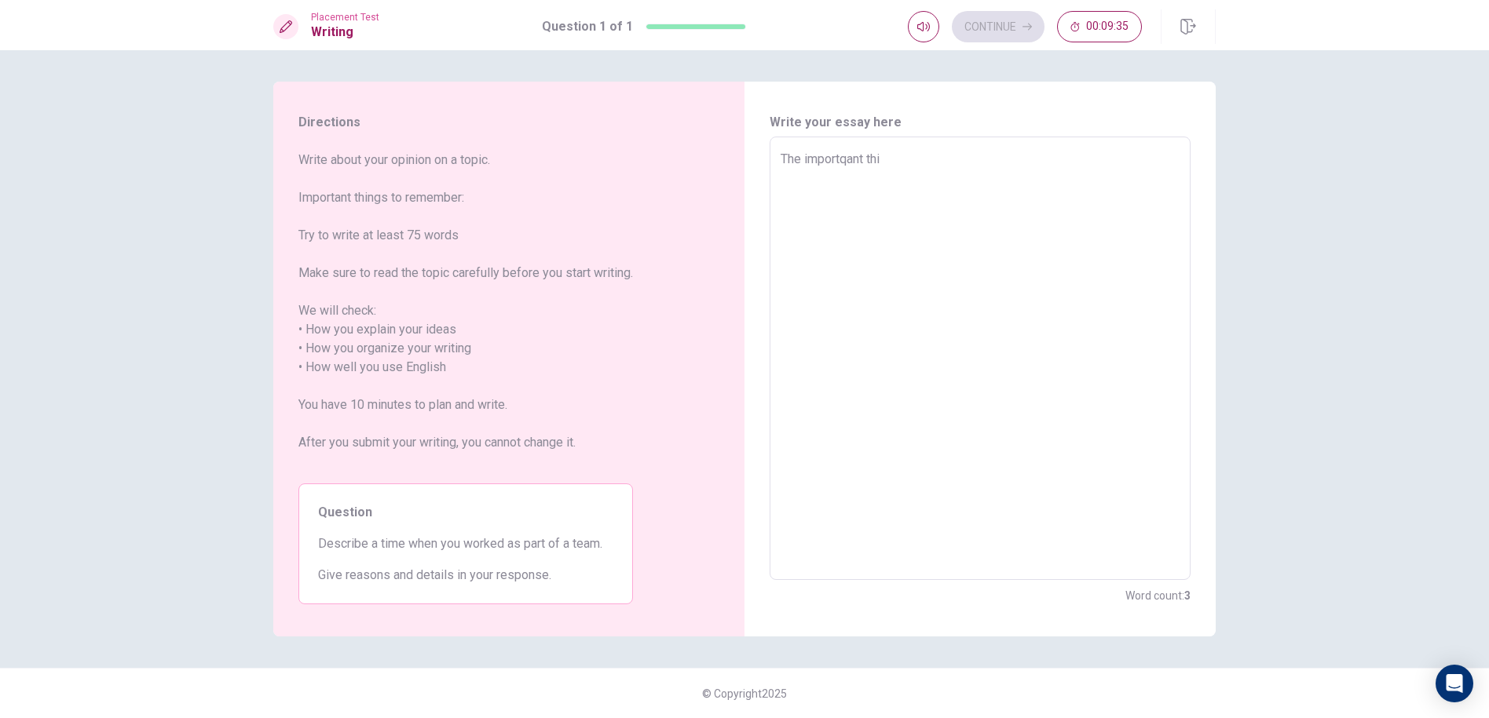
type textarea "x"
type textarea "The importqant th"
type textarea "x"
type textarea "The importqant t"
type textarea "x"
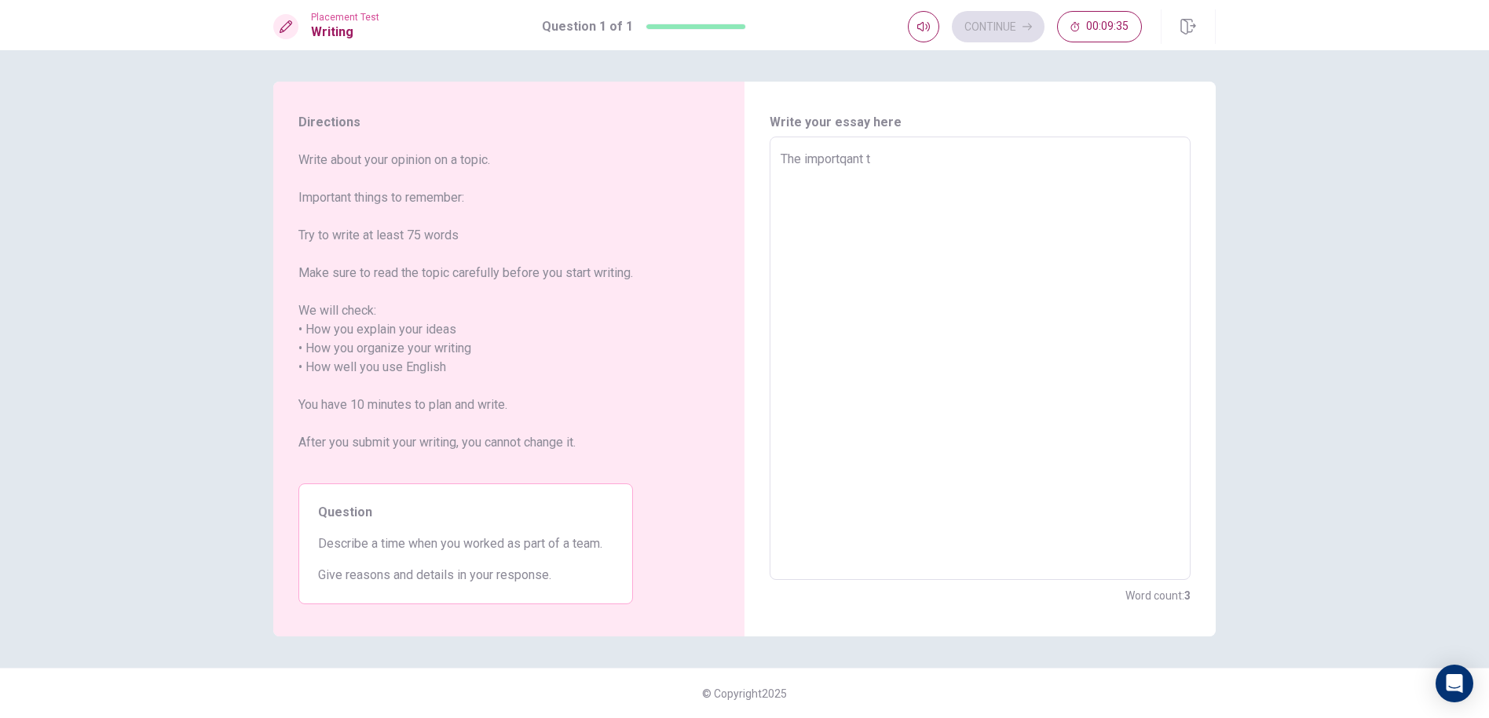
type textarea "The importqant"
type textarea "x"
type textarea "The importqant"
type textarea "x"
type textarea "The importqan"
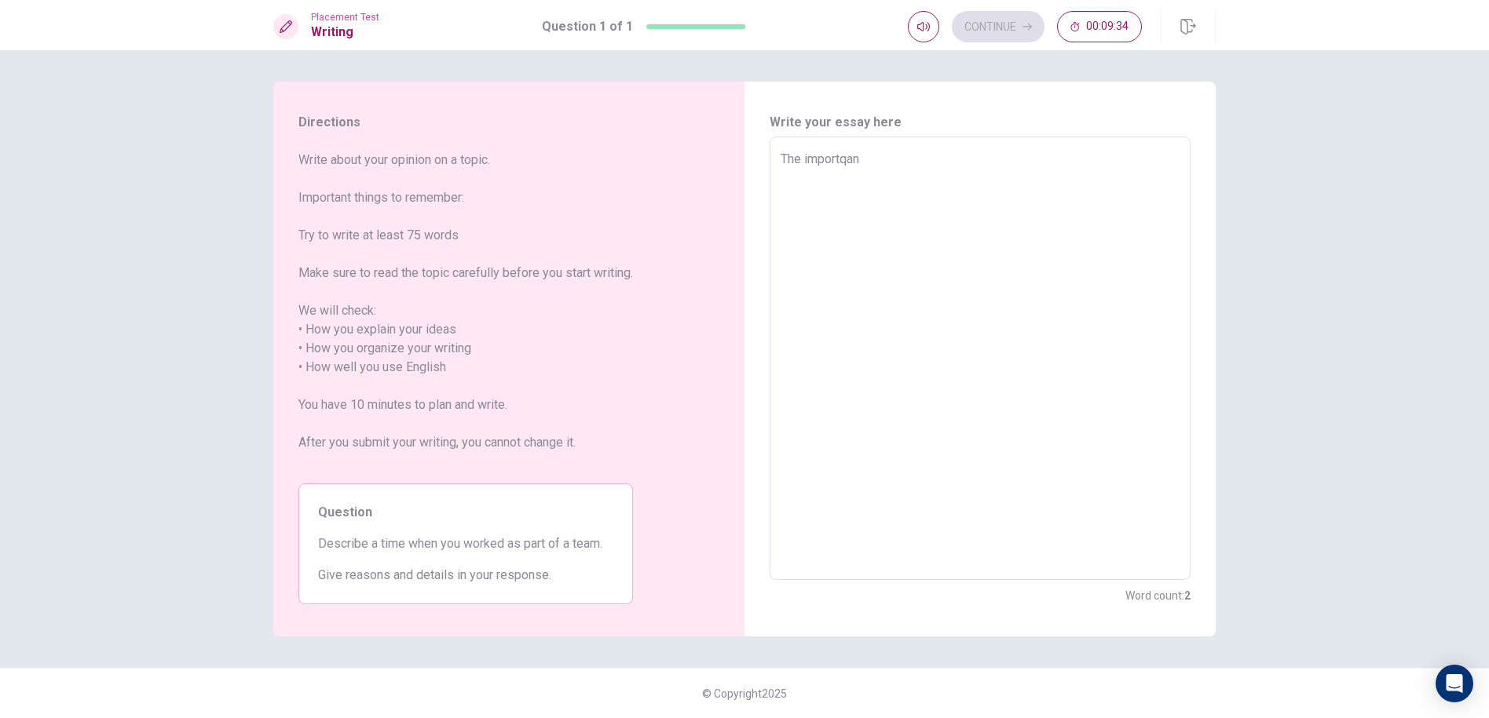
type textarea "x"
type textarea "The importqa"
type textarea "x"
type textarea "The importq"
type textarea "x"
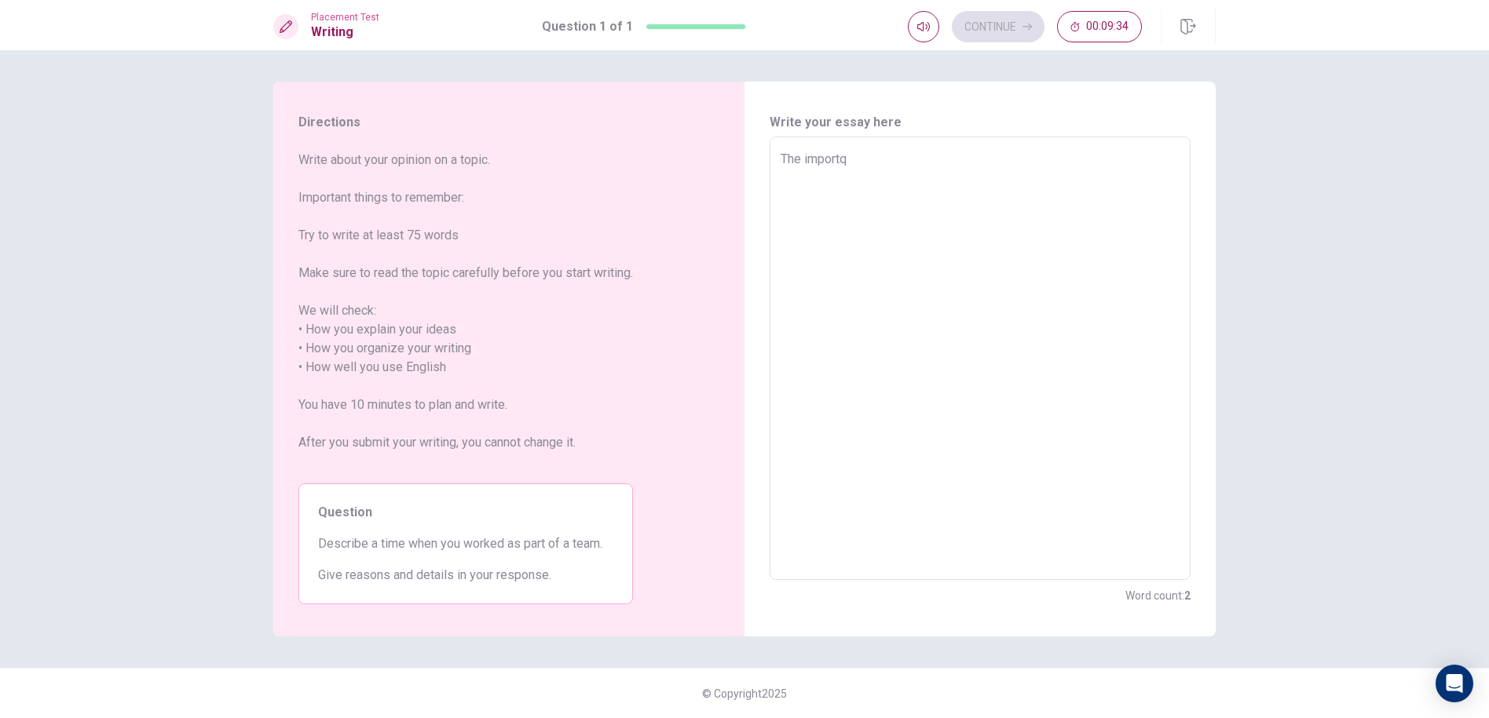
type textarea "The import"
type textarea "x"
type textarea "The importa"
type textarea "x"
type textarea "The importan"
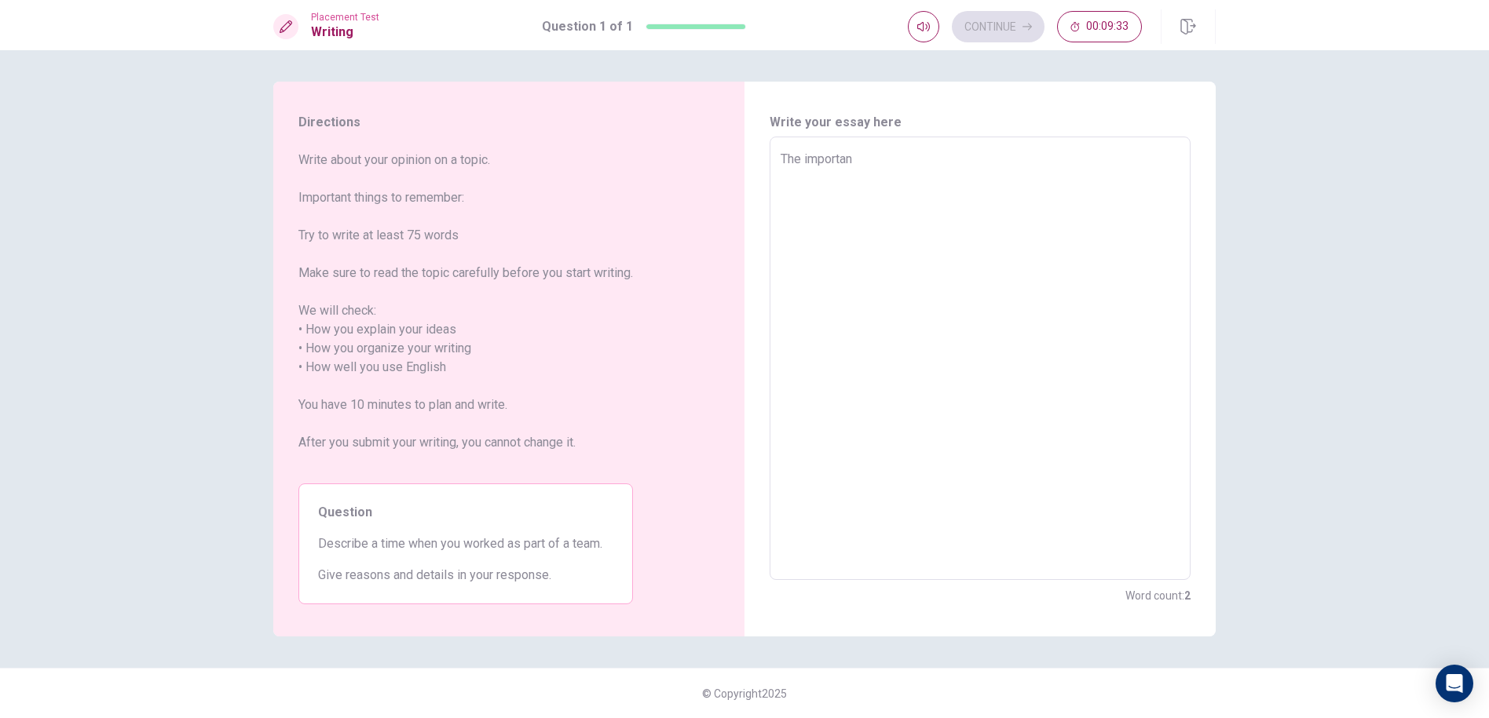
type textarea "x"
type textarea "The important"
type textarea "x"
type textarea "The important"
type textarea "x"
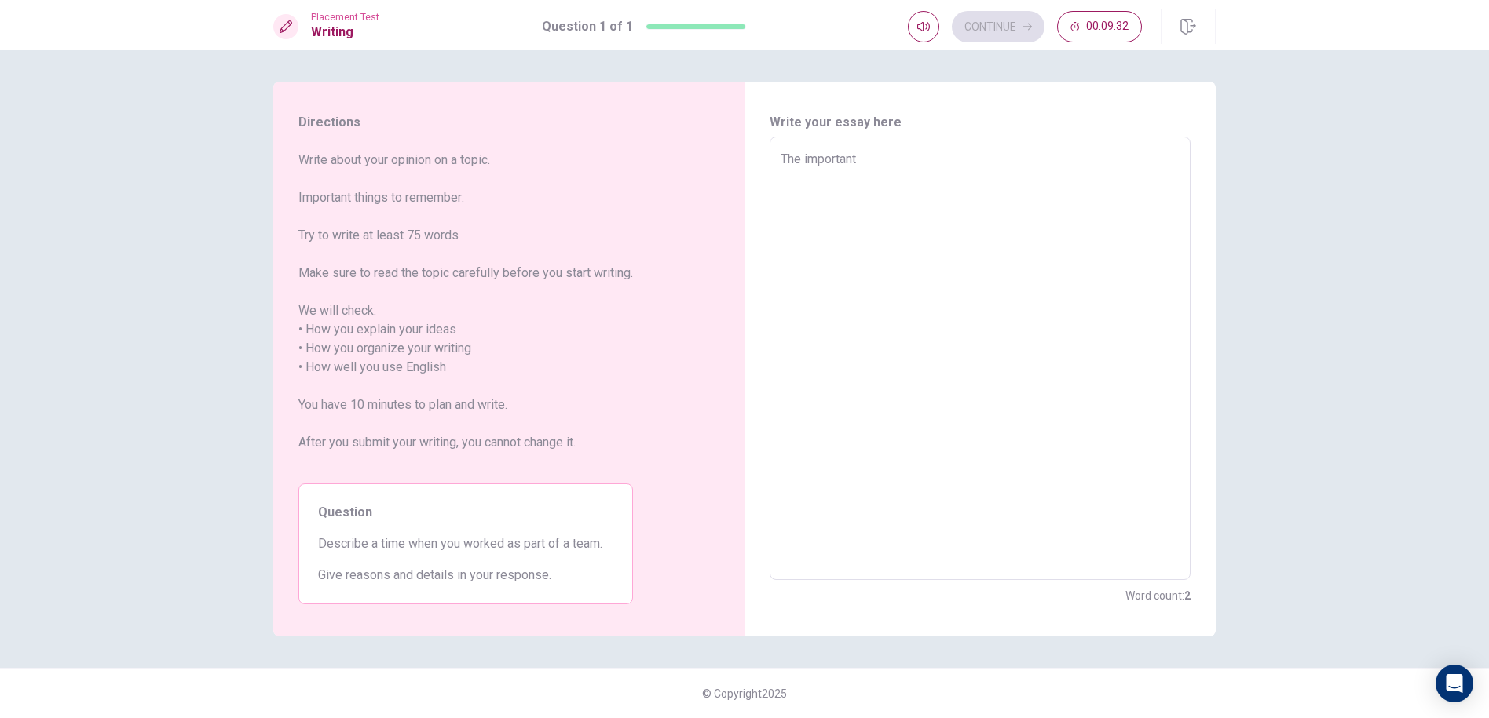
type textarea "The important t"
type textarea "x"
type textarea "The important th"
type textarea "x"
type textarea "The important thi"
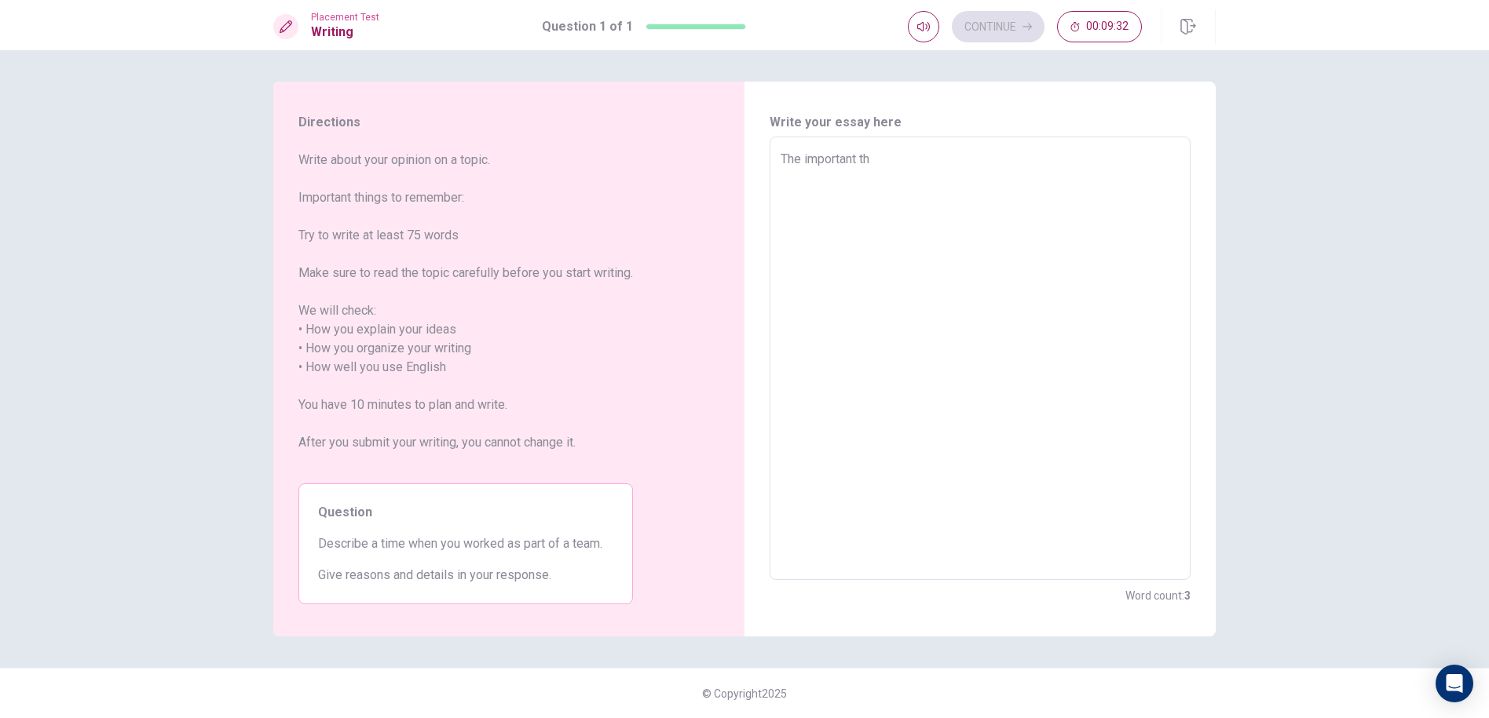
type textarea "x"
type textarea "The important thiu"
type textarea "x"
type textarea "The important thiun"
type textarea "x"
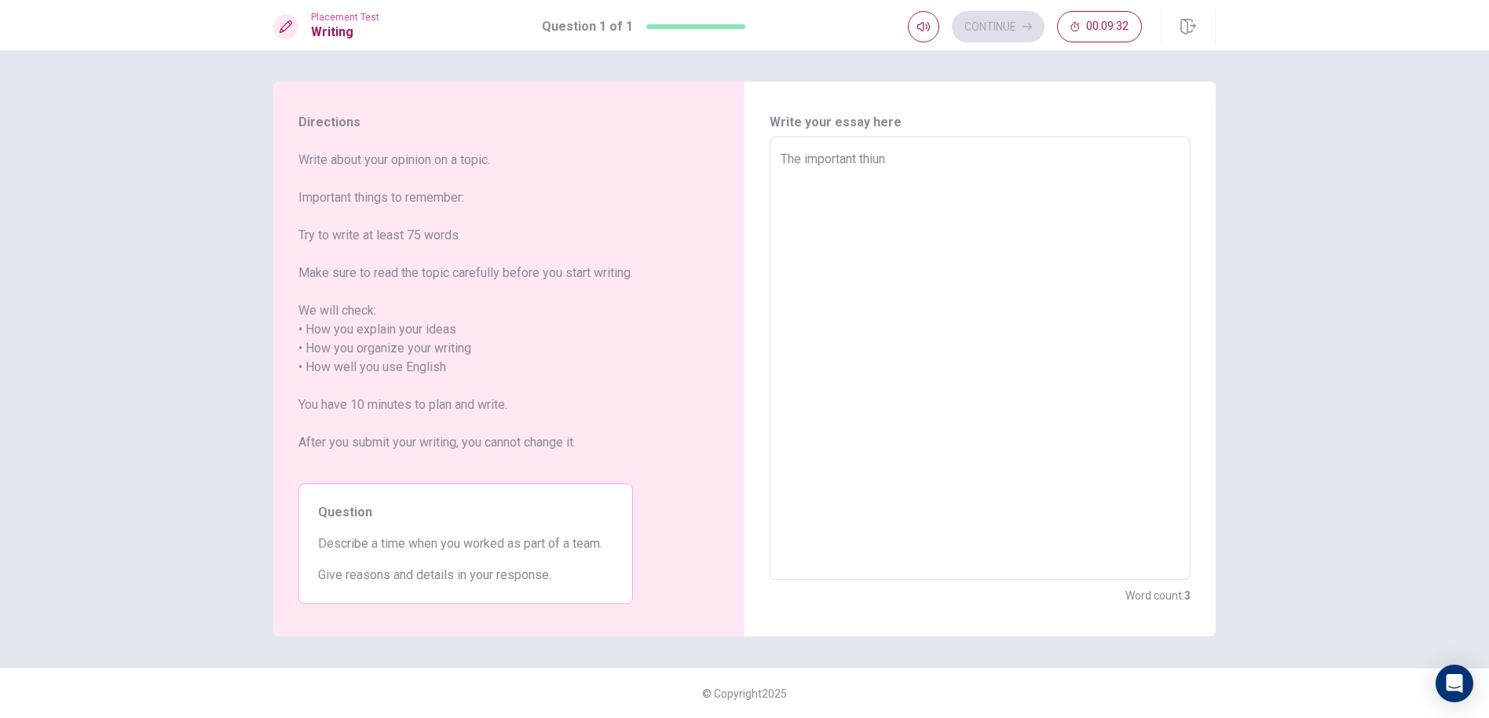
type textarea "The important thiung"
type textarea "x"
type textarea "The important thiung"
type textarea "x"
type textarea "The important thiung"
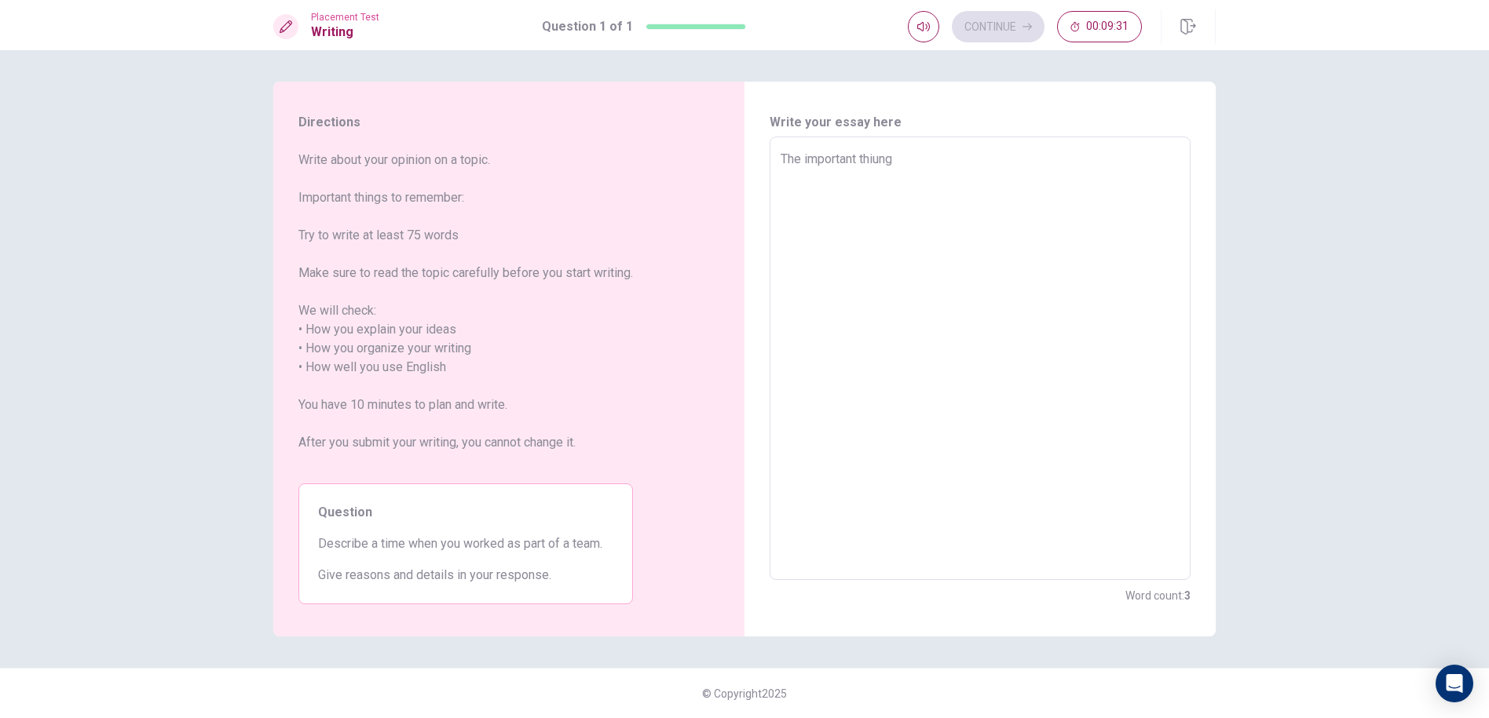
type textarea "x"
type textarea "The important thiun"
type textarea "x"
type textarea "The important thiu"
type textarea "x"
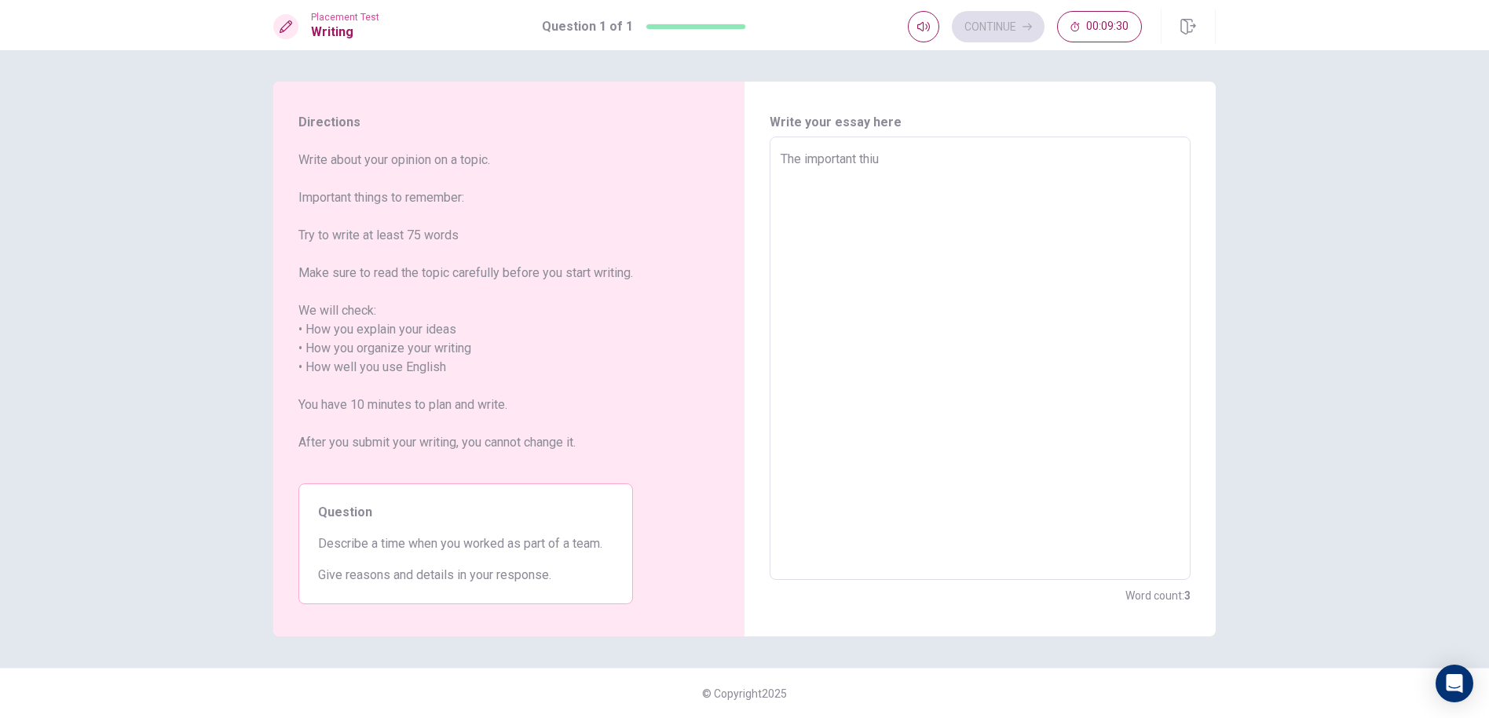
type textarea "The important thi"
type textarea "x"
type textarea "The important thin"
type textarea "x"
type textarea "The important thing"
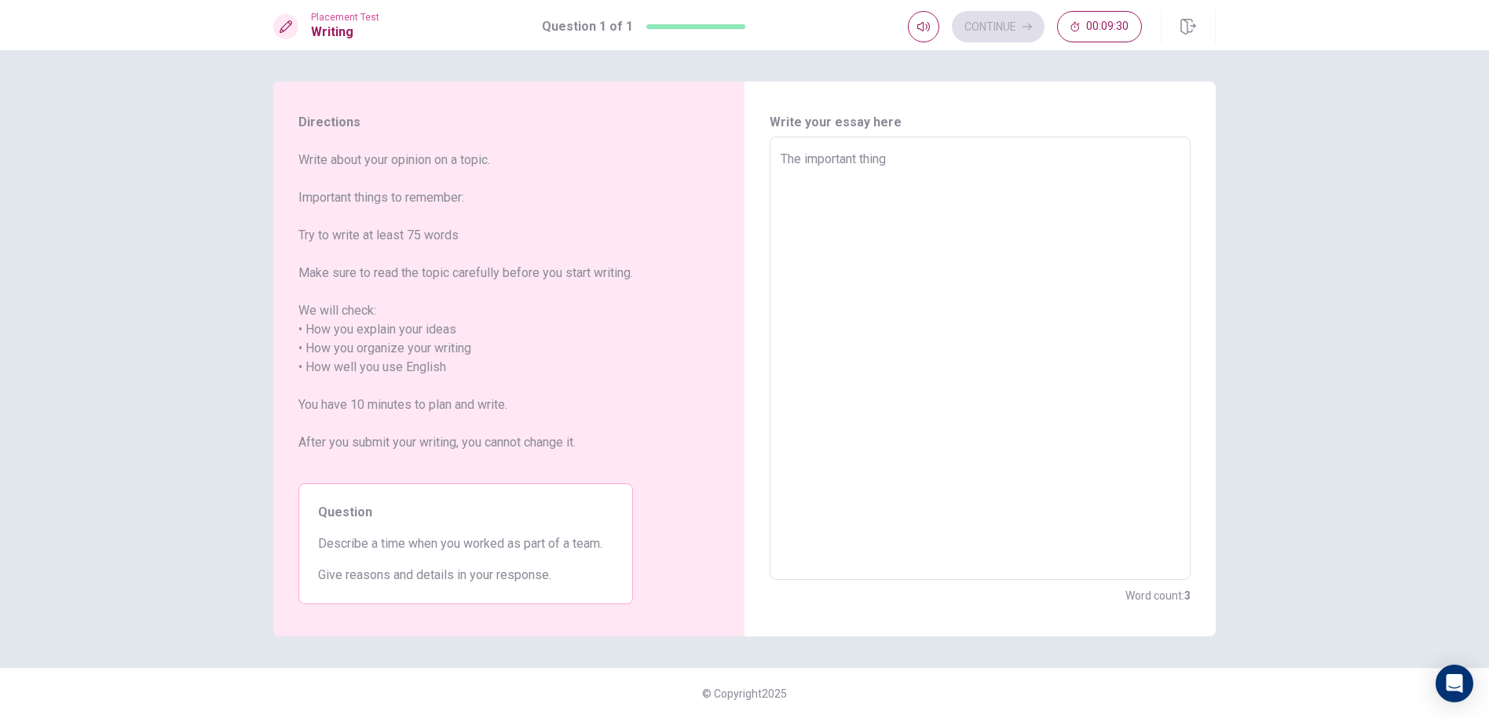
type textarea "x"
type textarea "The important thing"
type textarea "x"
type textarea "The important thing d"
type textarea "x"
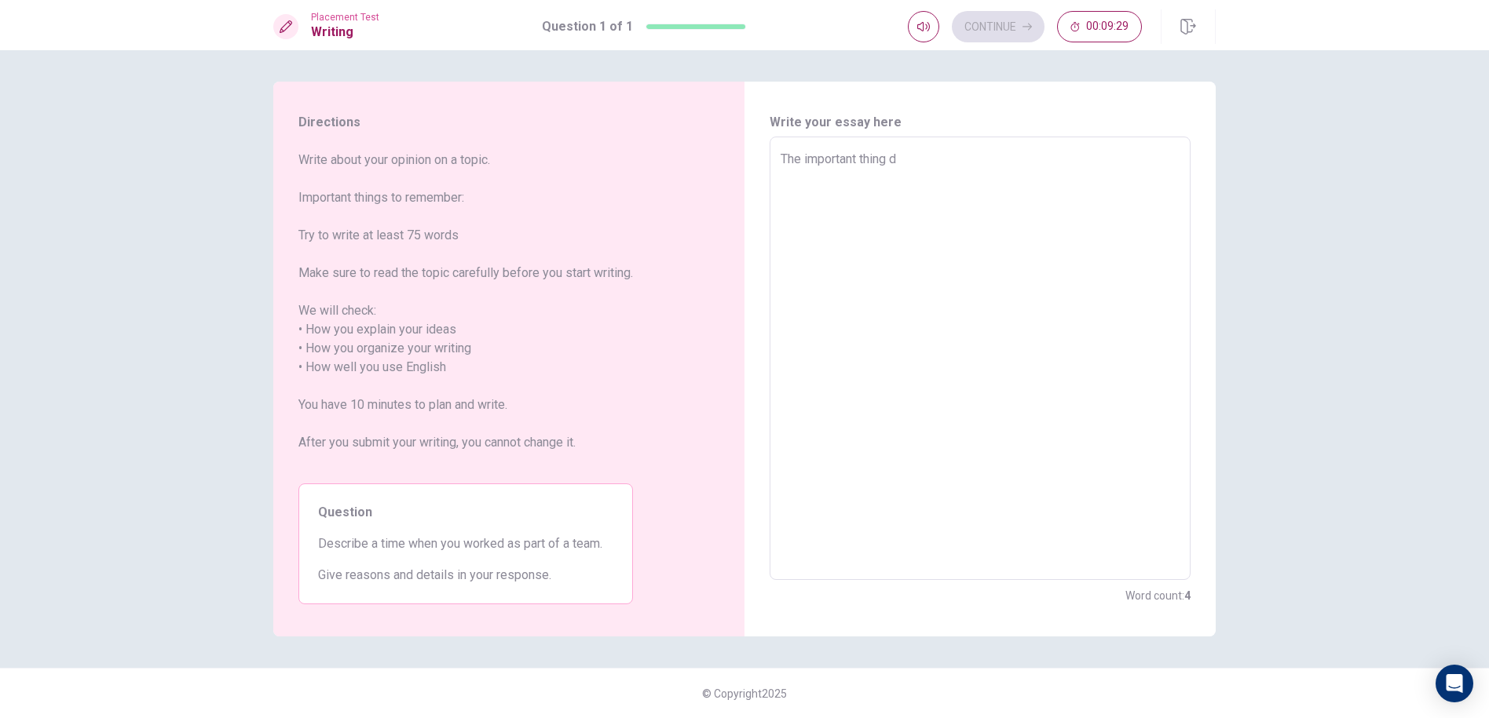
type textarea "The important thing"
type textarea "x"
type textarea "The important thing"
type textarea "x"
type textarea "The important things"
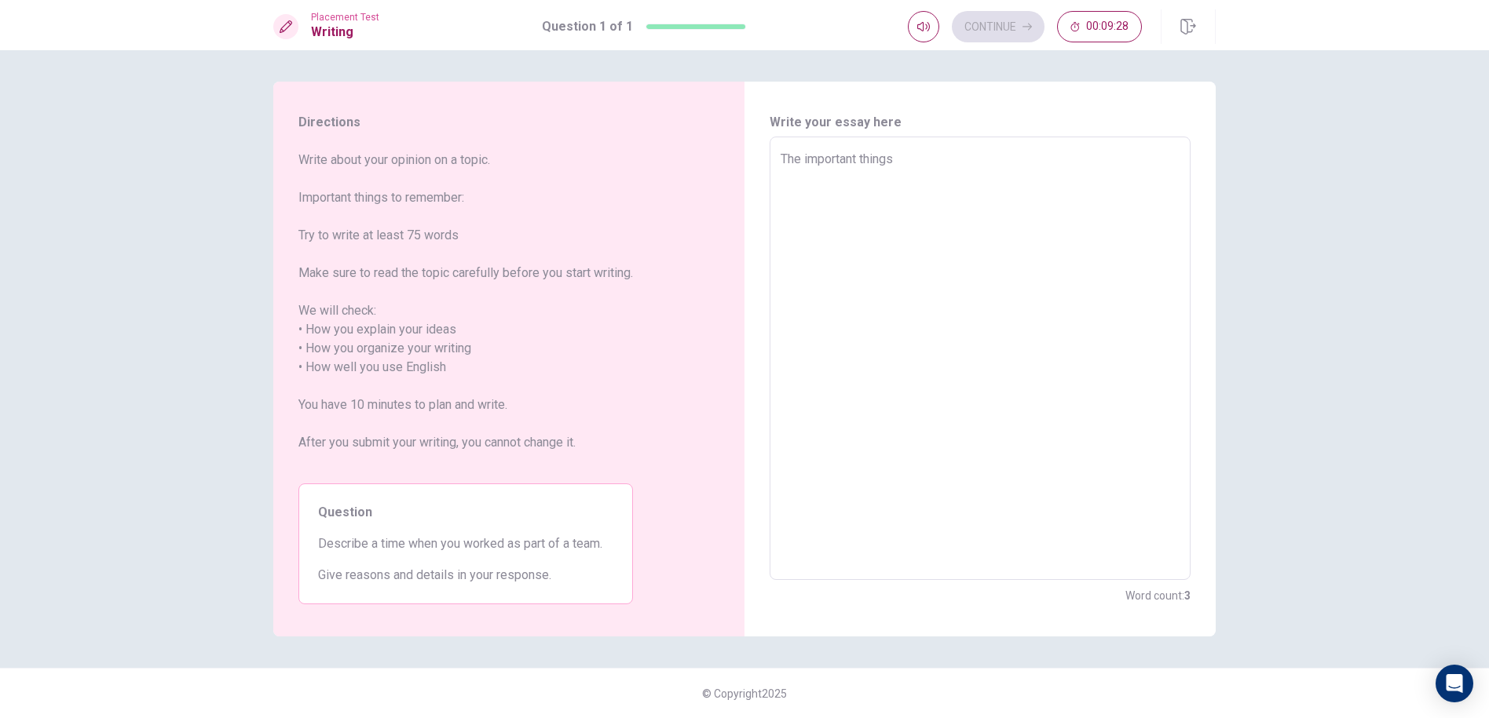
type textarea "x"
type textarea "The important things"
type textarea "x"
type textarea "The important things t"
type textarea "x"
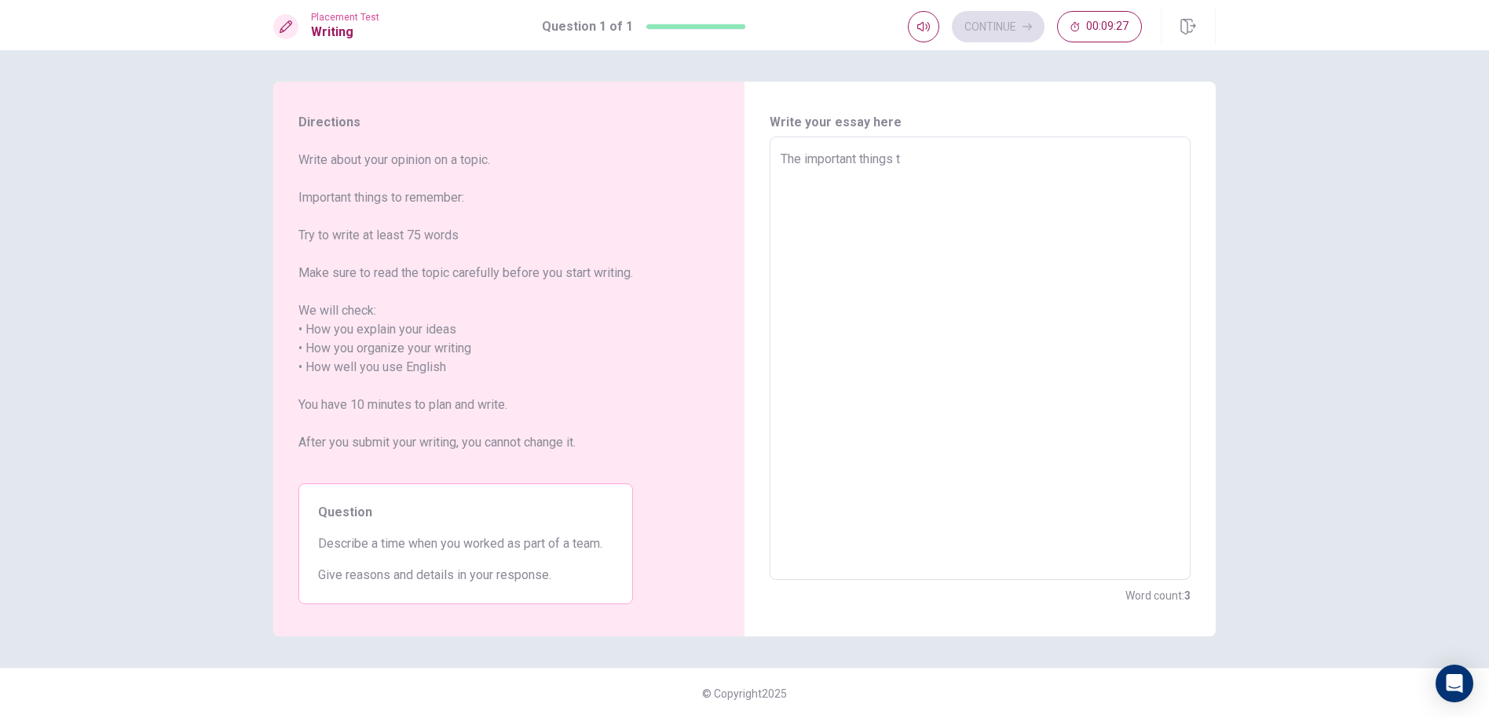
type textarea "The important things th"
type textarea "x"
type textarea "The important things tha"
type textarea "x"
type textarea "The important things that"
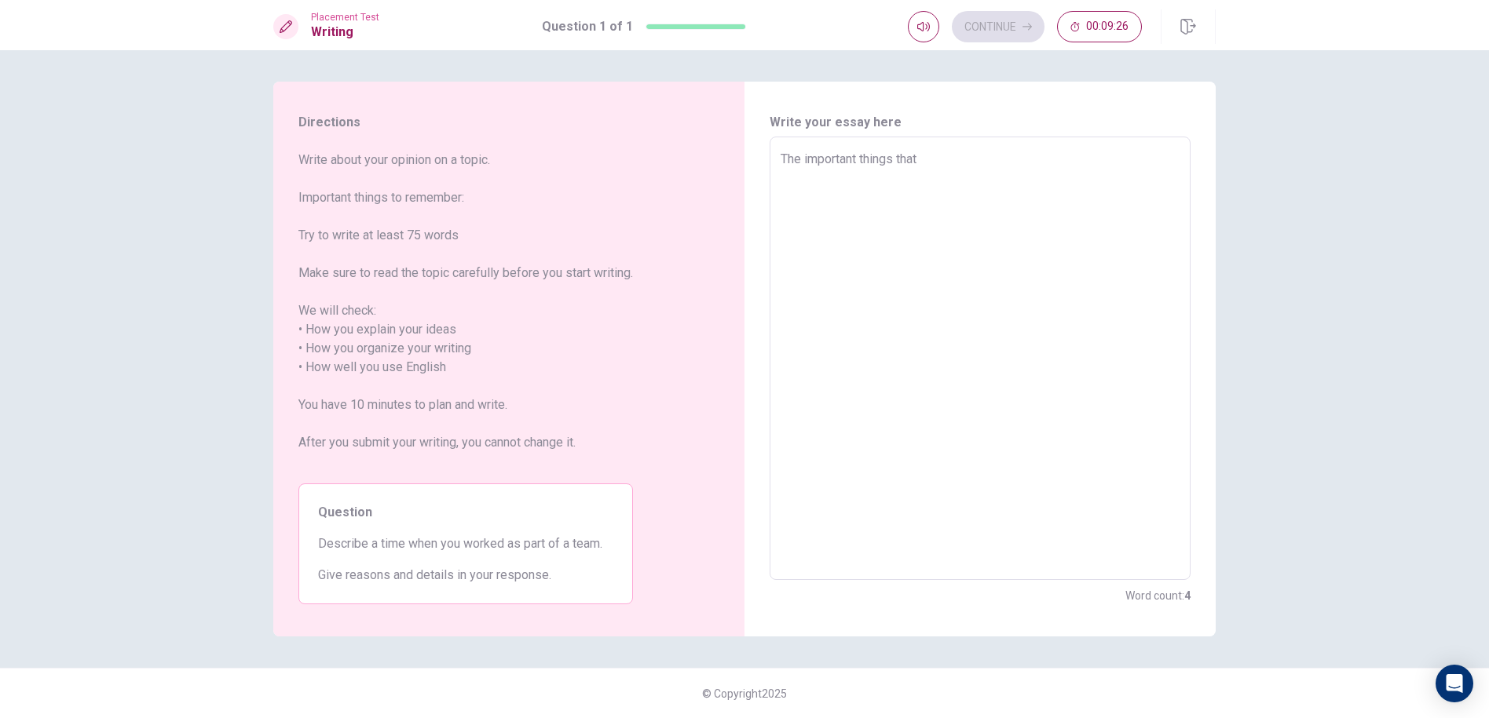
type textarea "x"
type textarea "The important things that"
type textarea "x"
type textarea "The important things that r"
type textarea "x"
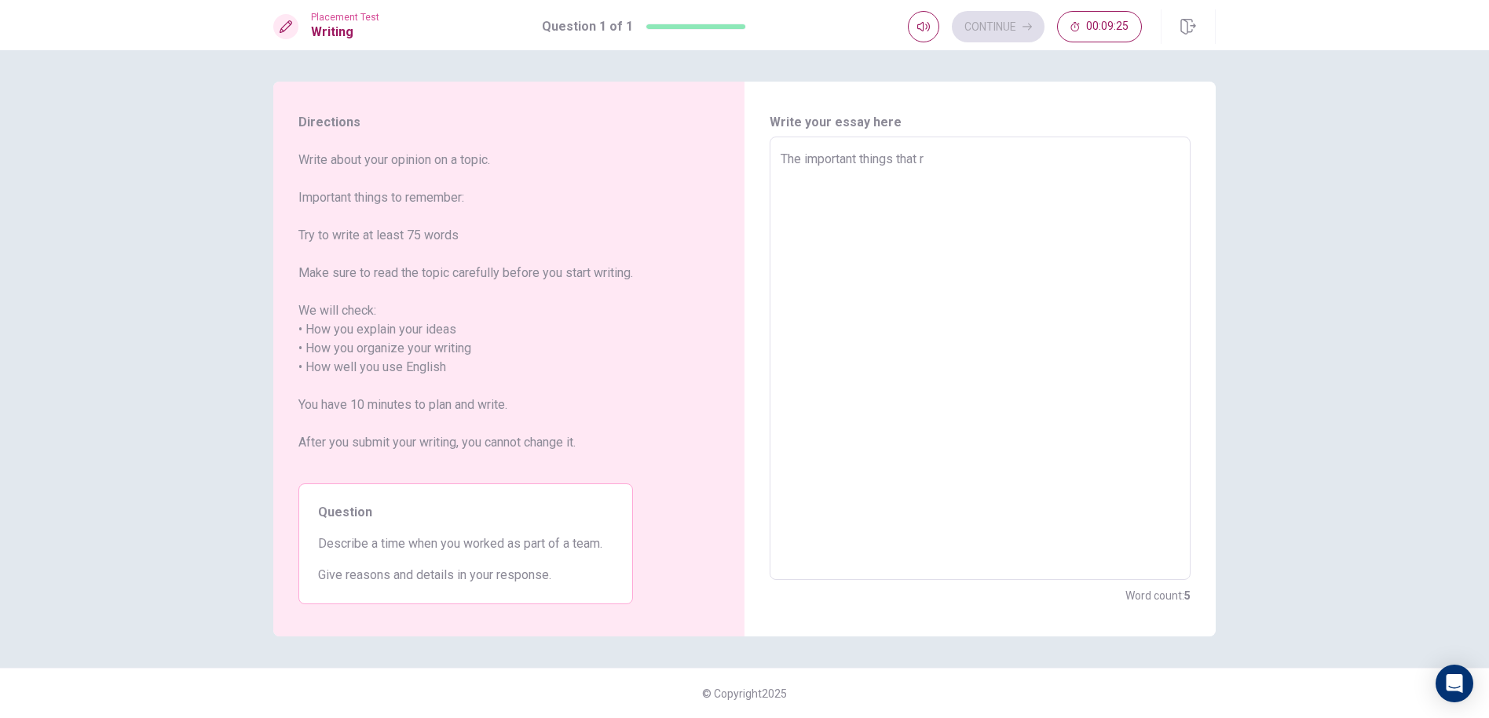
type textarea "The important things that ri"
type textarea "x"
type textarea "The important things that rir"
type textarea "x"
type textarea "The important things that rirt"
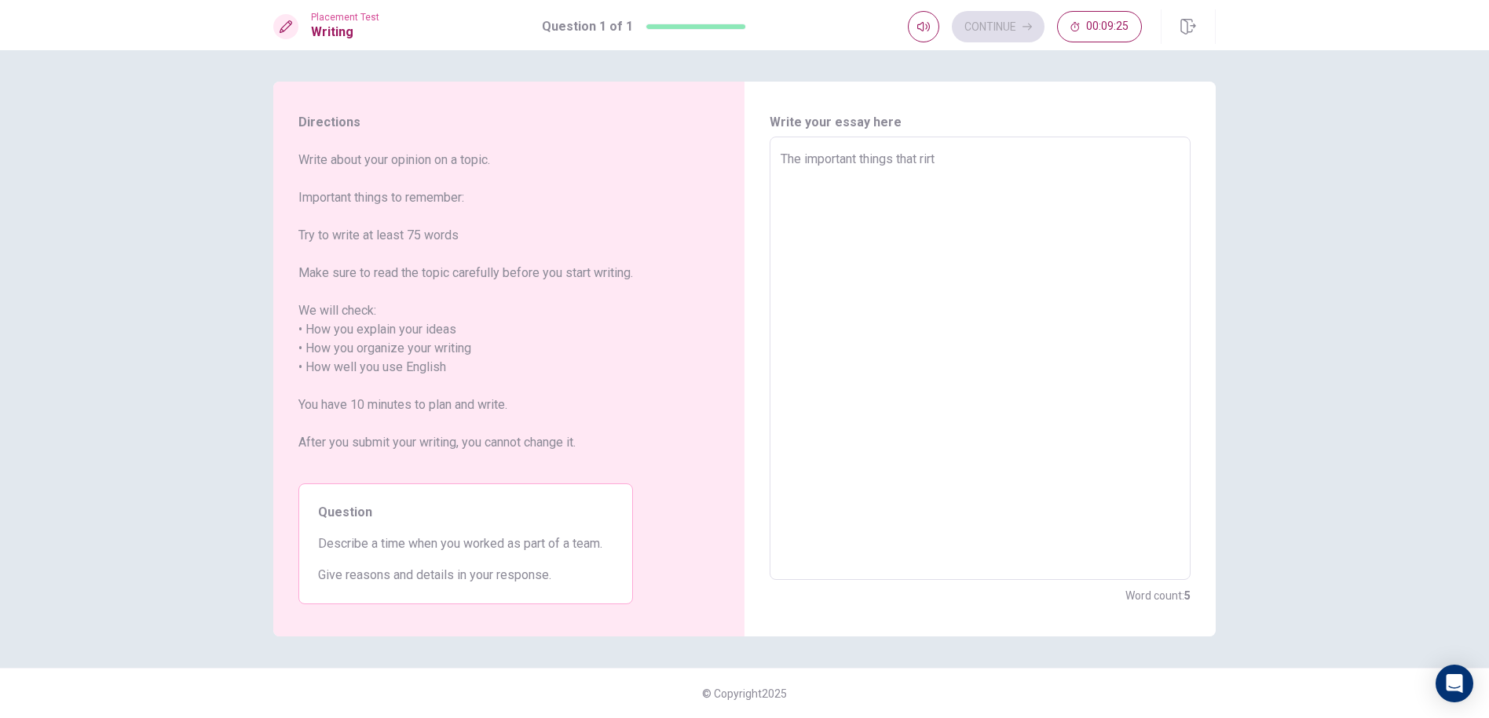
type textarea "x"
type textarea "The important things that rirts"
type textarea "x"
type textarea "The important things that rirtst"
type textarea "x"
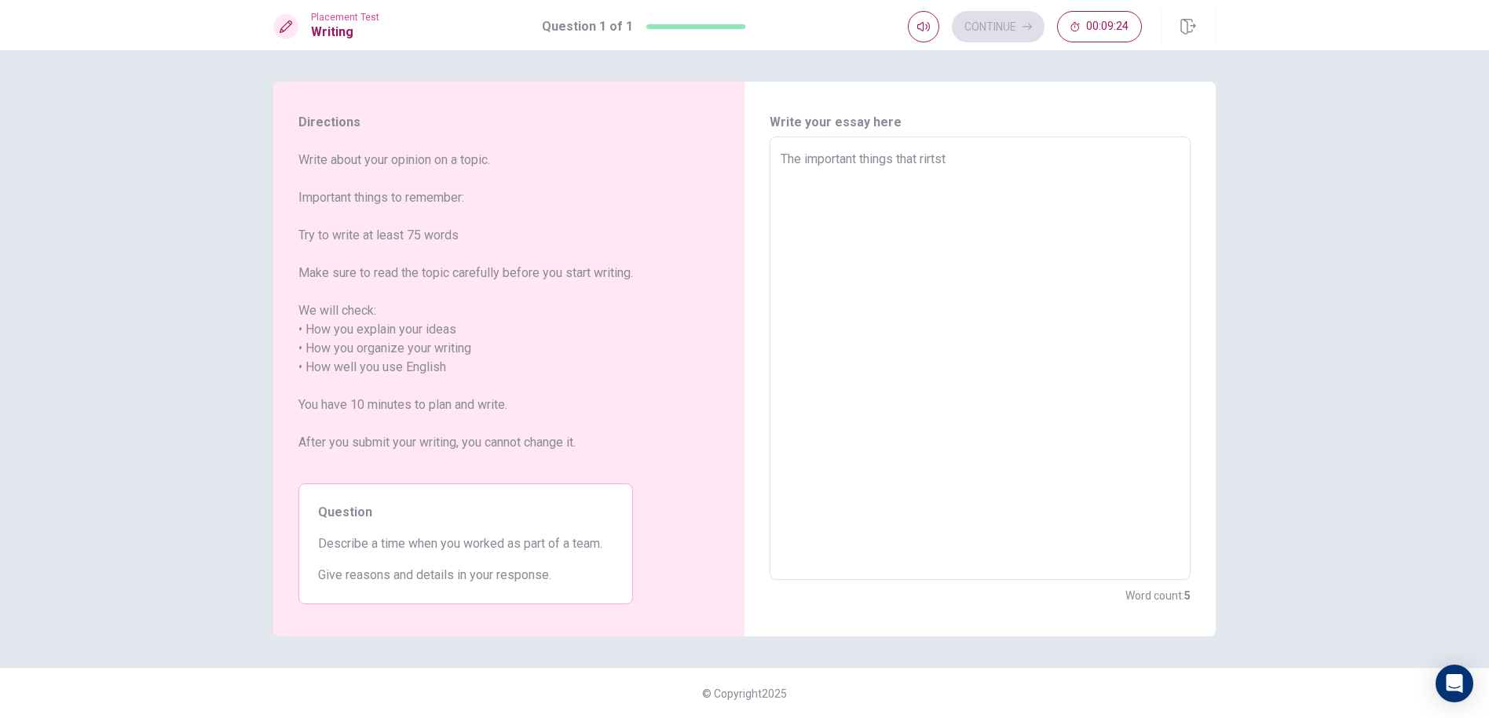
type textarea "The important things that rirtst"
type textarea "x"
type textarea "The important things that rirtst"
type textarea "x"
type textarea "The important things that rirts"
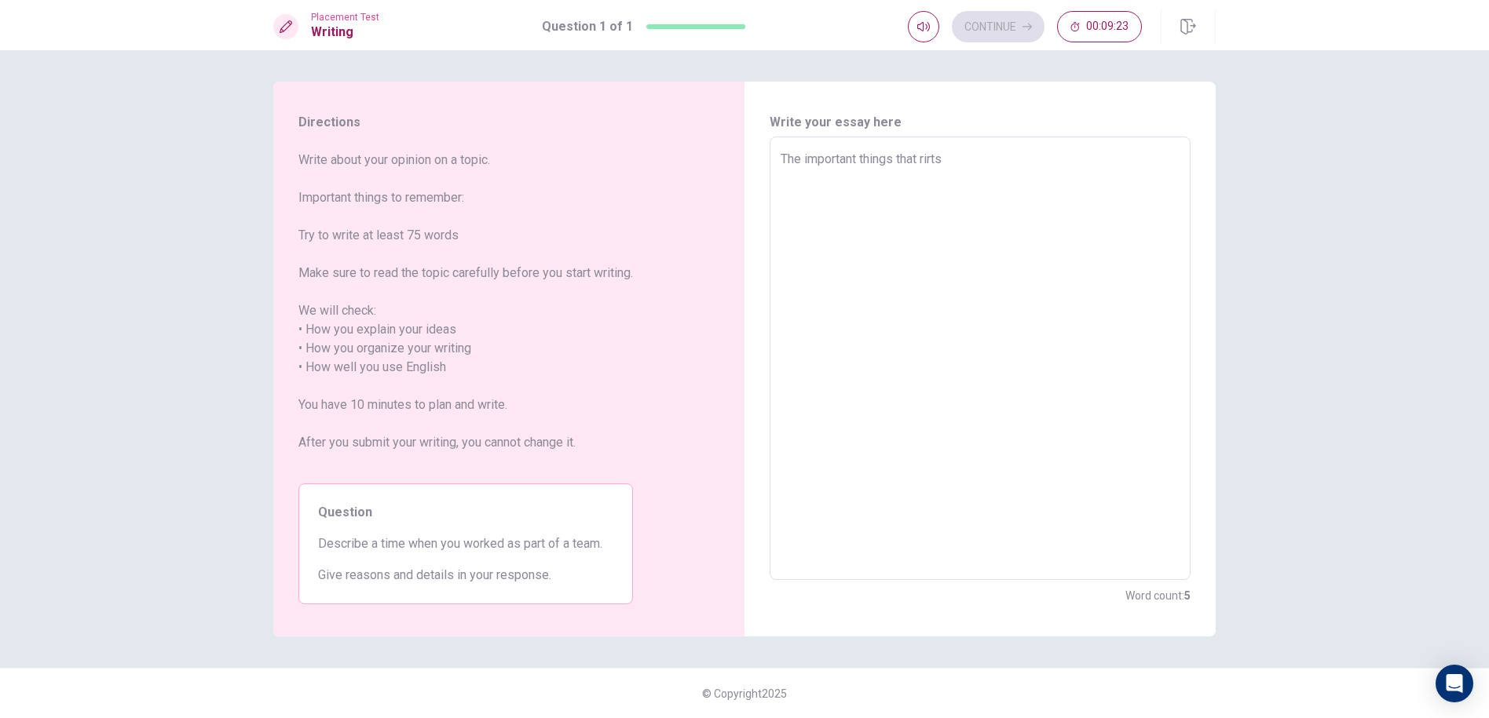
type textarea "x"
type textarea "The important things that rirt"
type textarea "x"
type textarea "The important things that rir"
type textarea "x"
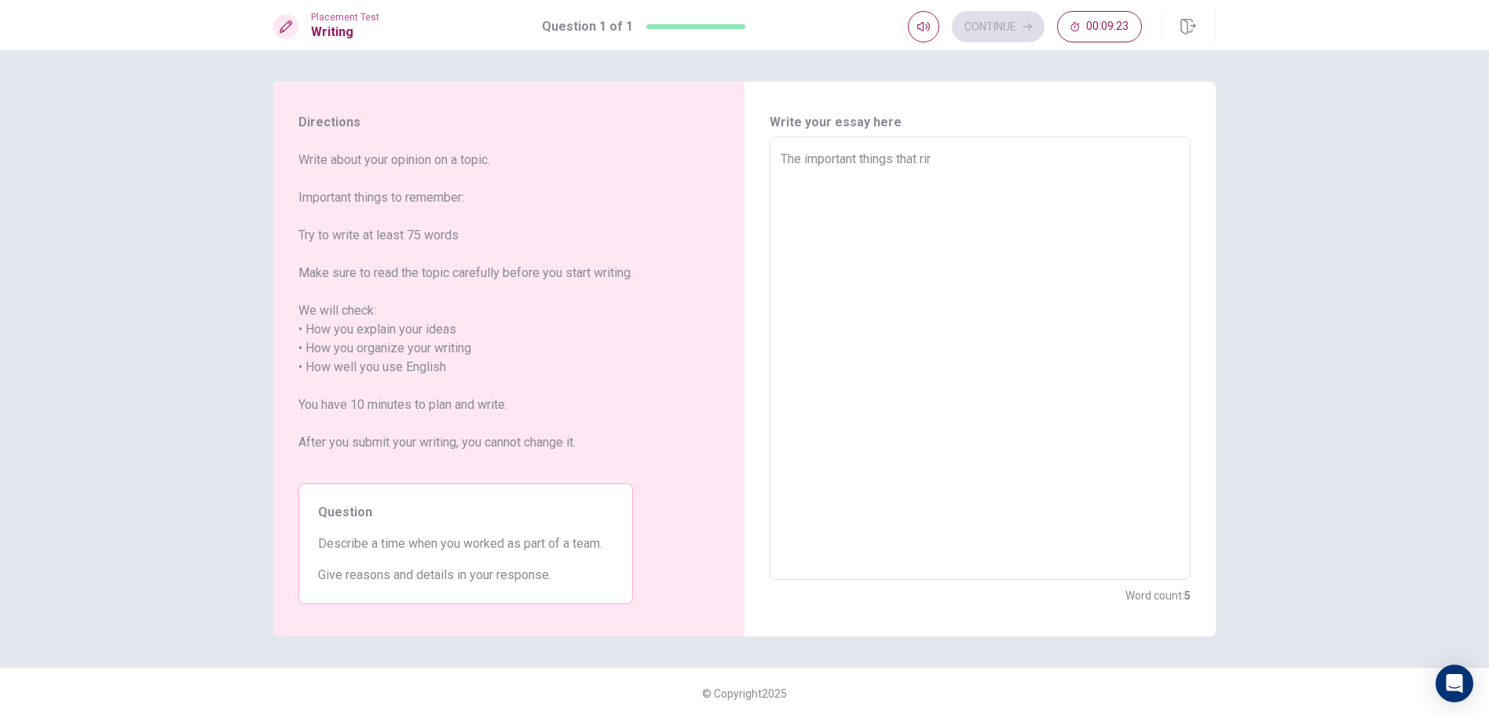
type textarea "The important things that ri"
type textarea "x"
type textarea "The important things that r"
type textarea "x"
type textarea "The important things that"
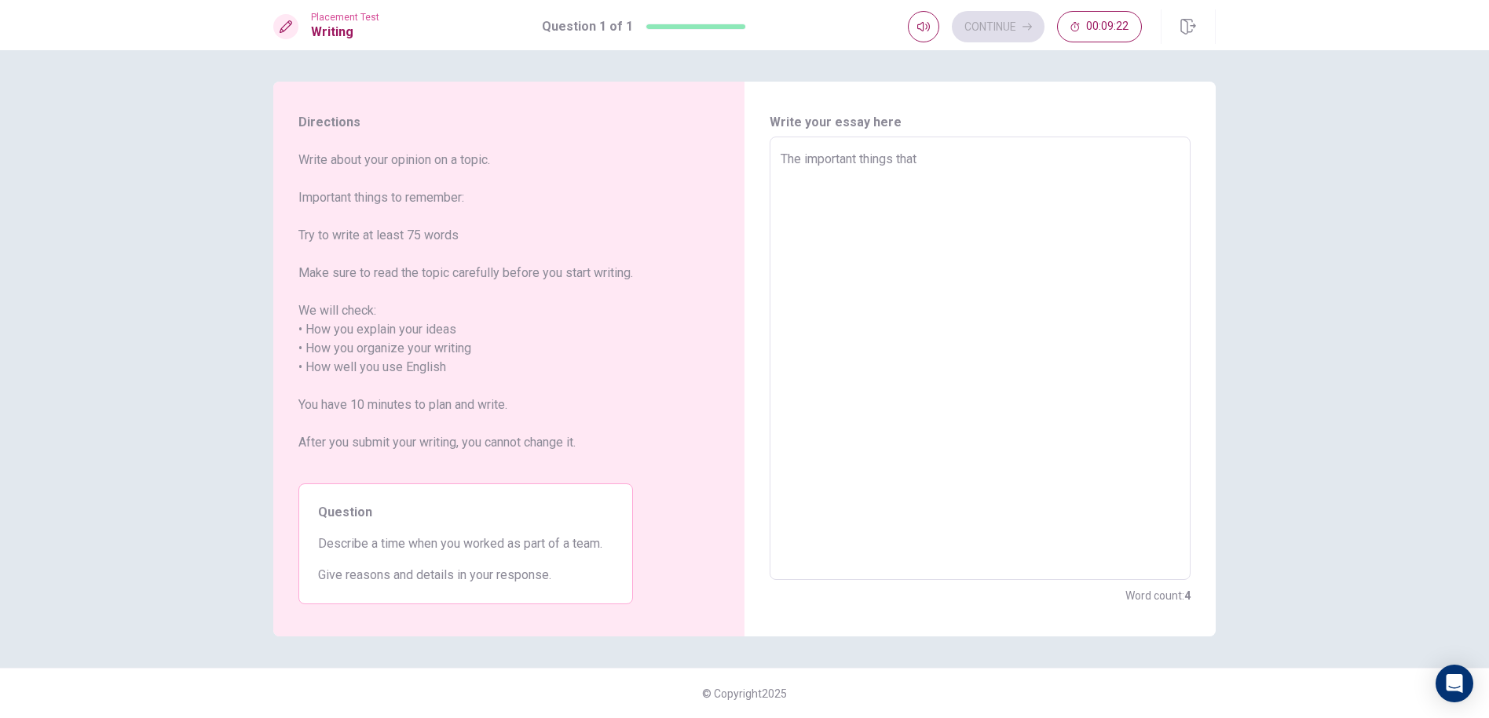
type textarea "x"
type textarea "The important things that f"
type textarea "x"
type textarea "The important things that fi"
type textarea "x"
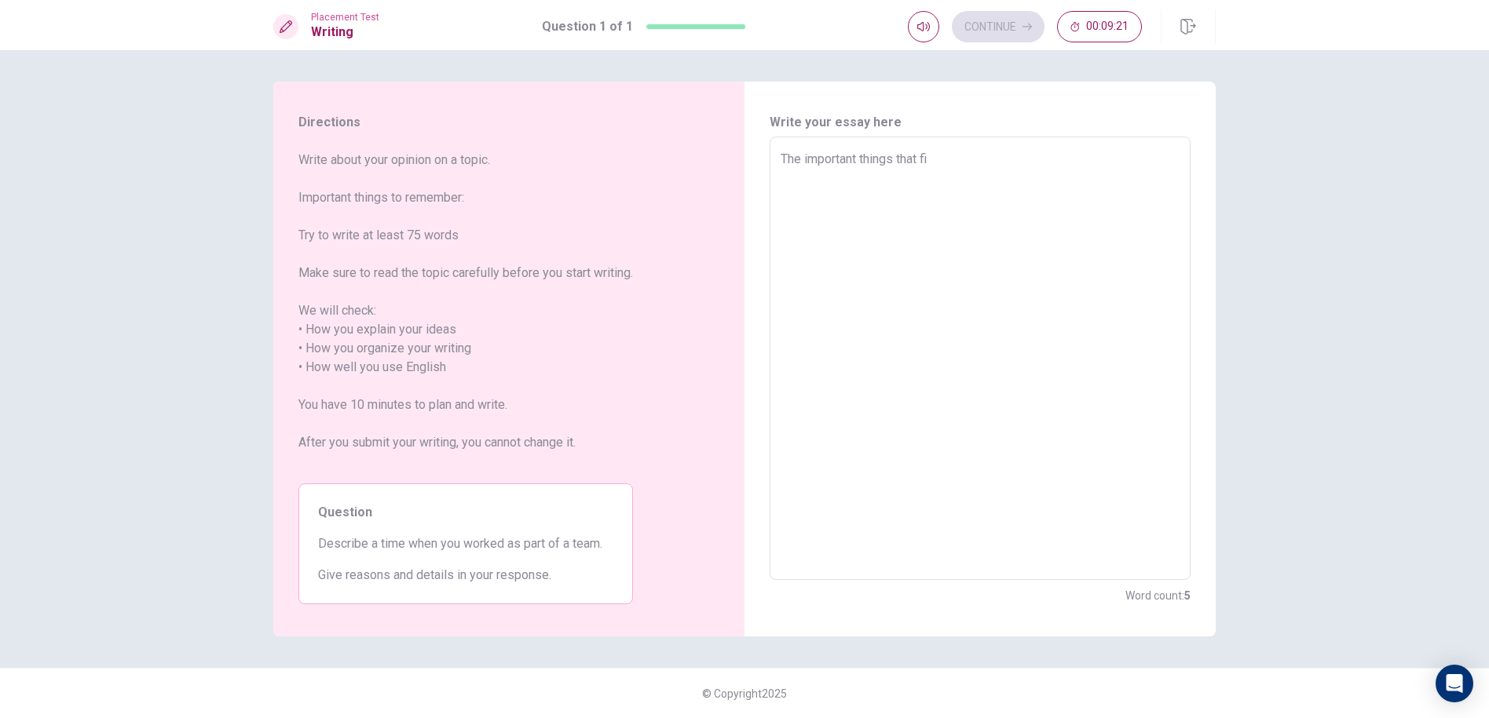
type textarea "The important things that fir"
type textarea "x"
type textarea "The important things that firs"
type textarea "x"
type textarea "The important things that first"
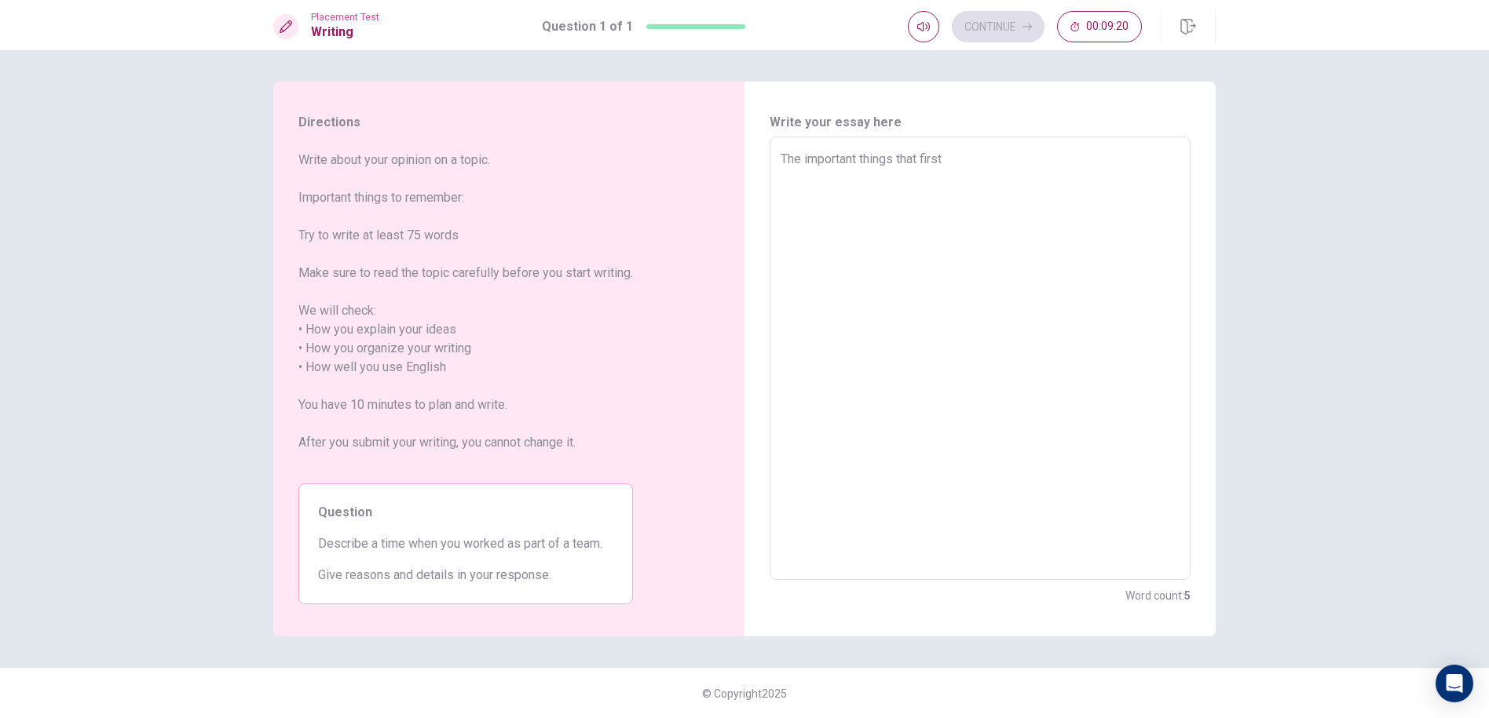
type textarea "x"
type textarea "The important things that first"
type textarea "x"
type textarea "The important things that first n"
type textarea "x"
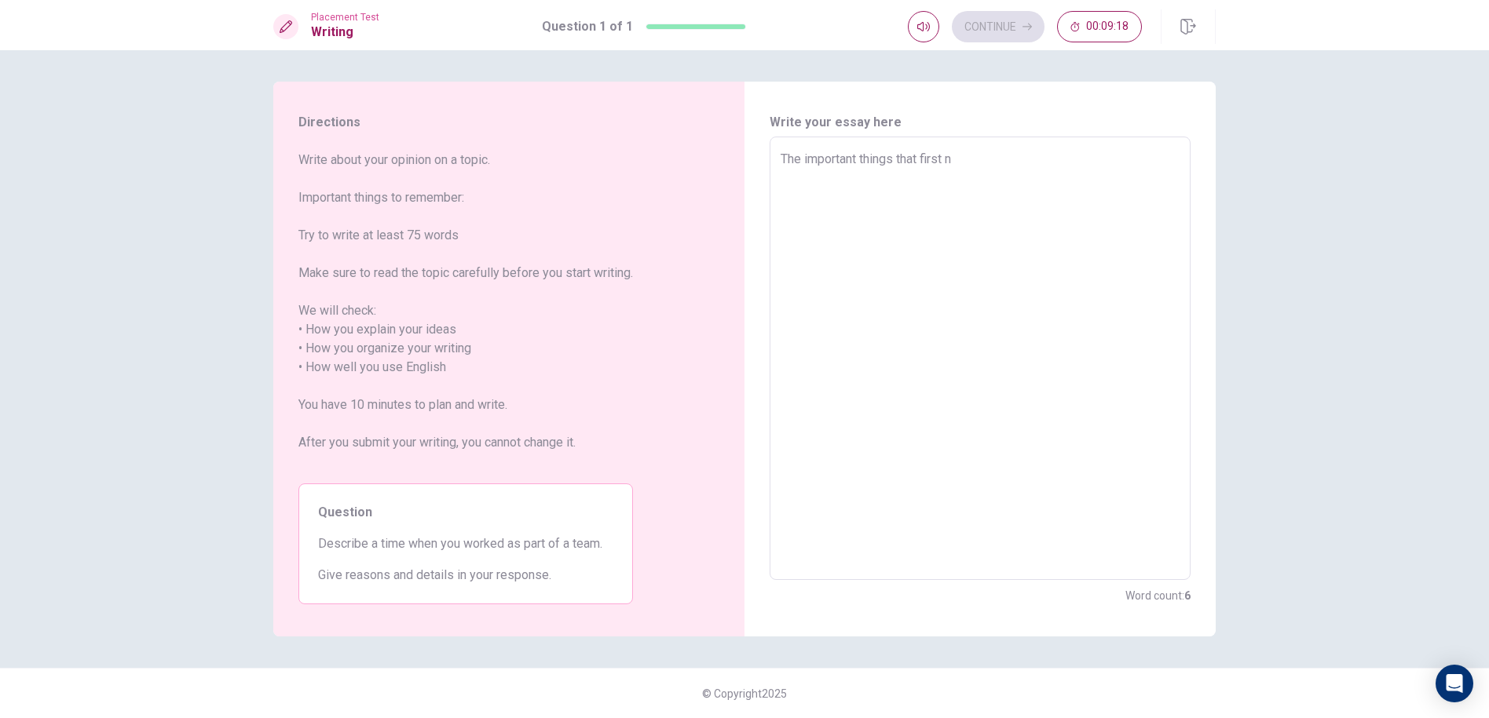
type textarea "The important things that first n"
type textarea "x"
type textarea "The important things that first n m"
type textarea "x"
type textarea "The important things that first n"
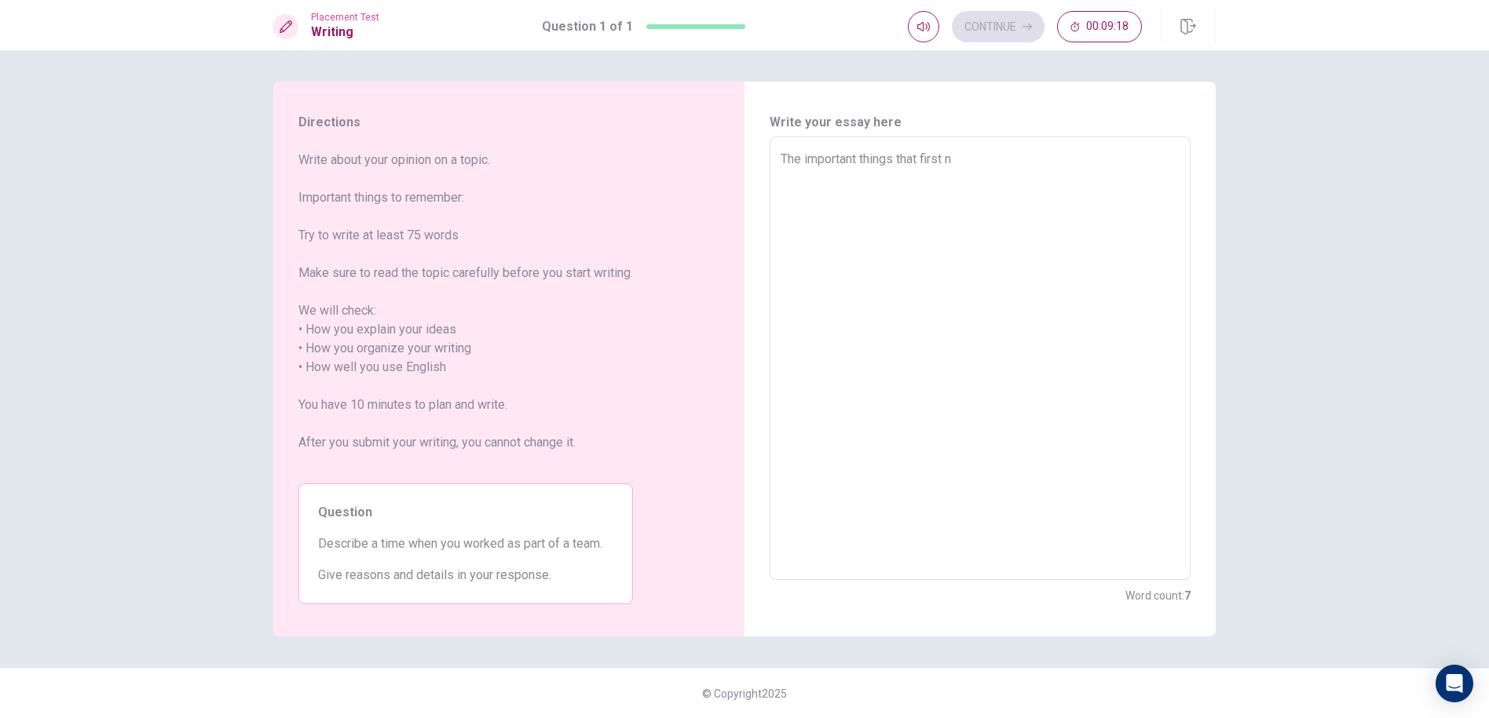
type textarea "x"
type textarea "The important things that first n"
type textarea "x"
type textarea "The important things that first"
type textarea "x"
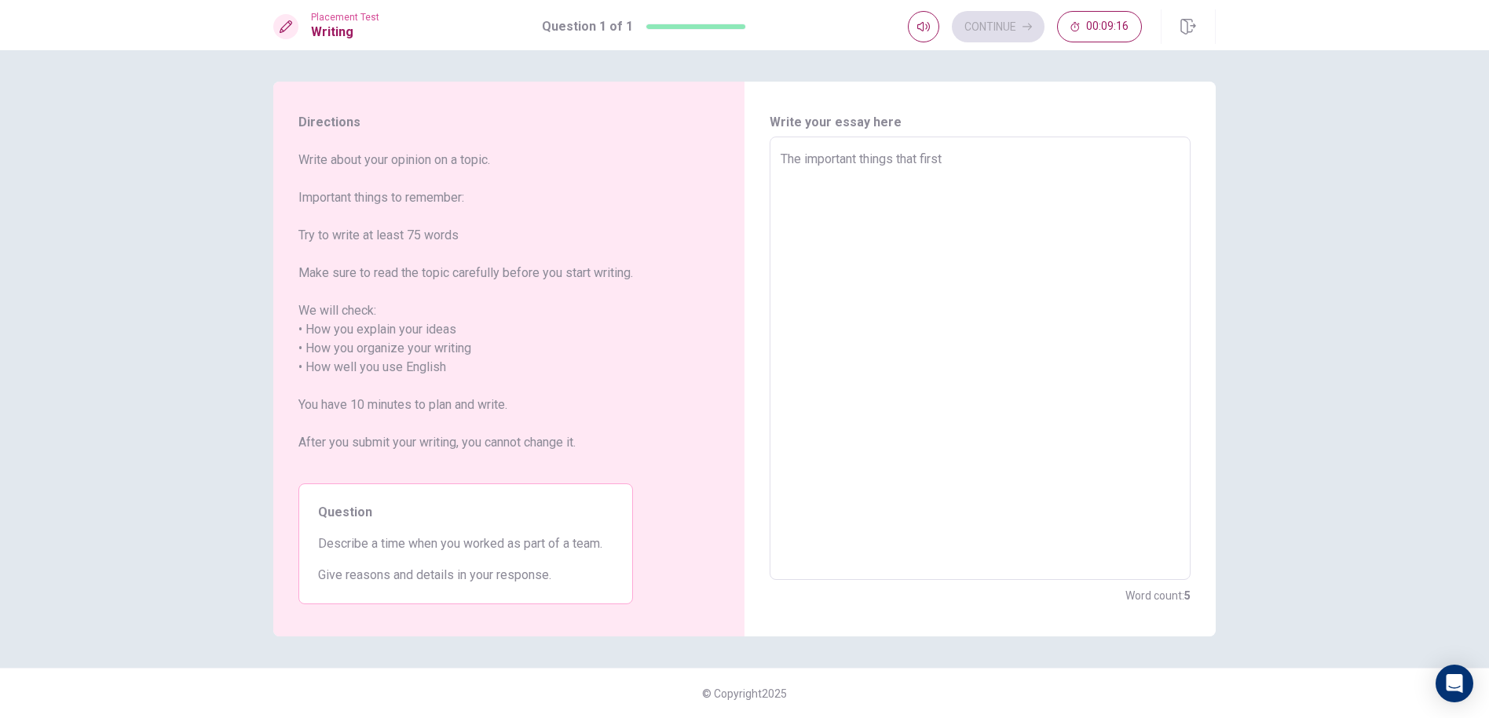
type textarea "The important things that first i"
type textarea "x"
type textarea "The important things that first in"
type textarea "x"
type textarea "The important things that first in"
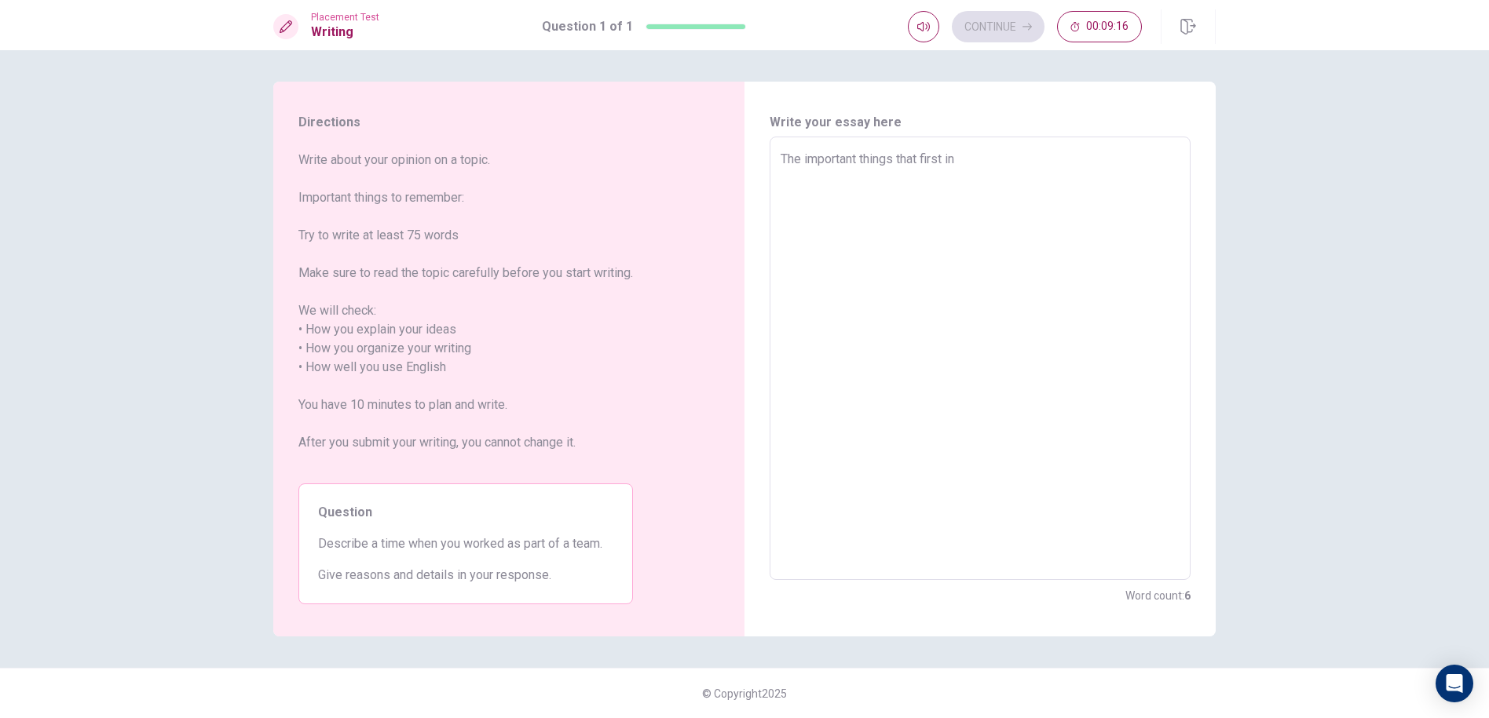
type textarea "x"
type textarea "The important things that first in m"
type textarea "x"
type textarea "The important things that first in mu"
type textarea "x"
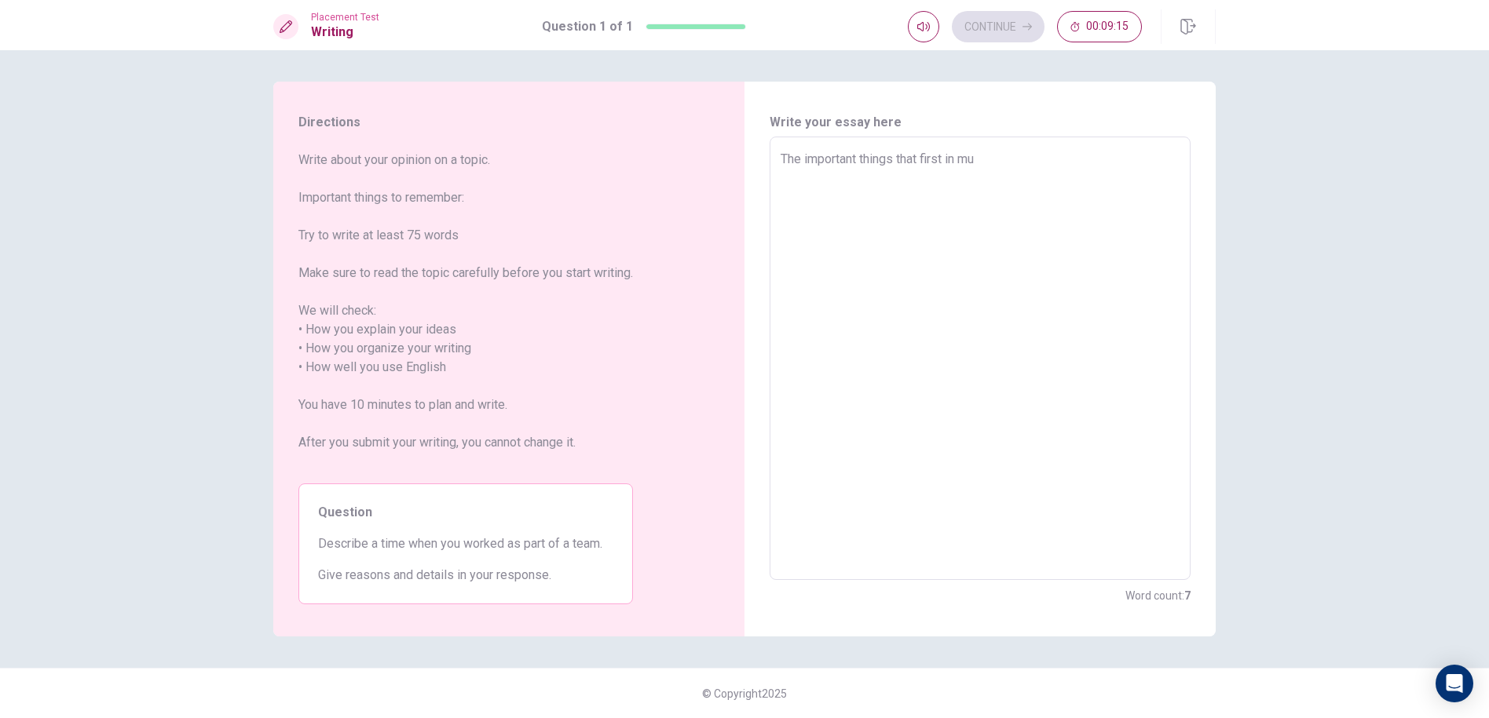
type textarea "The important things that first in muy"
type textarea "x"
type textarea "The important things that first in mu"
type textarea "x"
type textarea "The important things that first in m"
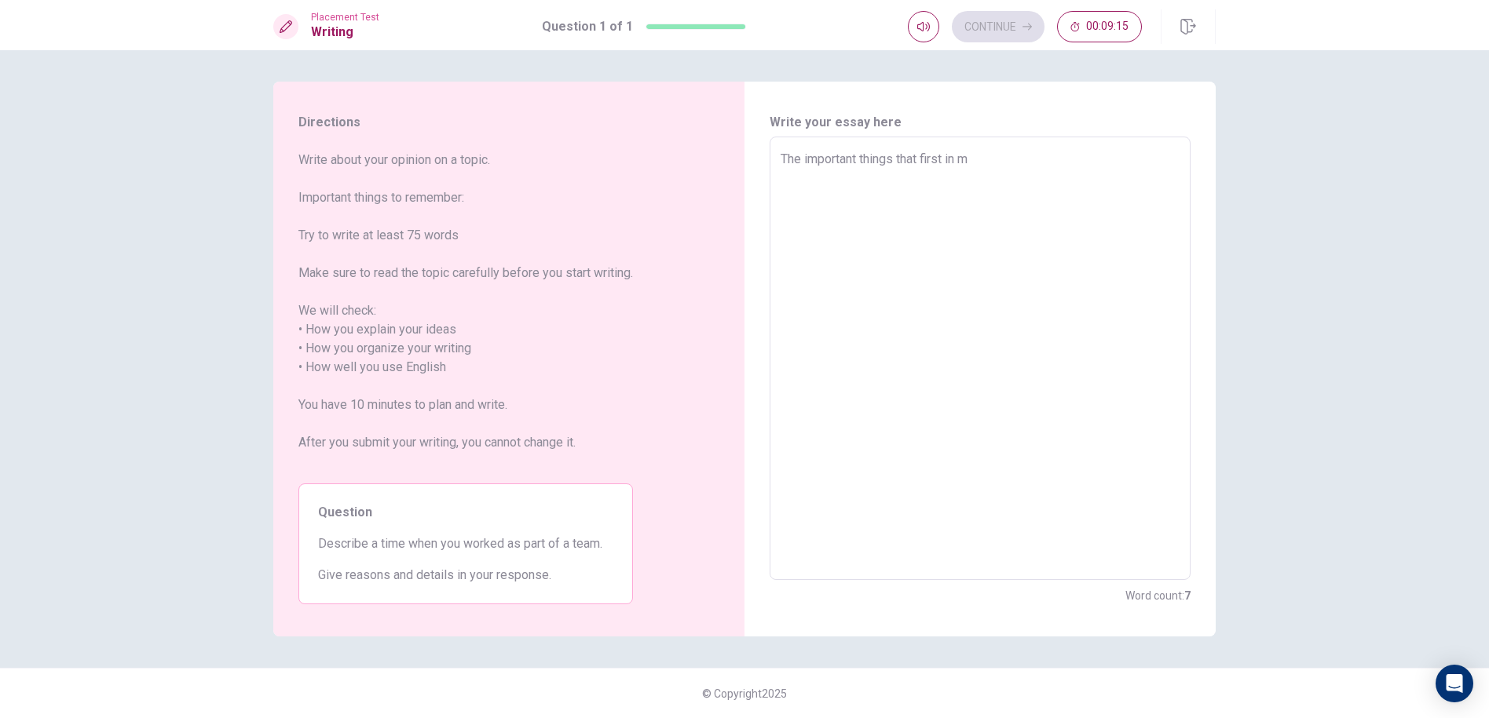
type textarea "x"
type textarea "The important things that first in my"
type textarea "x"
type textarea "The important things that first in my"
type textarea "x"
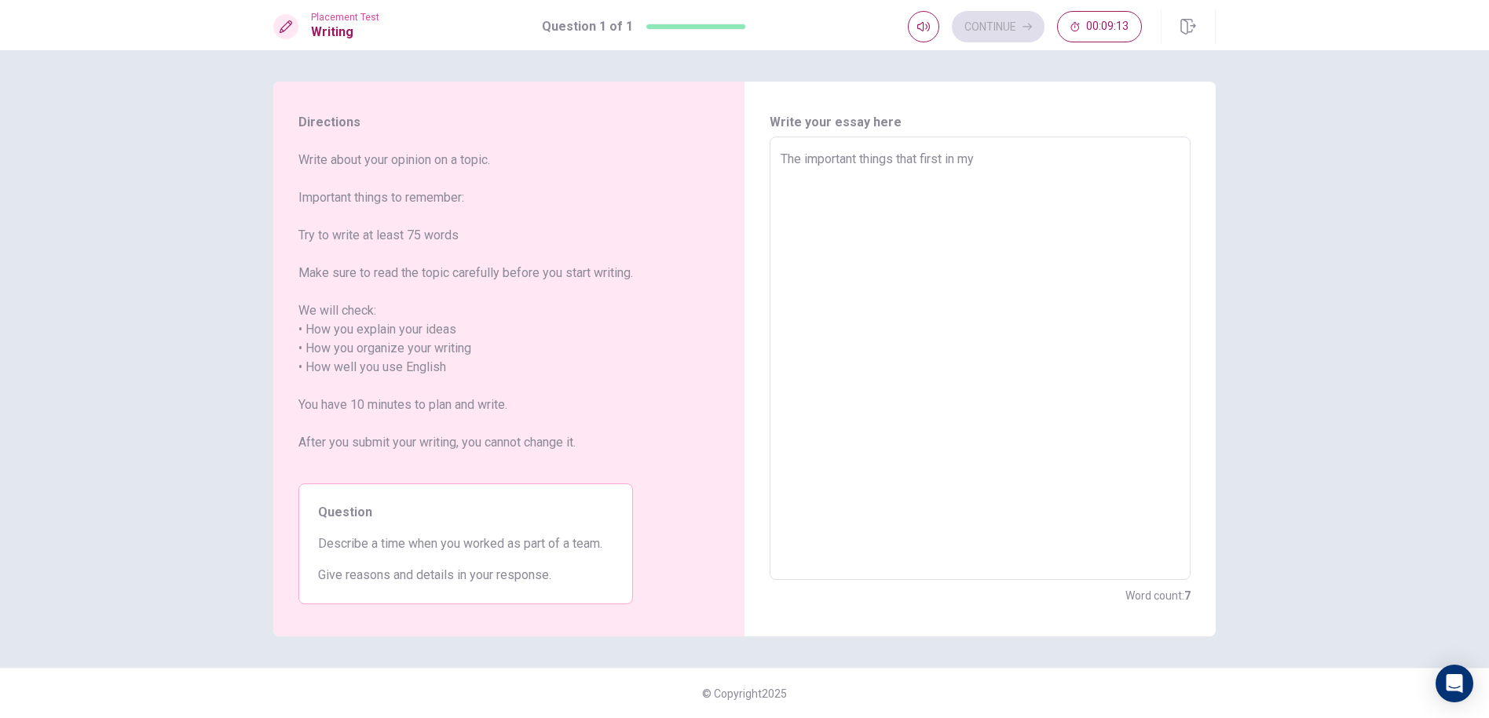
type textarea "The important things that first in my m"
type textarea "x"
type textarea "The important things that first in my mi"
drag, startPoint x: 956, startPoint y: 188, endPoint x: 675, endPoint y: 149, distance: 283.7
click at [675, 149] on div "Directions Write about your opinion on a topic. Important things to remember: T…" at bounding box center [744, 359] width 942 height 555
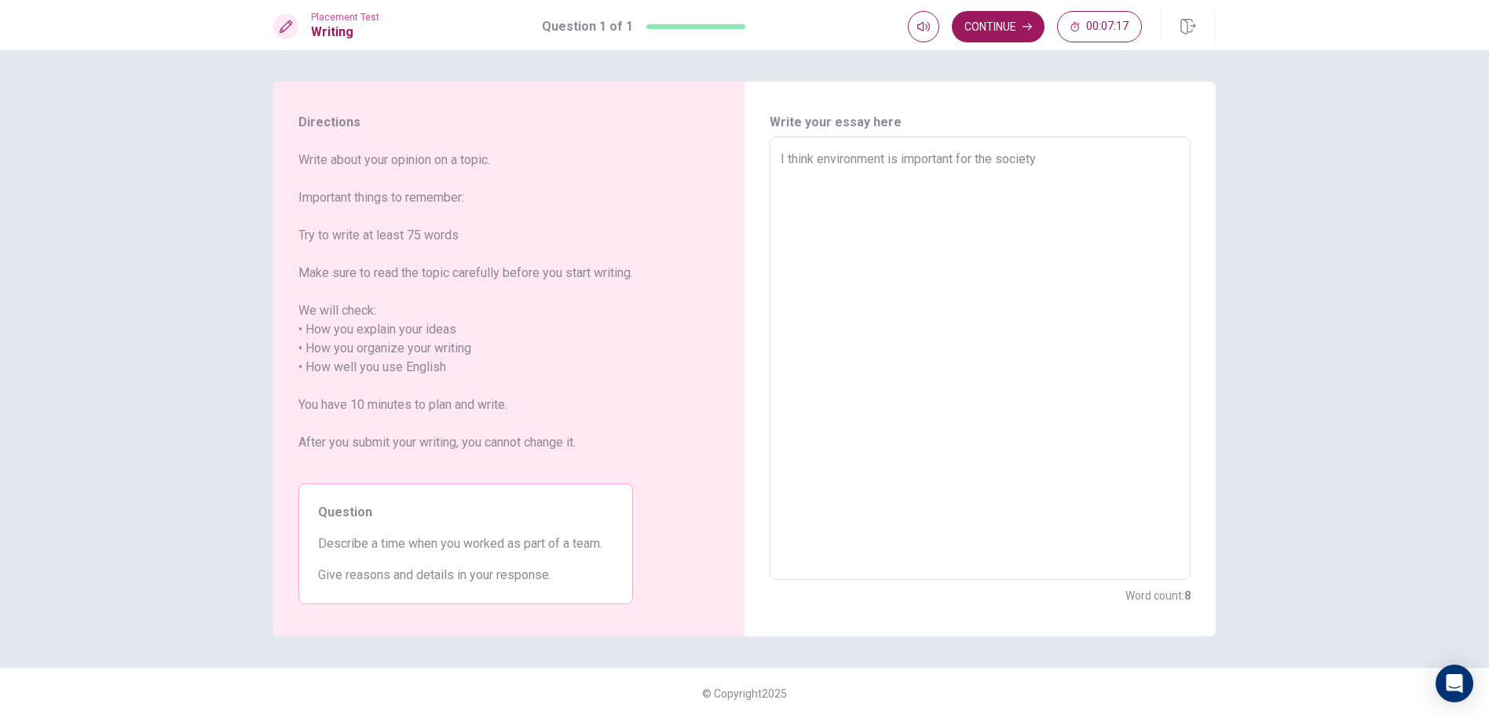
drag, startPoint x: 962, startPoint y: 152, endPoint x: 906, endPoint y: 157, distance: 55.9
click at [906, 152] on textarea "I think environment is important for the society" at bounding box center [979, 359] width 399 height 418
click at [900, 168] on textarea "I think environment is important for the society" at bounding box center [979, 359] width 399 height 418
click at [897, 162] on textarea "I think environment is important for the society" at bounding box center [979, 359] width 399 height 418
click at [1122, 167] on textarea "I think environment is an important view for the society" at bounding box center [979, 359] width 399 height 418
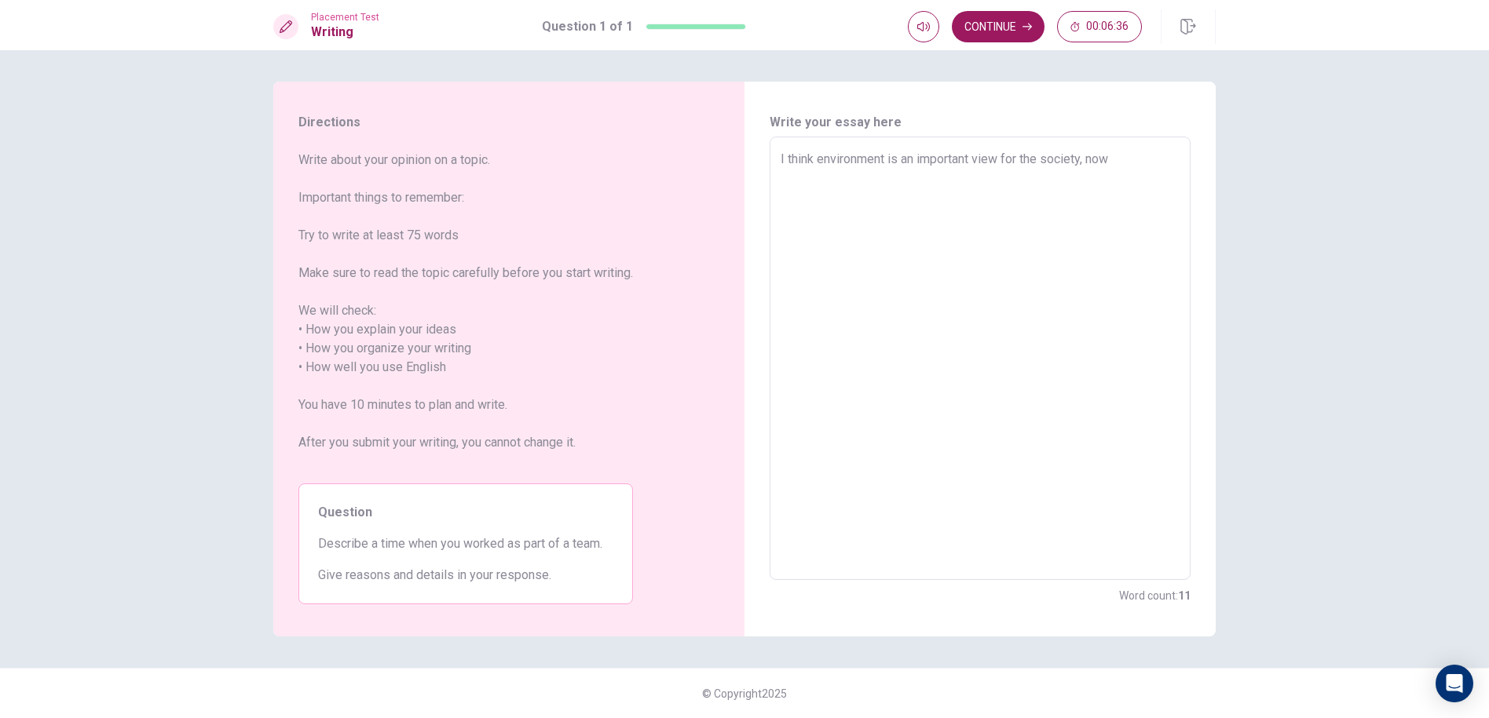
click at [1094, 157] on textarea "I think environment is an important view for the society, now" at bounding box center [979, 359] width 399 height 418
click at [1156, 163] on textarea "I think environment is an important view for the society, for now" at bounding box center [979, 359] width 399 height 418
click at [904, 234] on textarea "I think environment is an important view for the society, for now increasing po…" at bounding box center [979, 359] width 399 height 418
click at [893, 266] on textarea "I think environment is an important view for the society, for now increasing po…" at bounding box center [979, 359] width 399 height 418
click at [861, 254] on textarea "I think environment is an important view for the society, for now increasing po…" at bounding box center [979, 359] width 399 height 418
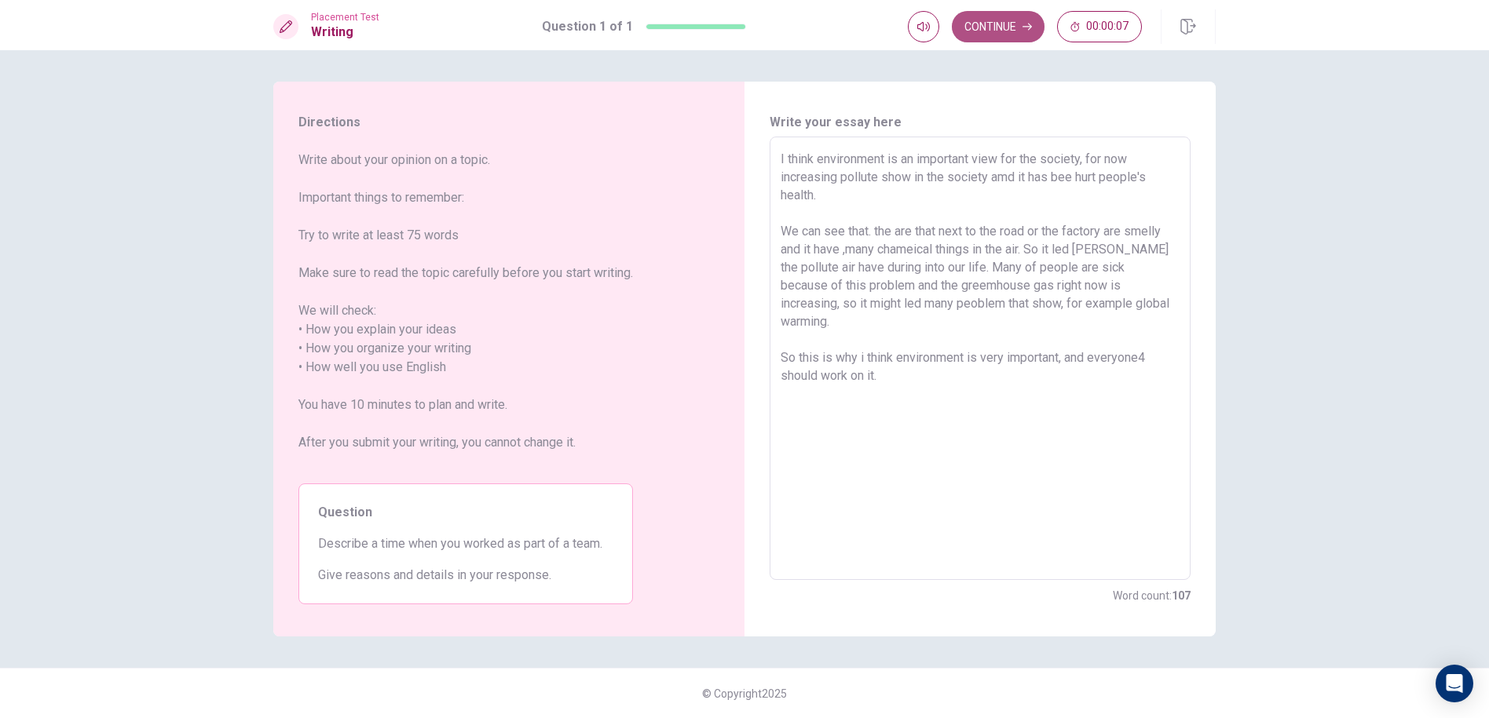
click at [994, 34] on button "Continue" at bounding box center [998, 26] width 93 height 31
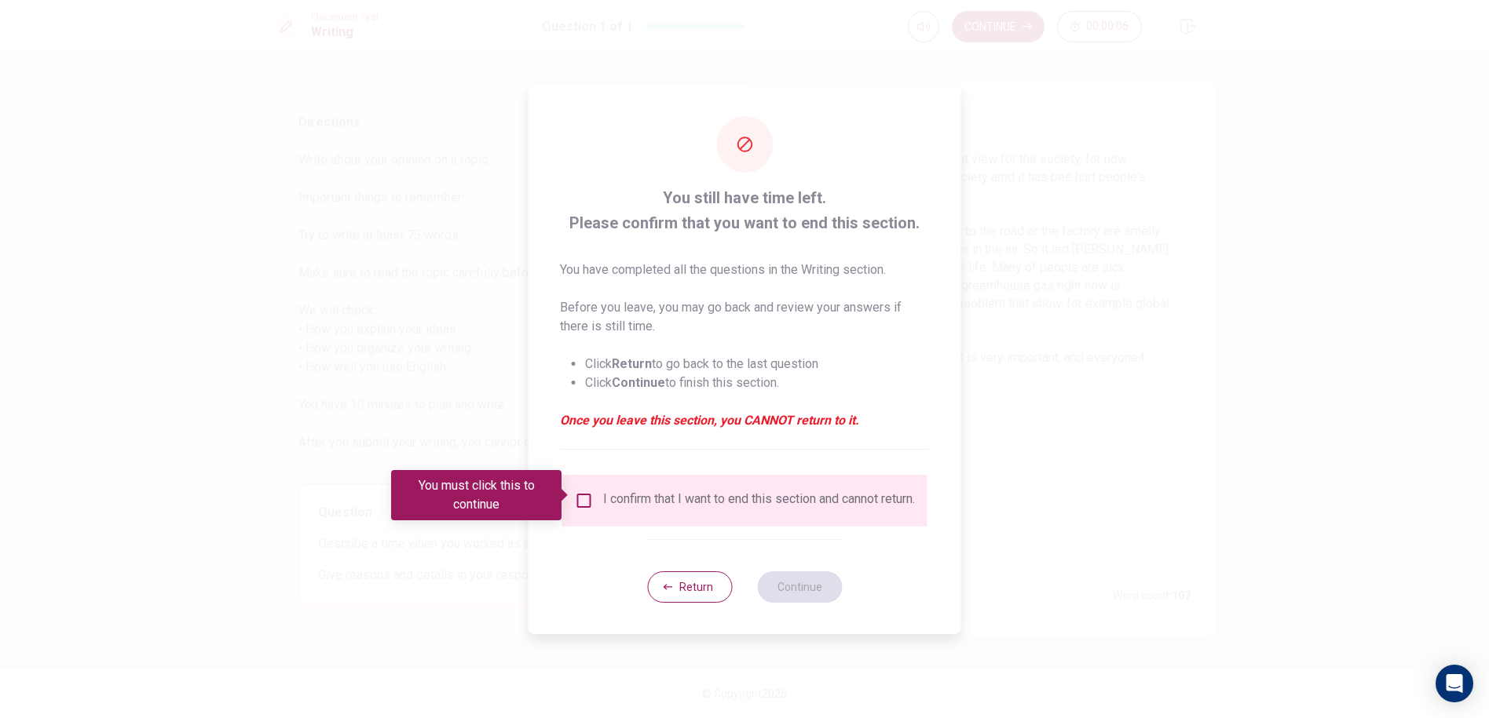
click at [649, 495] on div "I confirm that I want to end this section and cannot return." at bounding box center [759, 500] width 312 height 19
click at [592, 491] on div "I confirm that I want to end this section and cannot return." at bounding box center [745, 500] width 340 height 19
click at [571, 502] on div "You must click this to continue" at bounding box center [481, 495] width 181 height 50
click at [575, 499] on input "You must click this to continue" at bounding box center [584, 500] width 19 height 19
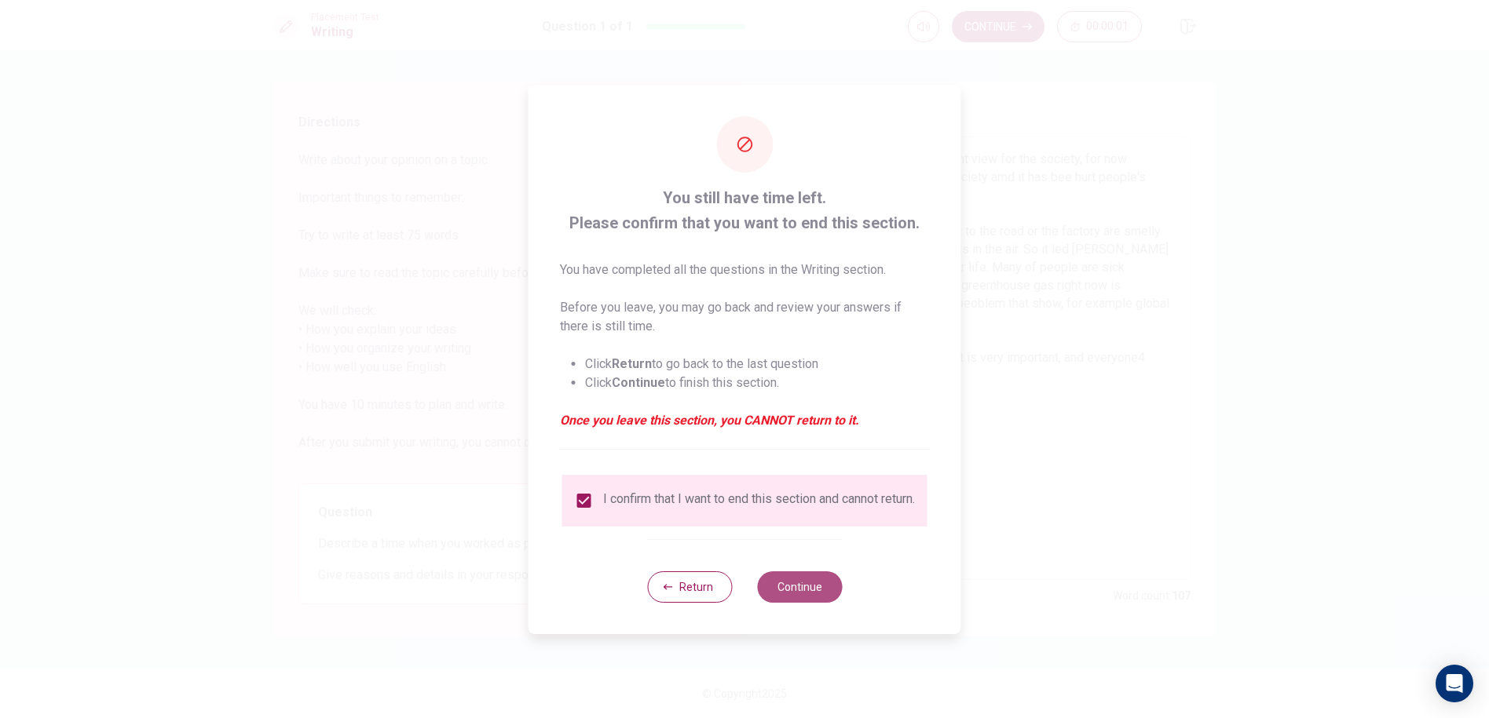
click at [786, 589] on button "Continue" at bounding box center [799, 587] width 85 height 31
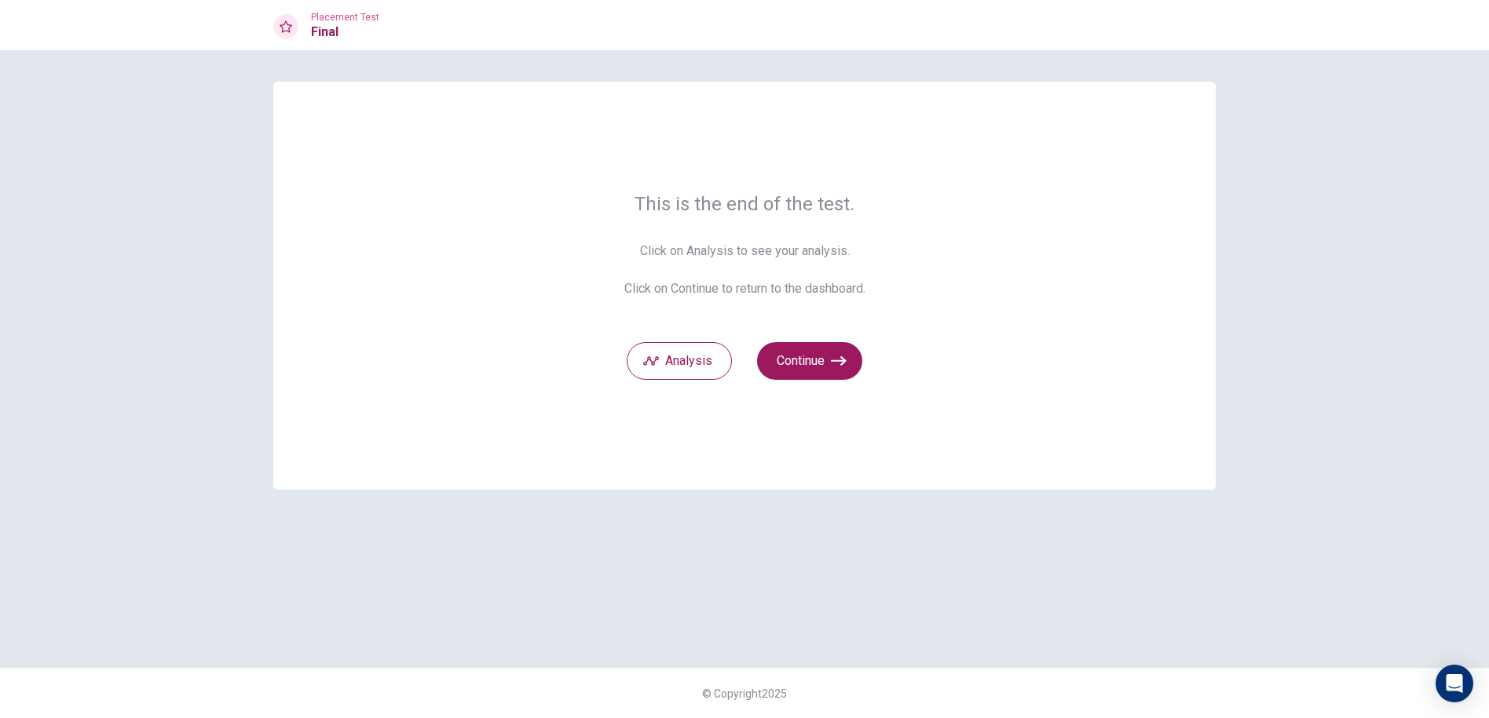
click at [795, 338] on div "Analysis Continue" at bounding box center [744, 351] width 241 height 57
click at [795, 346] on button "Continue" at bounding box center [809, 361] width 105 height 38
